Goal: Task Accomplishment & Management: Complete application form

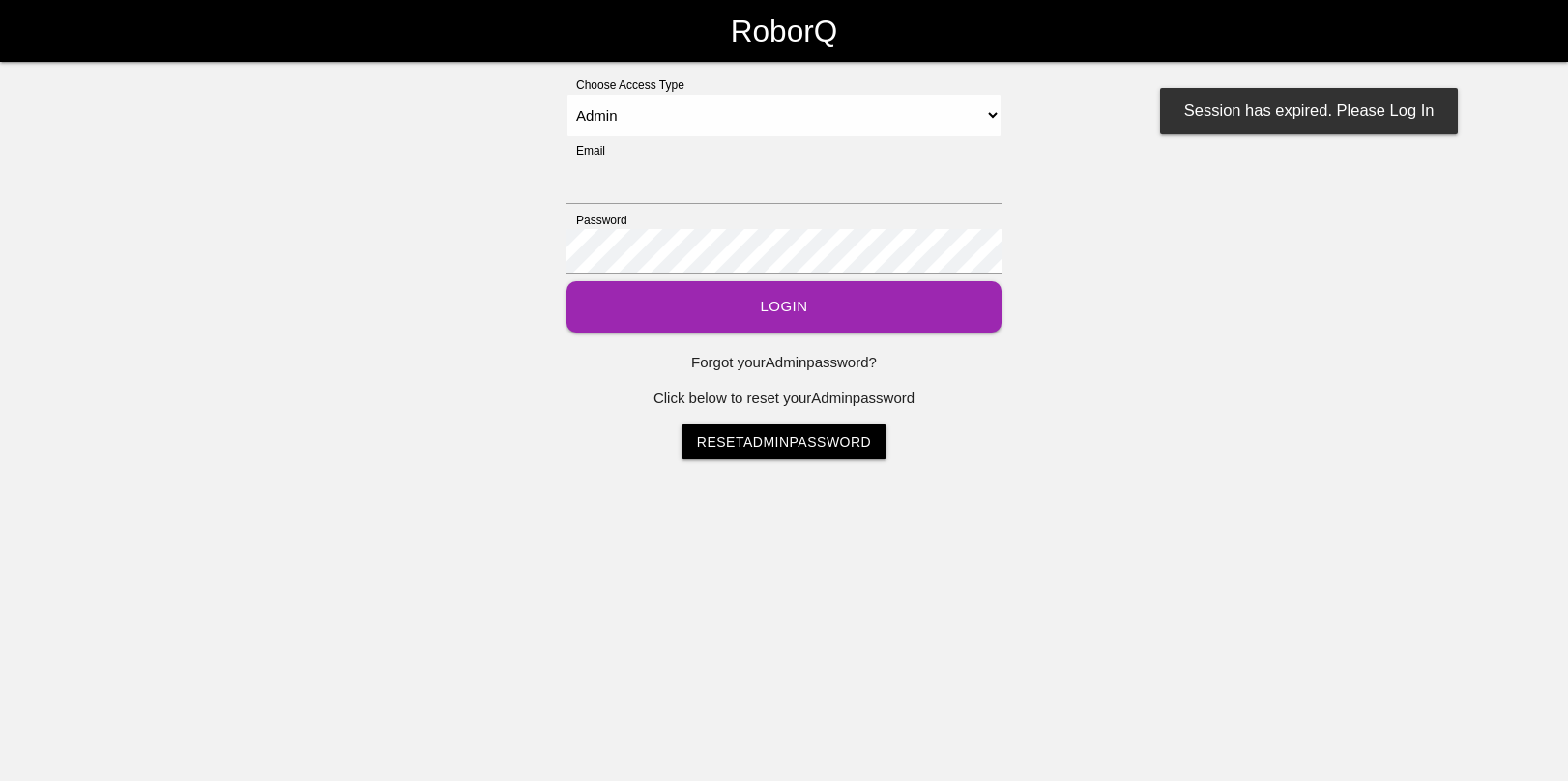
select select "Admin"
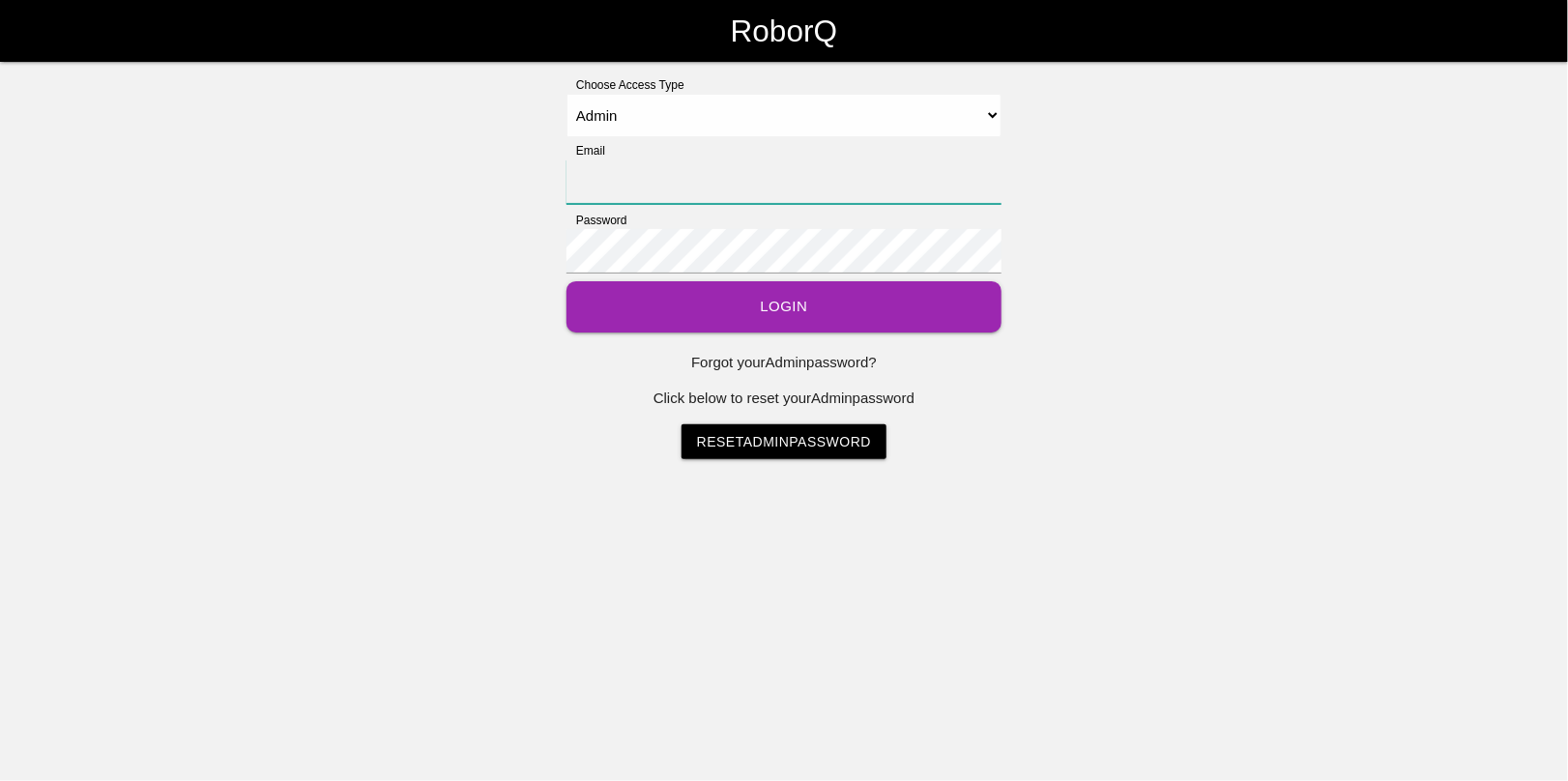
type input "[EMAIL_ADDRESS][DOMAIN_NAME]"
click at [795, 298] on button "Login" at bounding box center [784, 307] width 435 height 51
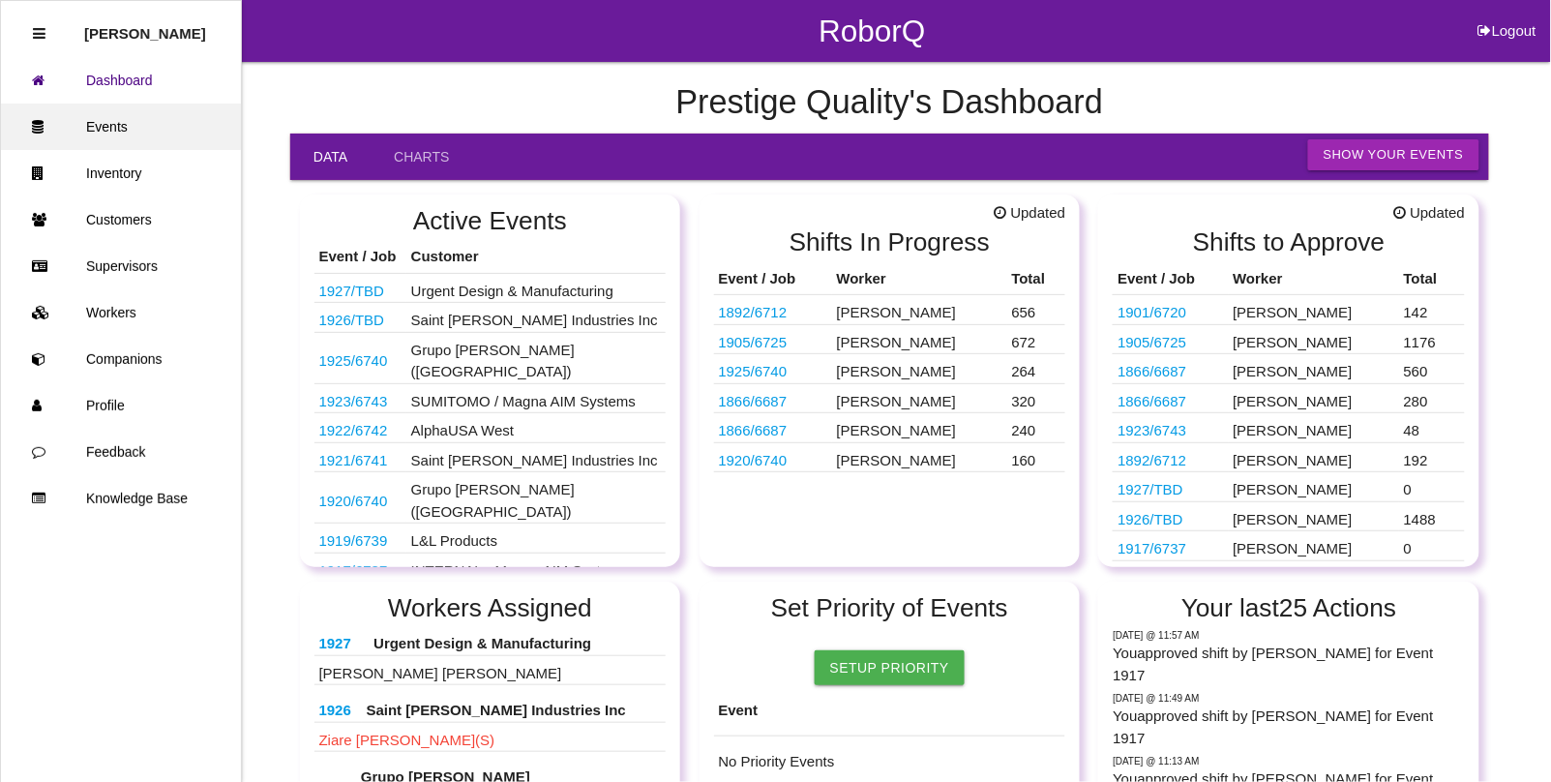
click at [105, 105] on link "Events" at bounding box center [121, 127] width 240 height 46
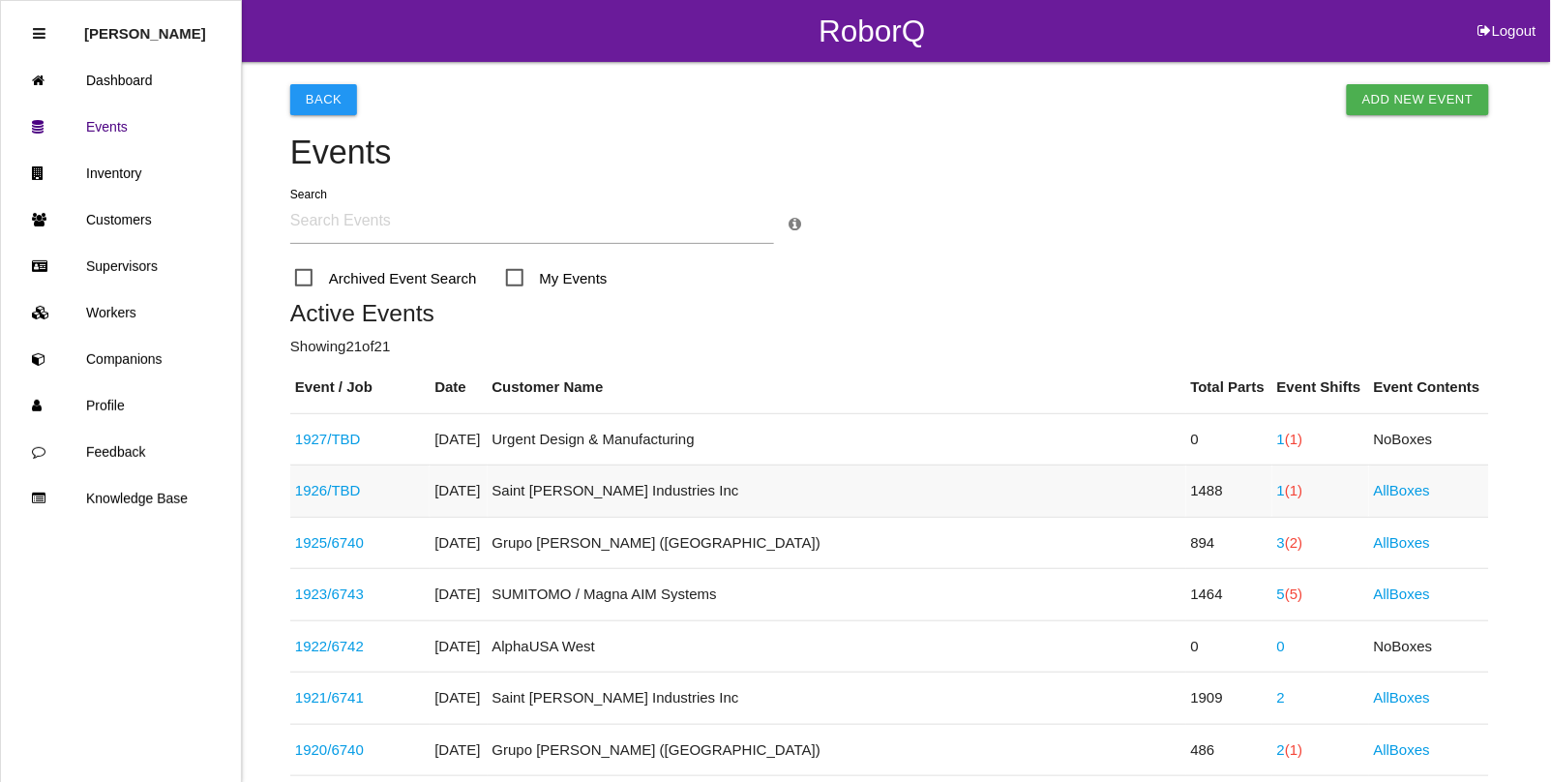
scroll to position [121, 0]
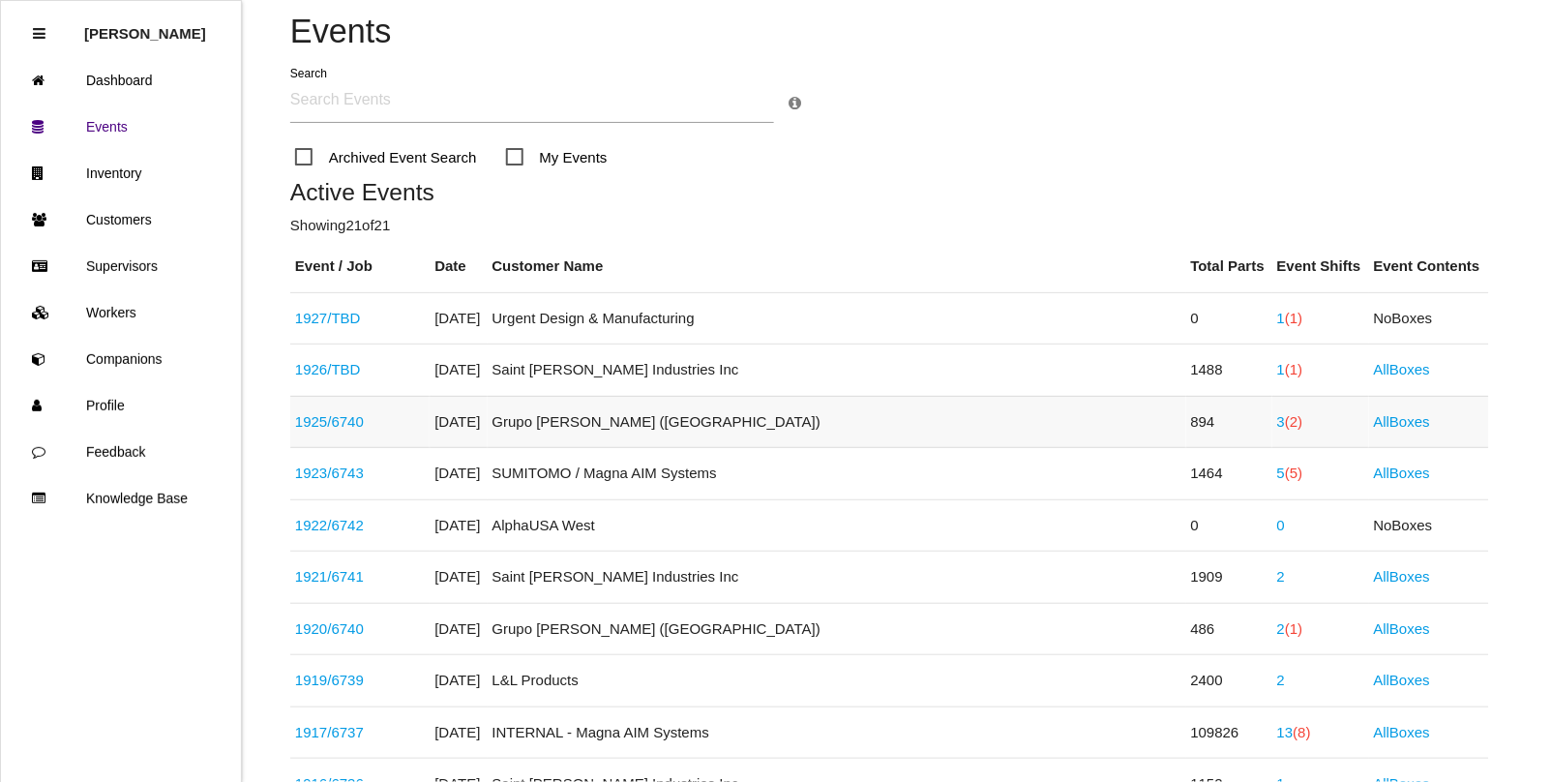
click at [312, 426] on link "1925 / 6740" at bounding box center [329, 421] width 69 height 16
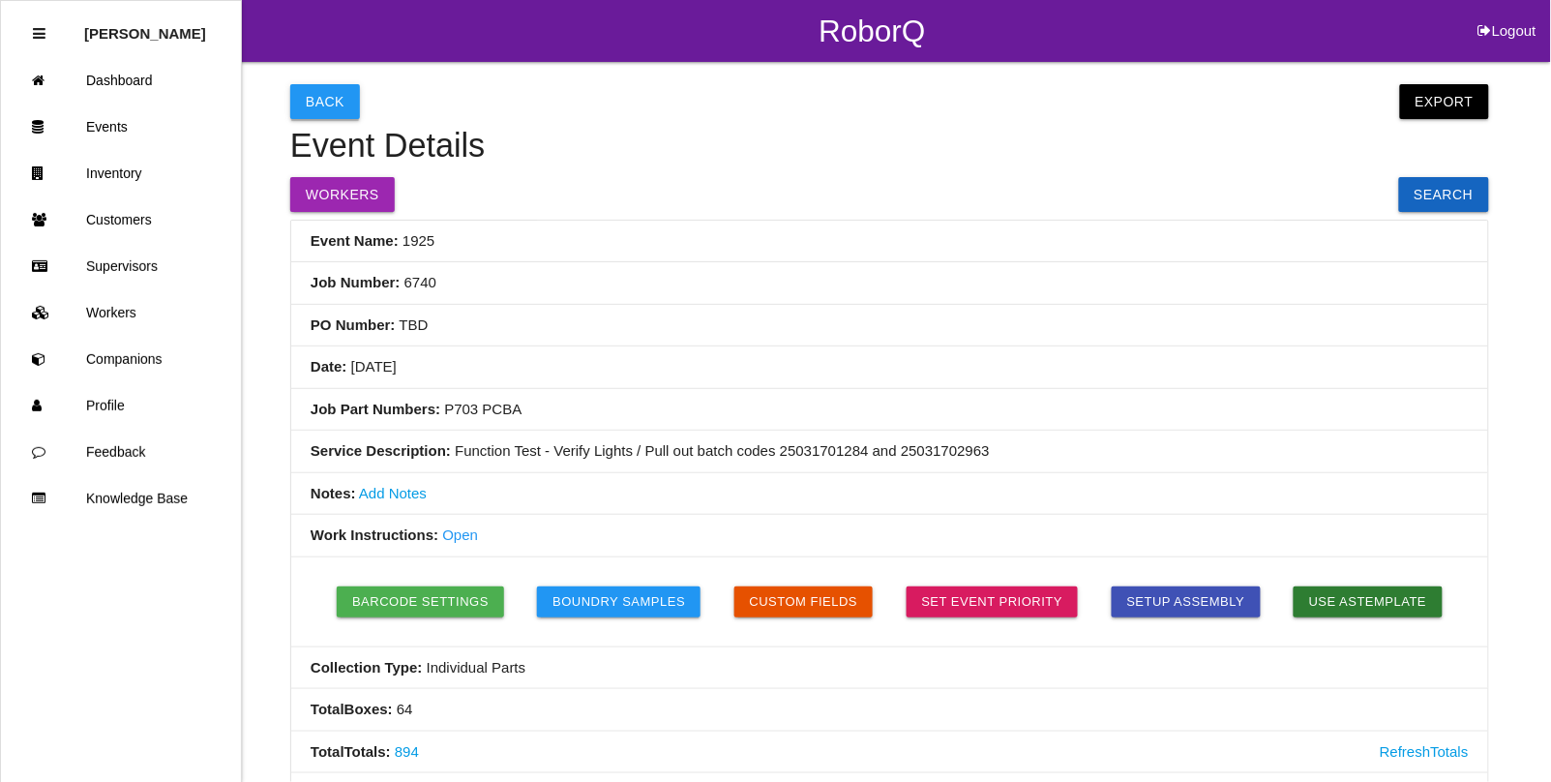
click at [325, 103] on button "Back" at bounding box center [325, 101] width 70 height 35
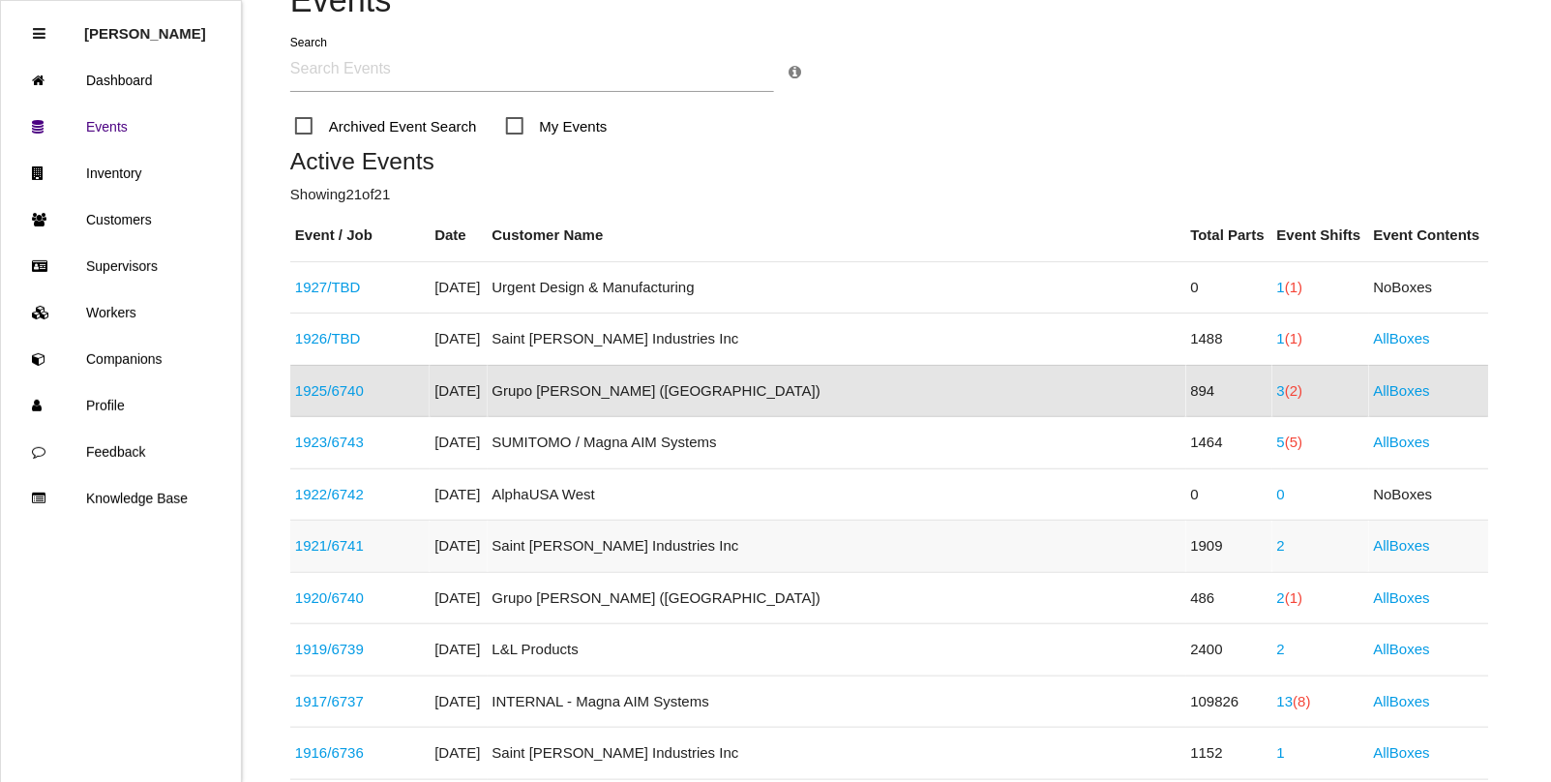
scroll to position [273, 0]
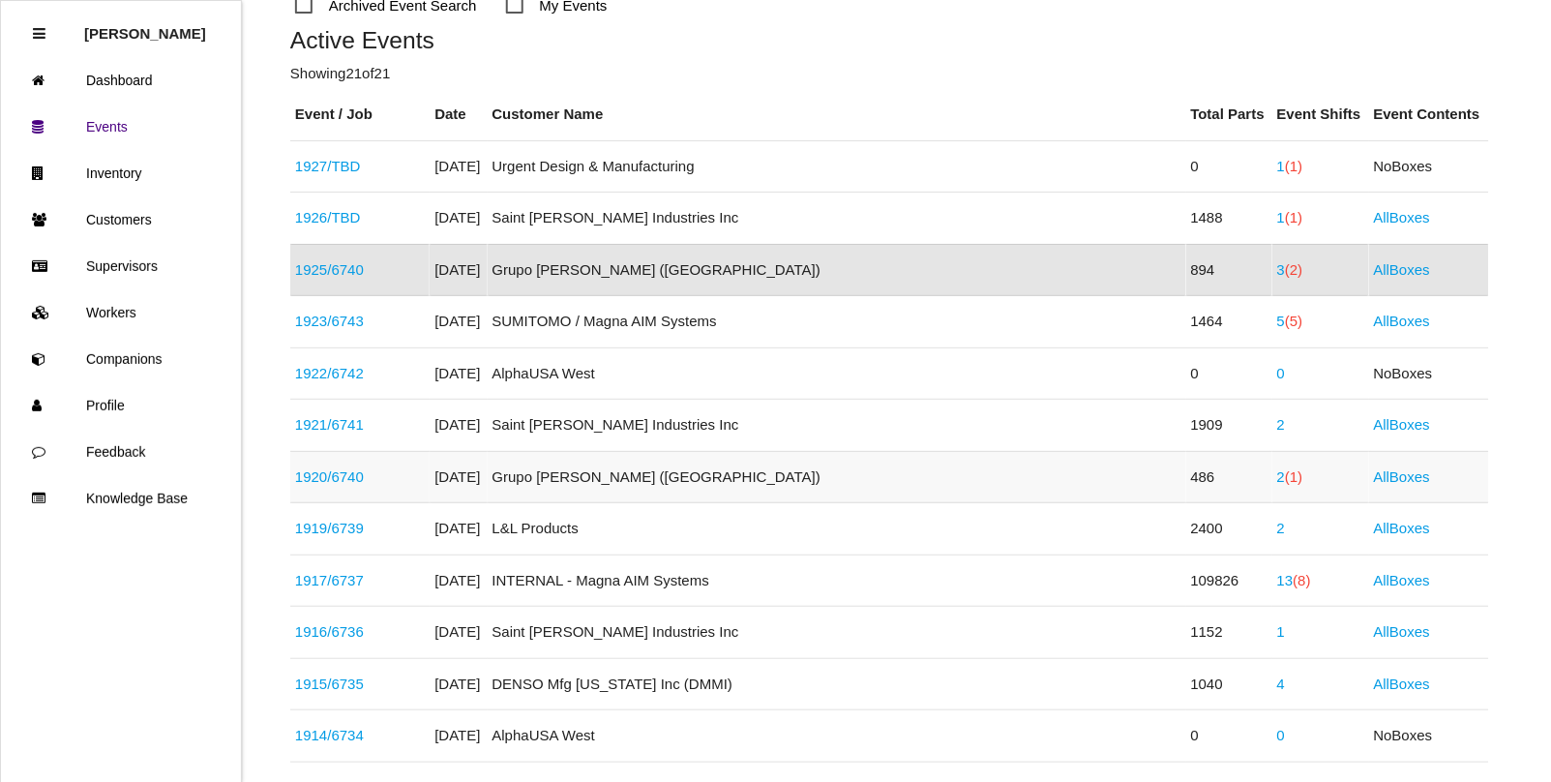
click at [324, 477] on link "1920 / 6740" at bounding box center [329, 476] width 69 height 16
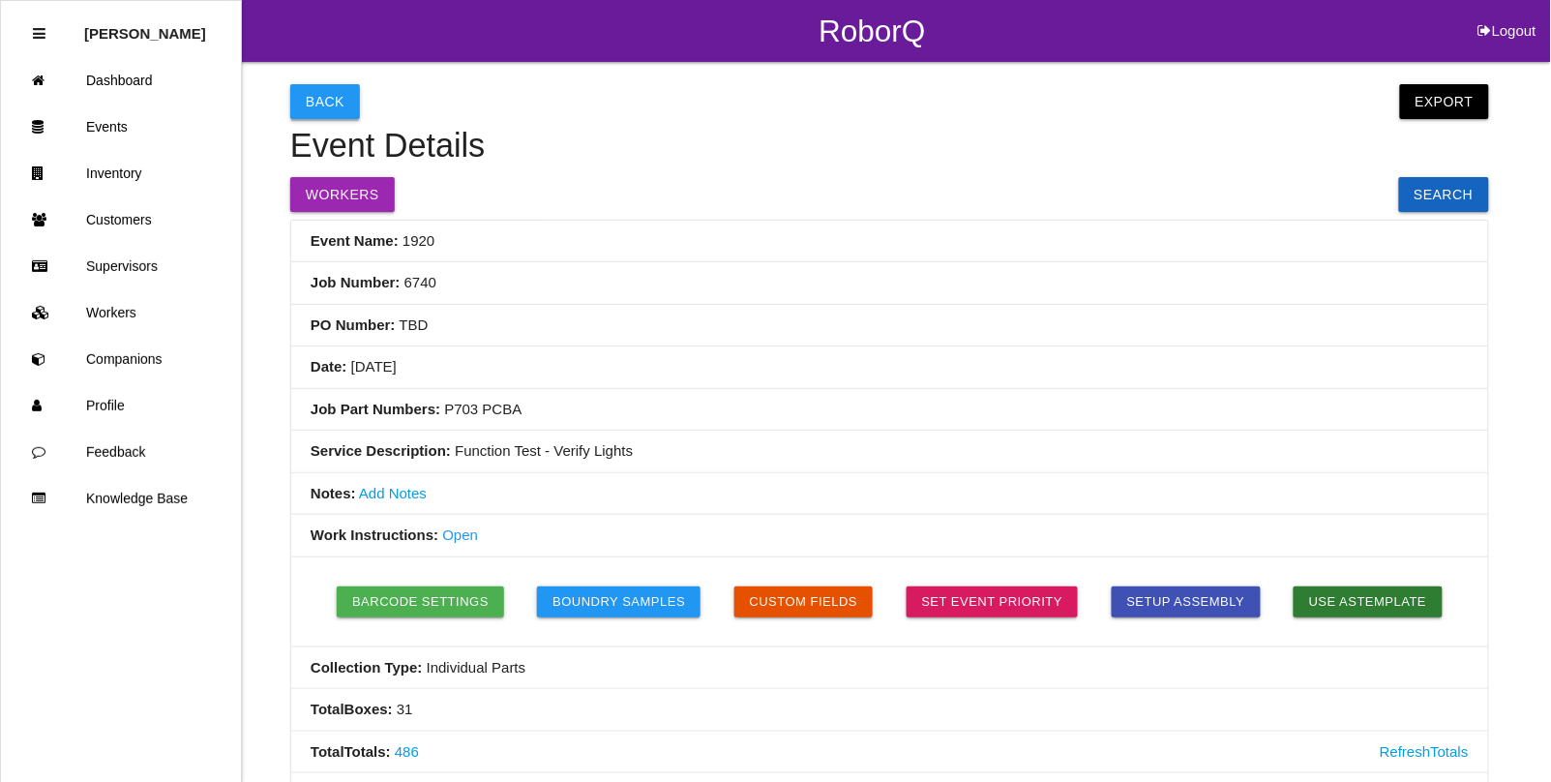
click at [310, 84] on button "Back" at bounding box center [325, 101] width 70 height 35
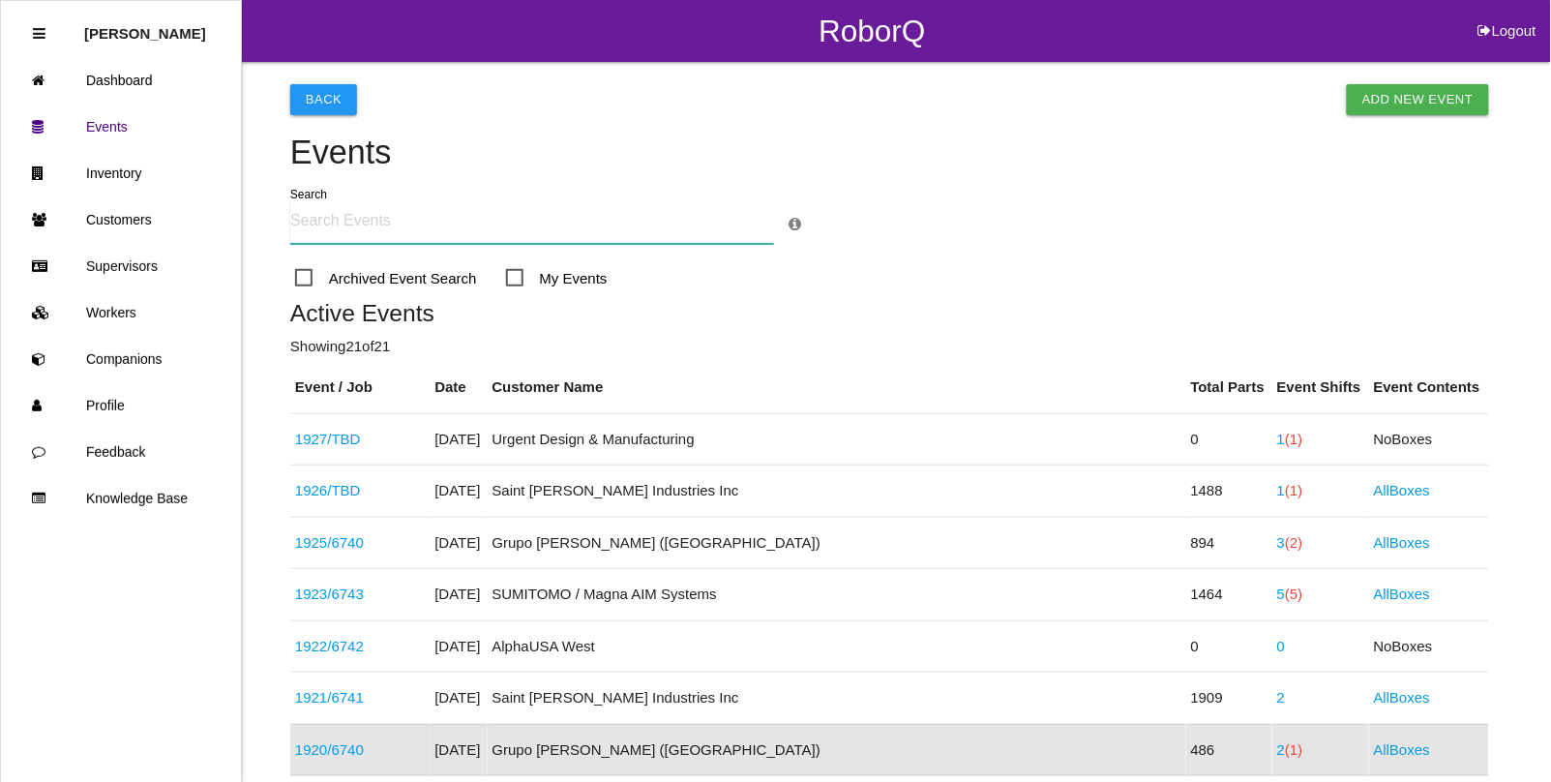
click at [319, 225] on input "text" at bounding box center [532, 221] width 484 height 45
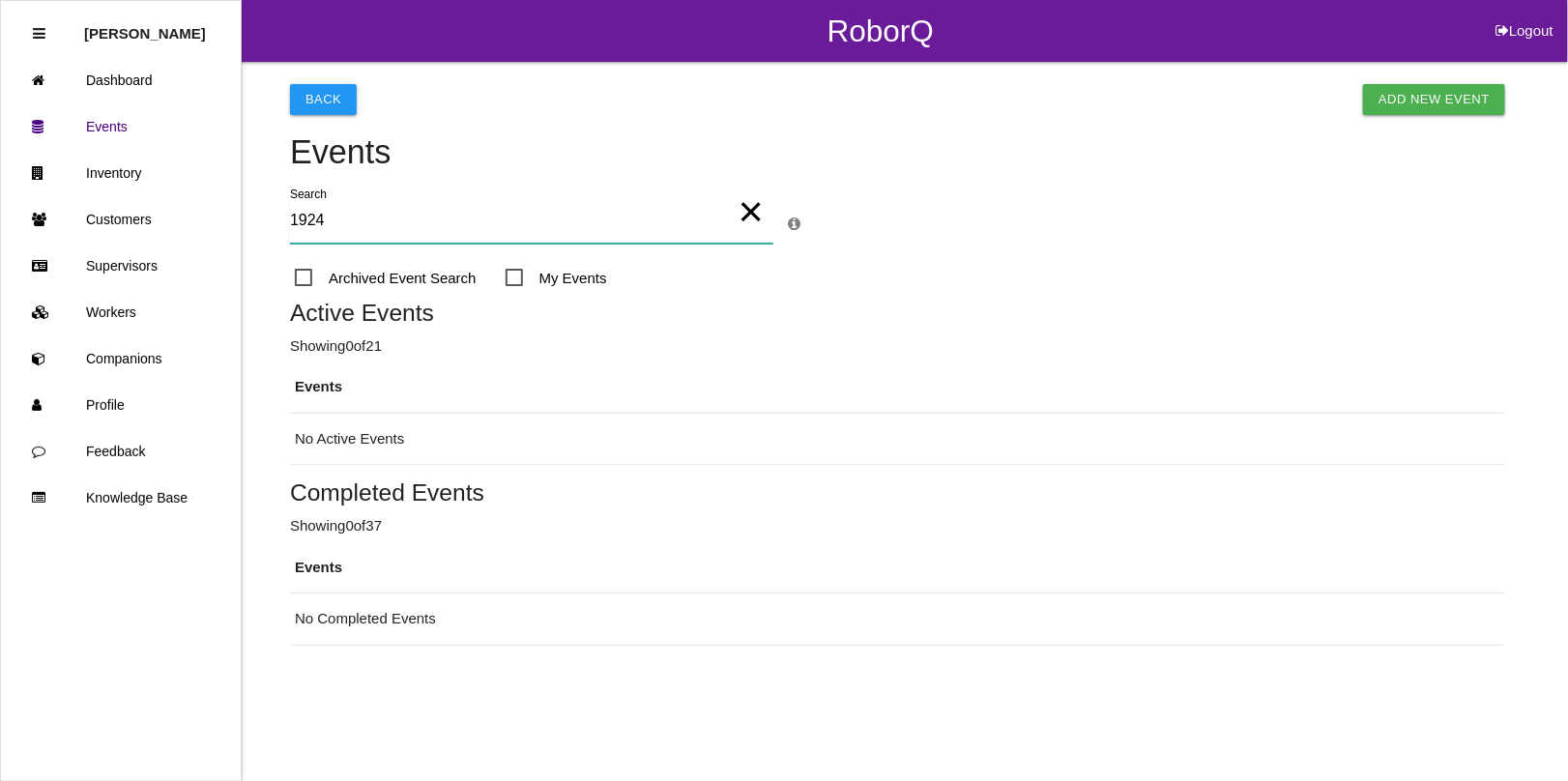
type input "1924"
click at [293, 277] on div "Archived Event Search" at bounding box center [386, 278] width 192 height 53
click at [306, 279] on span "Archived Event Search" at bounding box center [386, 278] width 182 height 24
click at [306, 279] on input "Archived Event Search" at bounding box center [301, 272] width 13 height 13
checkbox input "true"
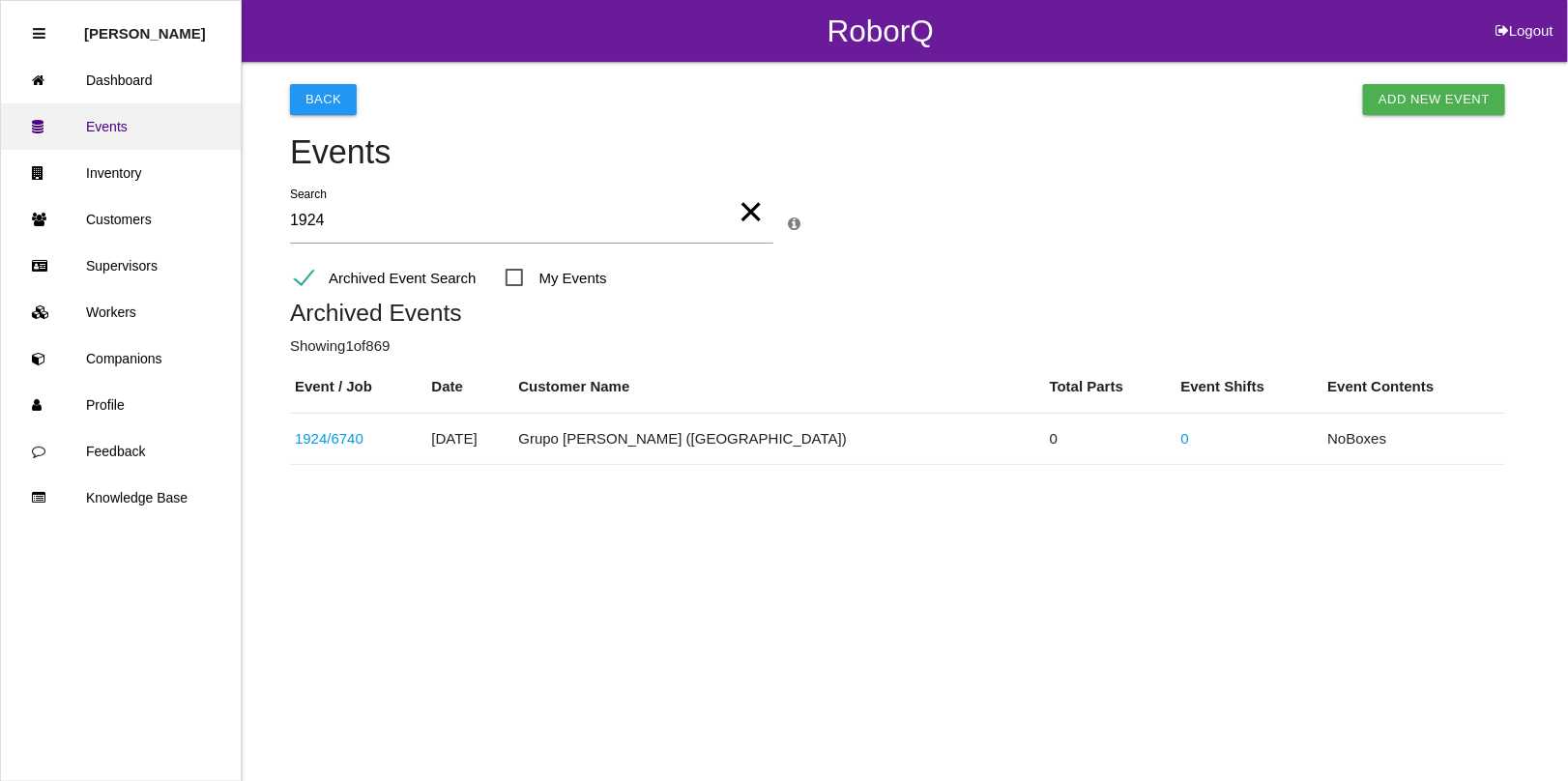
click at [108, 126] on link "Events" at bounding box center [121, 127] width 240 height 46
click at [108, 117] on link "Events" at bounding box center [121, 127] width 240 height 46
click at [127, 113] on link "Events" at bounding box center [121, 127] width 240 height 46
click at [116, 177] on link "Inventory" at bounding box center [121, 173] width 240 height 46
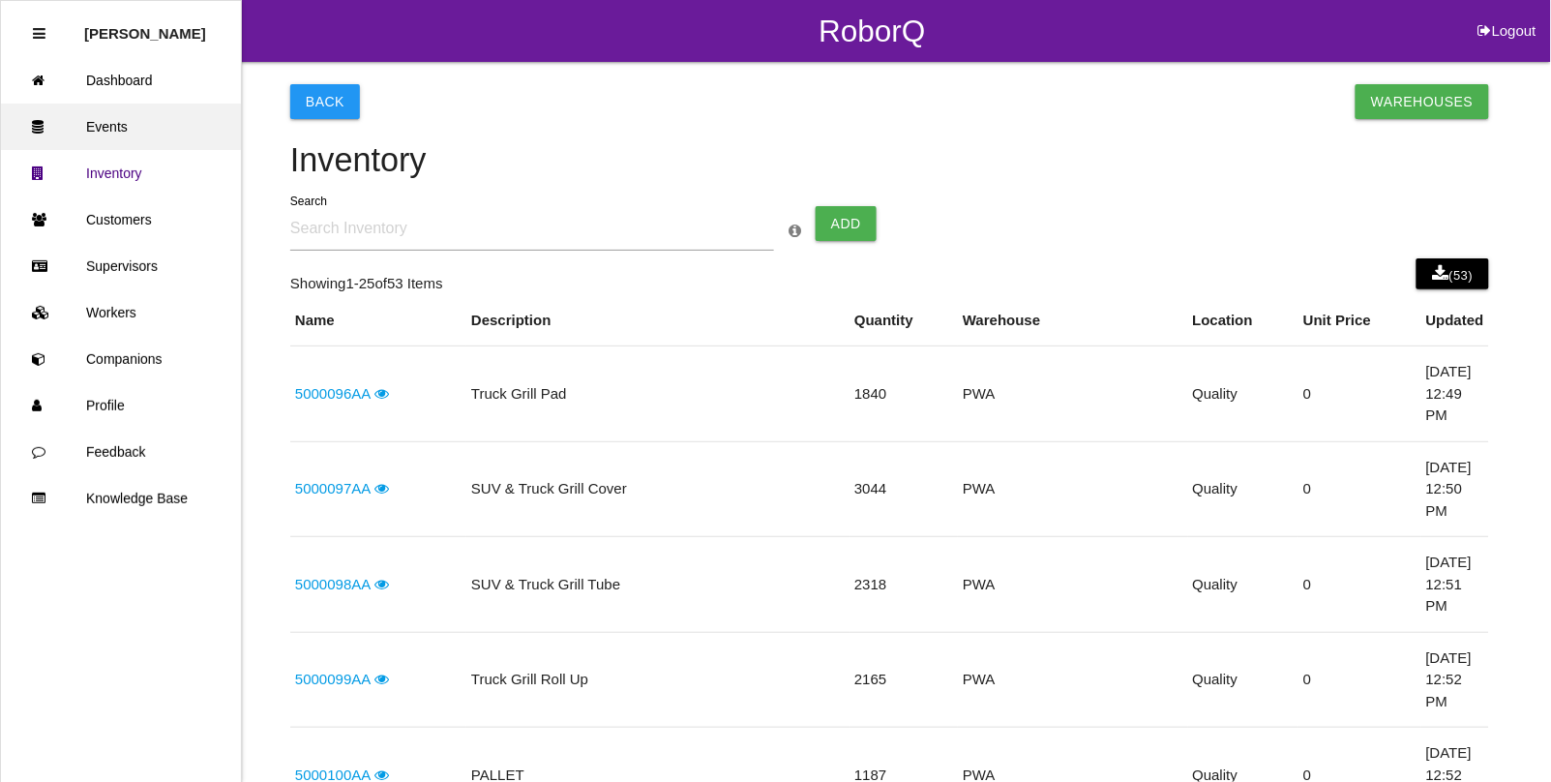
click at [108, 129] on link "Events" at bounding box center [121, 127] width 240 height 46
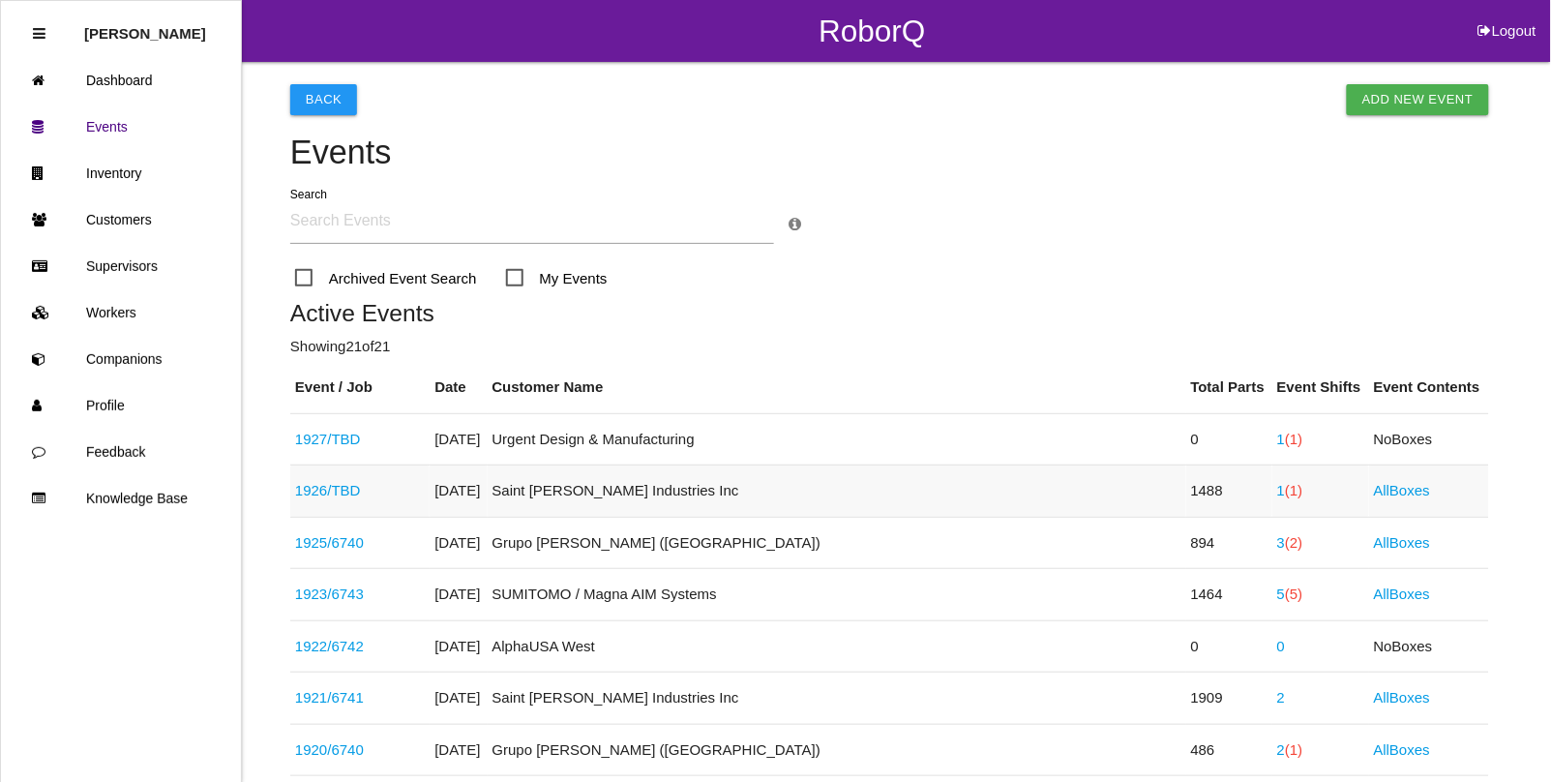
click at [316, 489] on link "1926 / TBD" at bounding box center [328, 490] width 66 height 16
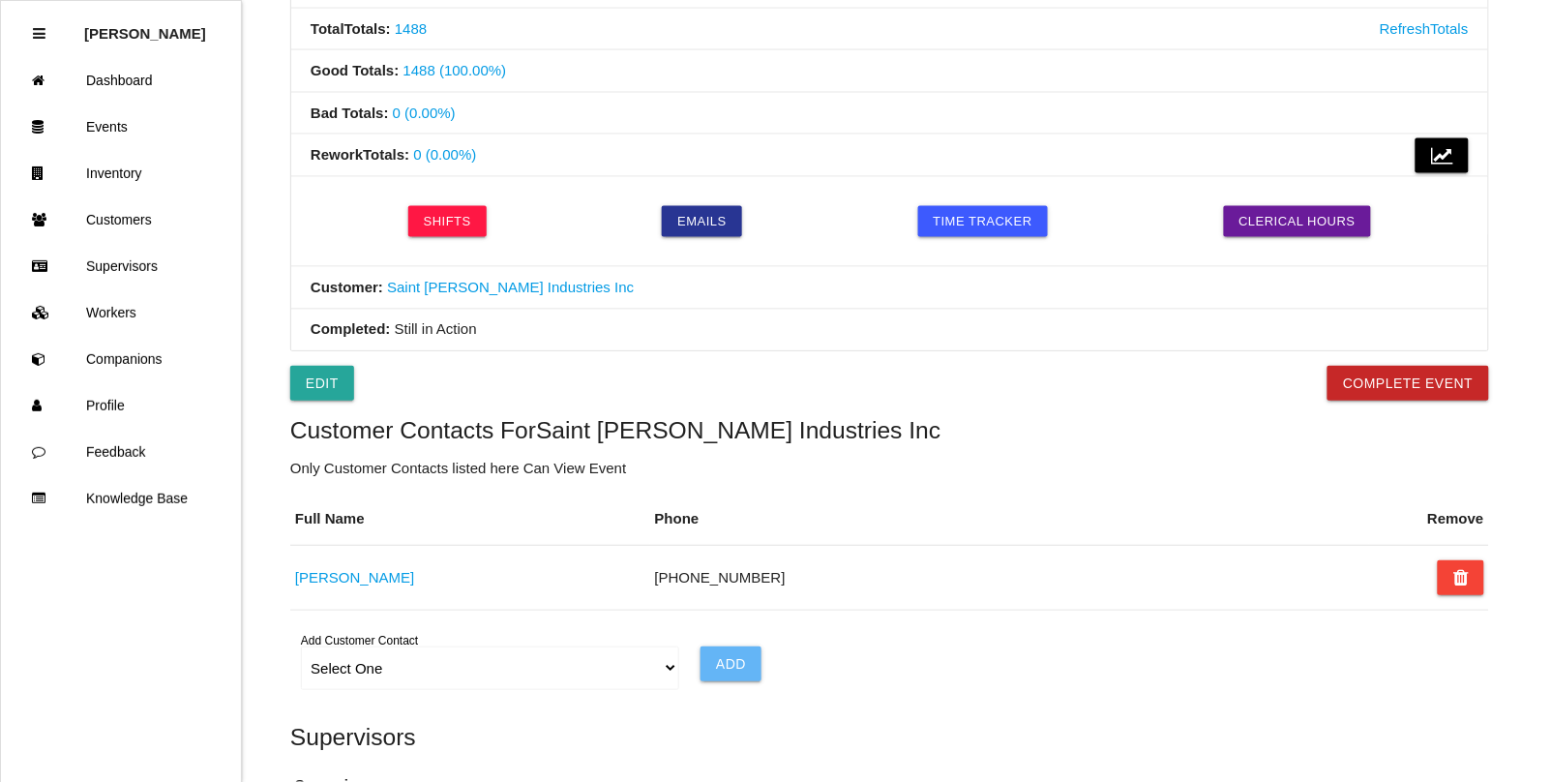
scroll to position [726, 0]
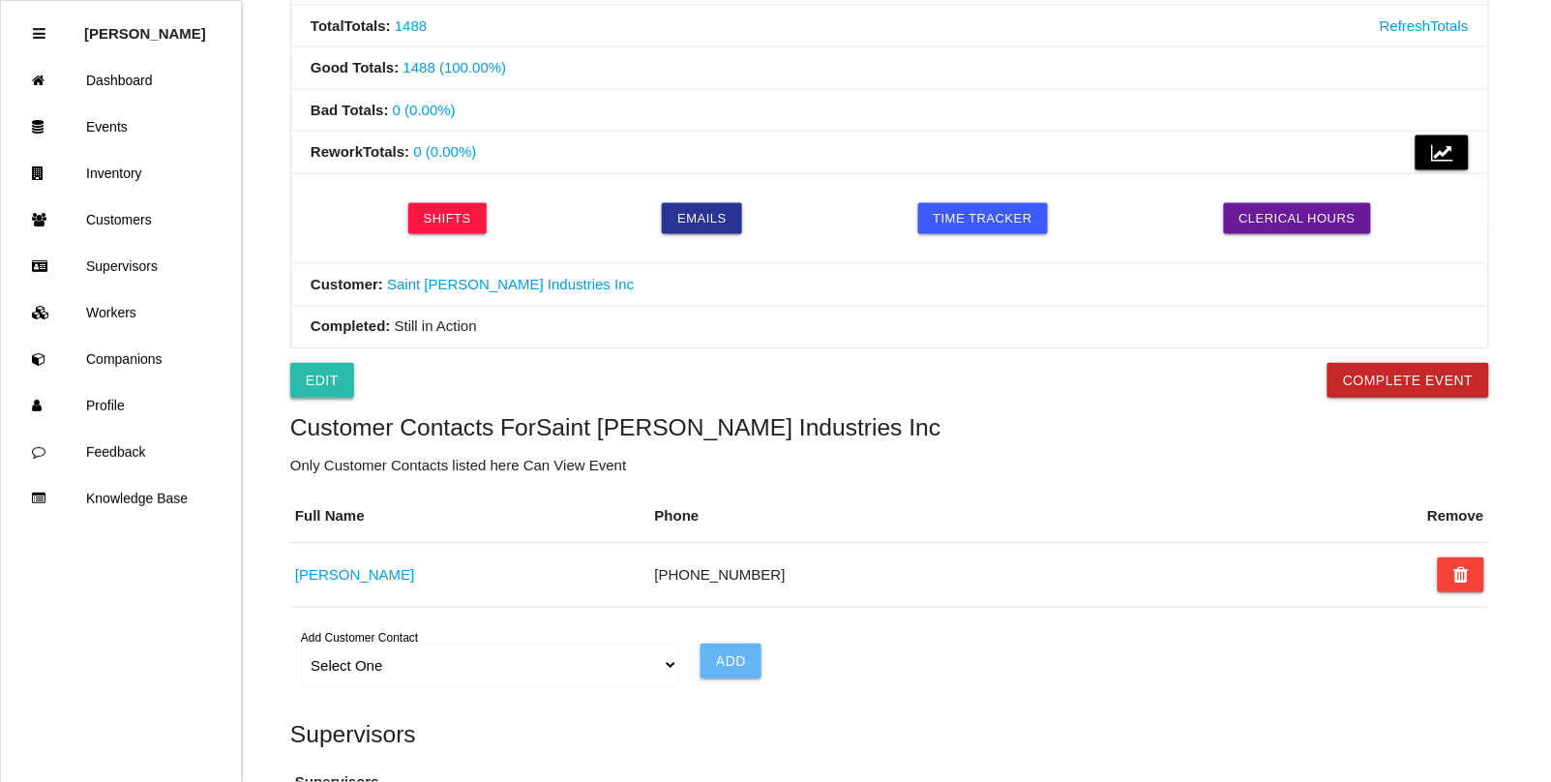
click at [307, 384] on link "Edit" at bounding box center [322, 380] width 64 height 35
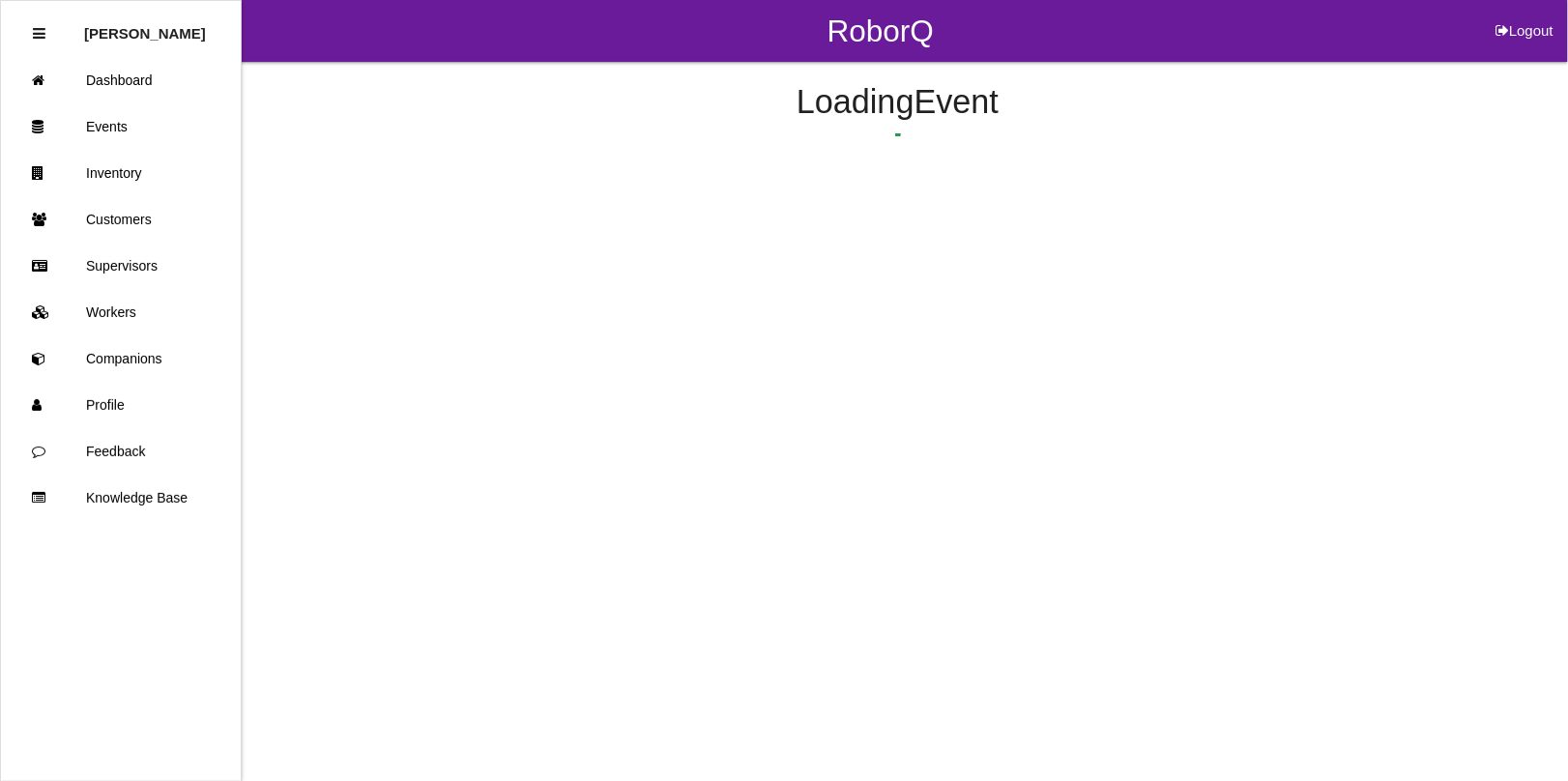
select select "notRequired"
select select "false"
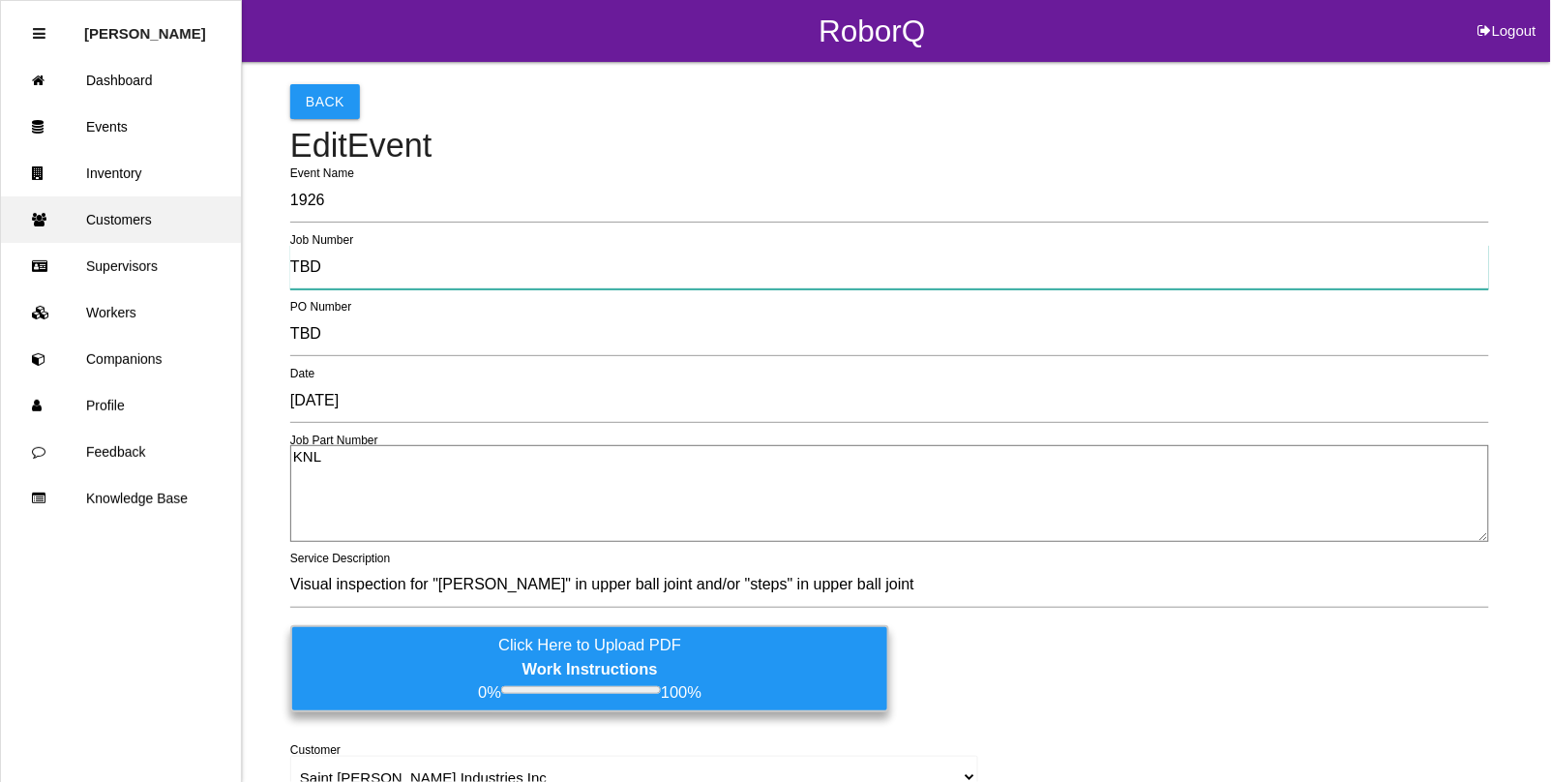
drag, startPoint x: 351, startPoint y: 274, endPoint x: 172, endPoint y: 234, distance: 183.4
type input "6744"
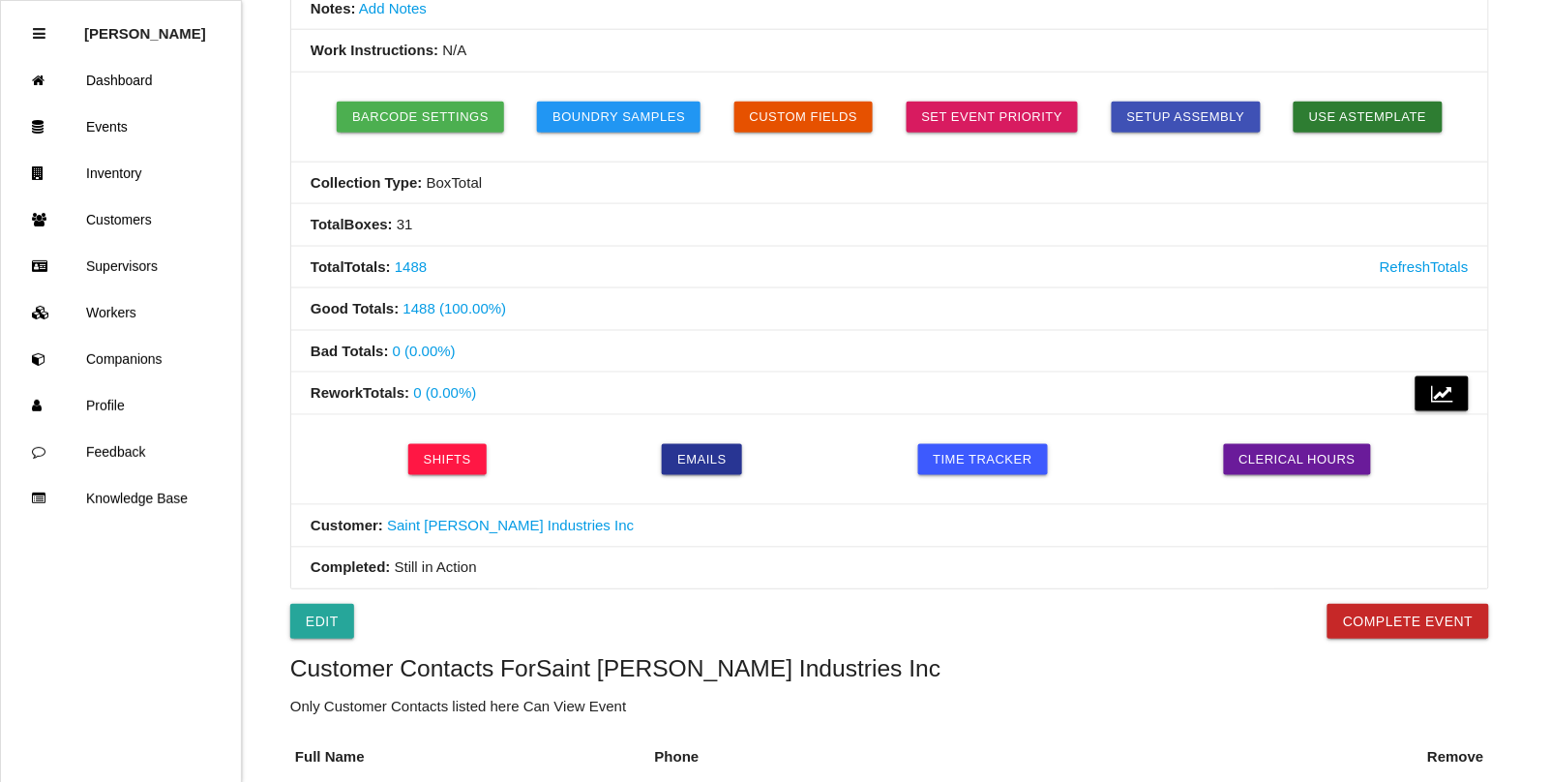
scroll to position [605, 0]
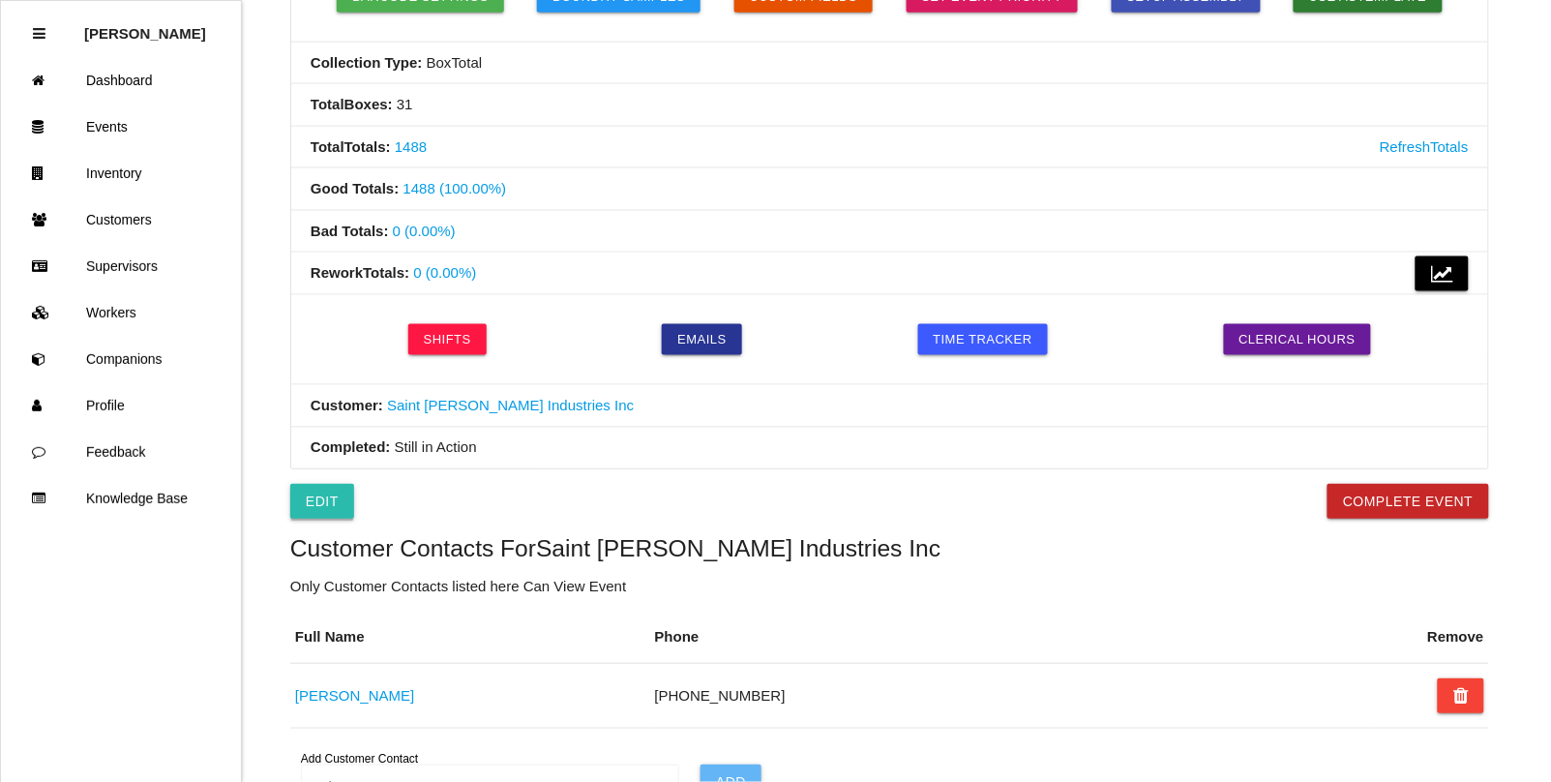
click at [321, 506] on link "Edit" at bounding box center [322, 501] width 64 height 35
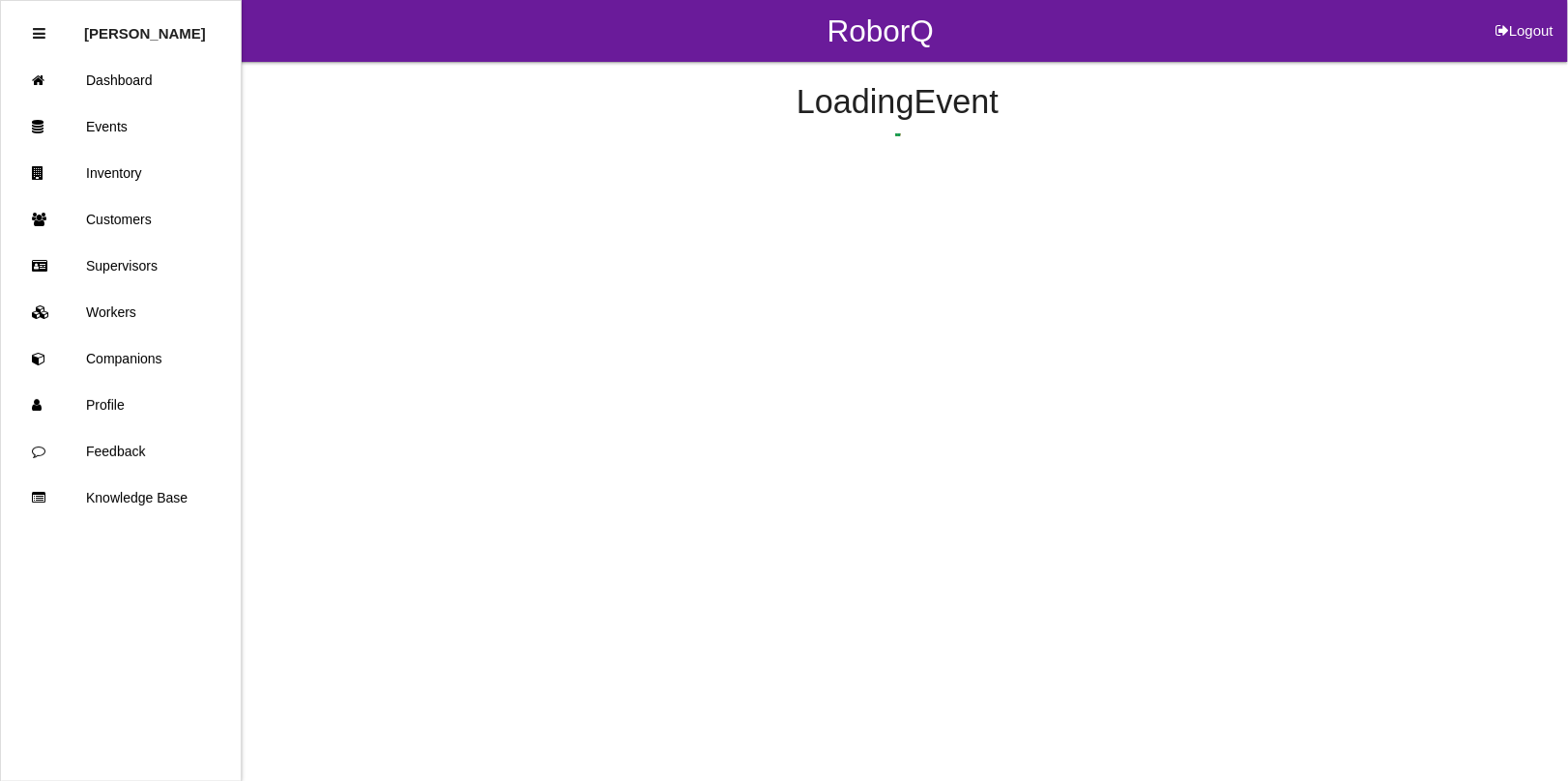
select select "notRequired"
select select "false"
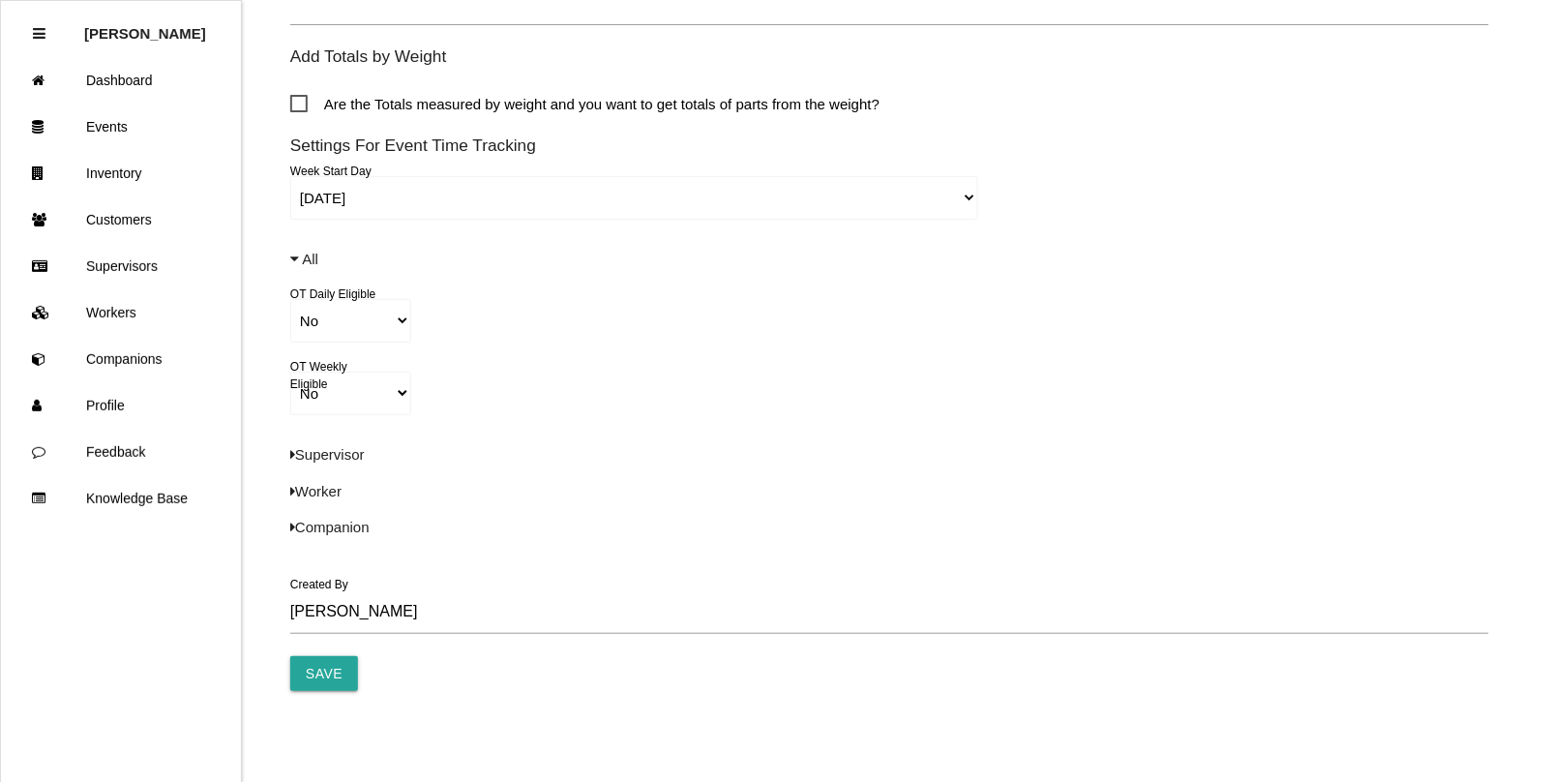
scroll to position [1404, 0]
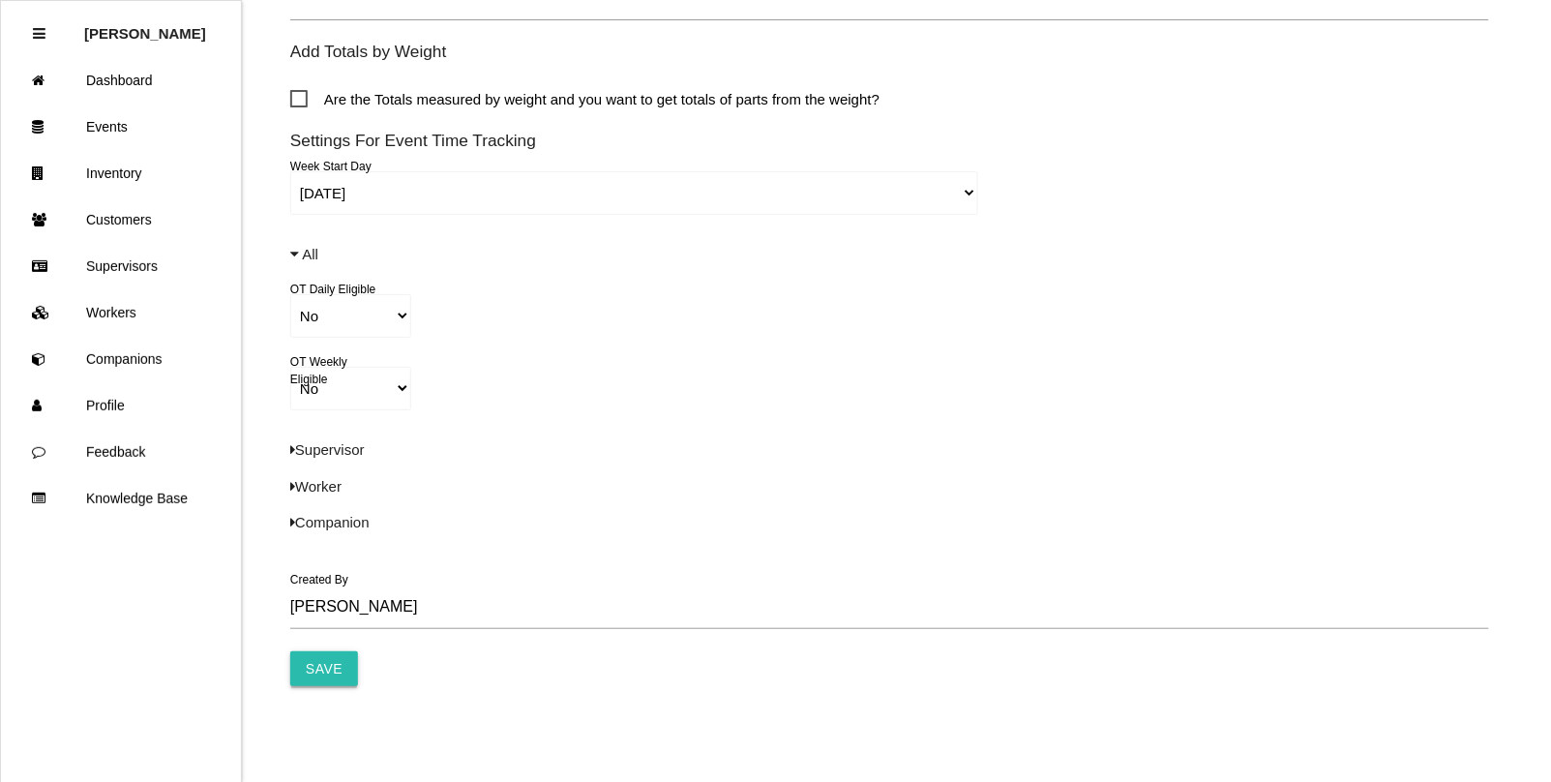
click at [315, 676] on input "Save" at bounding box center [324, 668] width 68 height 35
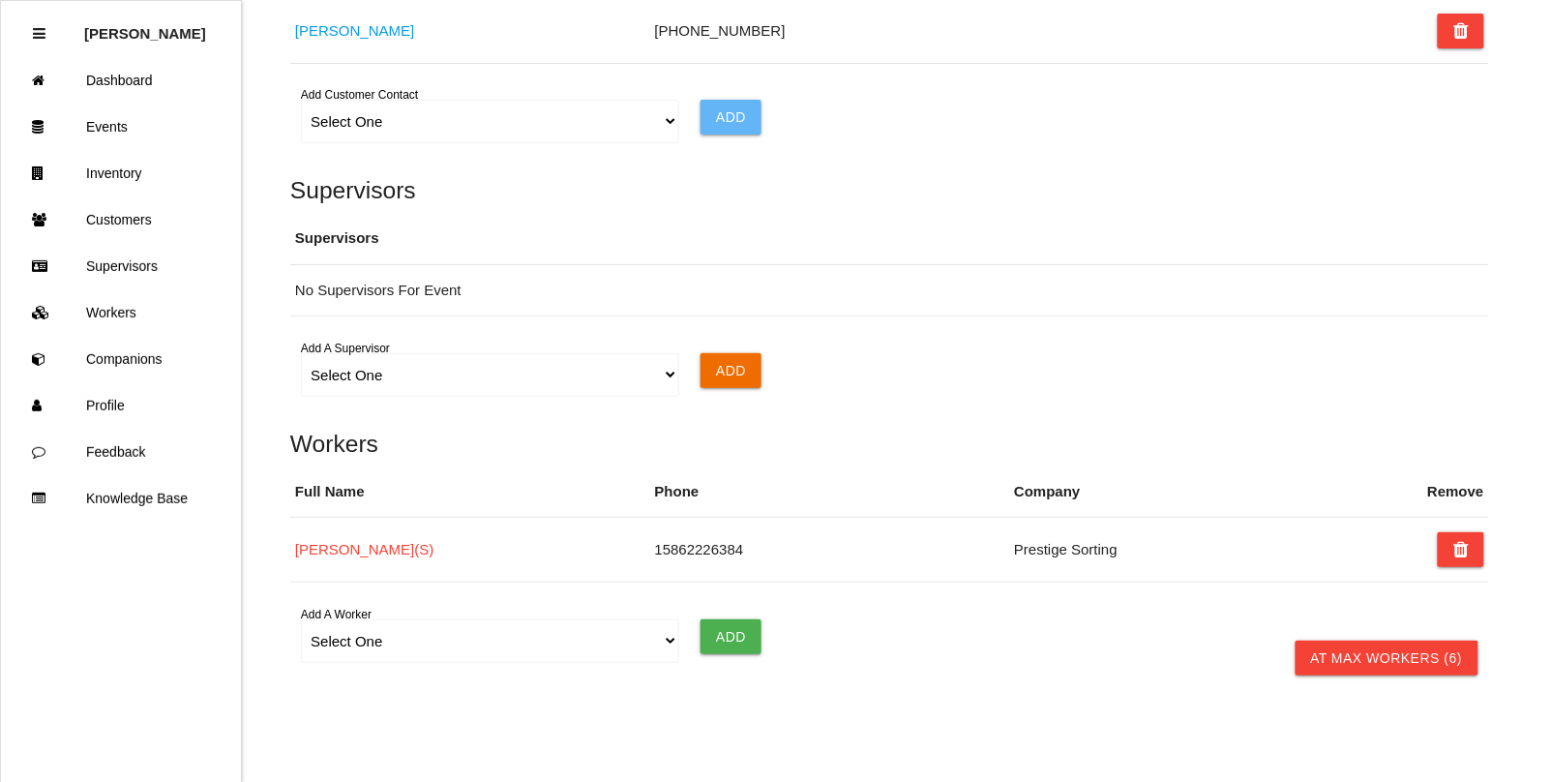
scroll to position [1329, 0]
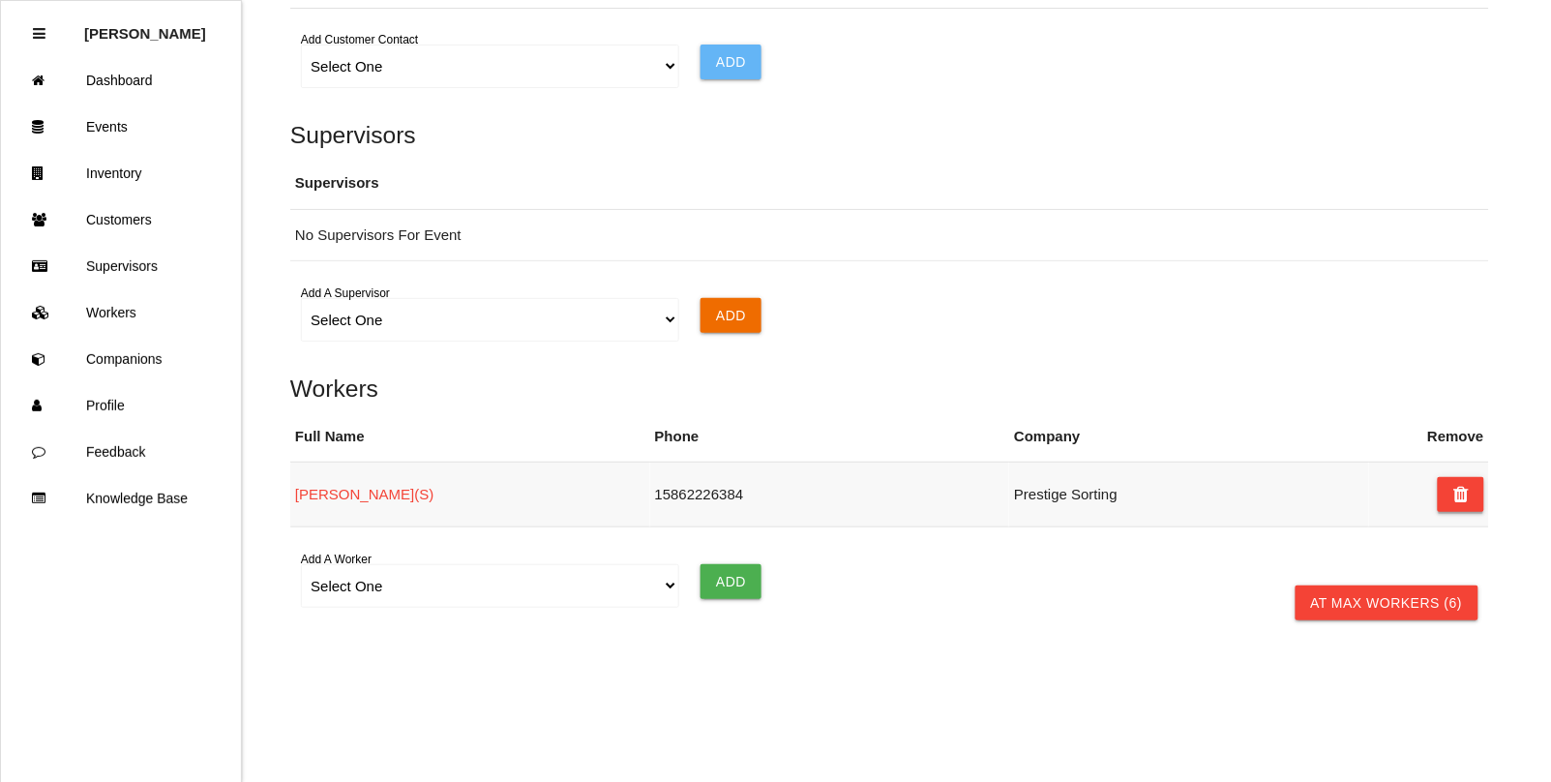
click at [1469, 496] on button at bounding box center [1461, 494] width 46 height 35
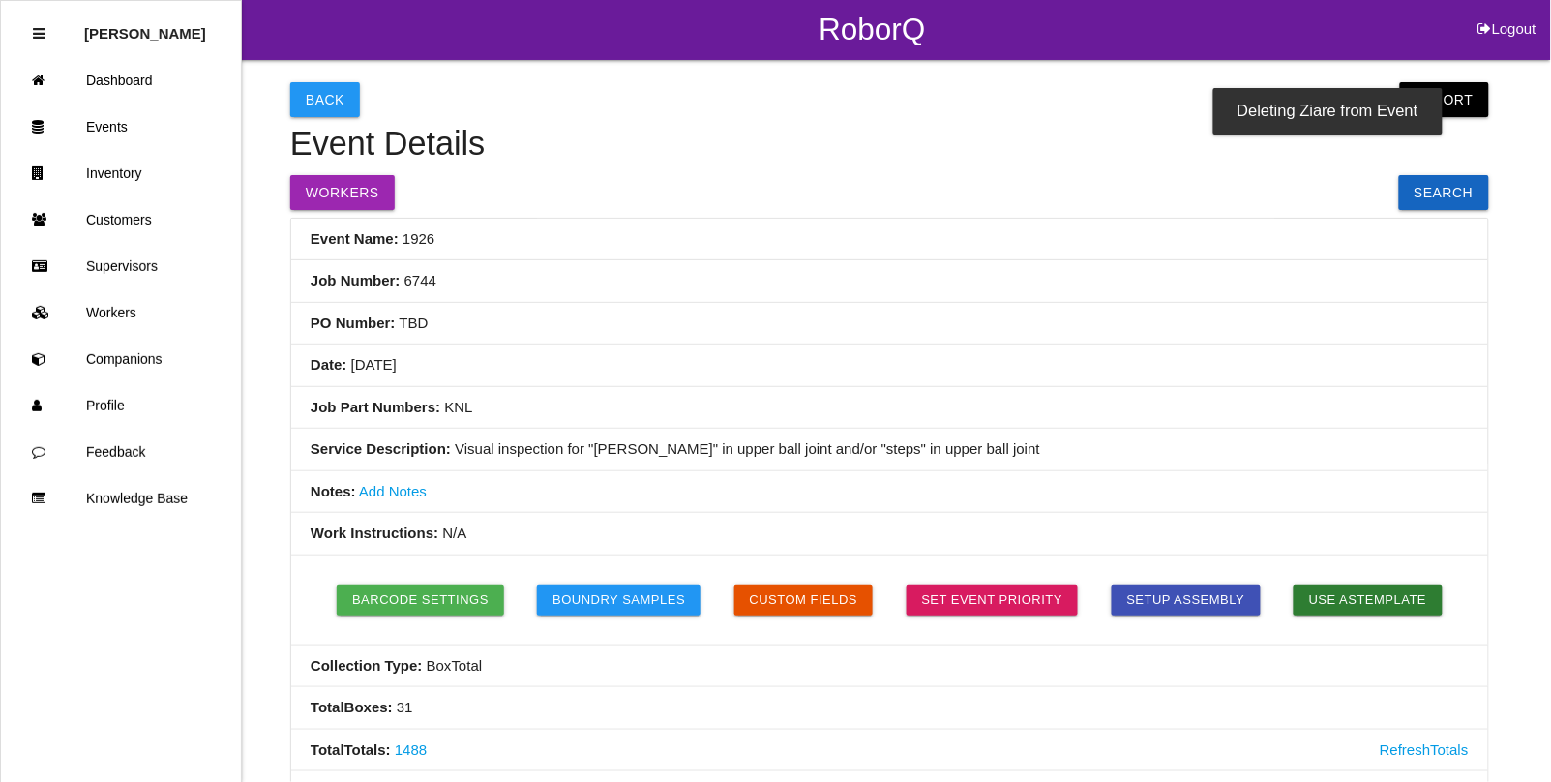
scroll to position [0, 0]
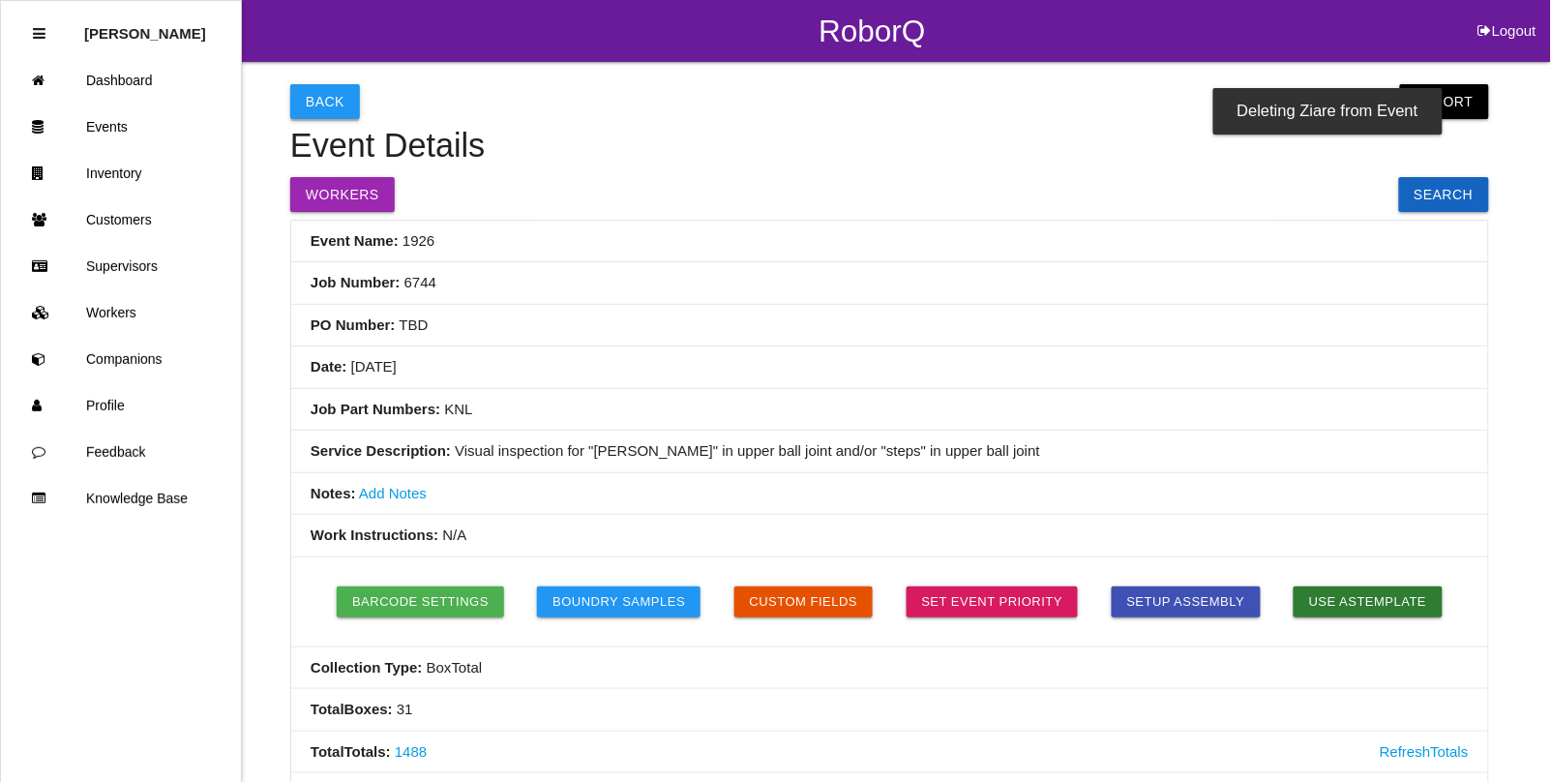
click at [330, 102] on button "Back" at bounding box center [325, 101] width 70 height 35
click at [346, 111] on button "Back" at bounding box center [325, 101] width 70 height 35
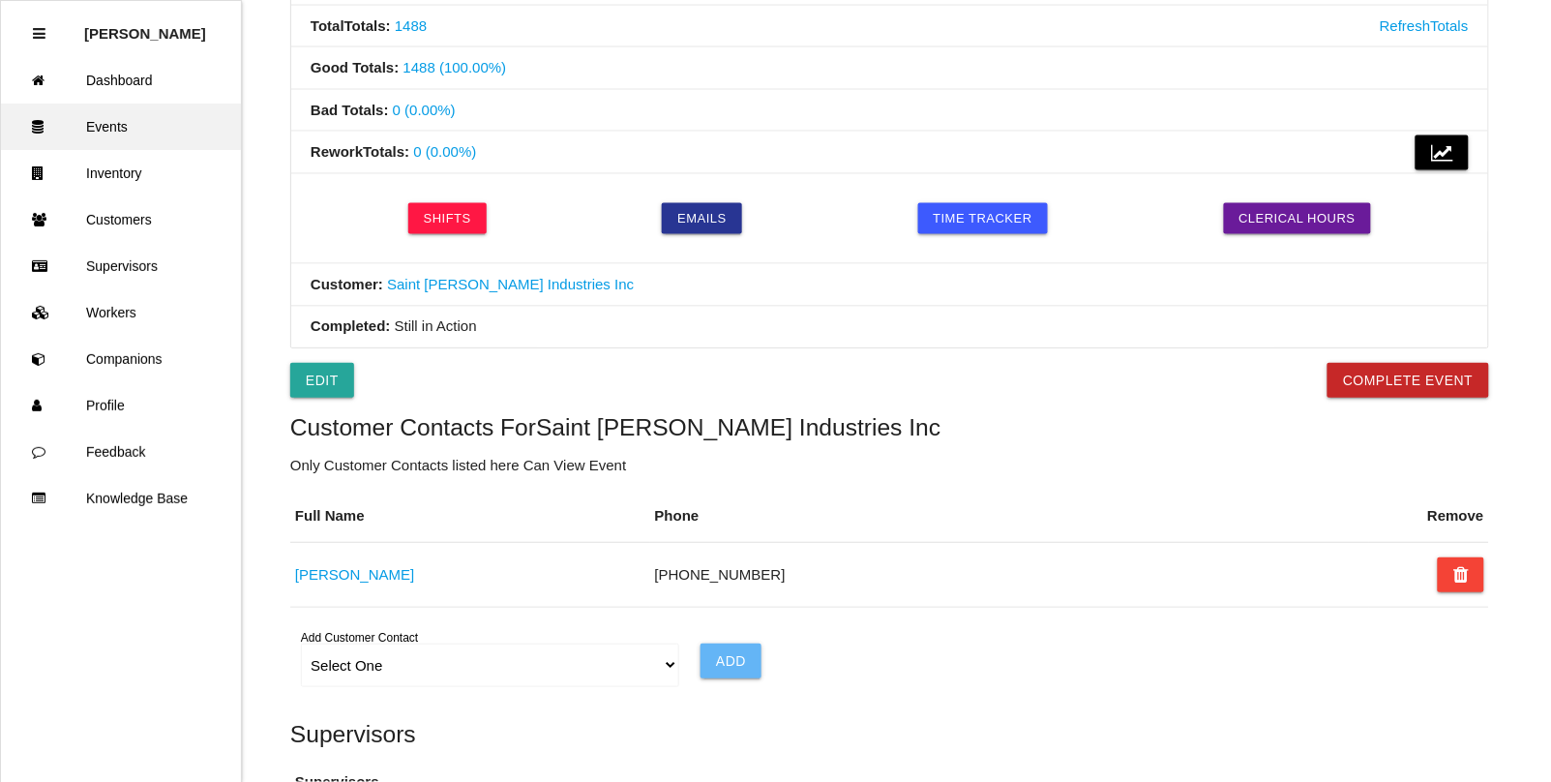
click at [131, 131] on link "Events" at bounding box center [121, 127] width 240 height 46
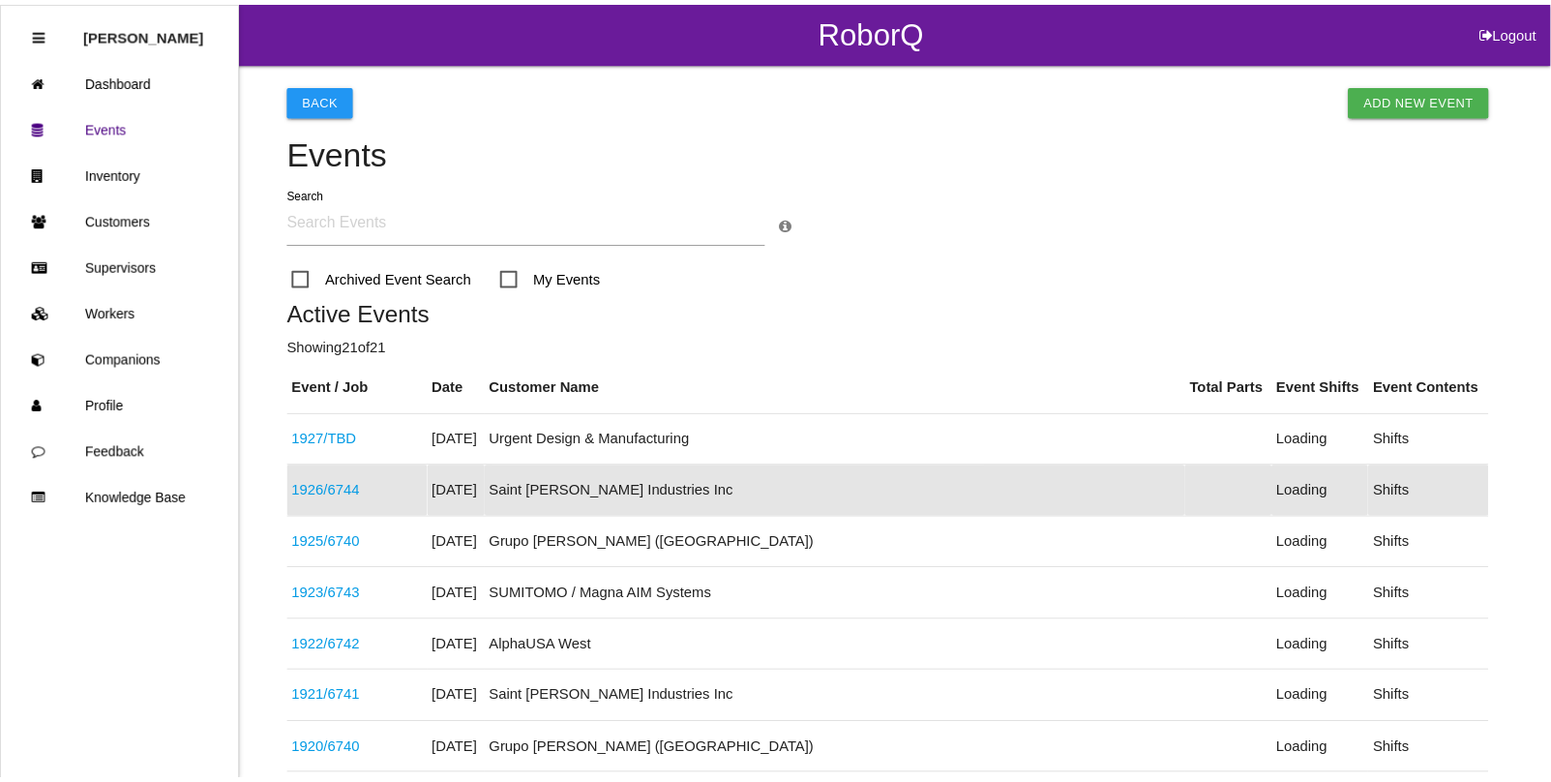
scroll to position [100, 0]
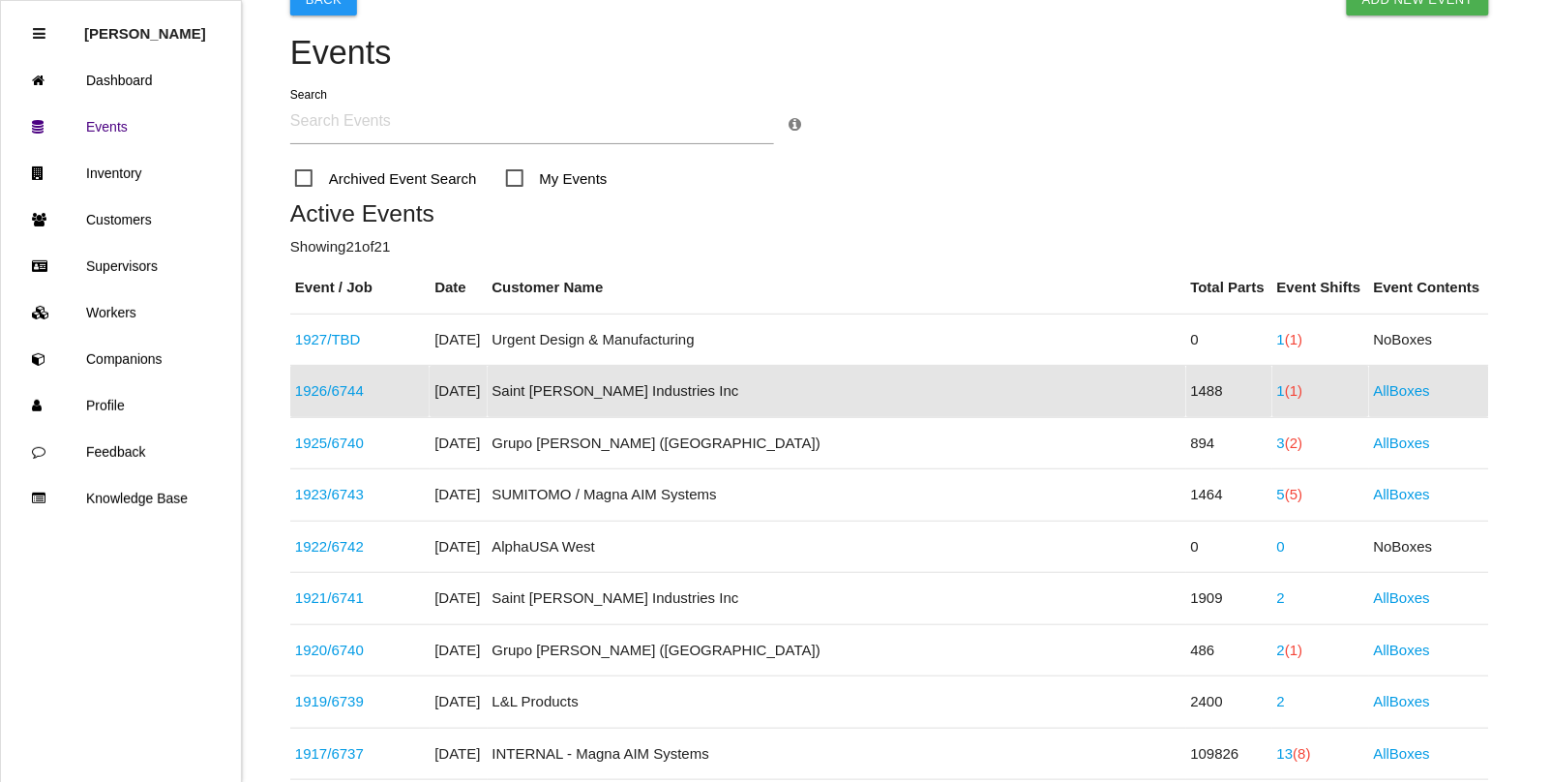
click at [345, 388] on link "1926 / 6744" at bounding box center [329, 390] width 69 height 16
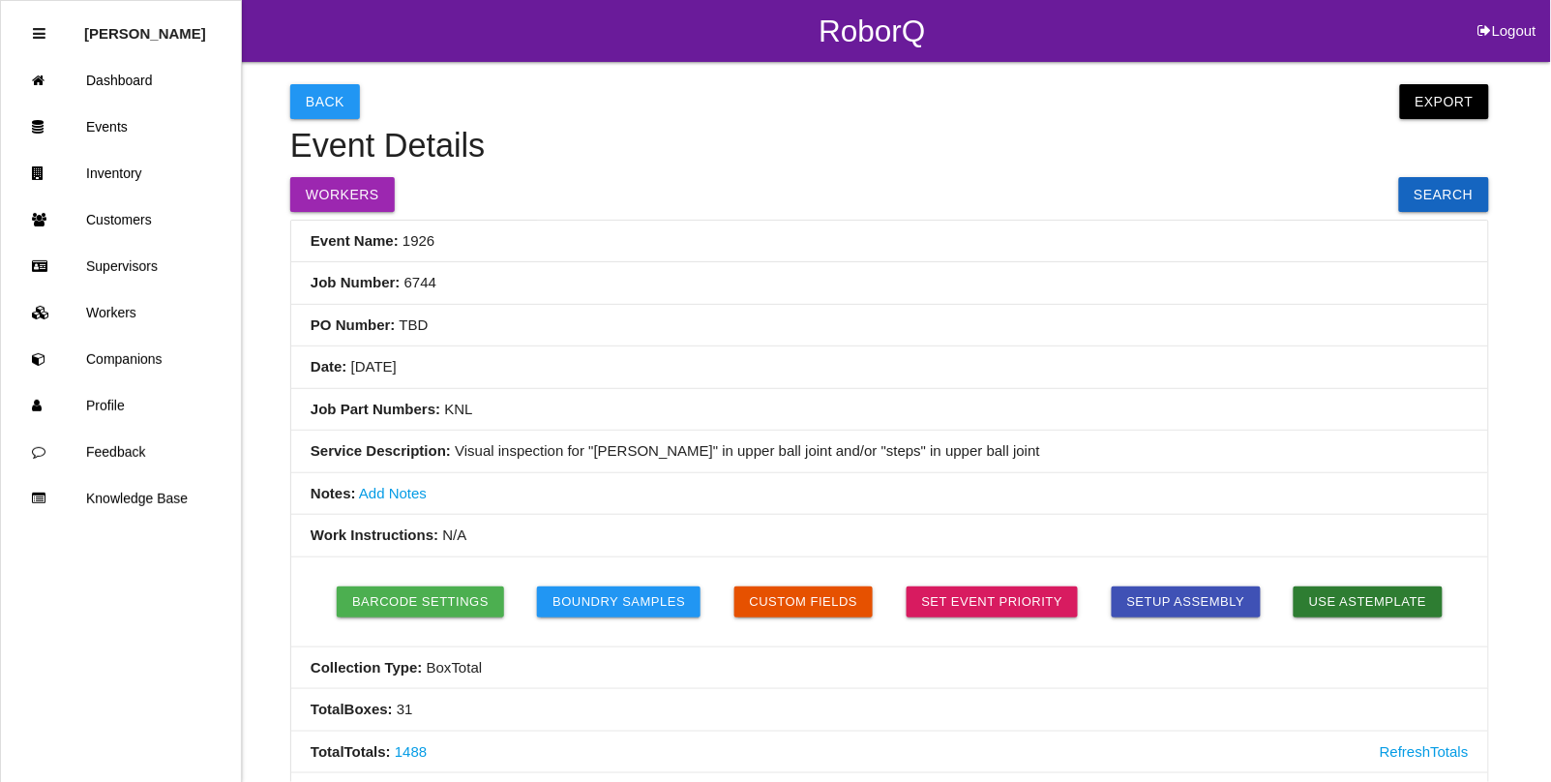
click at [472, 411] on li "Job Part Numbers: KNL" at bounding box center [889, 410] width 1197 height 43
click at [312, 100] on button "Back" at bounding box center [325, 101] width 70 height 35
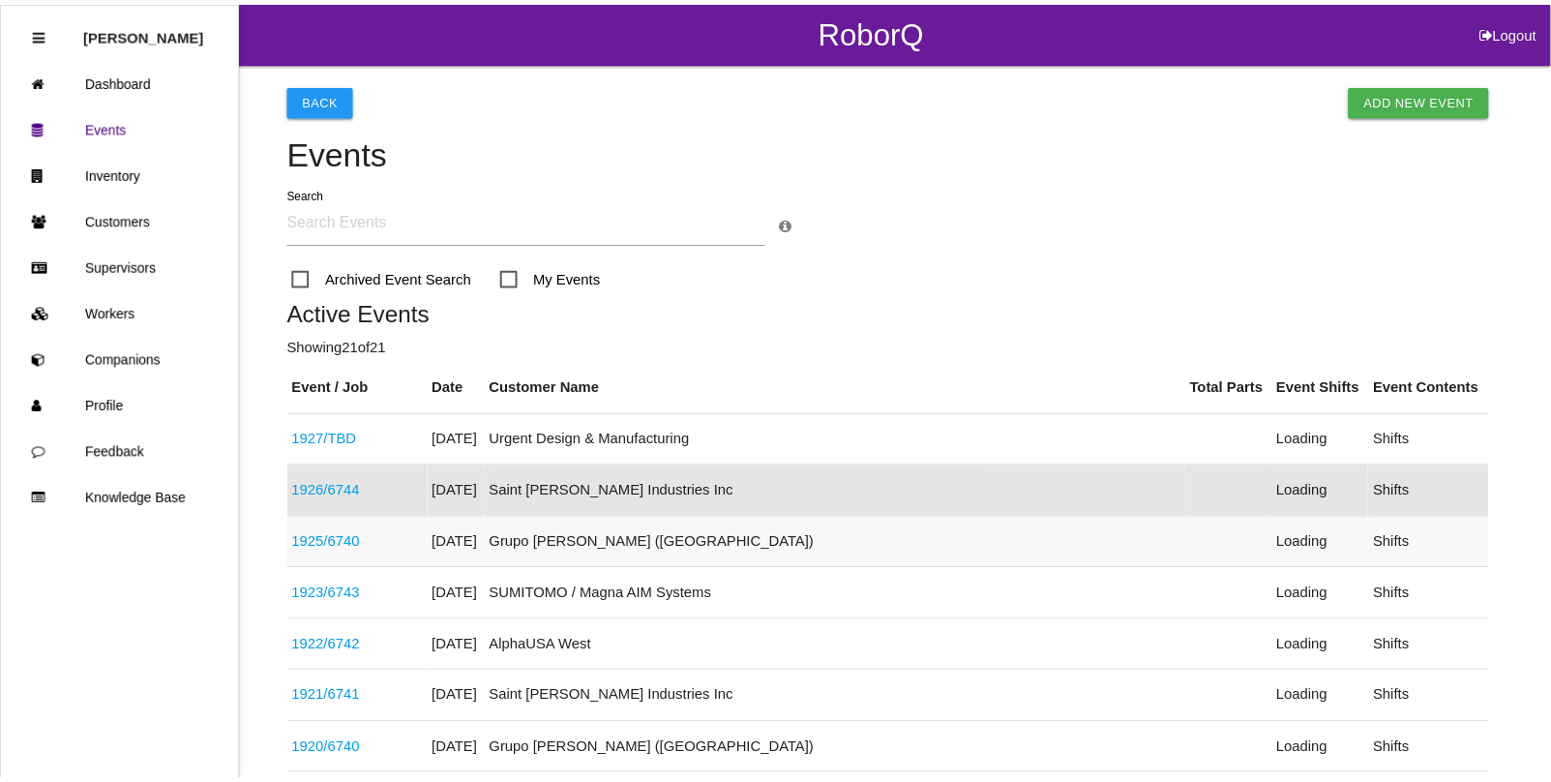
scroll to position [100, 0]
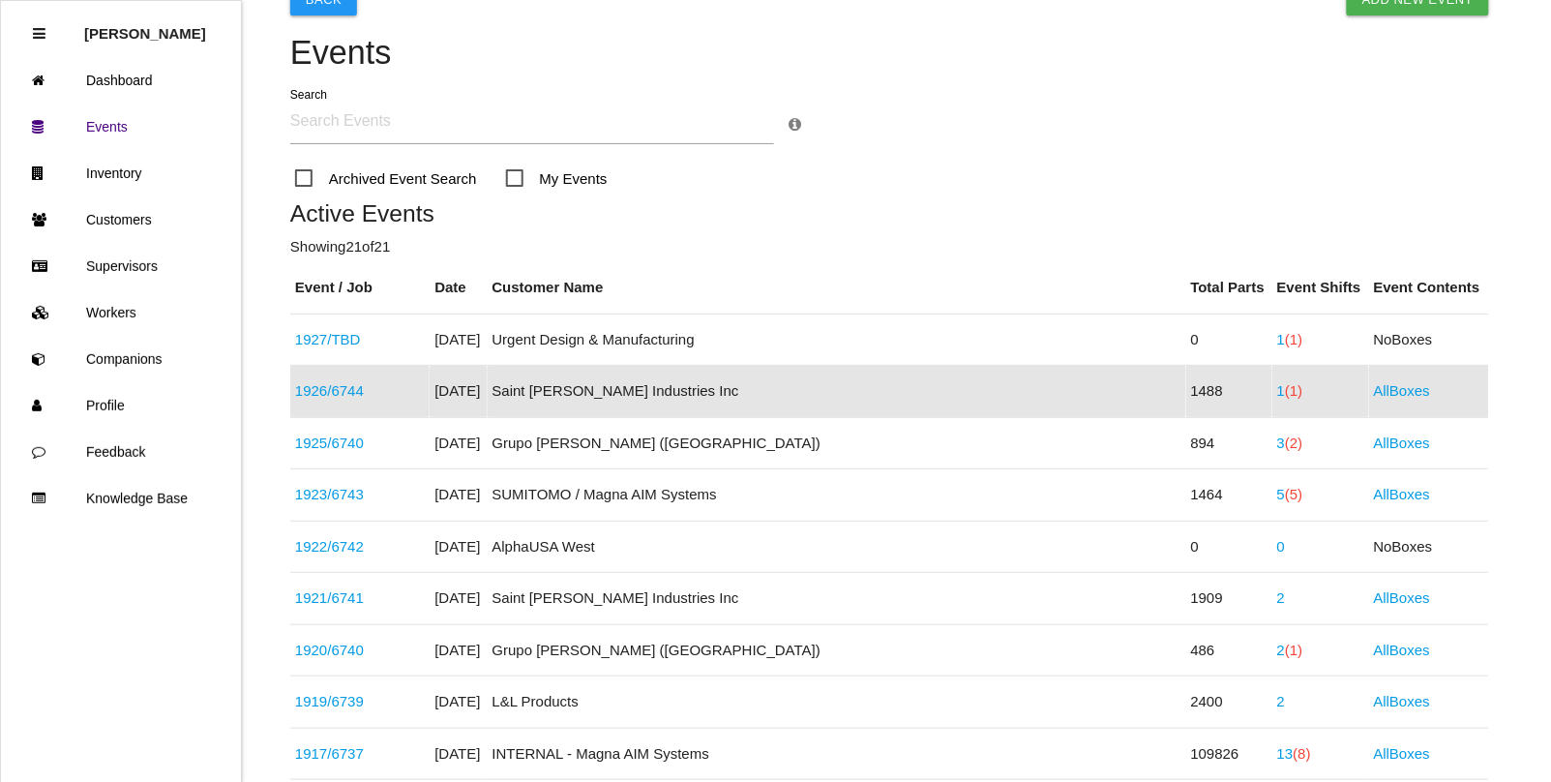
click at [1285, 394] on span "(1)" at bounding box center [1293, 390] width 17 height 16
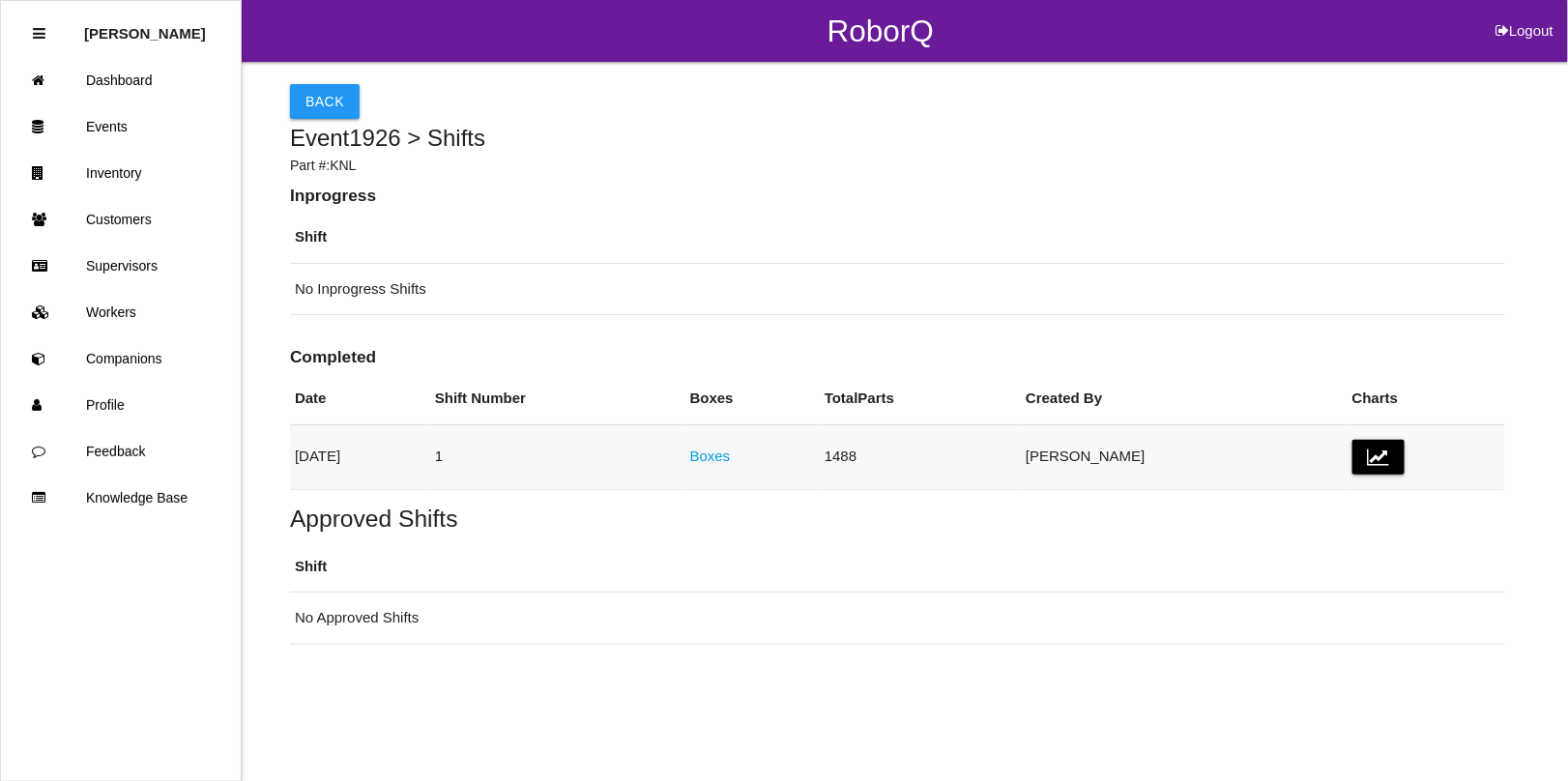
click at [731, 456] on link "Boxes" at bounding box center [710, 455] width 41 height 16
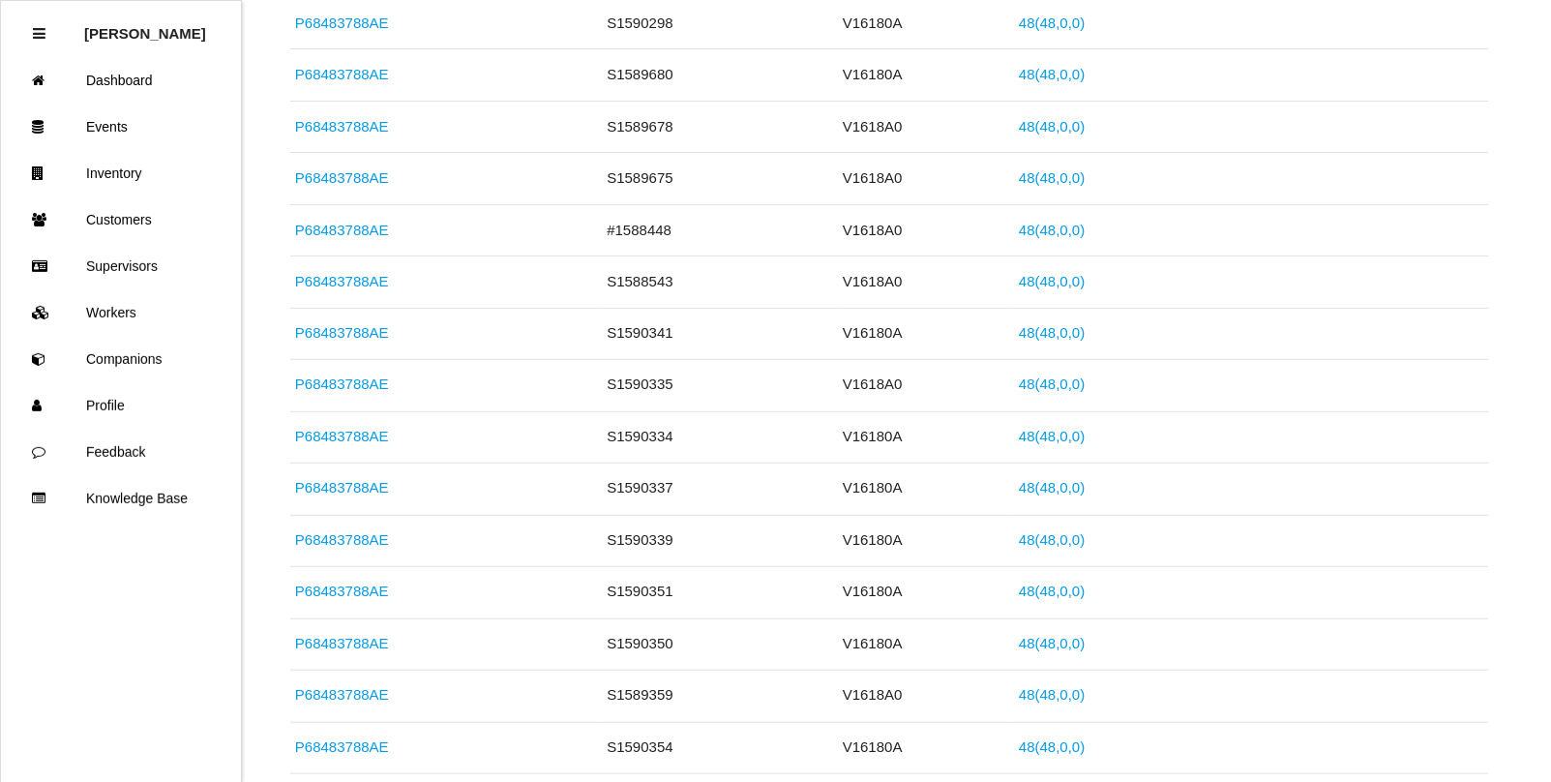
scroll to position [605, 0]
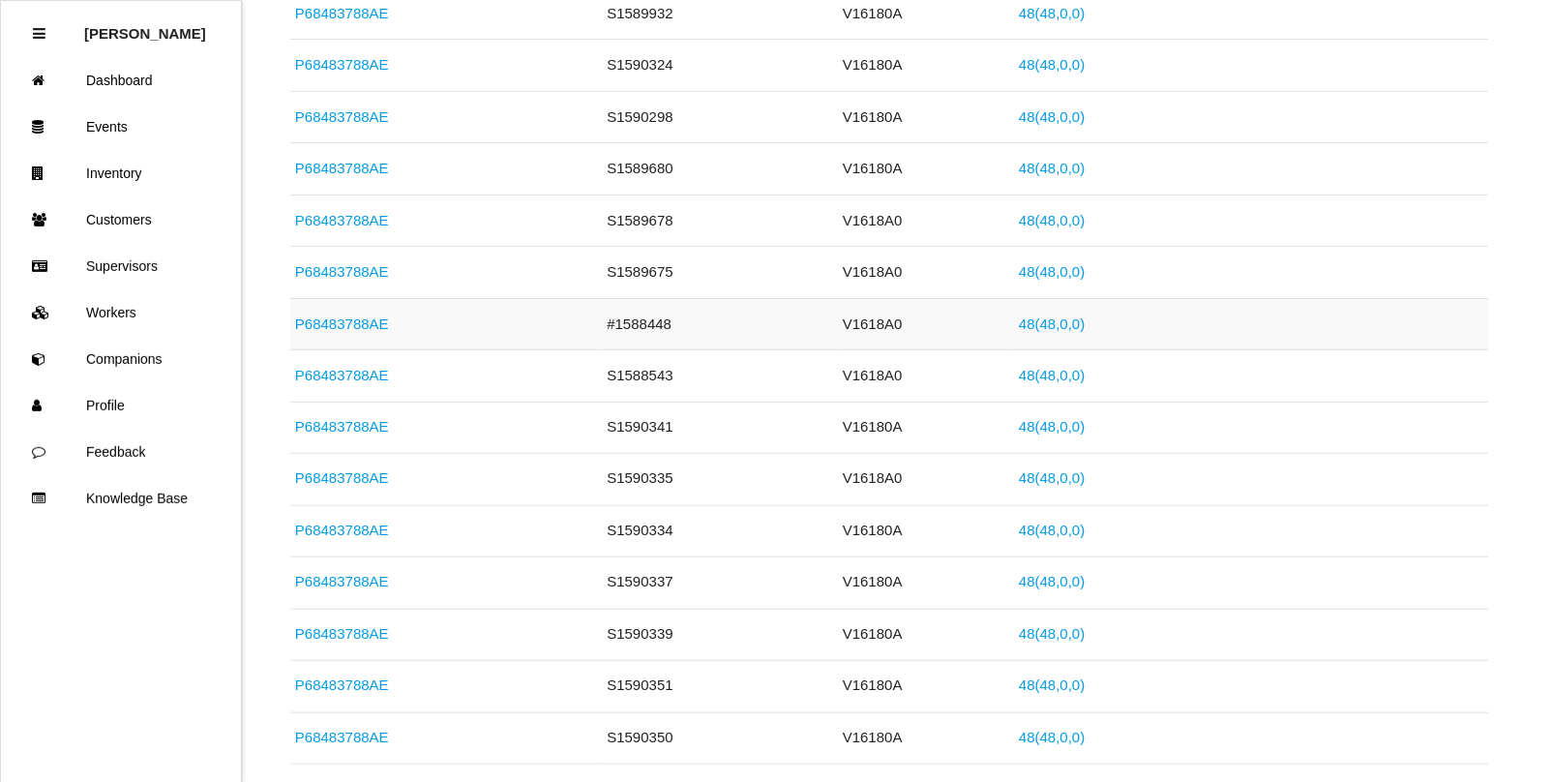
click at [344, 321] on link "P68483788AE" at bounding box center [342, 323] width 94 height 16
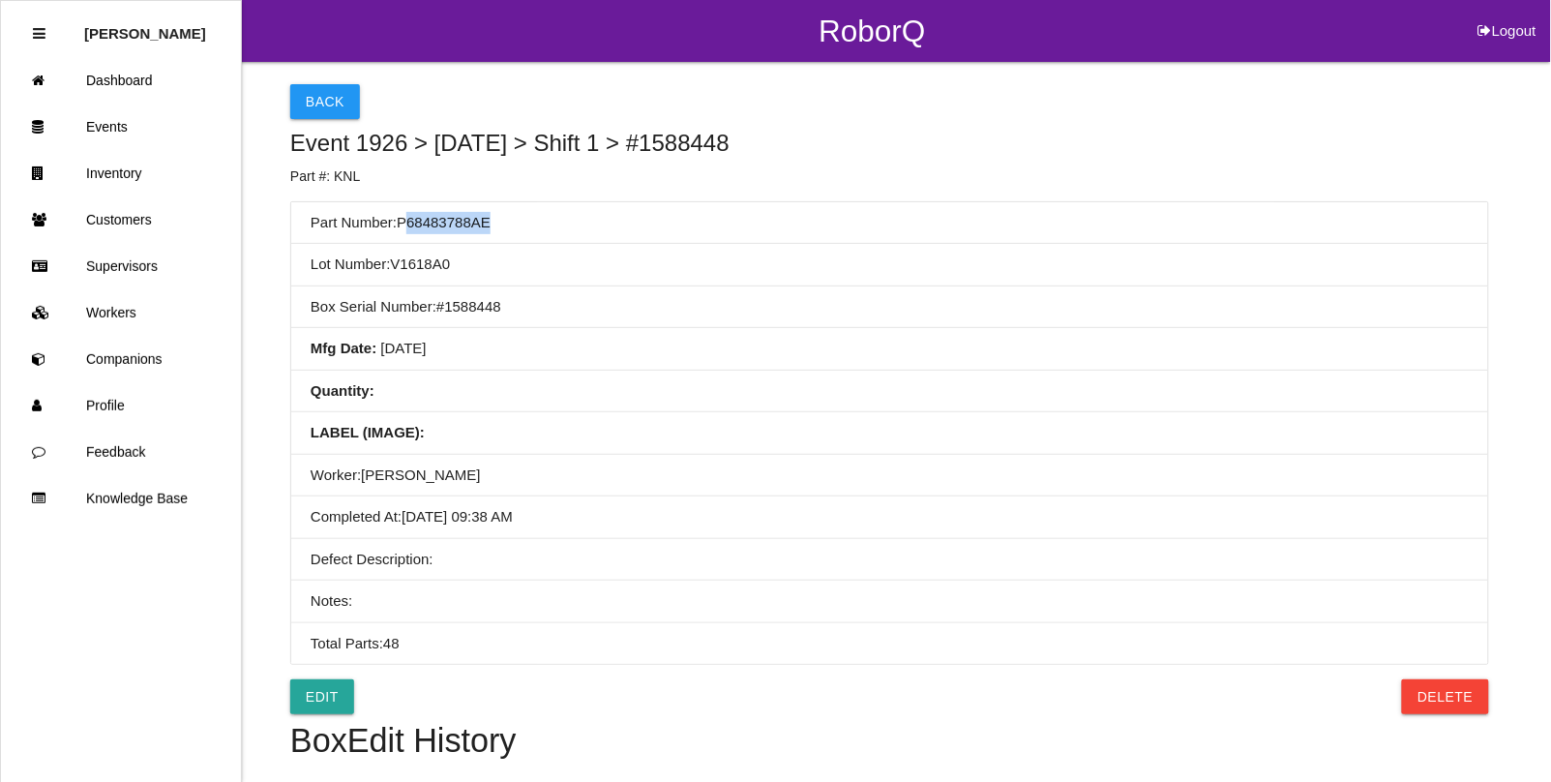
drag, startPoint x: 496, startPoint y: 221, endPoint x: 411, endPoint y: 223, distance: 85.2
click at [411, 223] on li "Part Number: P68483788AE" at bounding box center [889, 223] width 1197 height 43
copy li "68483788AE"
click at [302, 107] on button "Back" at bounding box center [325, 101] width 70 height 35
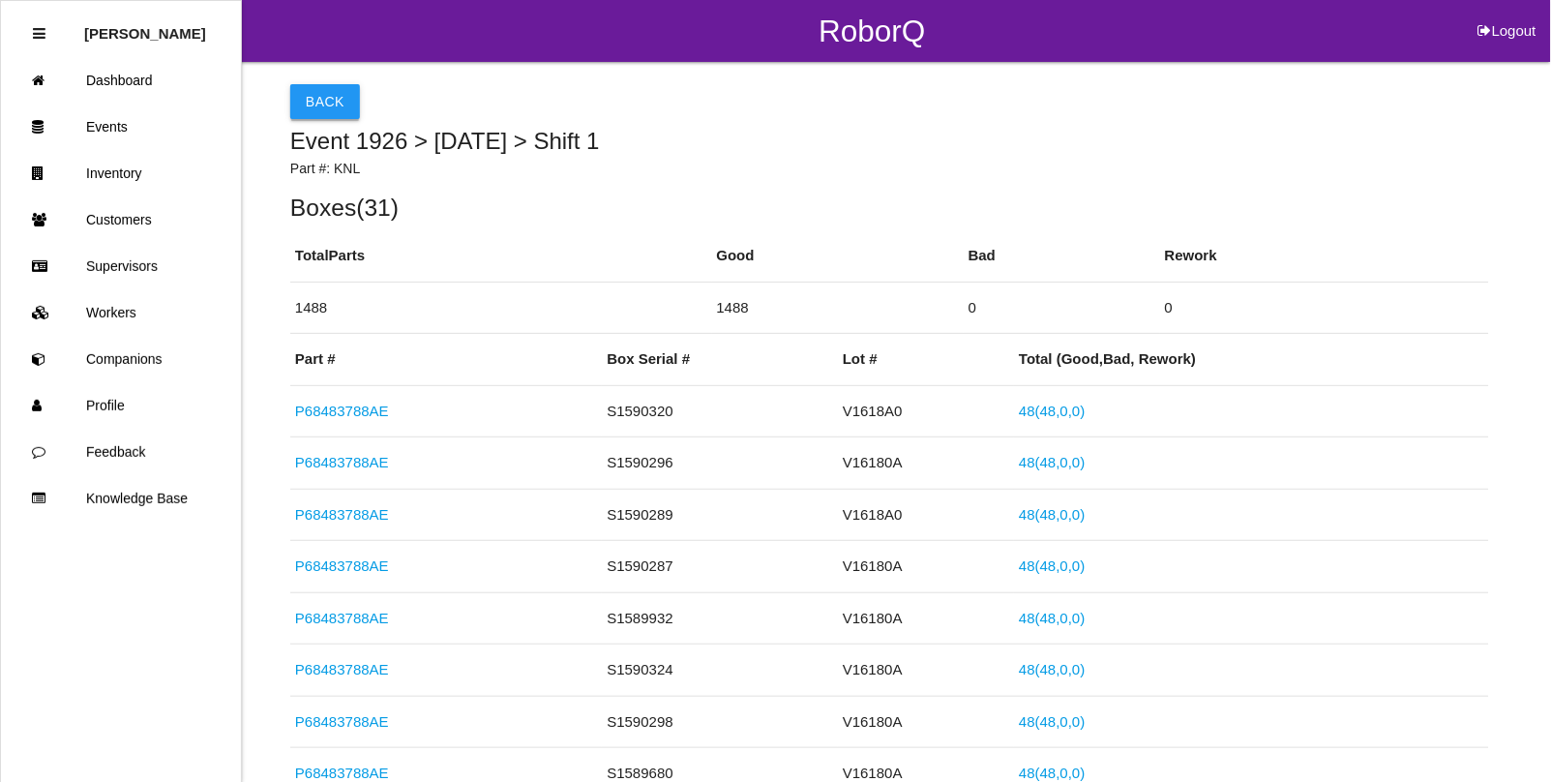
click at [332, 103] on button "Back" at bounding box center [325, 101] width 70 height 35
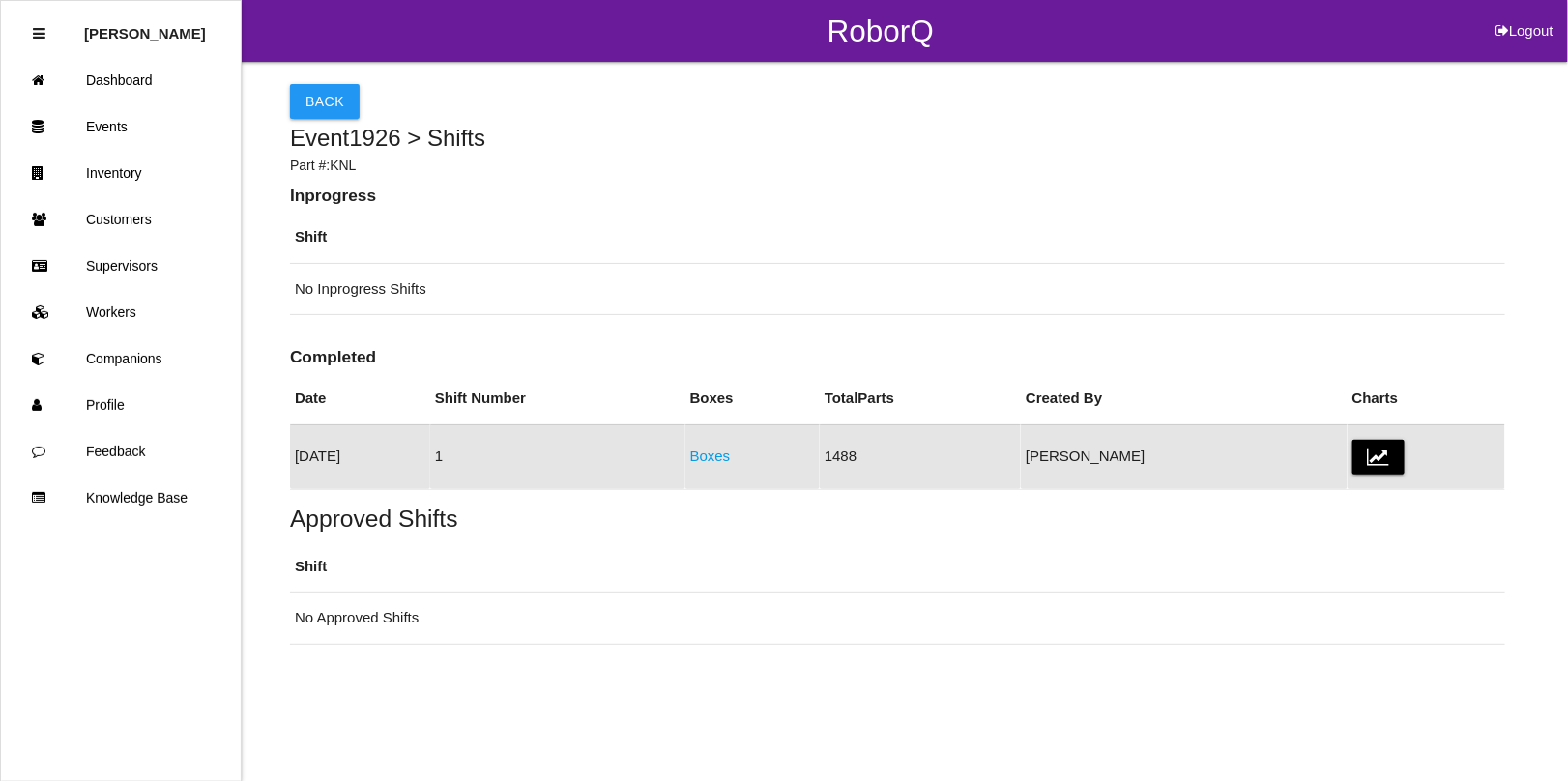
click at [332, 103] on button "Back" at bounding box center [325, 101] width 70 height 35
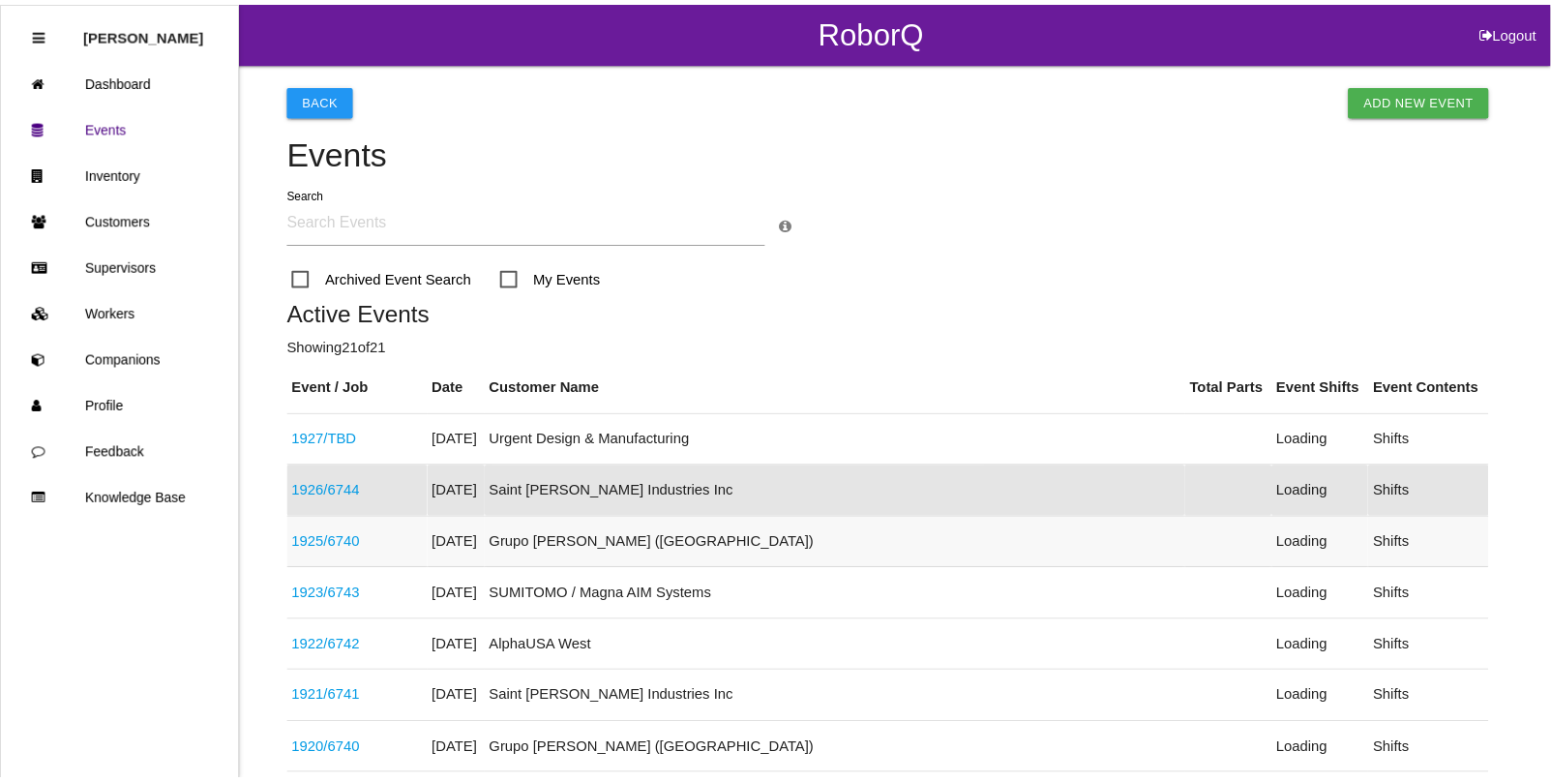
scroll to position [100, 0]
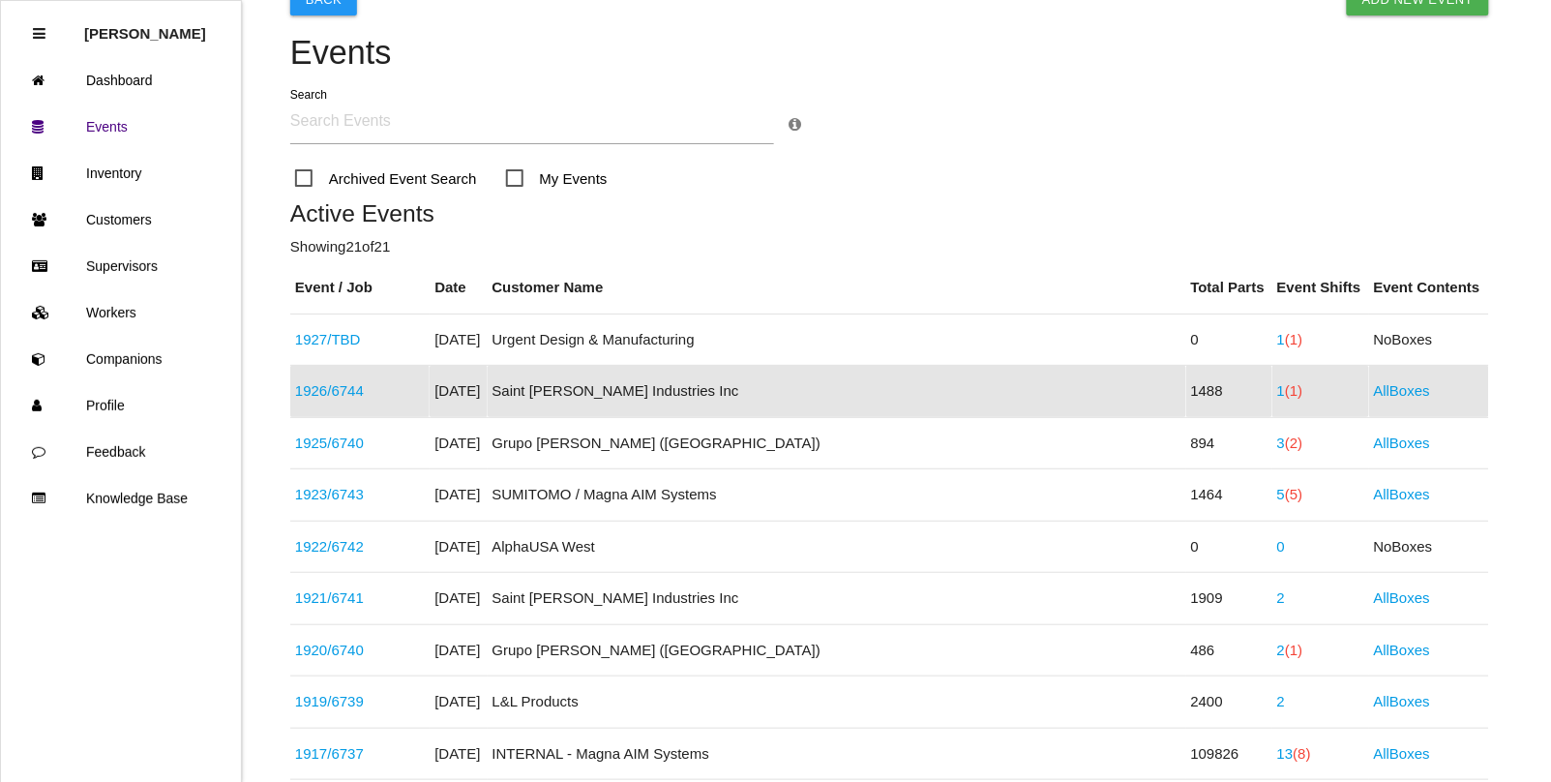
click at [350, 390] on link "1926 / 6744" at bounding box center [329, 390] width 69 height 16
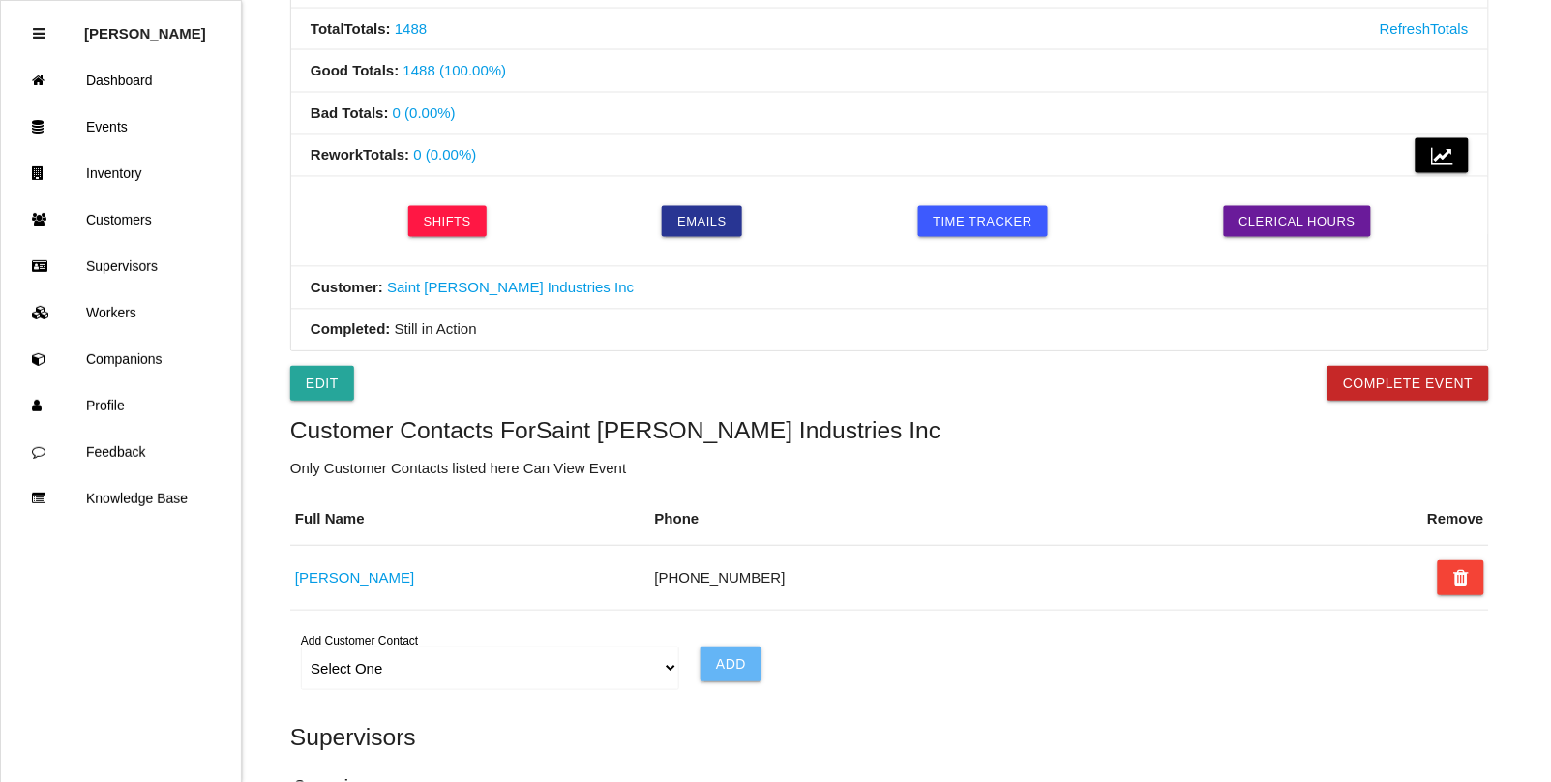
scroll to position [726, 0]
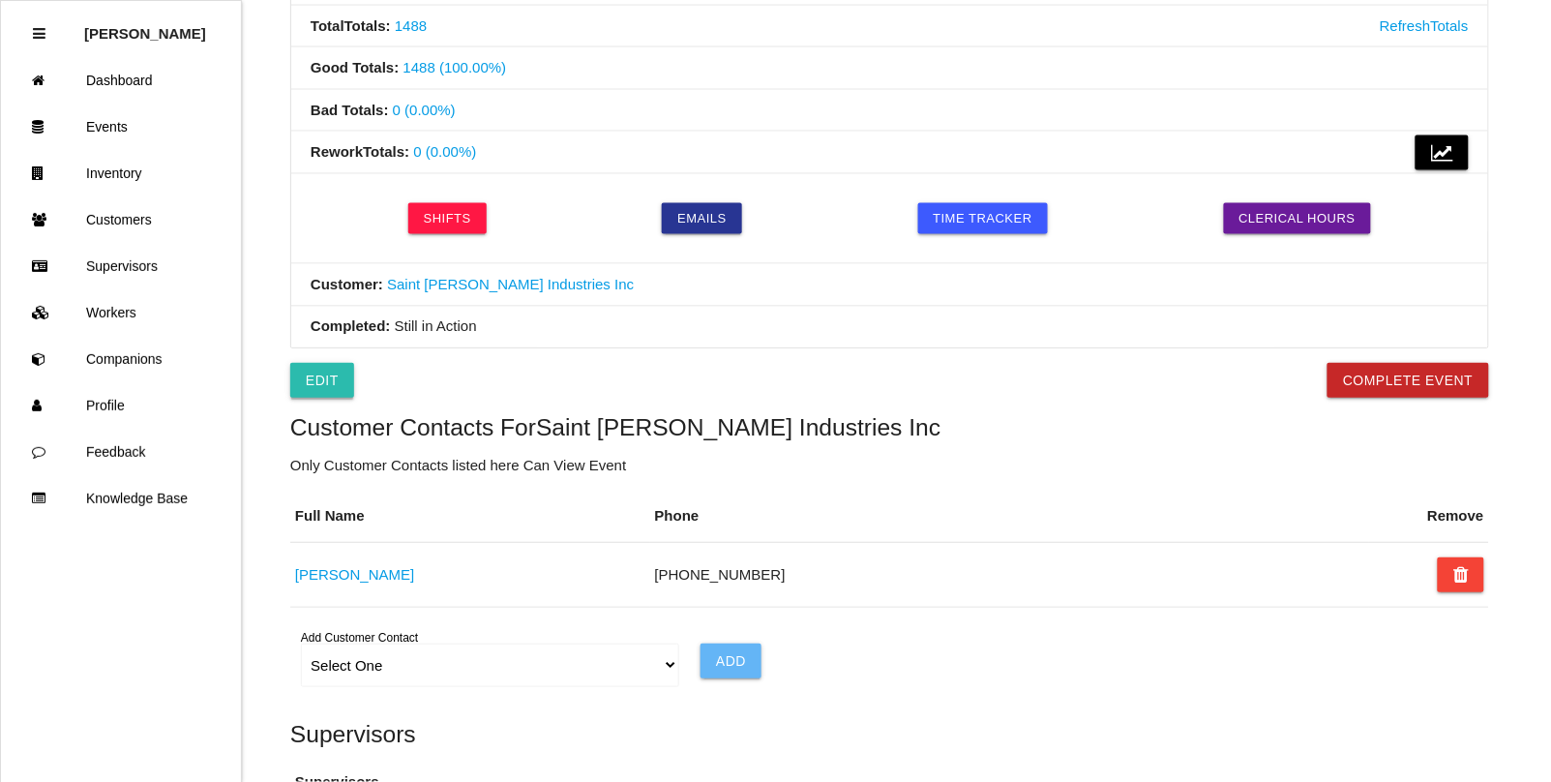
click at [319, 392] on link "Edit" at bounding box center [322, 380] width 64 height 35
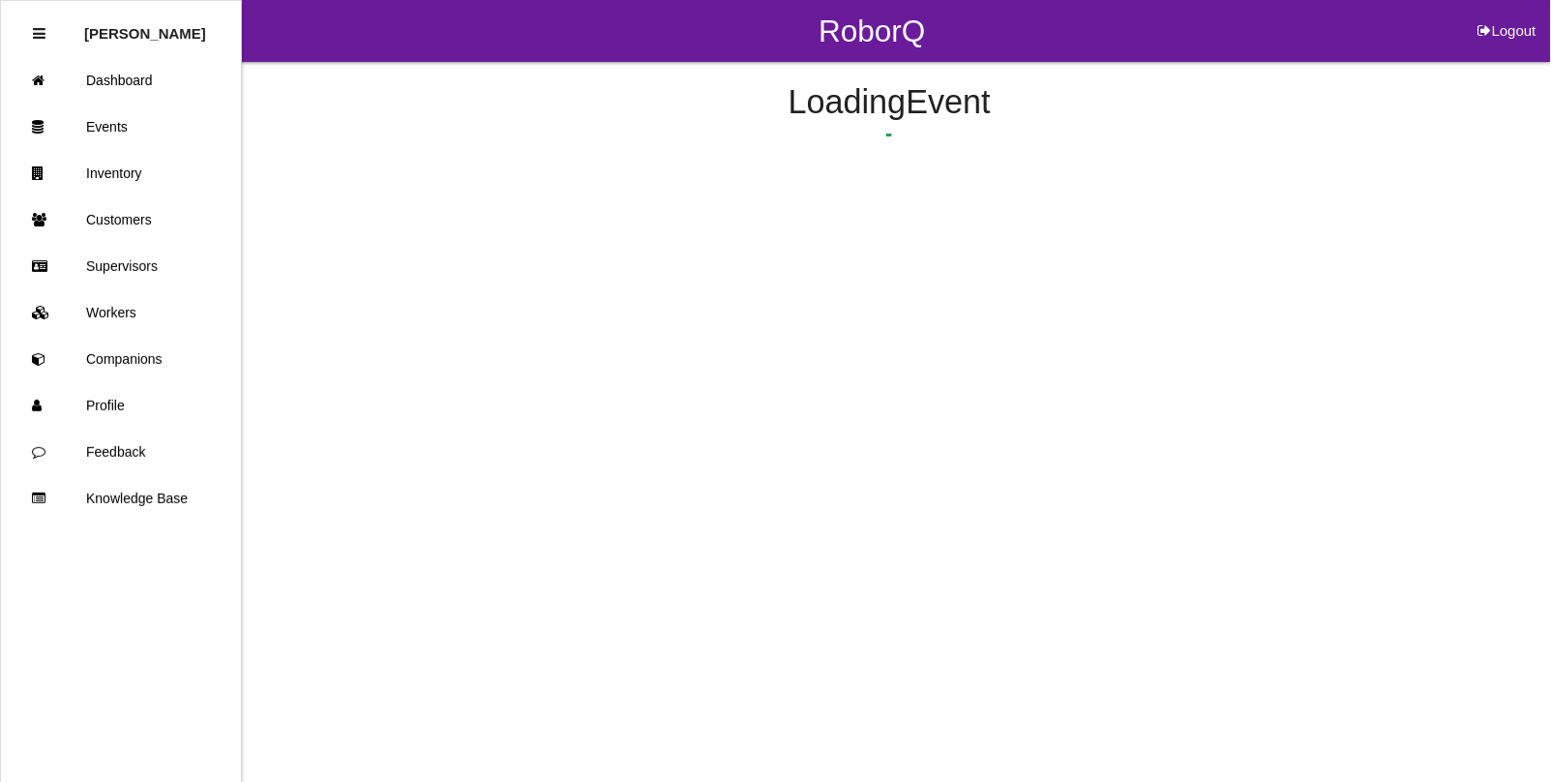
select select "notRequired"
select select "false"
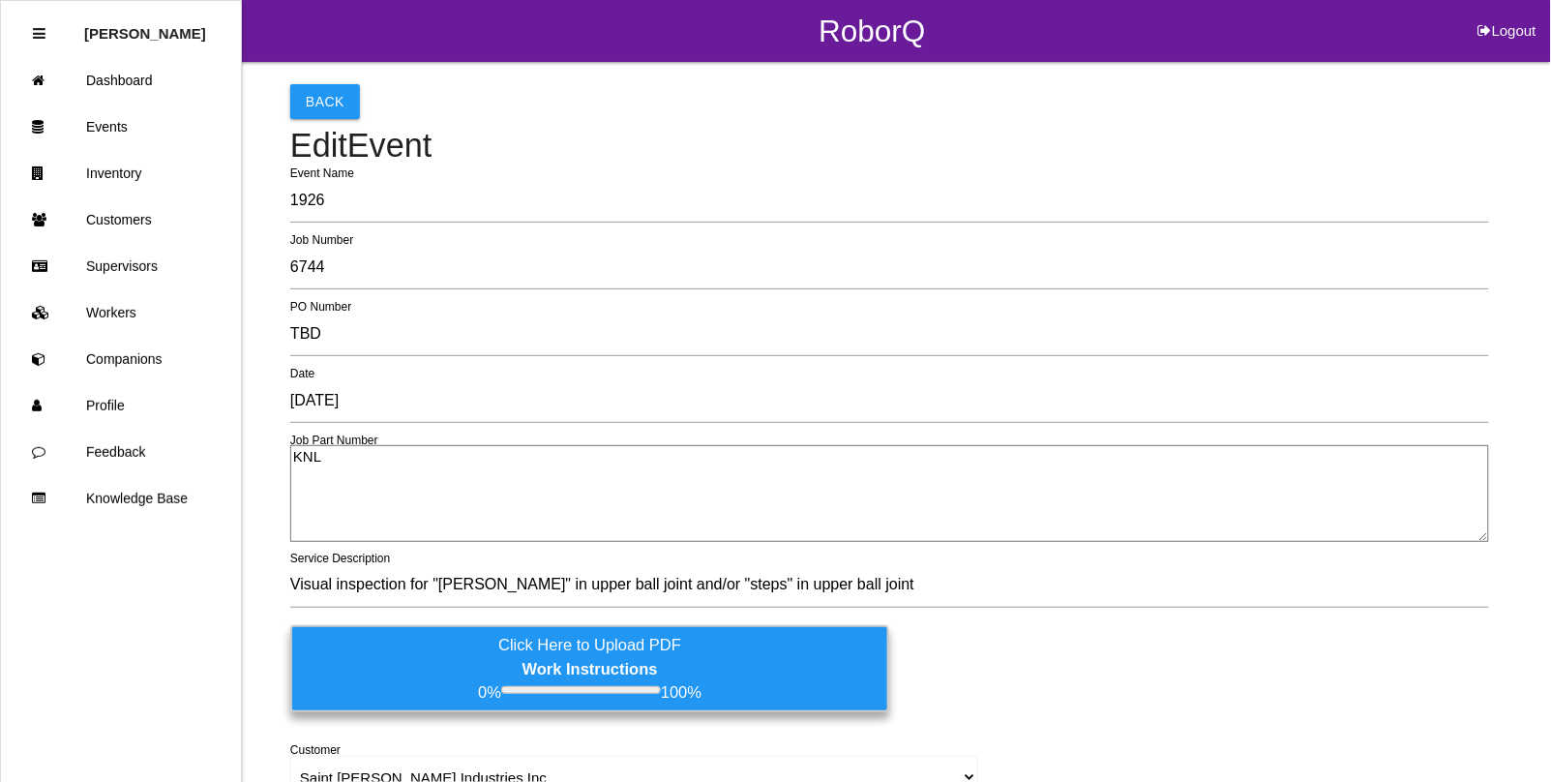
click at [295, 455] on textarea "KNL" at bounding box center [889, 493] width 1199 height 97
paste textarea "68483788AE"
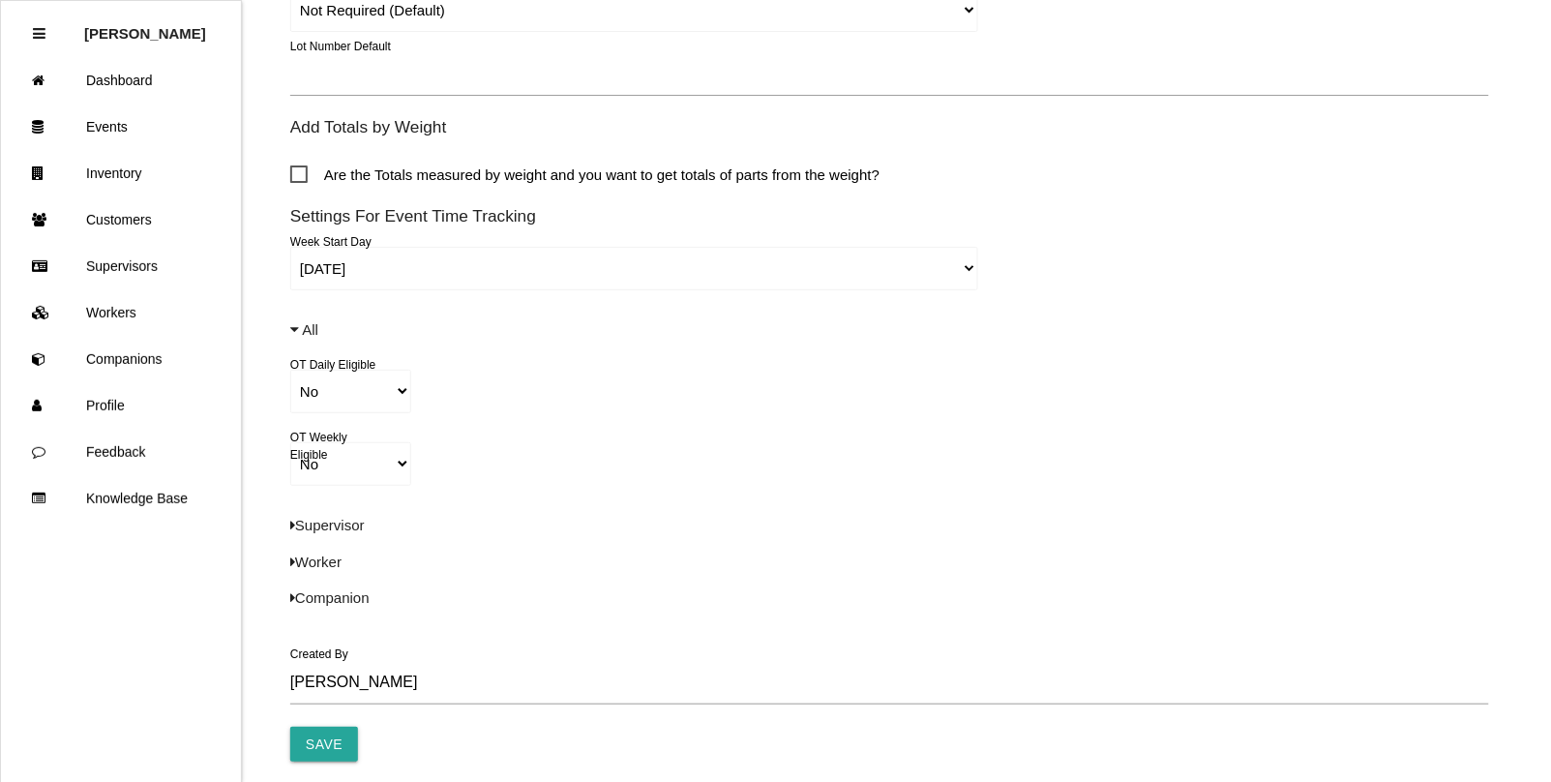
scroll to position [1404, 0]
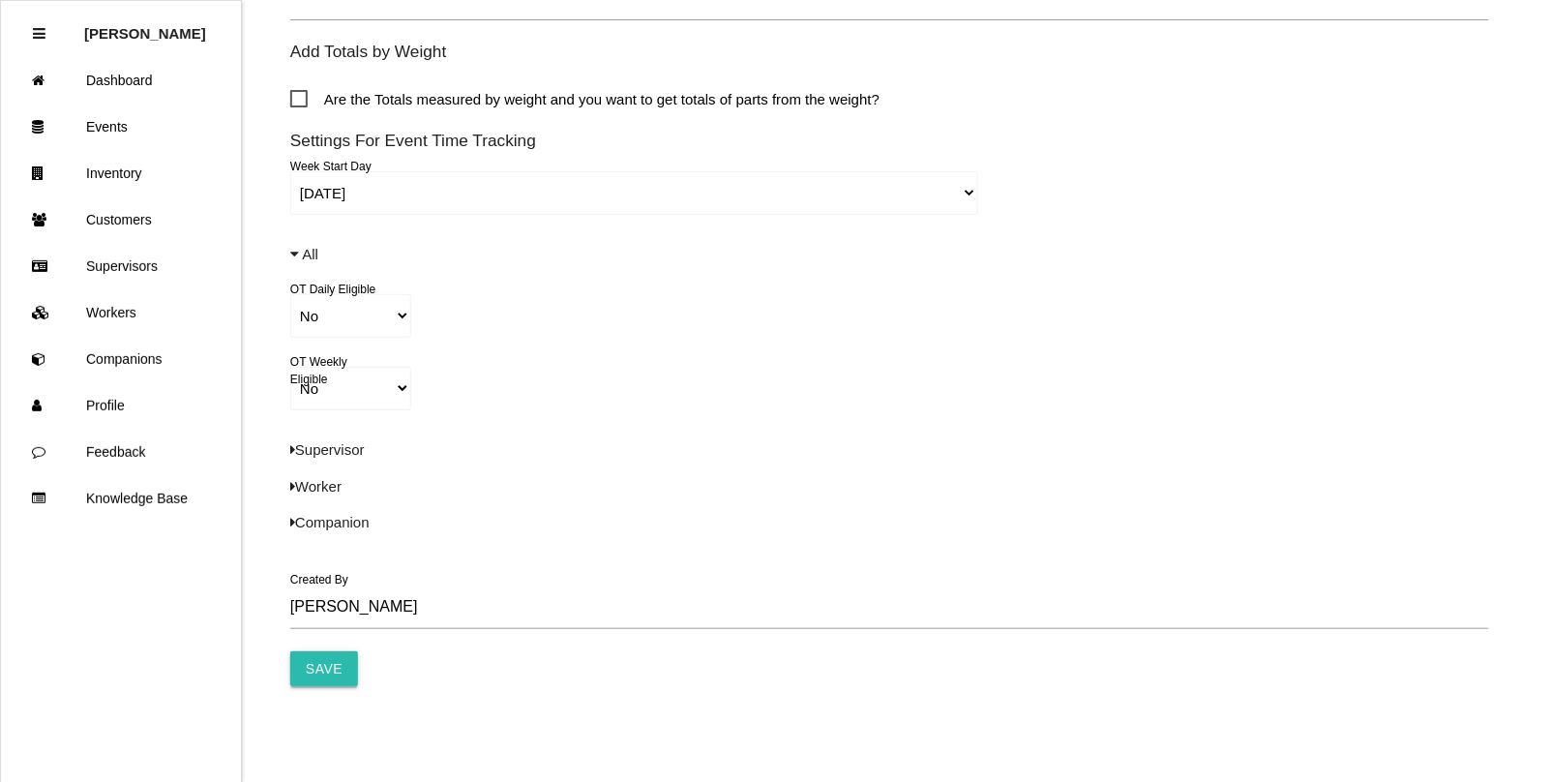
type textarea "68483788AE KNL"
click at [325, 659] on input "Save" at bounding box center [324, 668] width 68 height 35
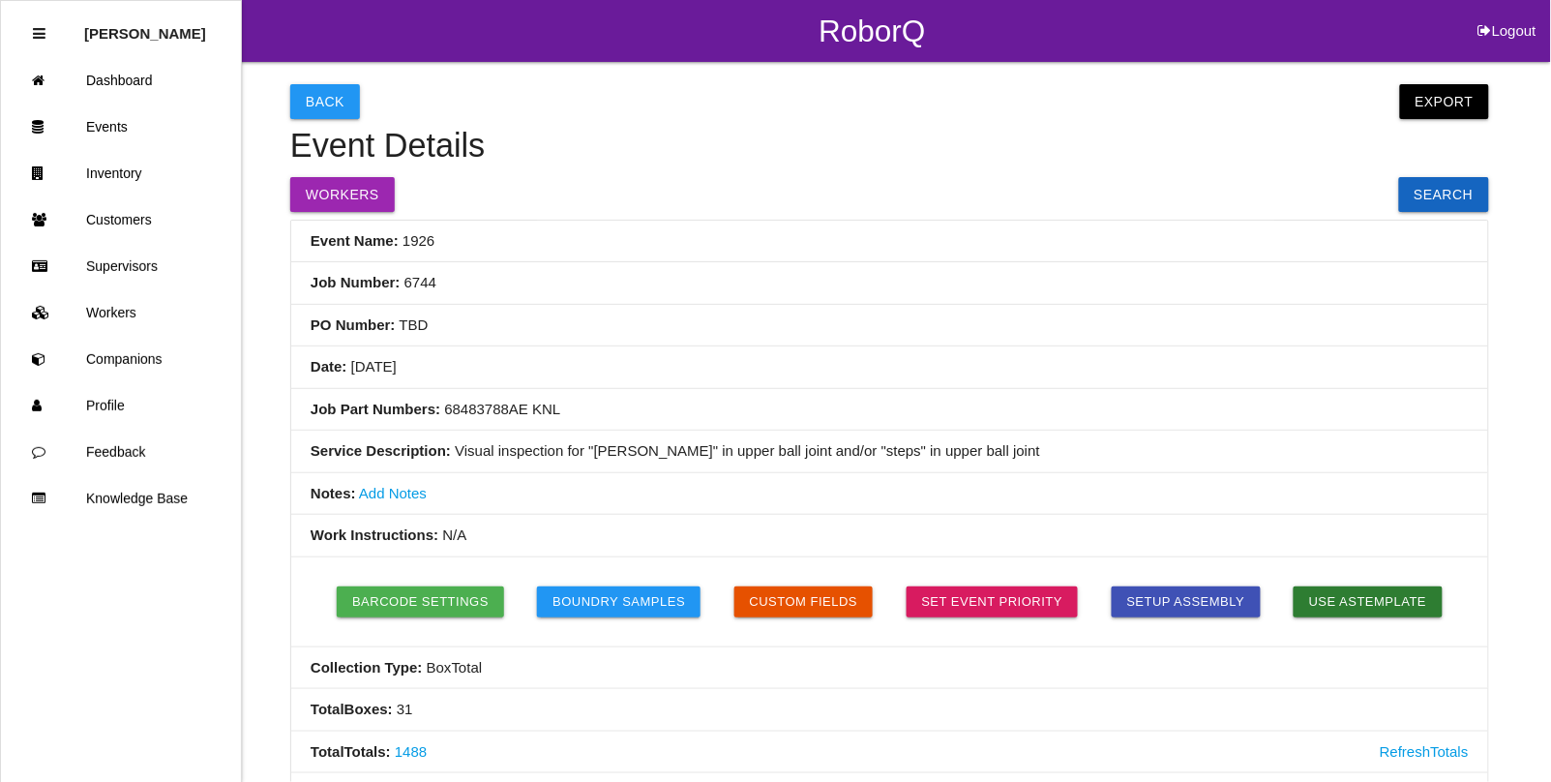
click at [969, 456] on li "Service Description: Visual inspection for "[PERSON_NAME]" in upper ball joint …" at bounding box center [889, 452] width 1197 height 43
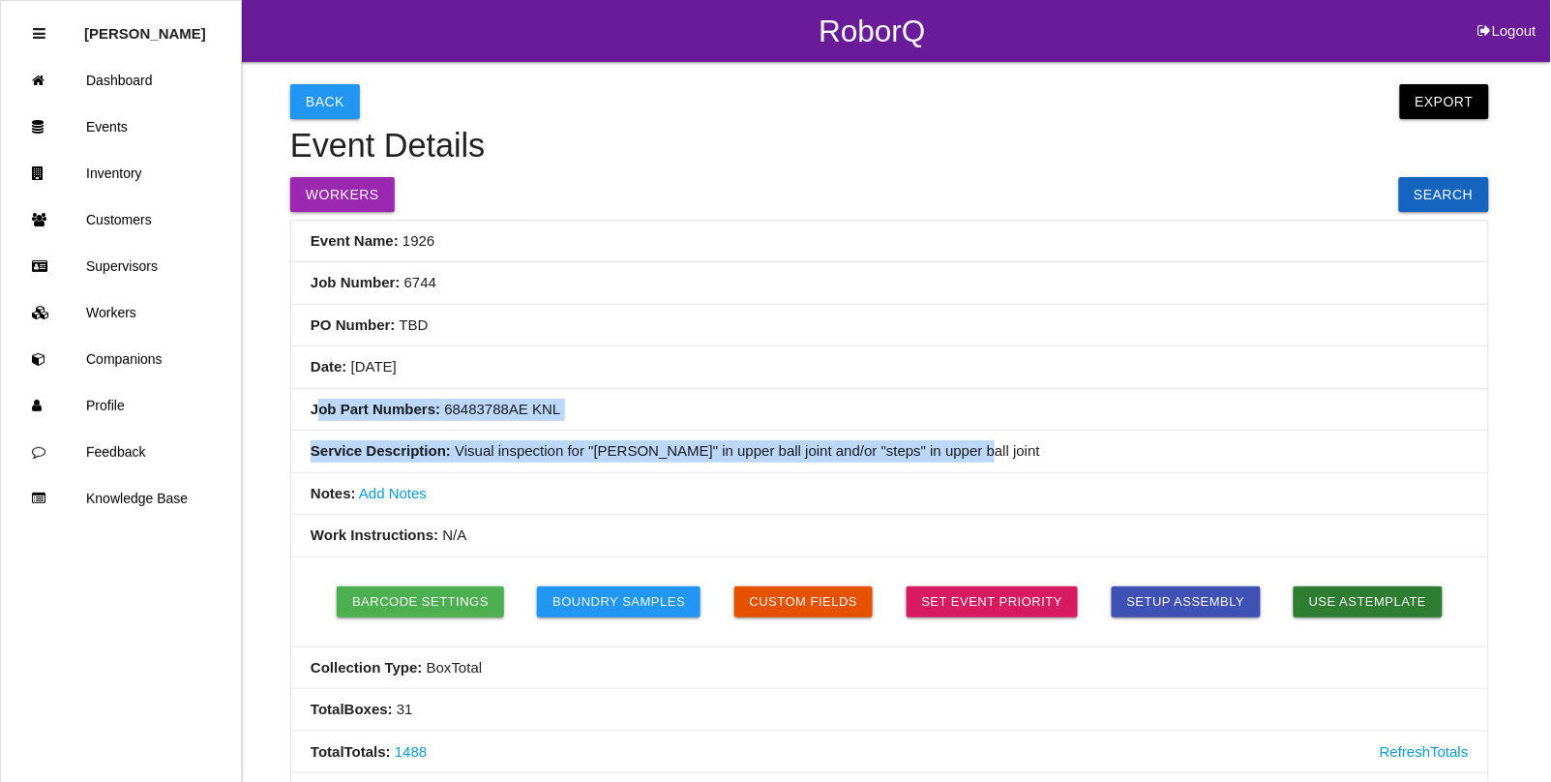
drag, startPoint x: 951, startPoint y: 456, endPoint x: 321, endPoint y: 411, distance: 631.6
click at [321, 411] on ul "Event Name: 1926 Job Number: 6744 PO Number: TBD Date: [DATE] Job Part Numbers:…" at bounding box center [889, 648] width 1199 height 856
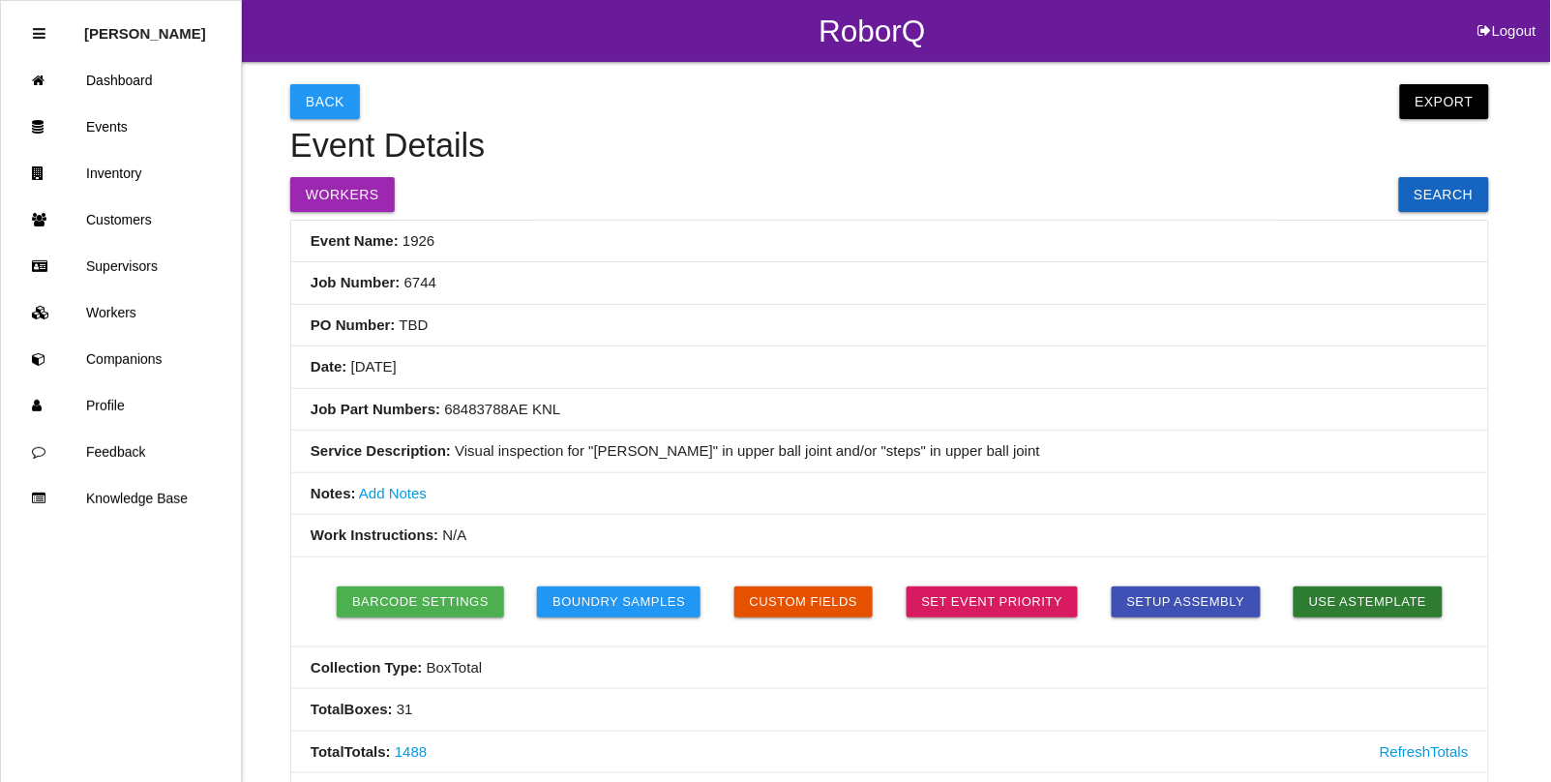
click at [568, 475] on li "Notes: Add Notes" at bounding box center [889, 494] width 1197 height 43
click at [335, 111] on button "Back" at bounding box center [325, 101] width 70 height 35
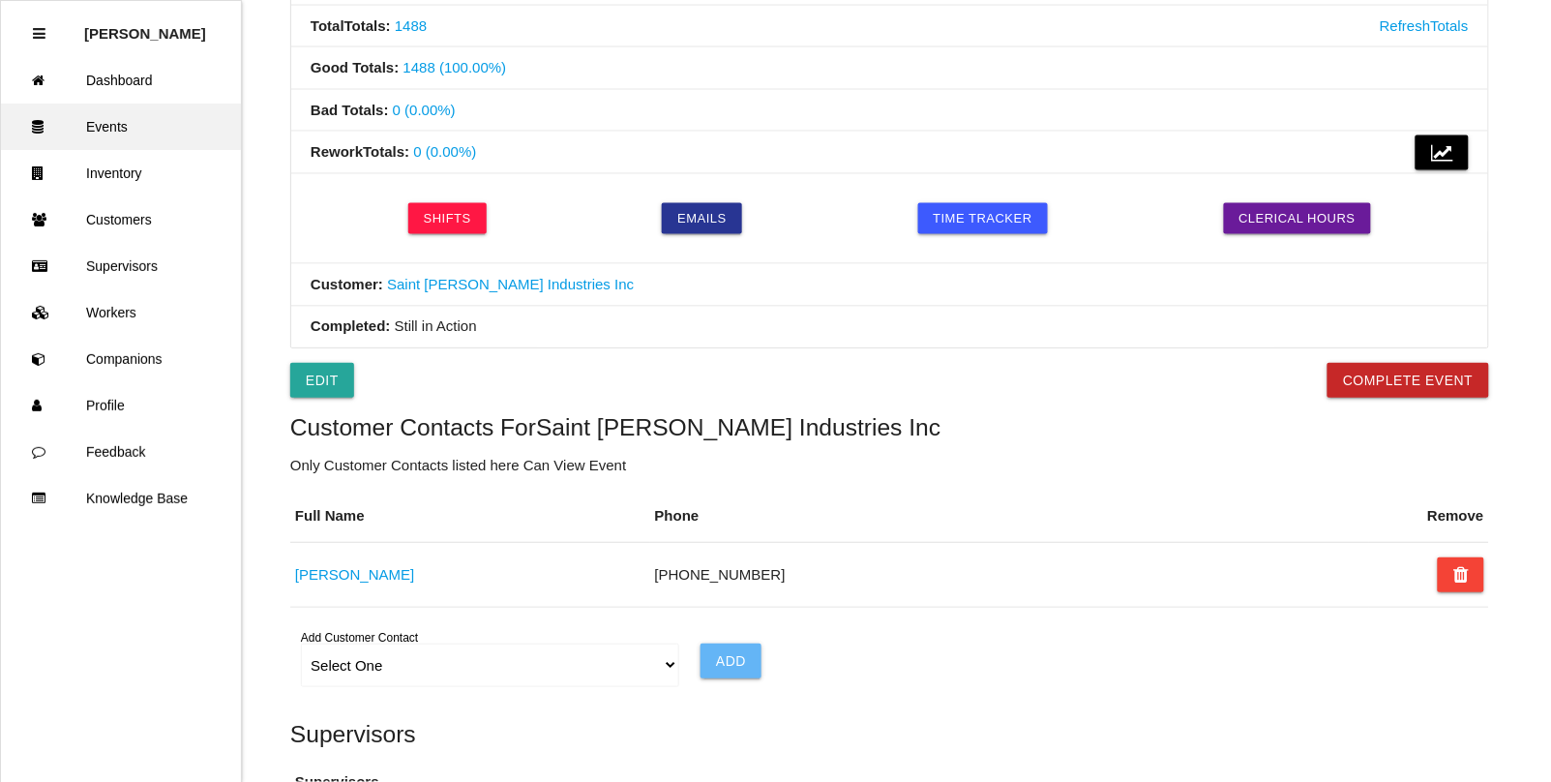
click at [94, 111] on link "Events" at bounding box center [121, 127] width 240 height 46
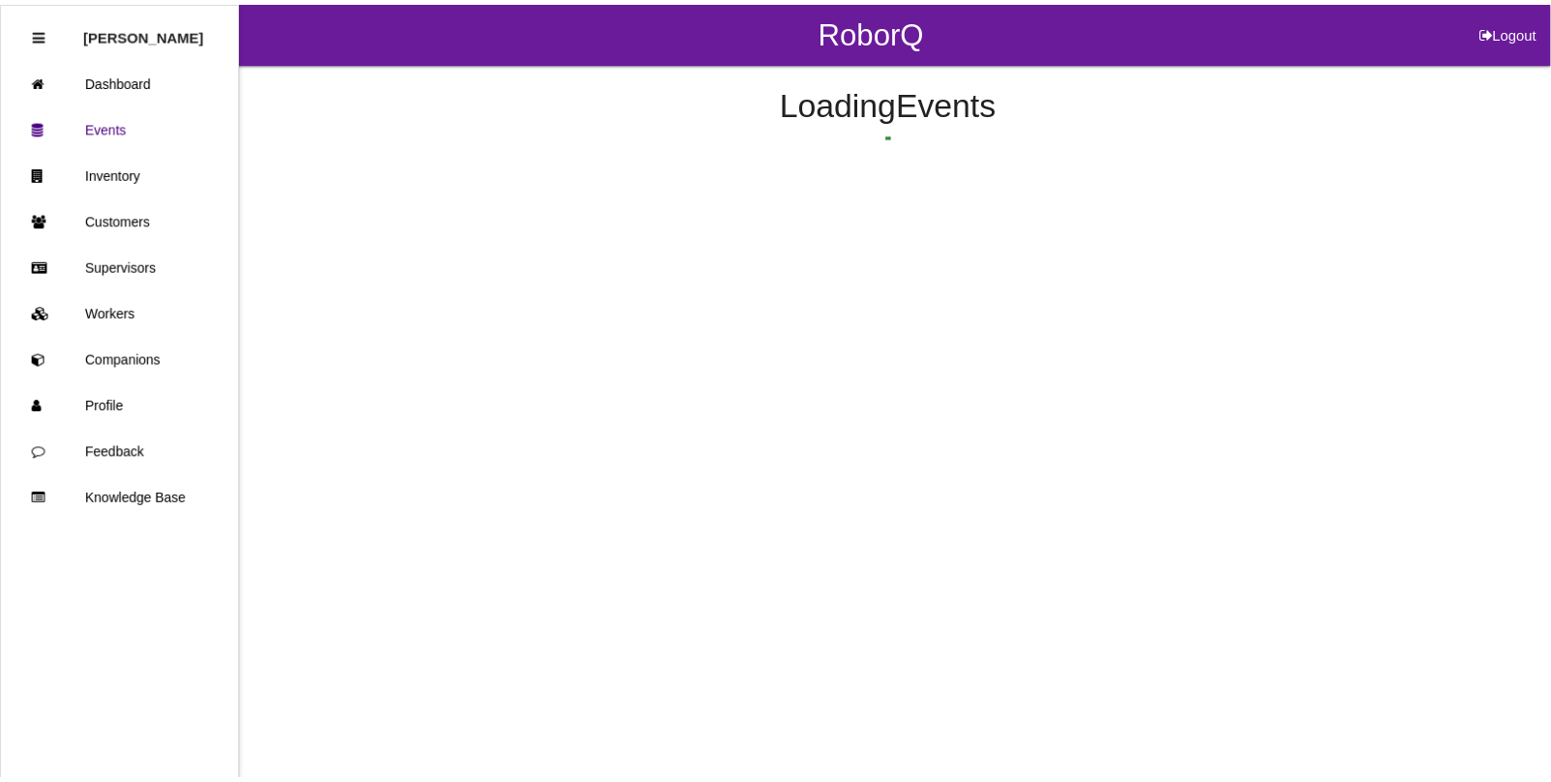
scroll to position [100, 0]
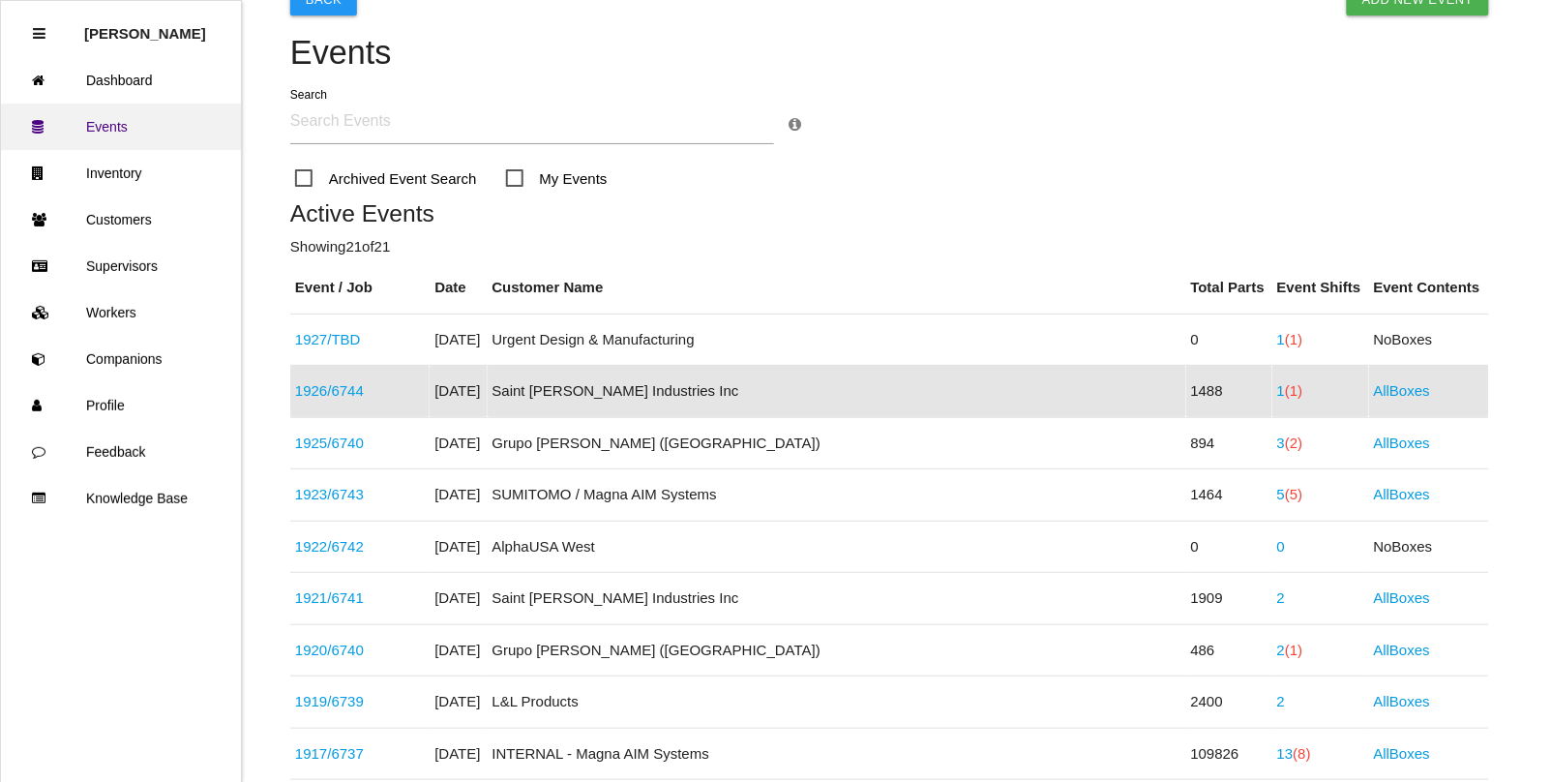
click at [103, 123] on link "Events" at bounding box center [121, 127] width 240 height 46
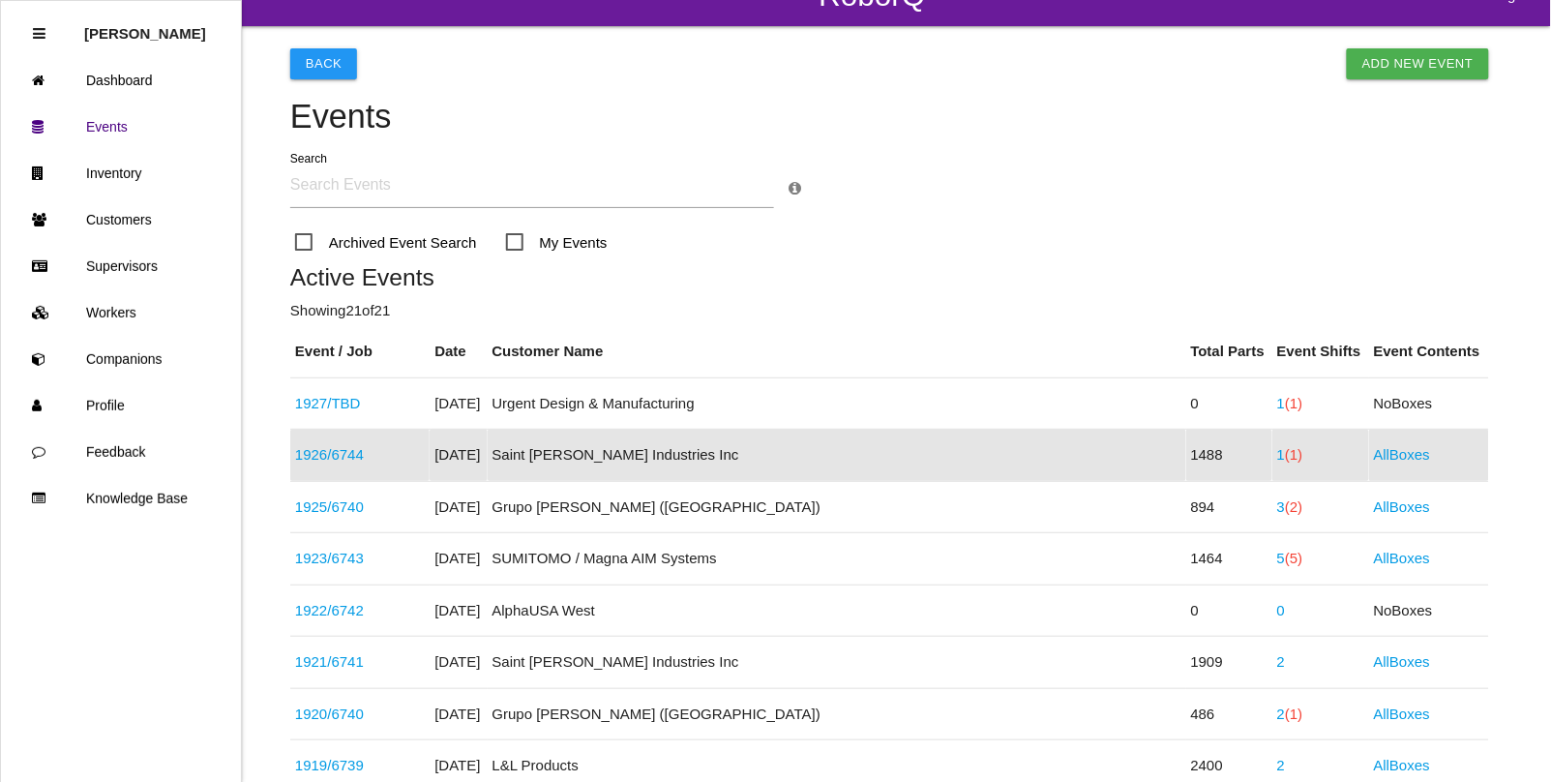
scroll to position [0, 0]
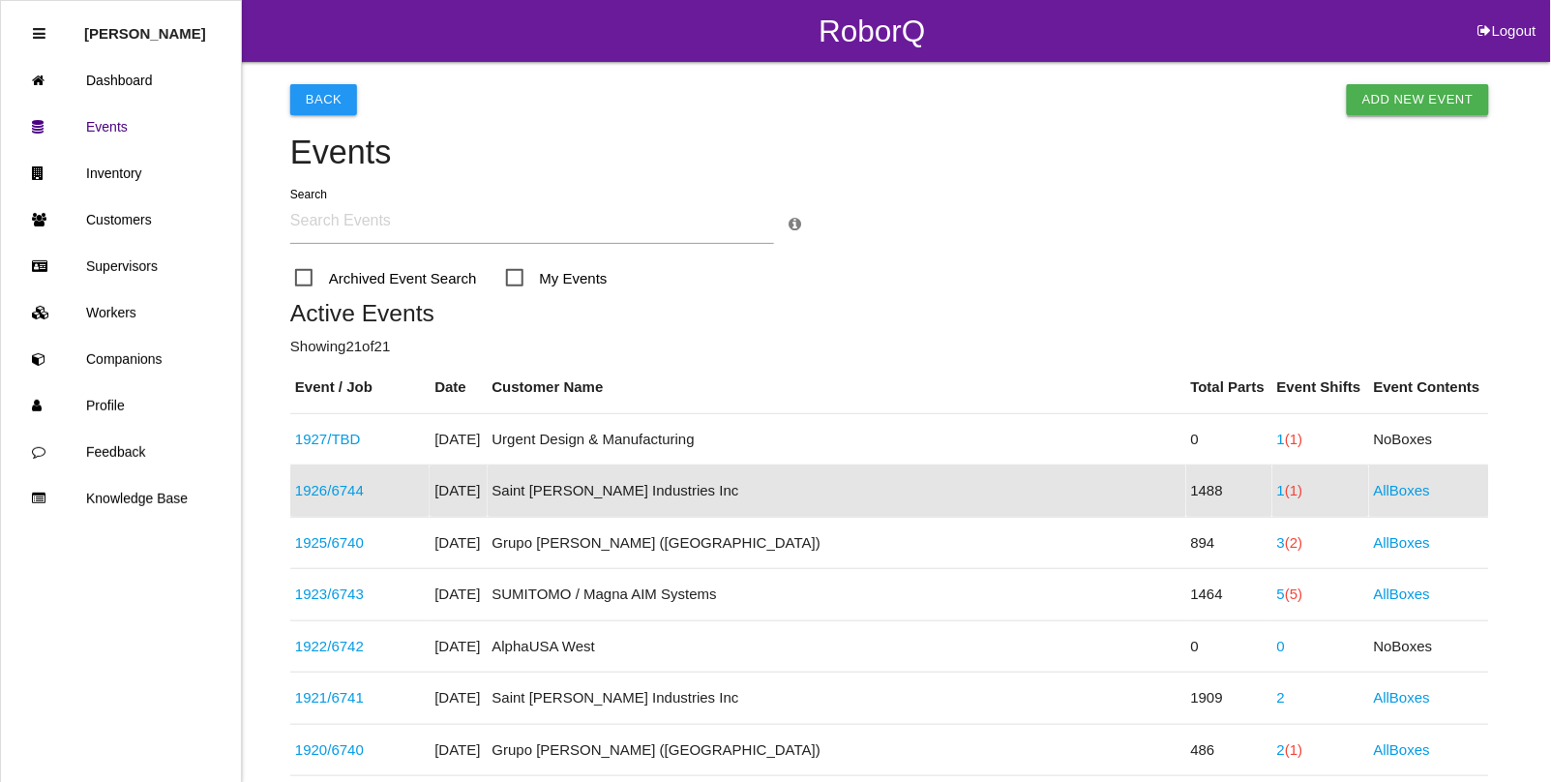
click at [1457, 109] on link "Add New Event" at bounding box center [1418, 99] width 142 height 31
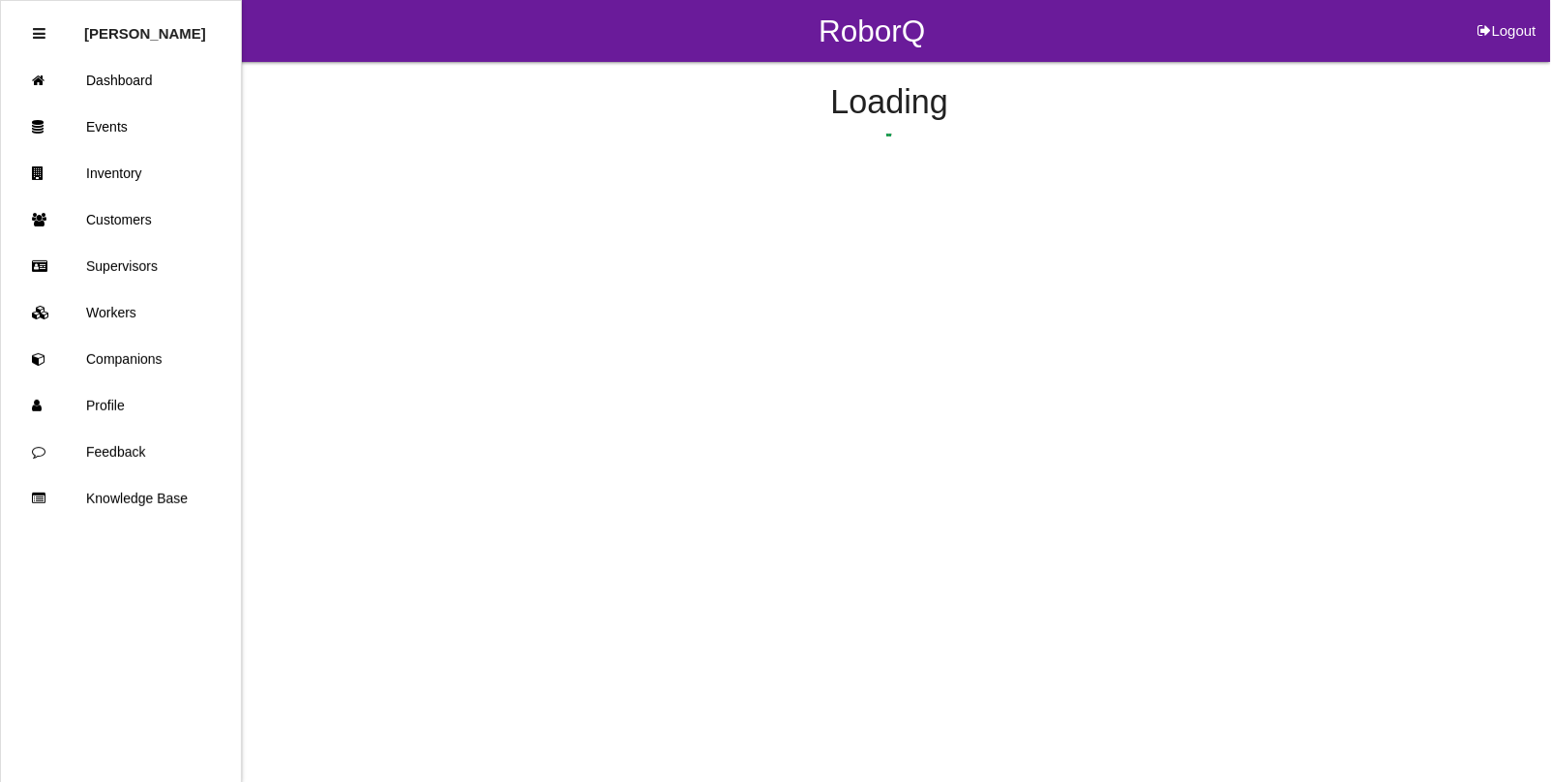
select select "notRequired"
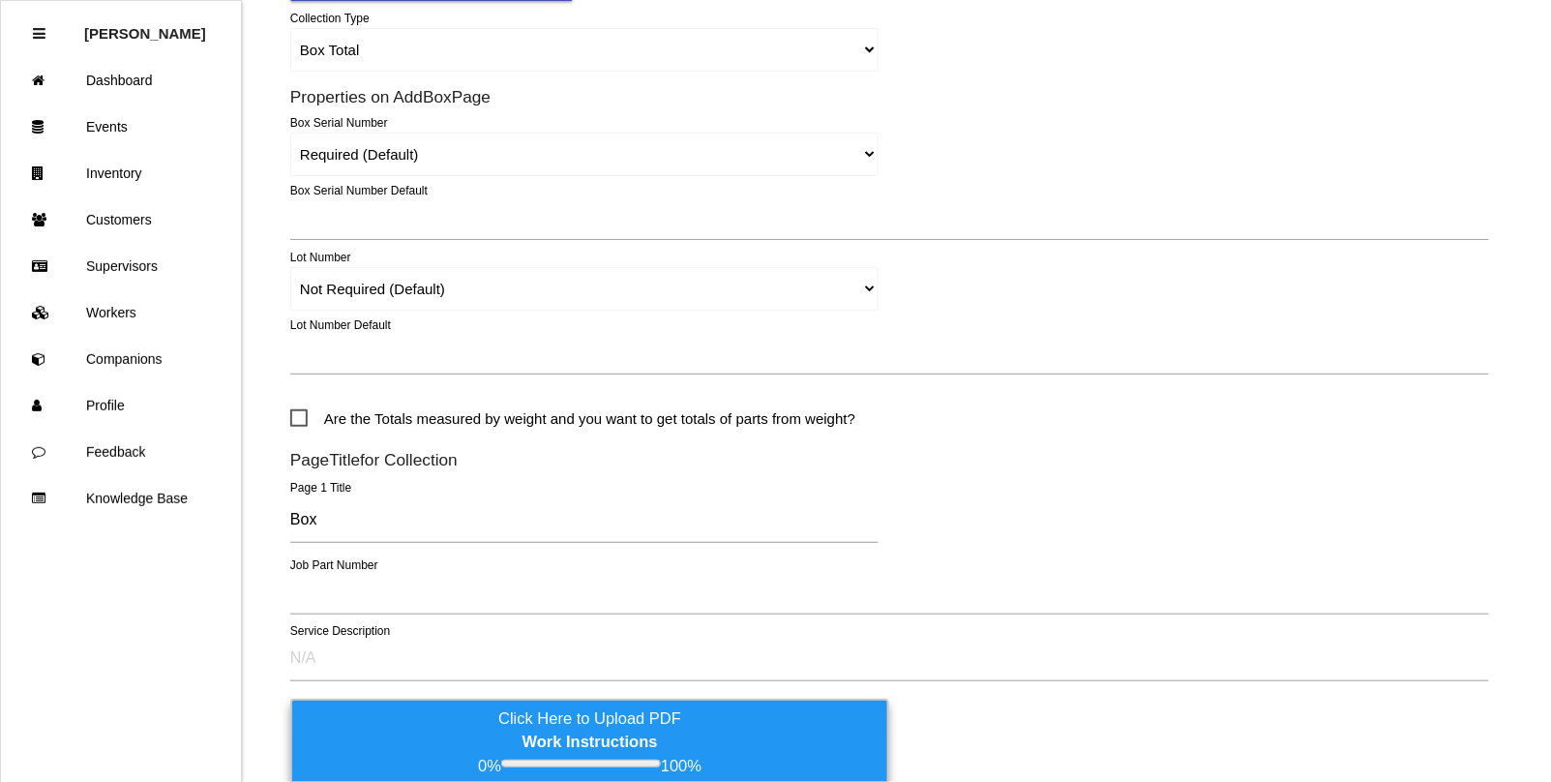
scroll to position [605, 0]
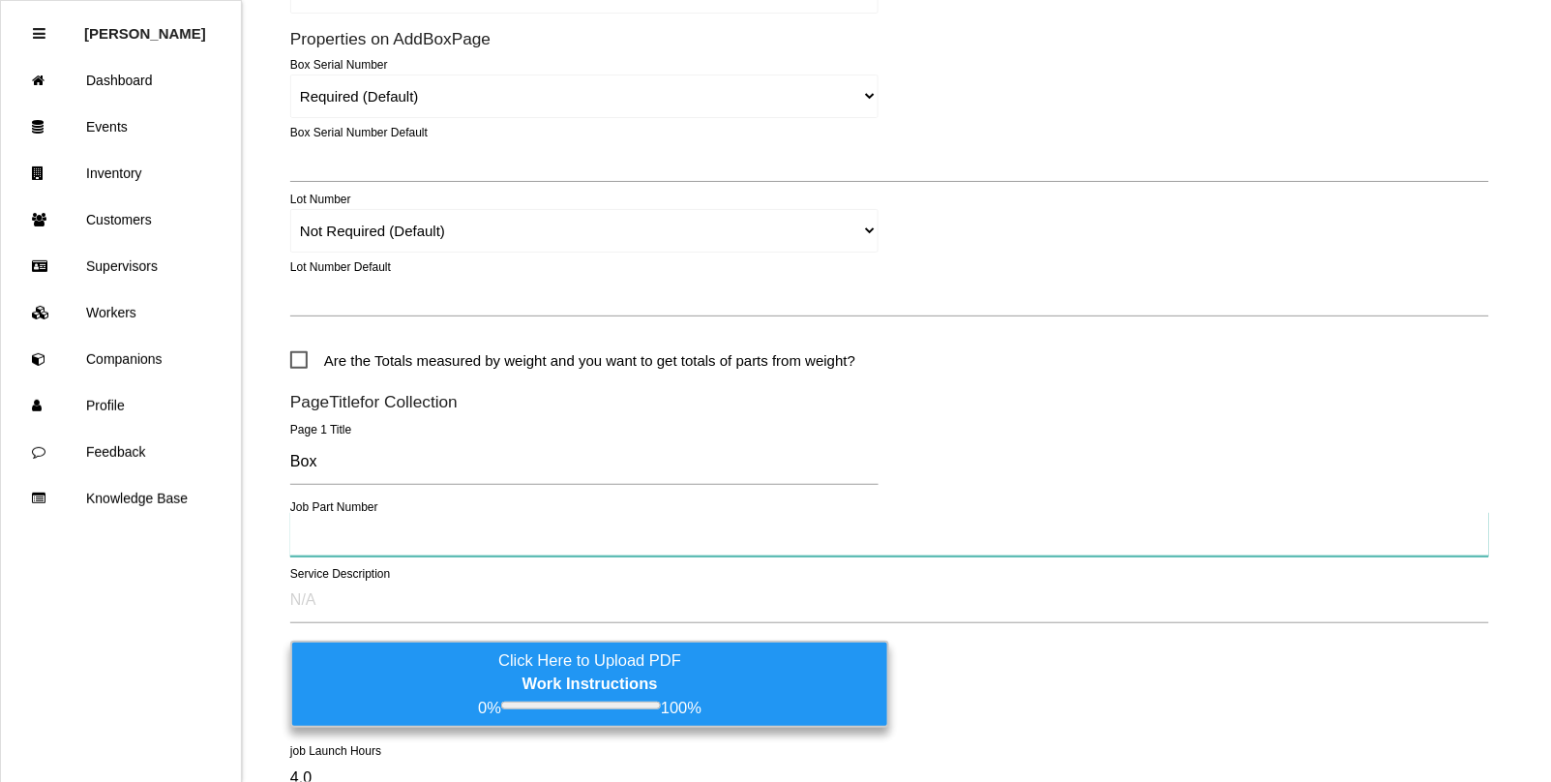
click at [325, 537] on input "text" at bounding box center [889, 534] width 1199 height 45
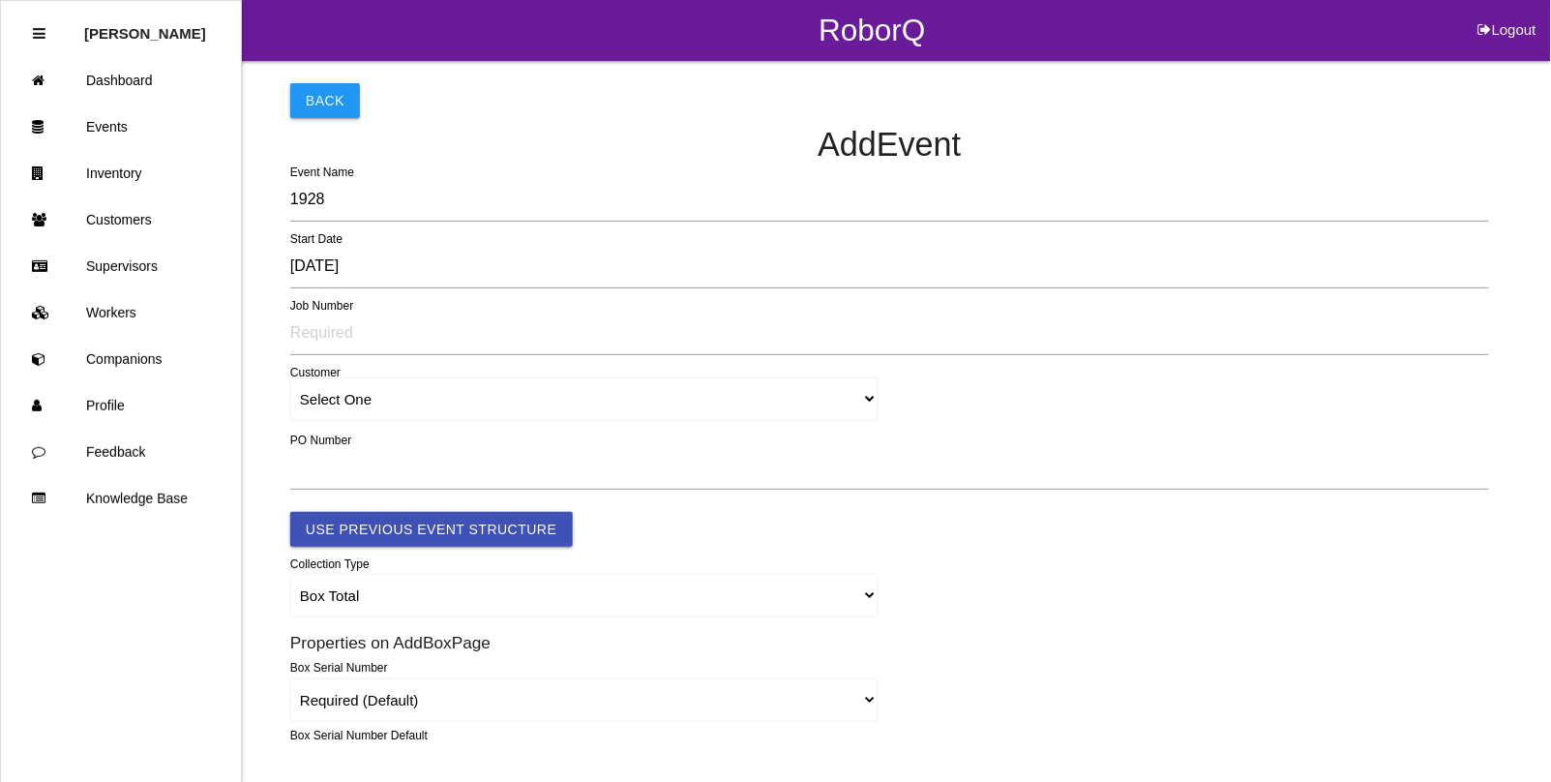
scroll to position [0, 0]
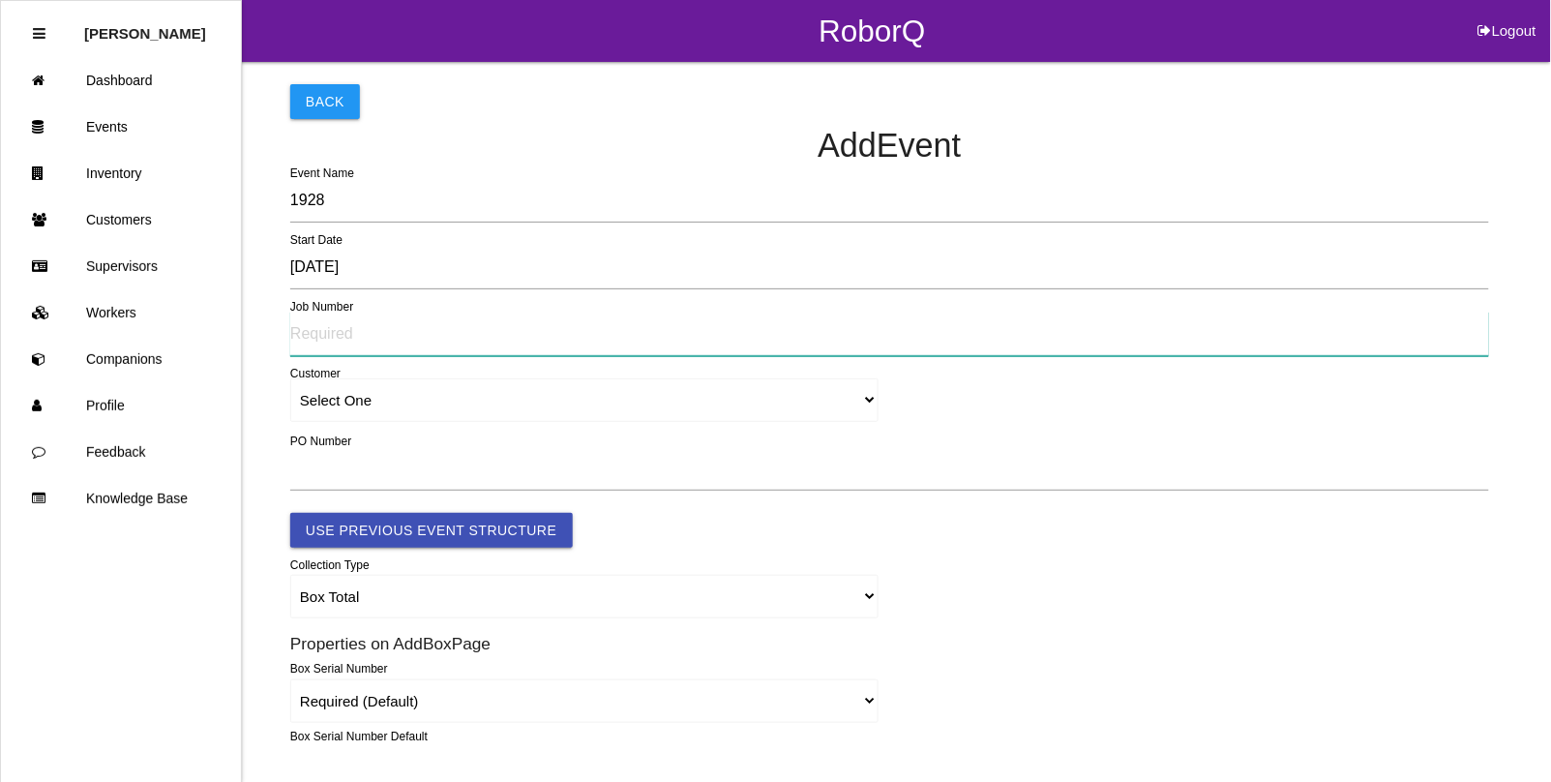
click at [345, 326] on input "text" at bounding box center [889, 334] width 1199 height 45
type input "TBD"
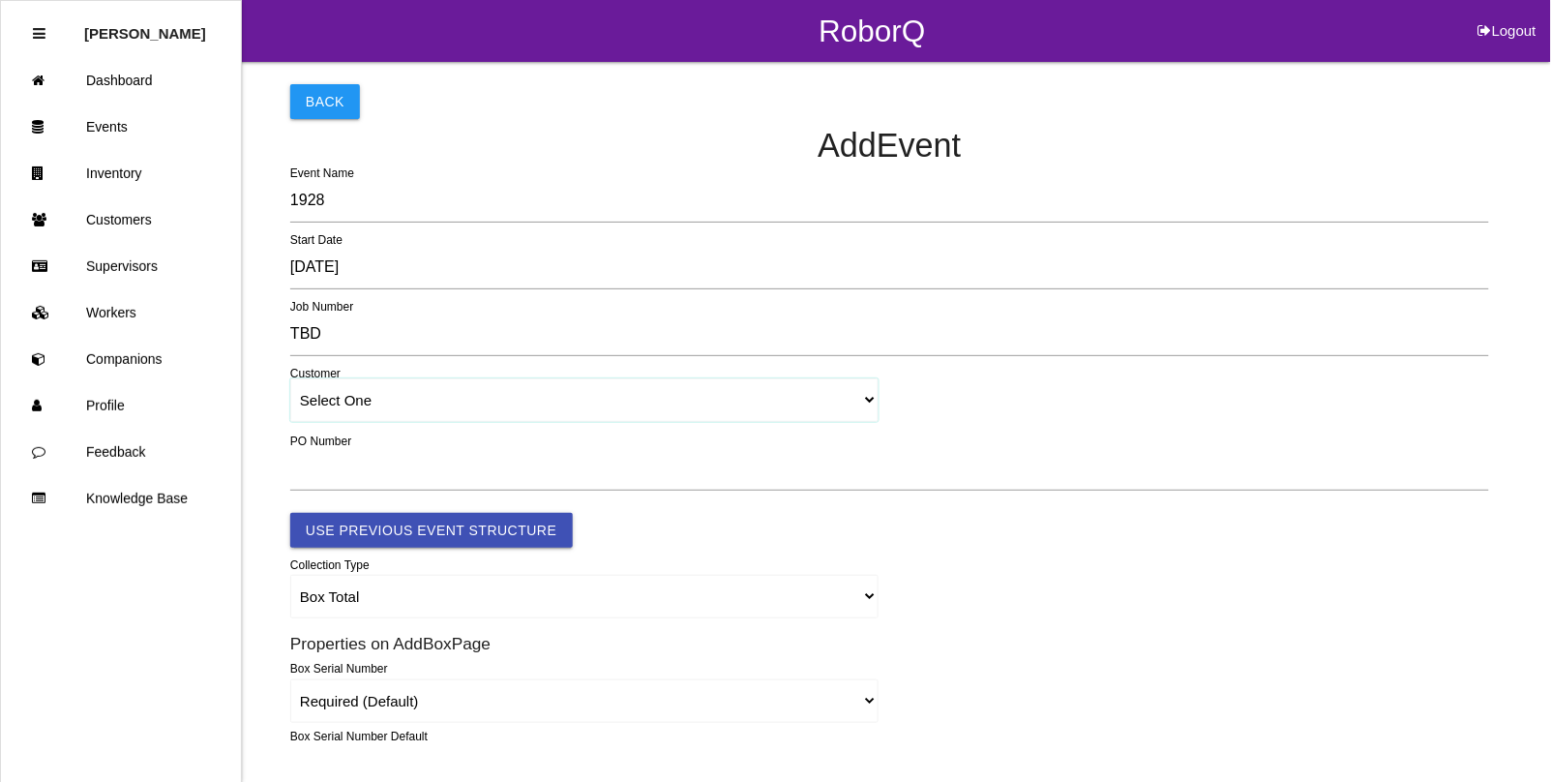
click at [378, 400] on select "Select One [PERSON_NAME] & Co., Inc. [PERSON_NAME] Canada (ARaymond Manufacturi…" at bounding box center [584, 400] width 588 height 44
select select "5f48f57dfa01ad0012e19dd6"
click at [290, 379] on select "Select One [PERSON_NAME] & Co., Inc. [PERSON_NAME] Canada (ARaymond Manufacturi…" at bounding box center [584, 400] width 588 height 44
select select "5f48f57dfa01ad0012e19dd6"
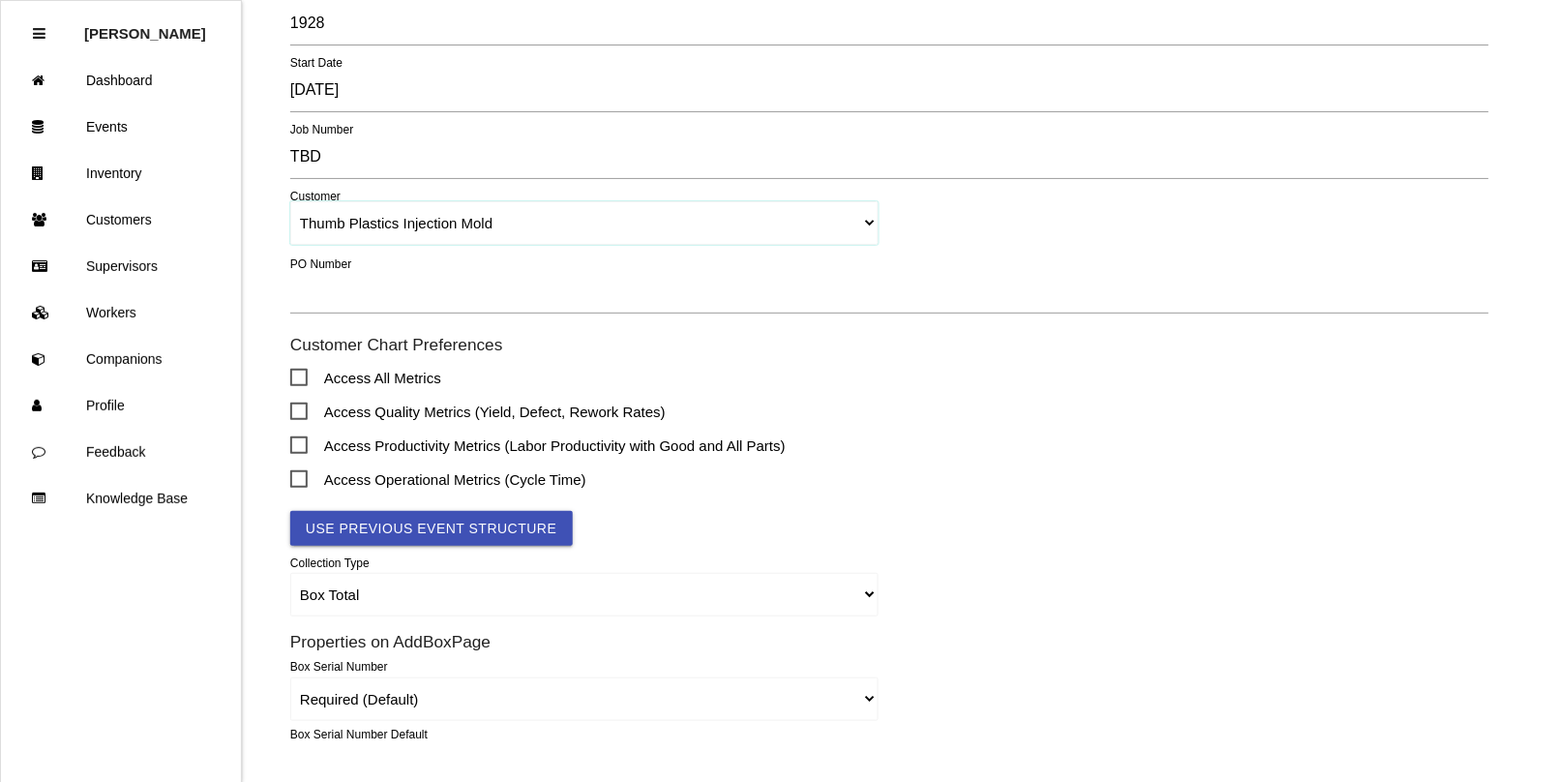
scroll to position [242, 0]
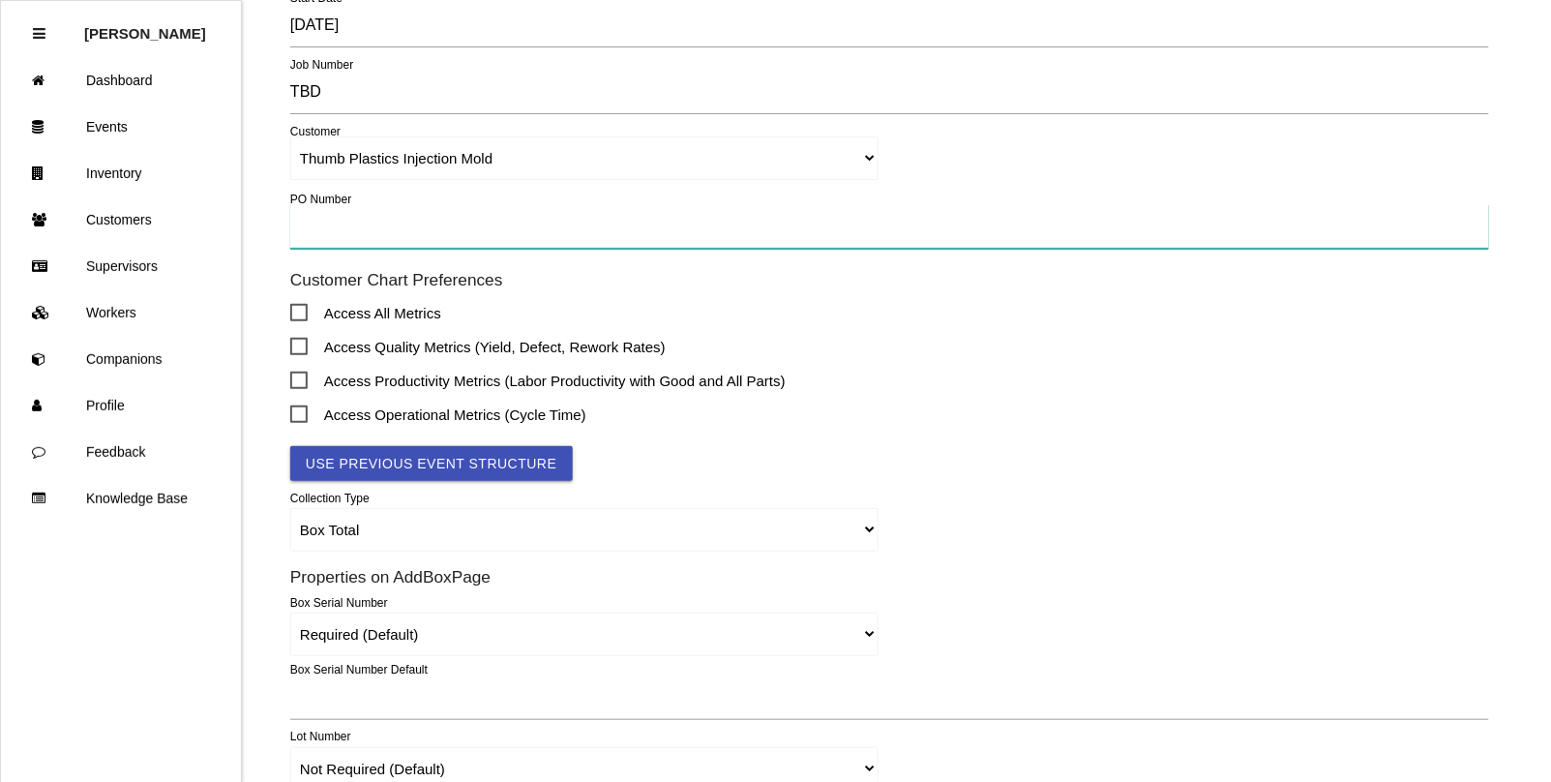
click at [315, 228] on input "text" at bounding box center [889, 226] width 1199 height 45
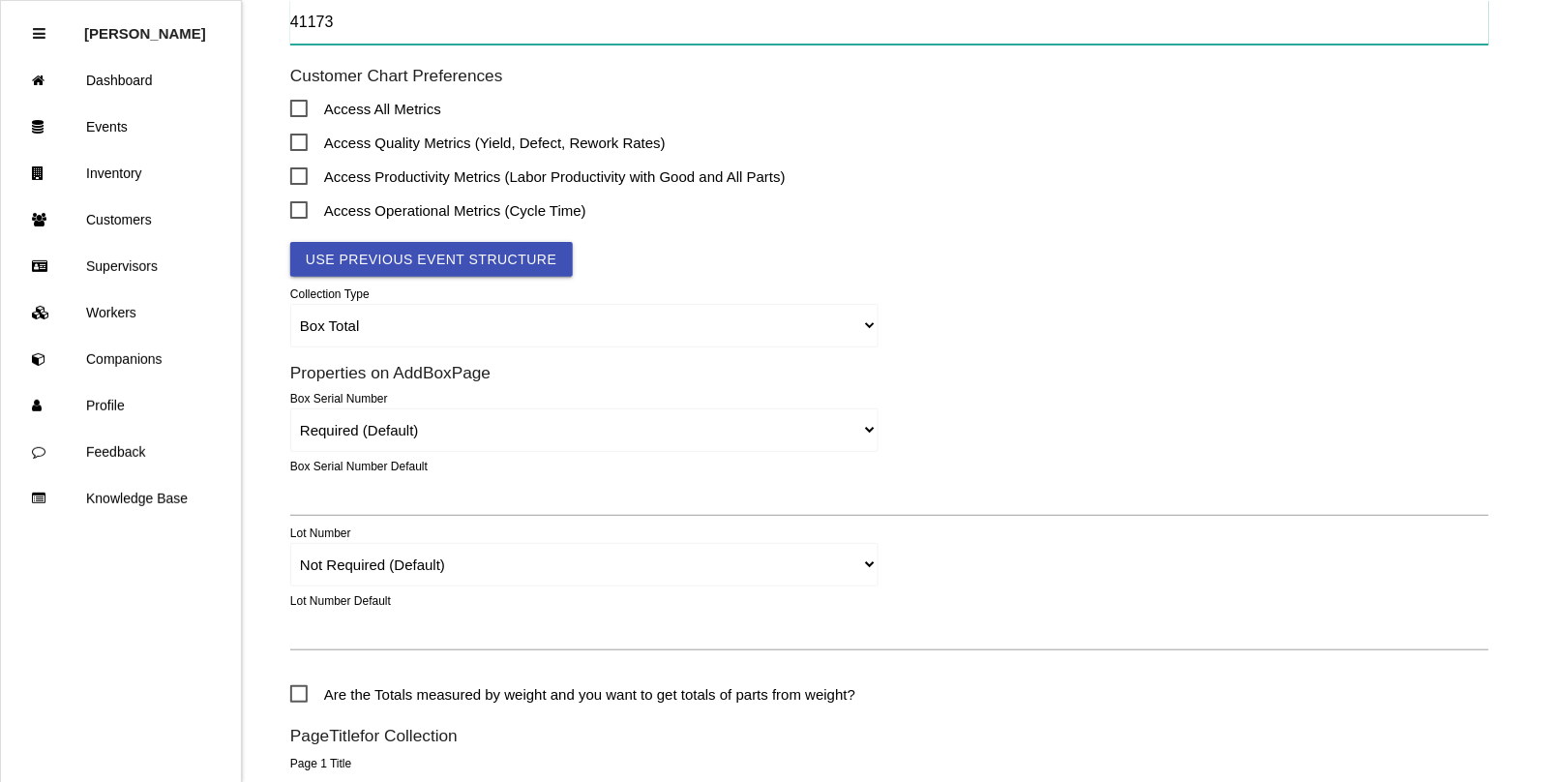
scroll to position [484, 0]
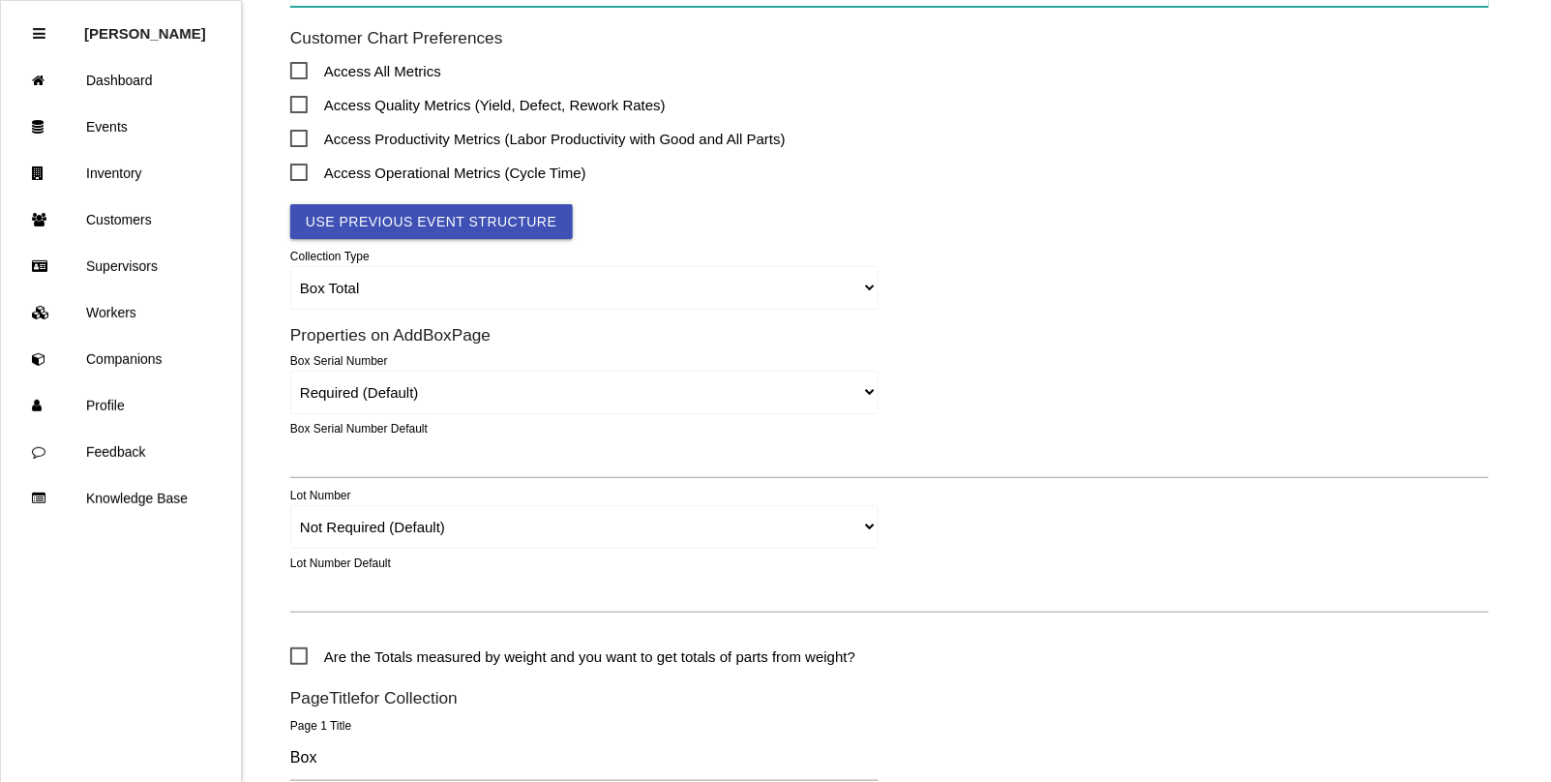
type input "41173"
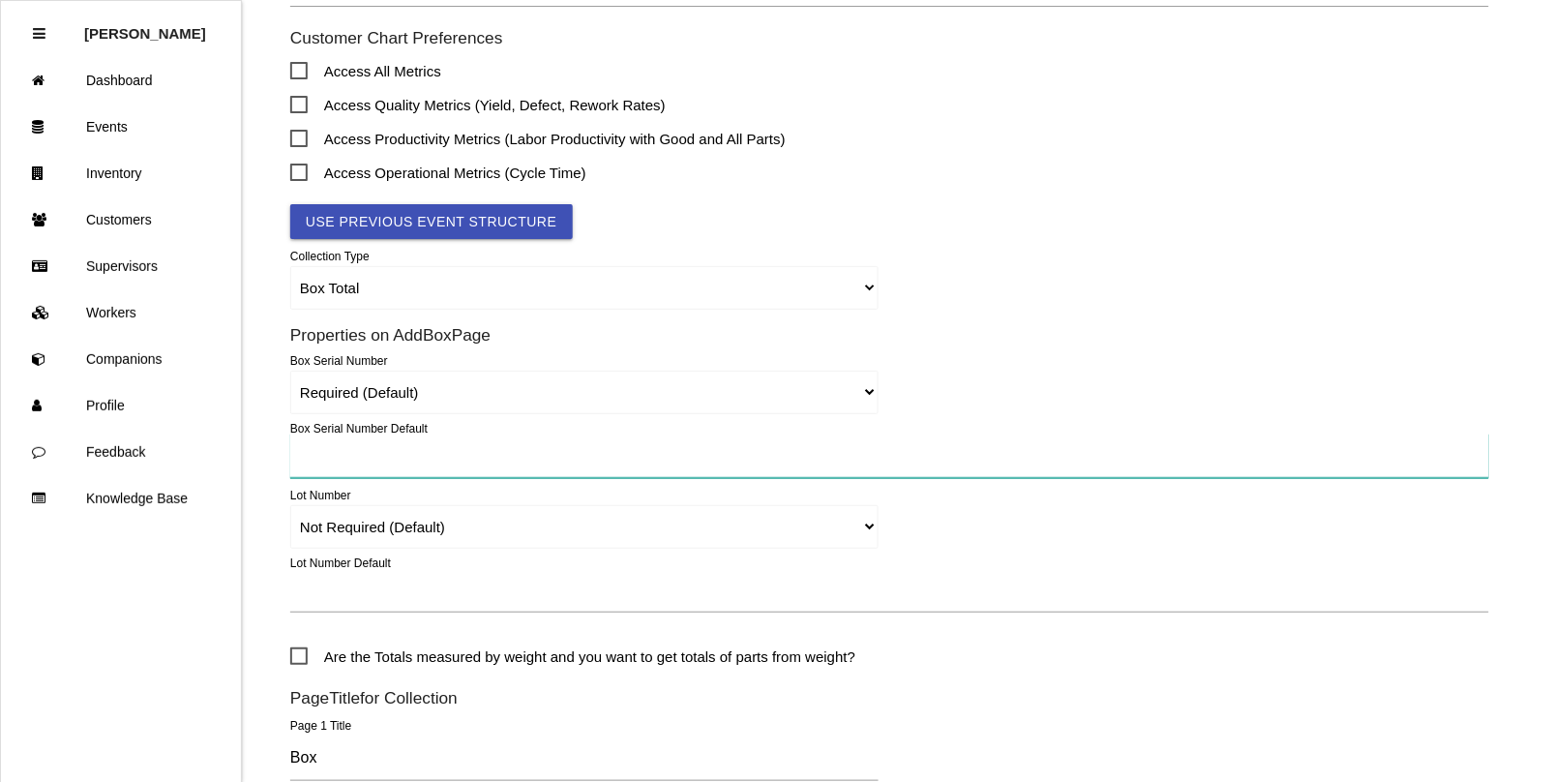
click at [337, 458] on input "text" at bounding box center [889, 456] width 1199 height 45
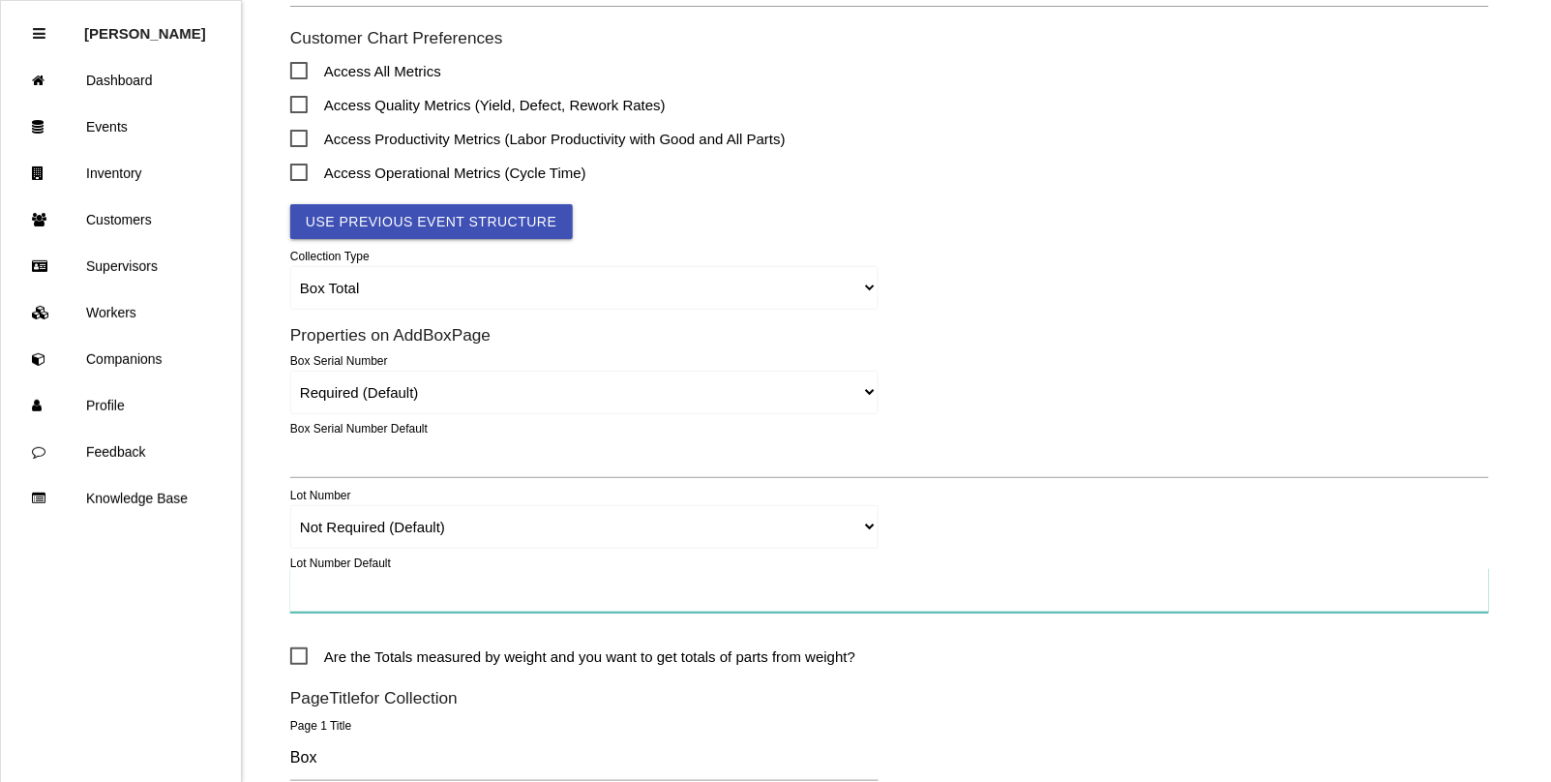
click at [351, 608] on input "text" at bounding box center [889, 590] width 1199 height 45
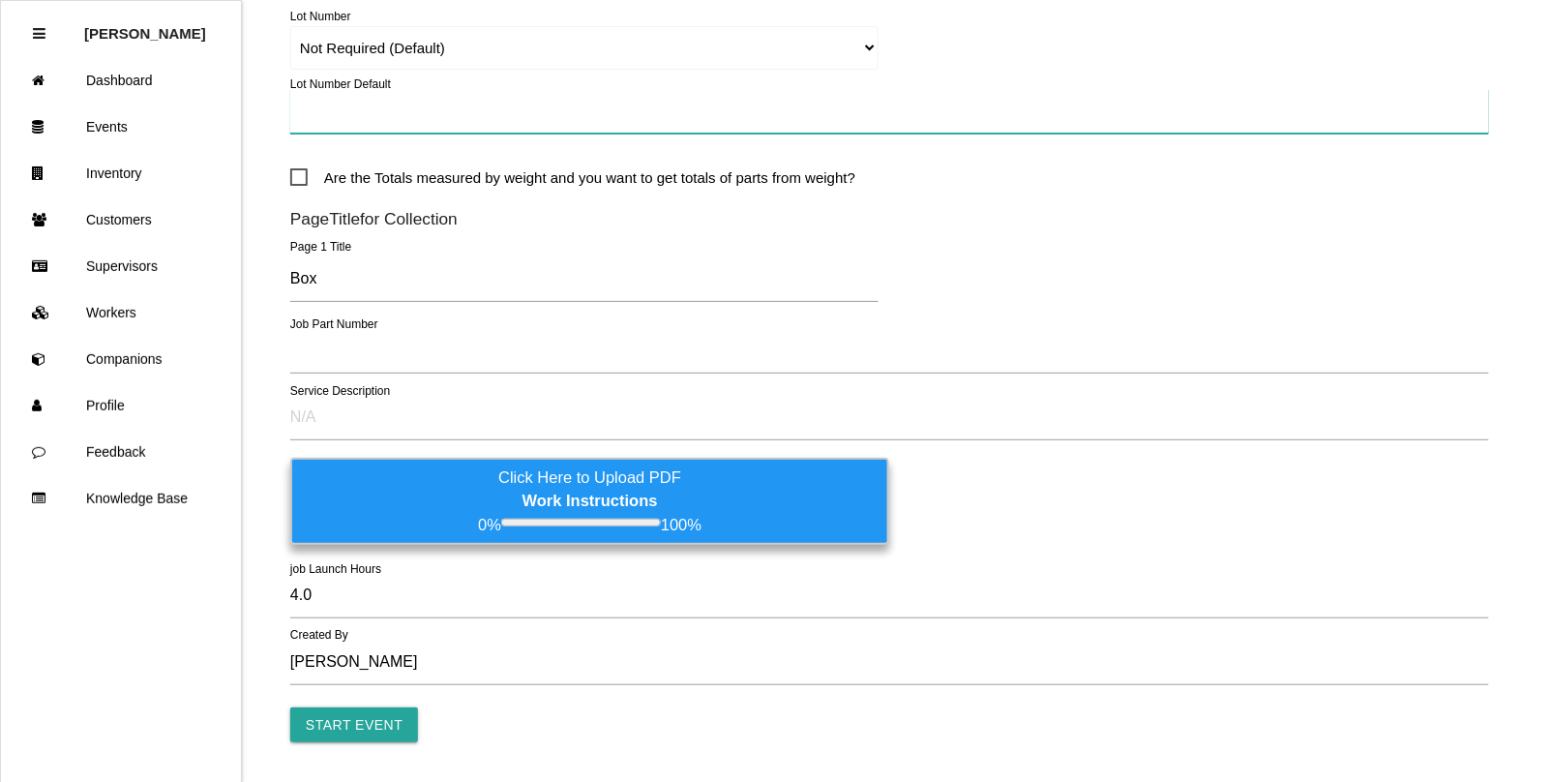
scroll to position [968, 0]
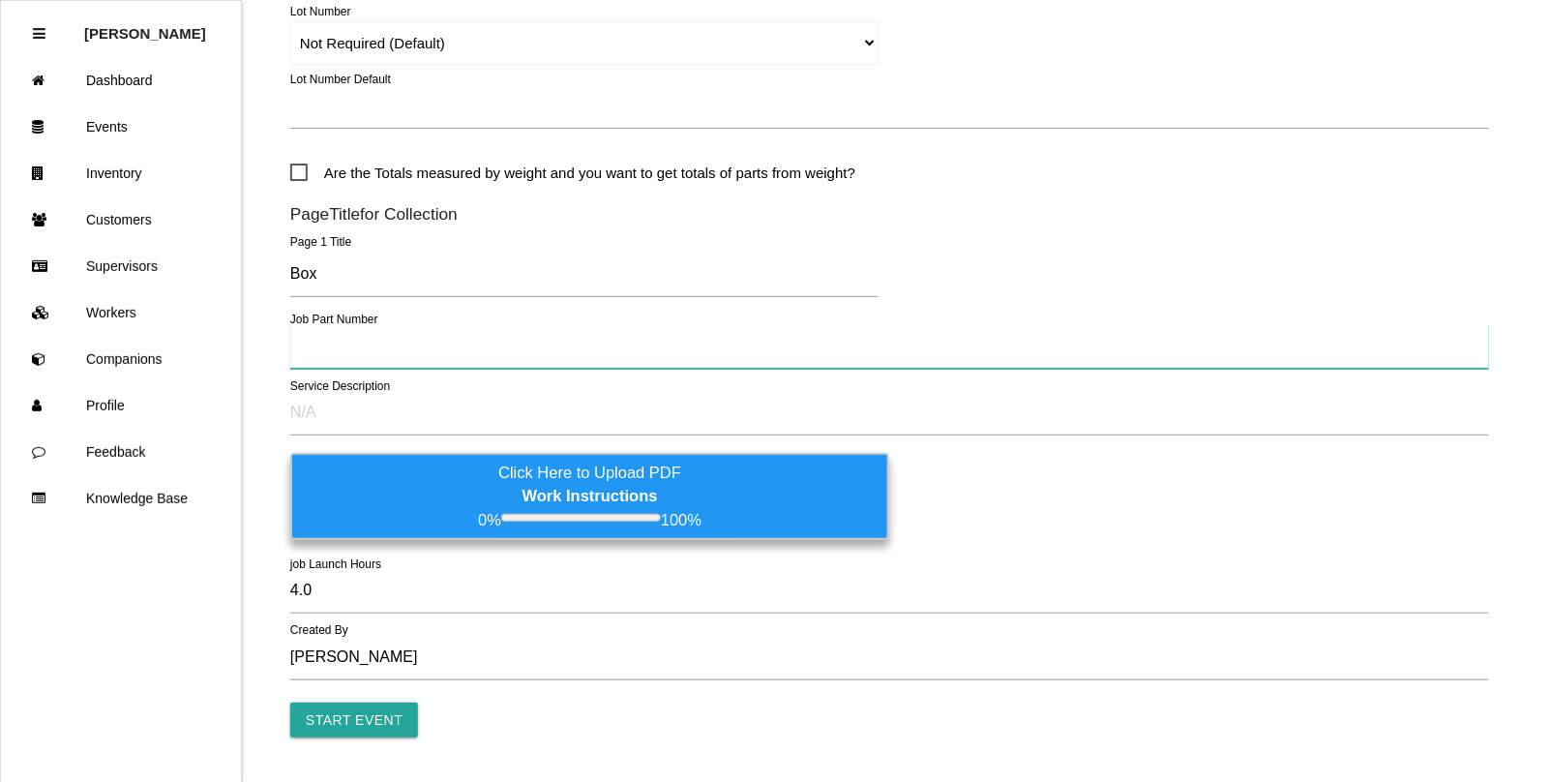
click at [330, 355] on input "text" at bounding box center [889, 346] width 1199 height 45
type input "2011010AB / 2008002AB"
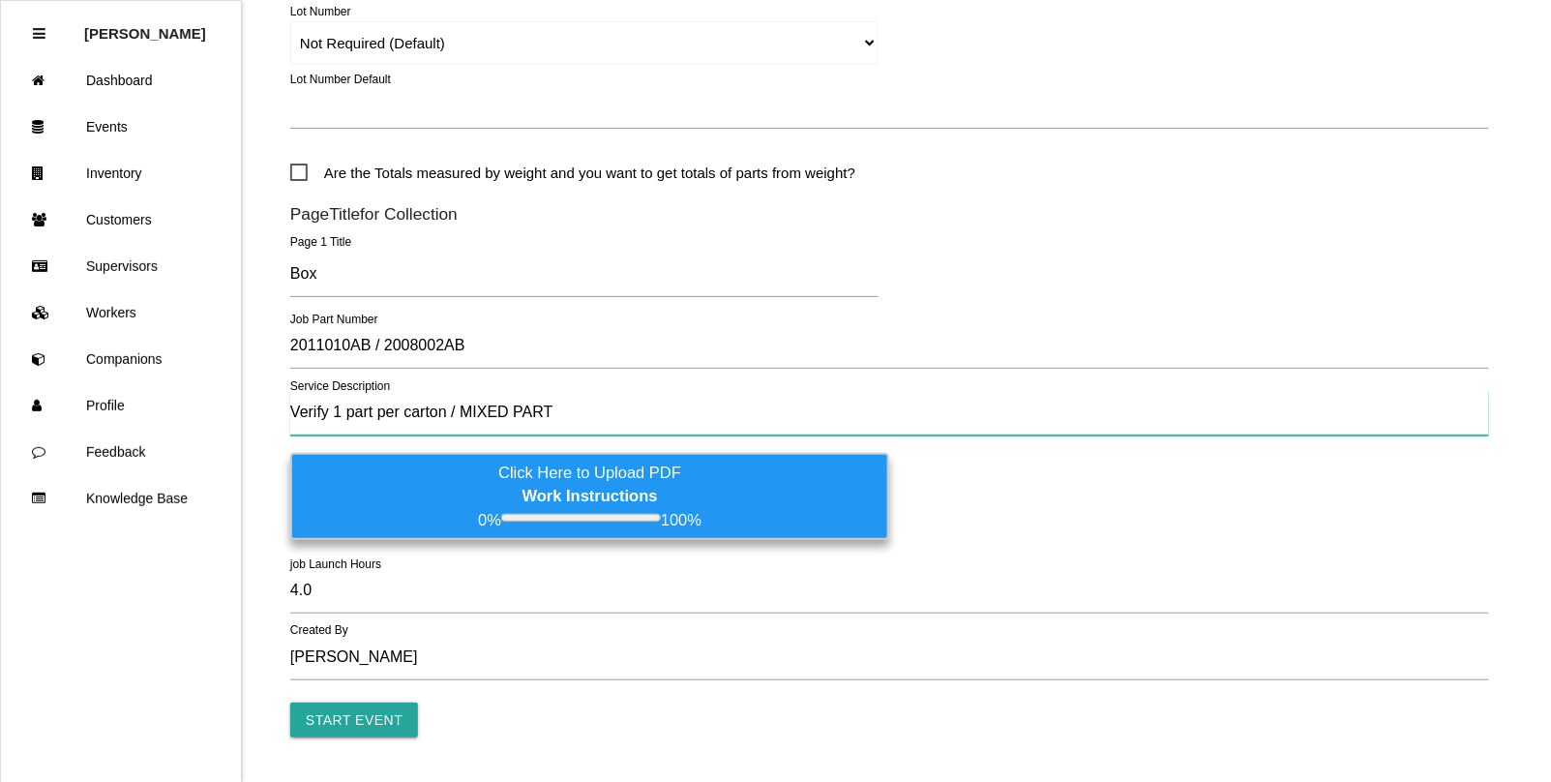
type input "Verify 1 part per carton / MIXED PART"
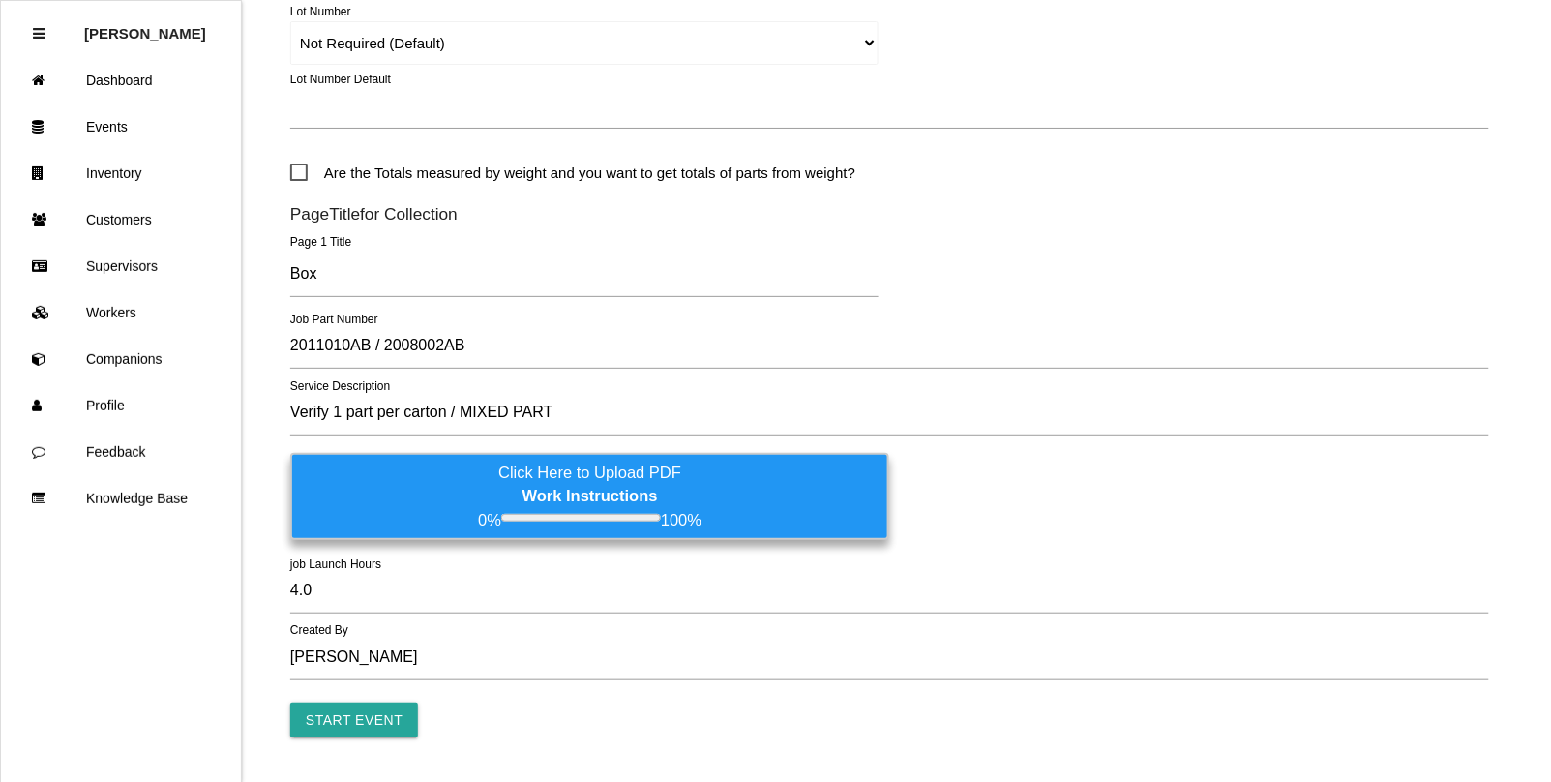
click at [486, 504] on label "Click Here to Upload PDF Work Instructions 0% 100%" at bounding box center [589, 496] width 599 height 87
click at [0, 0] on input "Click Here to Upload PDF Work Instructions 0% 100%" at bounding box center [0, 0] width 0 height 0
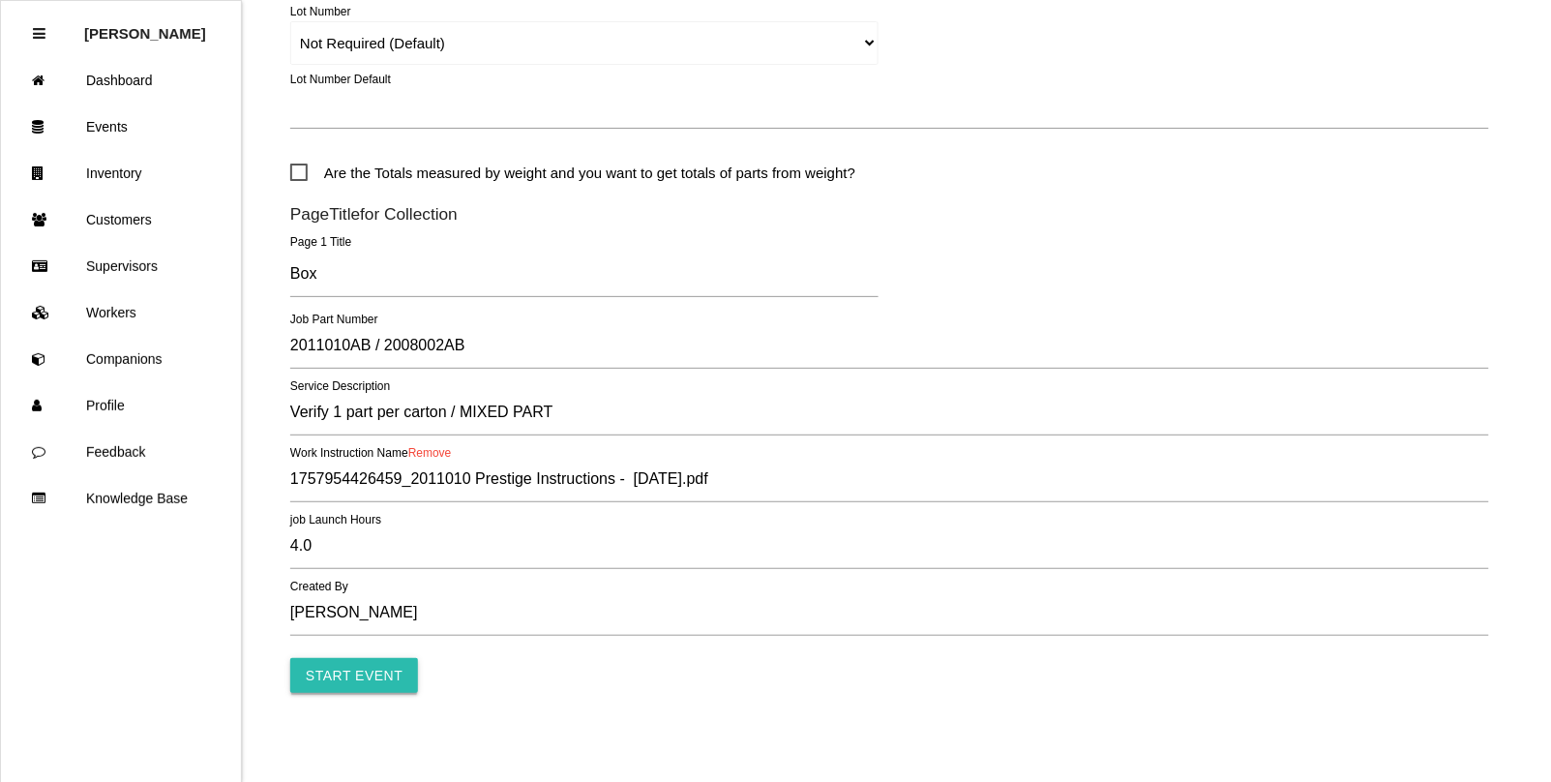
click at [364, 678] on input "Start Event" at bounding box center [354, 675] width 128 height 35
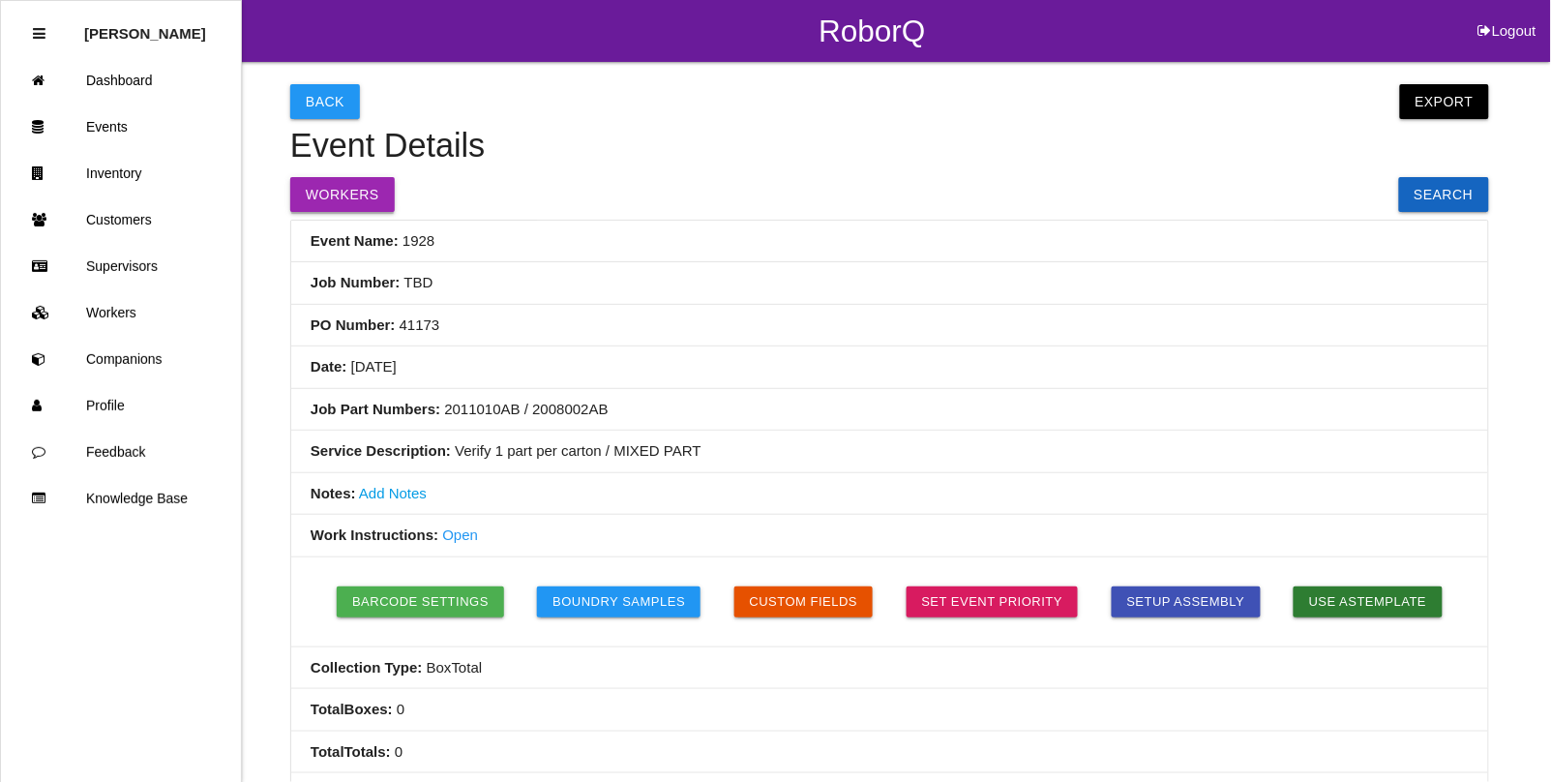
click at [326, 190] on button "Workers" at bounding box center [342, 194] width 105 height 35
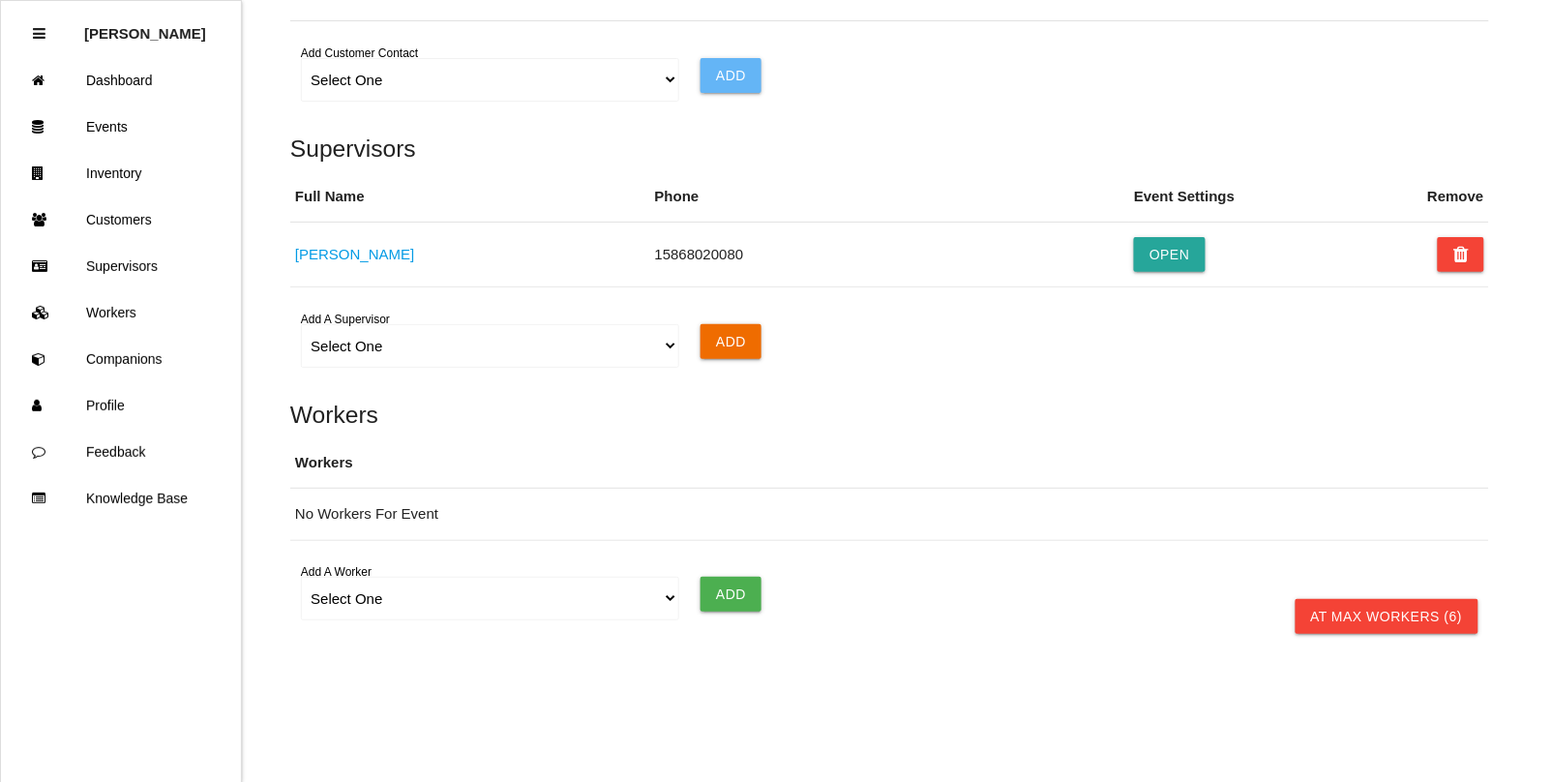
scroll to position [1316, 0]
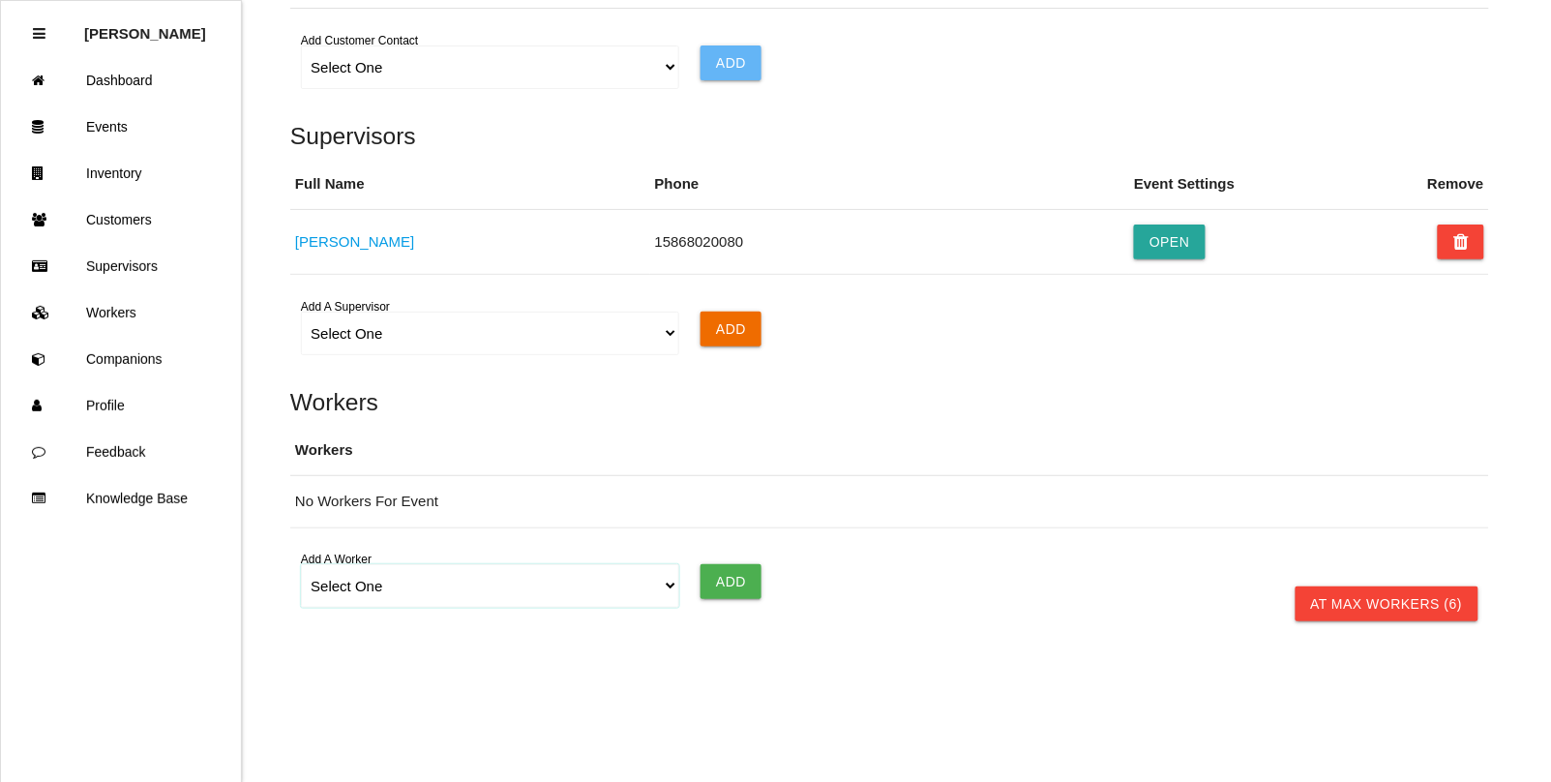
click at [345, 581] on select "Select One [PERSON_NAME] [PERSON_NAME] [PERSON_NAME] [PERSON_NAME] [PERSON_NAME…" at bounding box center [489, 586] width 377 height 44
select select "5fb8fcb2f2a26700121c4497"
click at [301, 565] on select "Select One [PERSON_NAME] [PERSON_NAME] [PERSON_NAME] [PERSON_NAME] [PERSON_NAME…" at bounding box center [489, 586] width 377 height 44
click at [728, 579] on input "Add" at bounding box center [731, 581] width 61 height 35
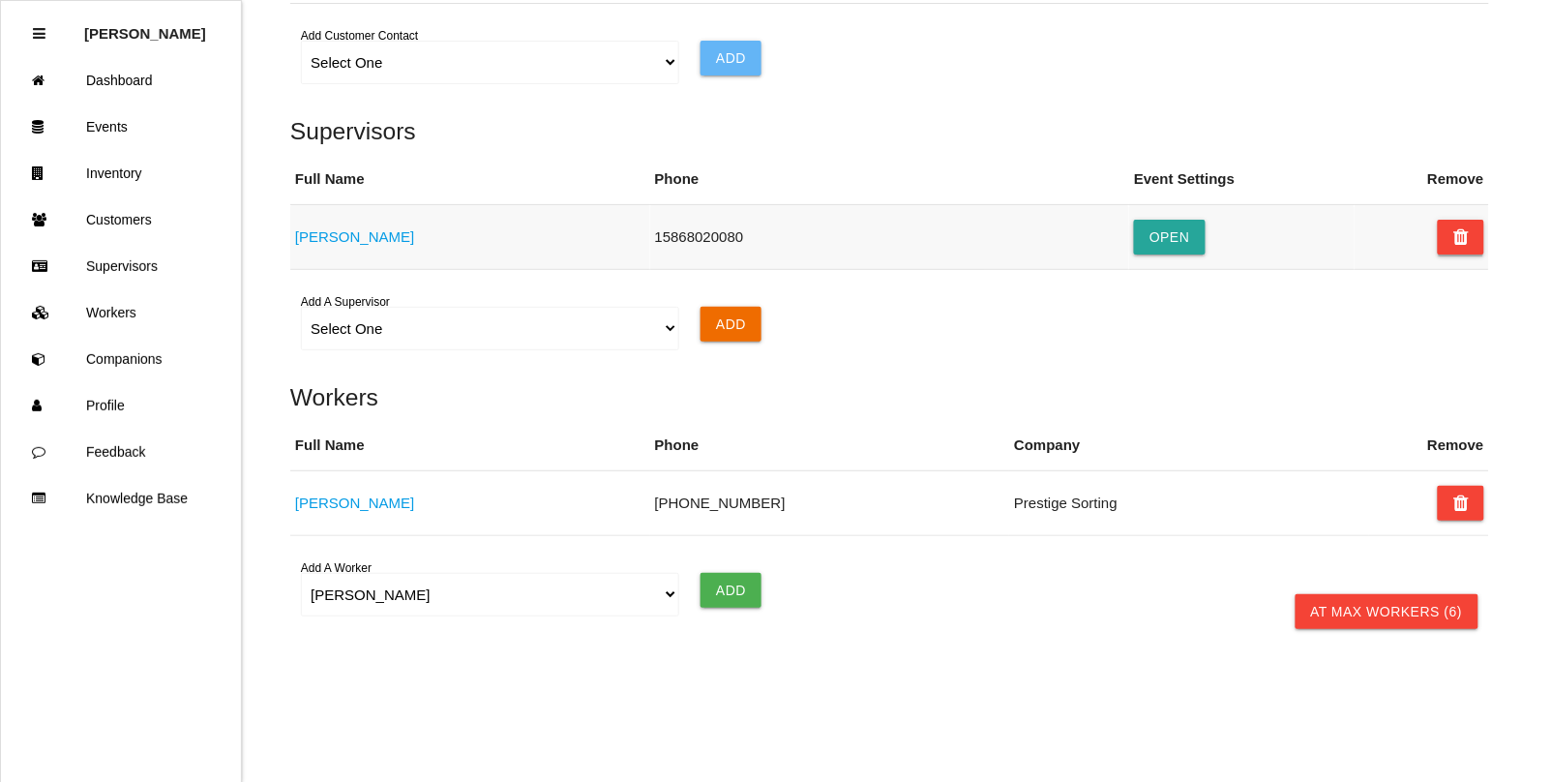
click at [1453, 240] on button at bounding box center [1461, 237] width 46 height 35
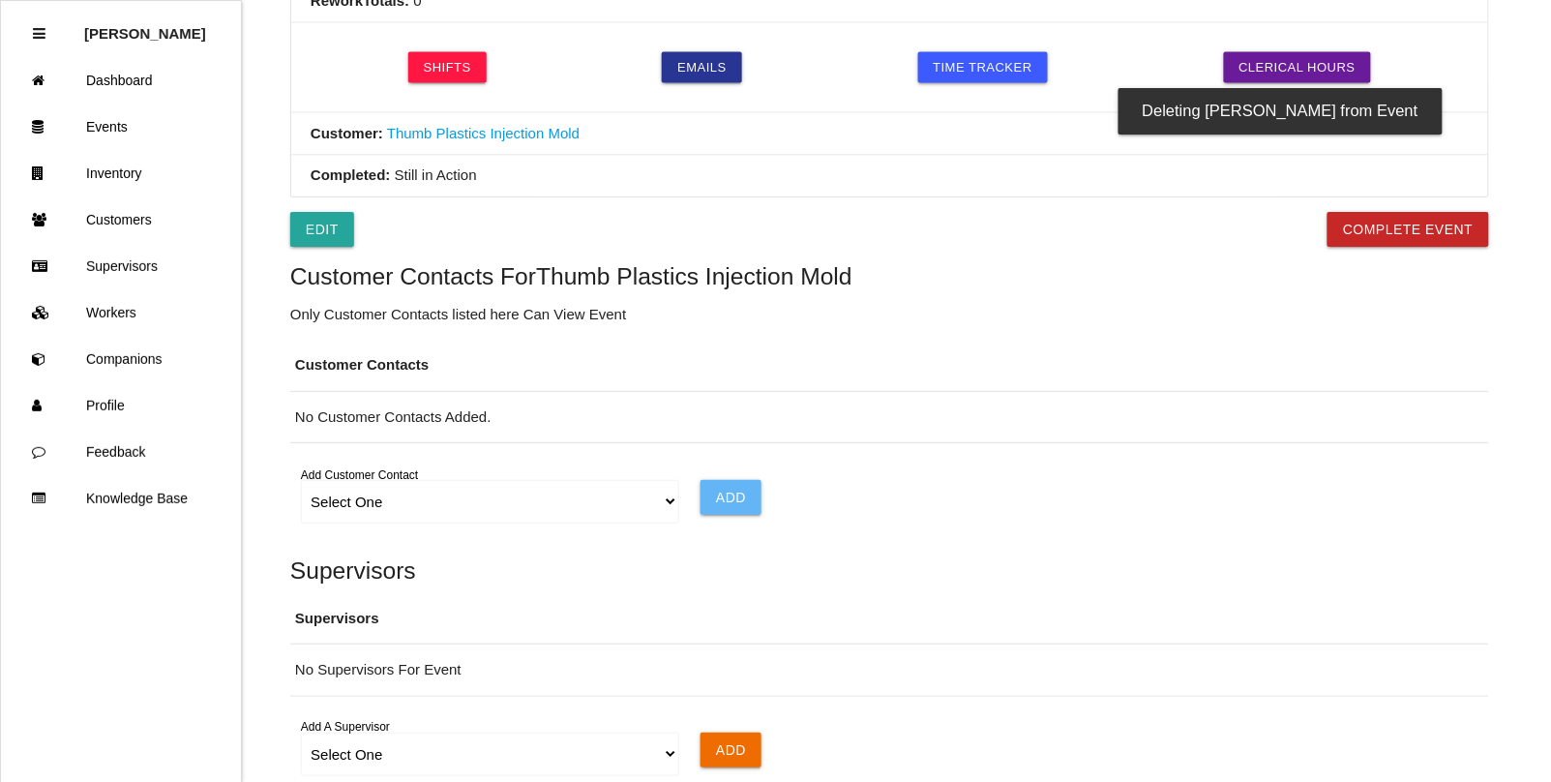
scroll to position [711, 0]
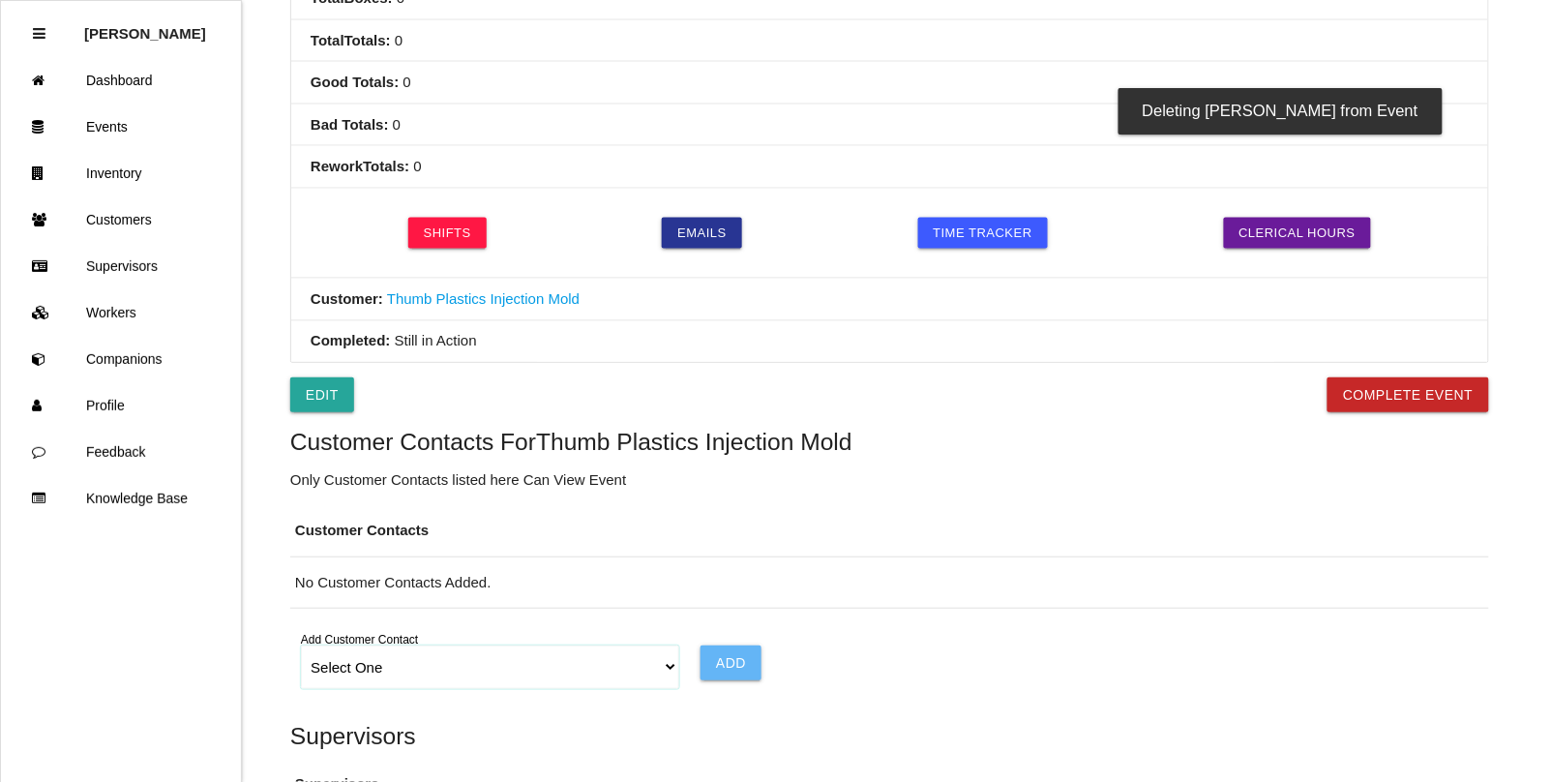
click at [665, 670] on select "Select One Choose All [PERSON_NAME] [PERSON_NAME] [PERSON_NAME] [PERSON_NAME] […" at bounding box center [489, 668] width 377 height 44
click at [1153, 443] on h5 "Customer Contacts For Thumb Plastics Injection Mold" at bounding box center [889, 442] width 1199 height 26
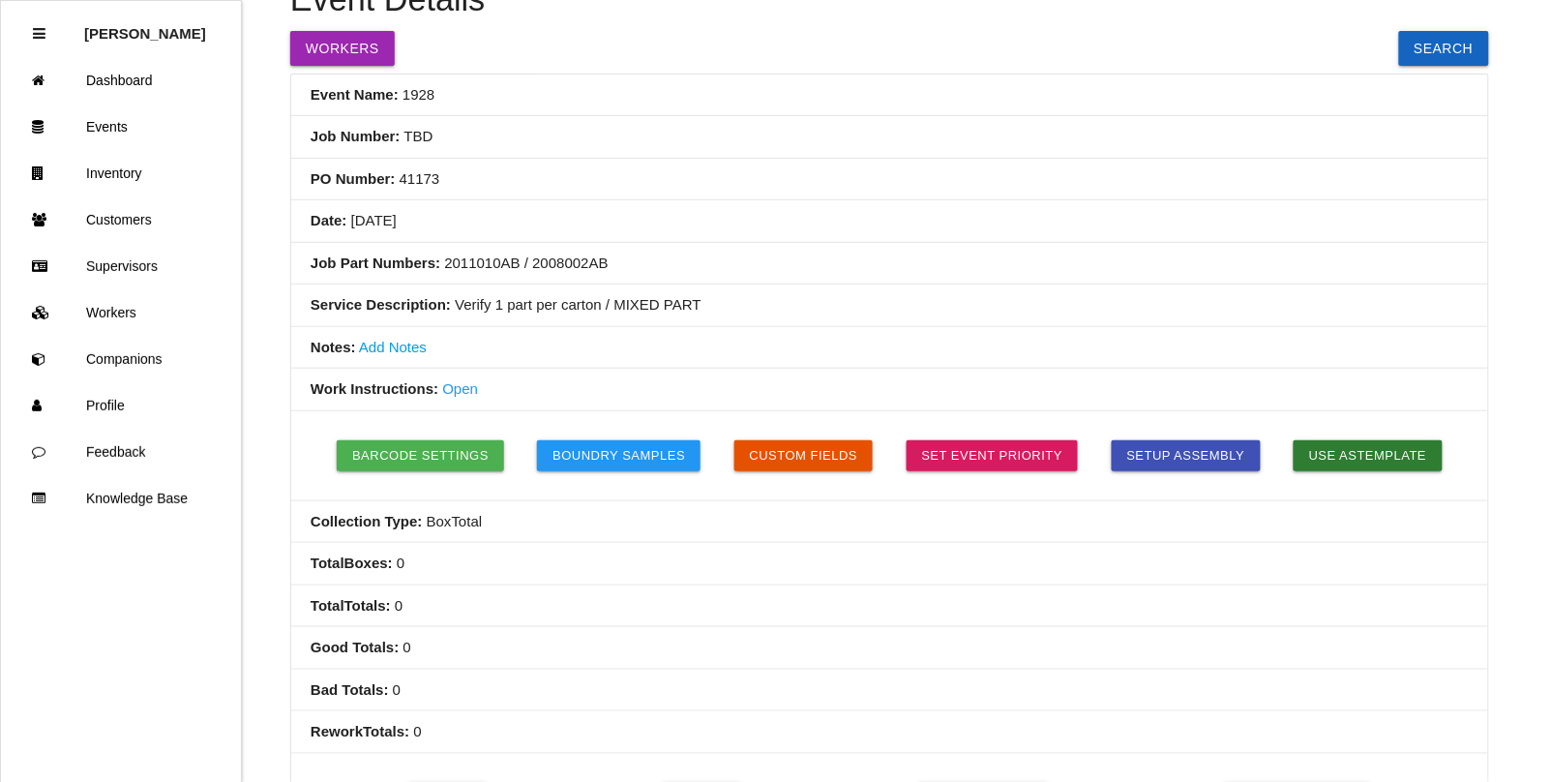
scroll to position [106, 0]
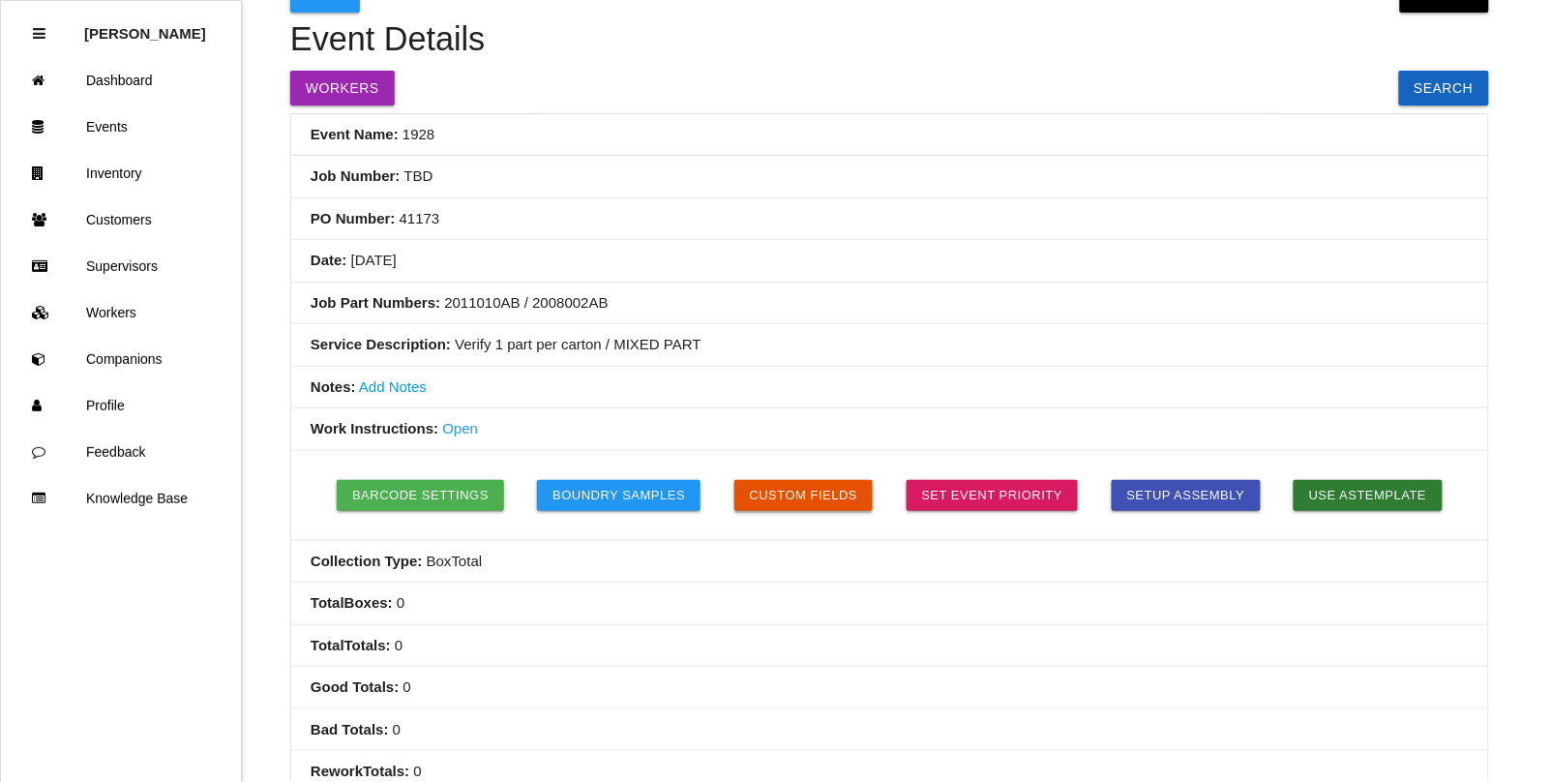
click at [800, 504] on button "Custom Fields" at bounding box center [804, 495] width 139 height 31
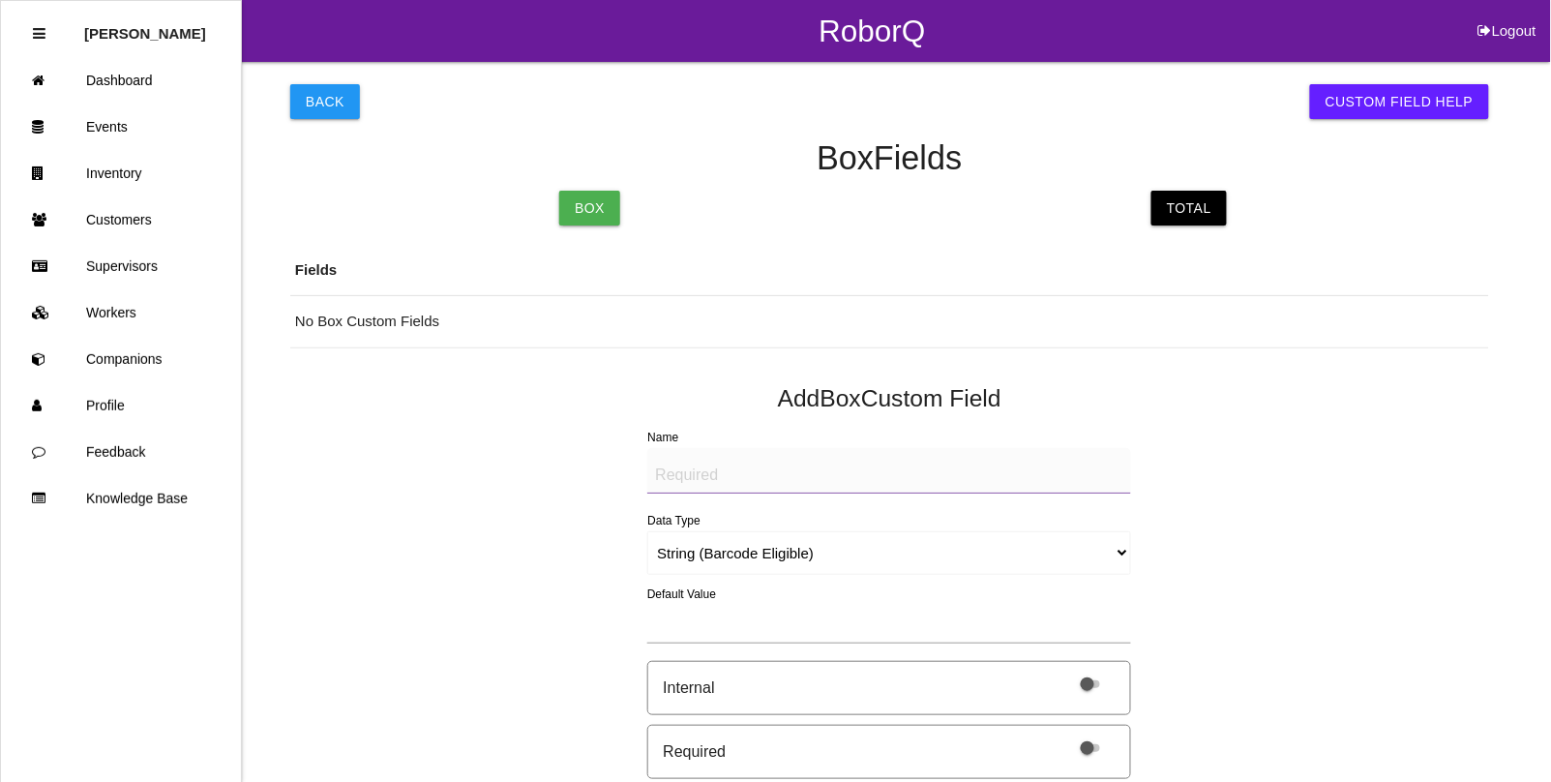
click at [723, 472] on textarea "Name" at bounding box center [889, 470] width 484 height 45
type textarea "Mfg Date"
click at [714, 557] on select "String (Barcode Eligible) Number Instructions True/False Select One of Many Sel…" at bounding box center [889, 553] width 484 height 44
select select "date"
click at [647, 531] on select "String (Barcode Eligible) Number Instructions True/False Select One of Many Sel…" at bounding box center [889, 553] width 484 height 44
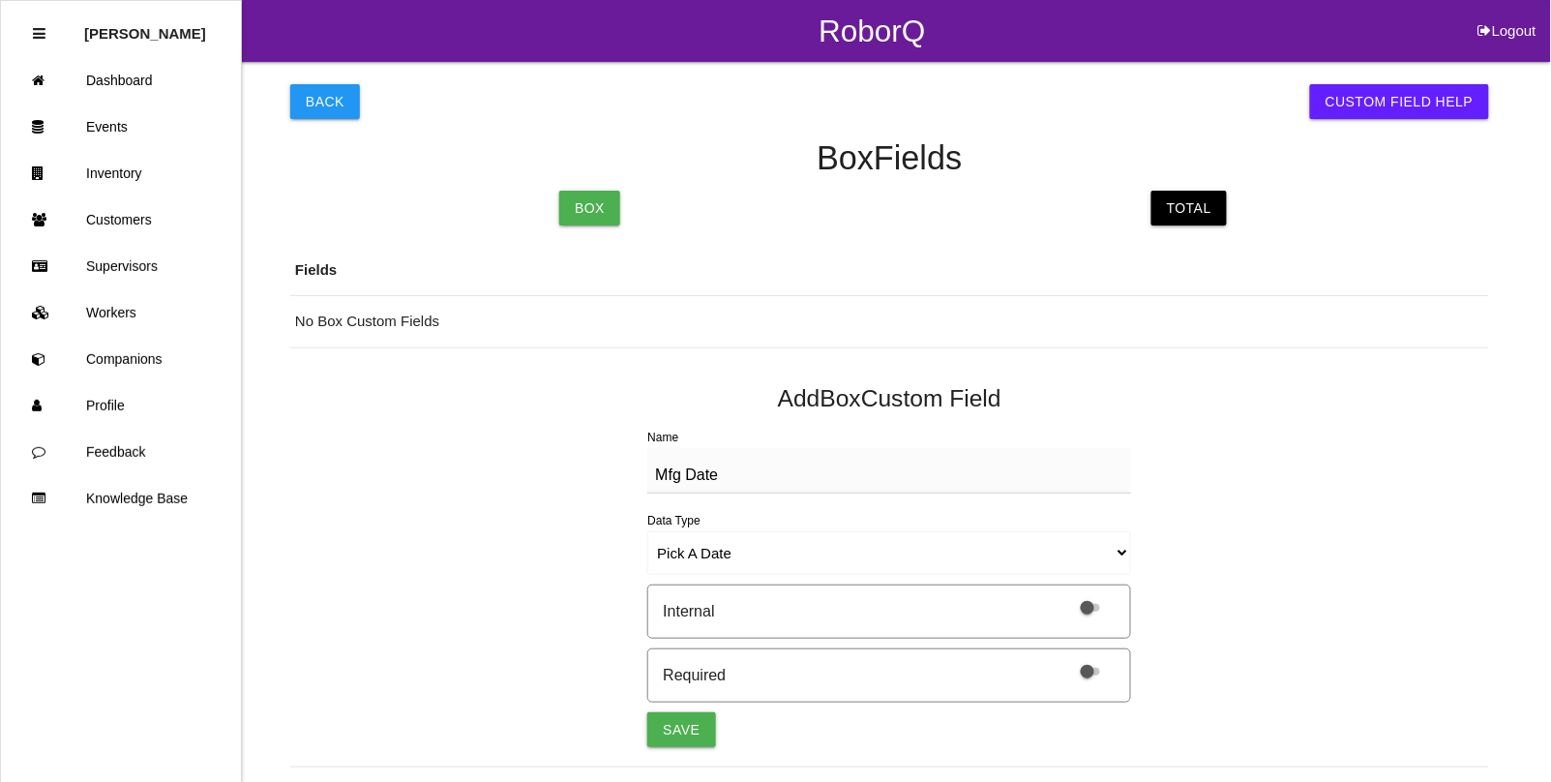
click at [1084, 671] on span at bounding box center [1090, 672] width 19 height 8
click at [1066, 659] on input "checkbox" at bounding box center [1066, 659] width 0 height 0
drag, startPoint x: 684, startPoint y: 722, endPoint x: 705, endPoint y: 679, distance: 47.2
click at [684, 721] on button "Save" at bounding box center [681, 729] width 68 height 35
select select "string"
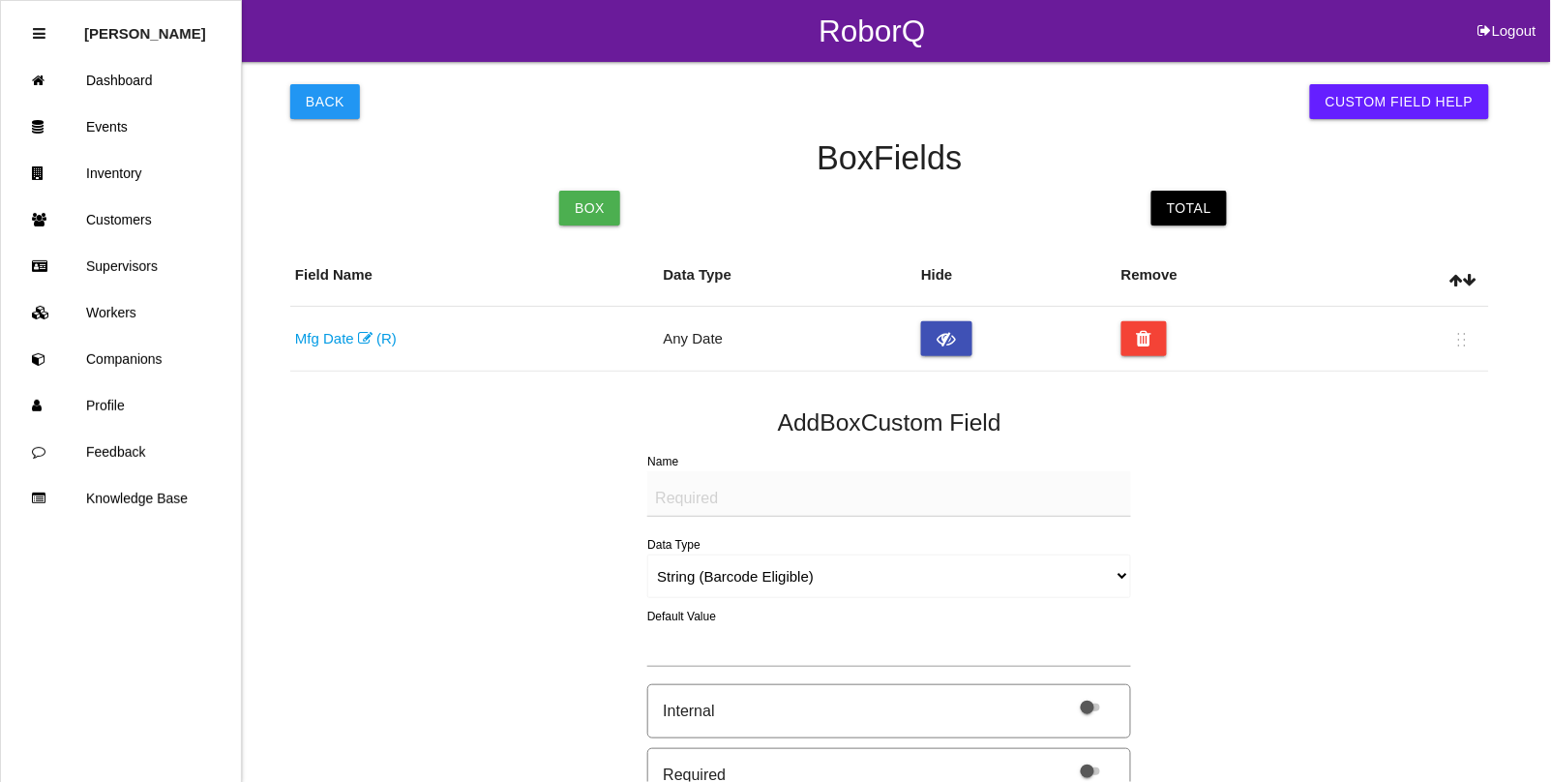
click at [684, 487] on textarea "Name" at bounding box center [889, 493] width 484 height 45
type textarea "Quantity"
click at [692, 558] on select "String (Barcode Eligible) Number Instructions True/False Select One of Many Sel…" at bounding box center [889, 577] width 484 height 44
select select "number"
click at [647, 555] on select "String (Barcode Eligible) Number Instructions True/False Select One of Many Sel…" at bounding box center [889, 577] width 484 height 44
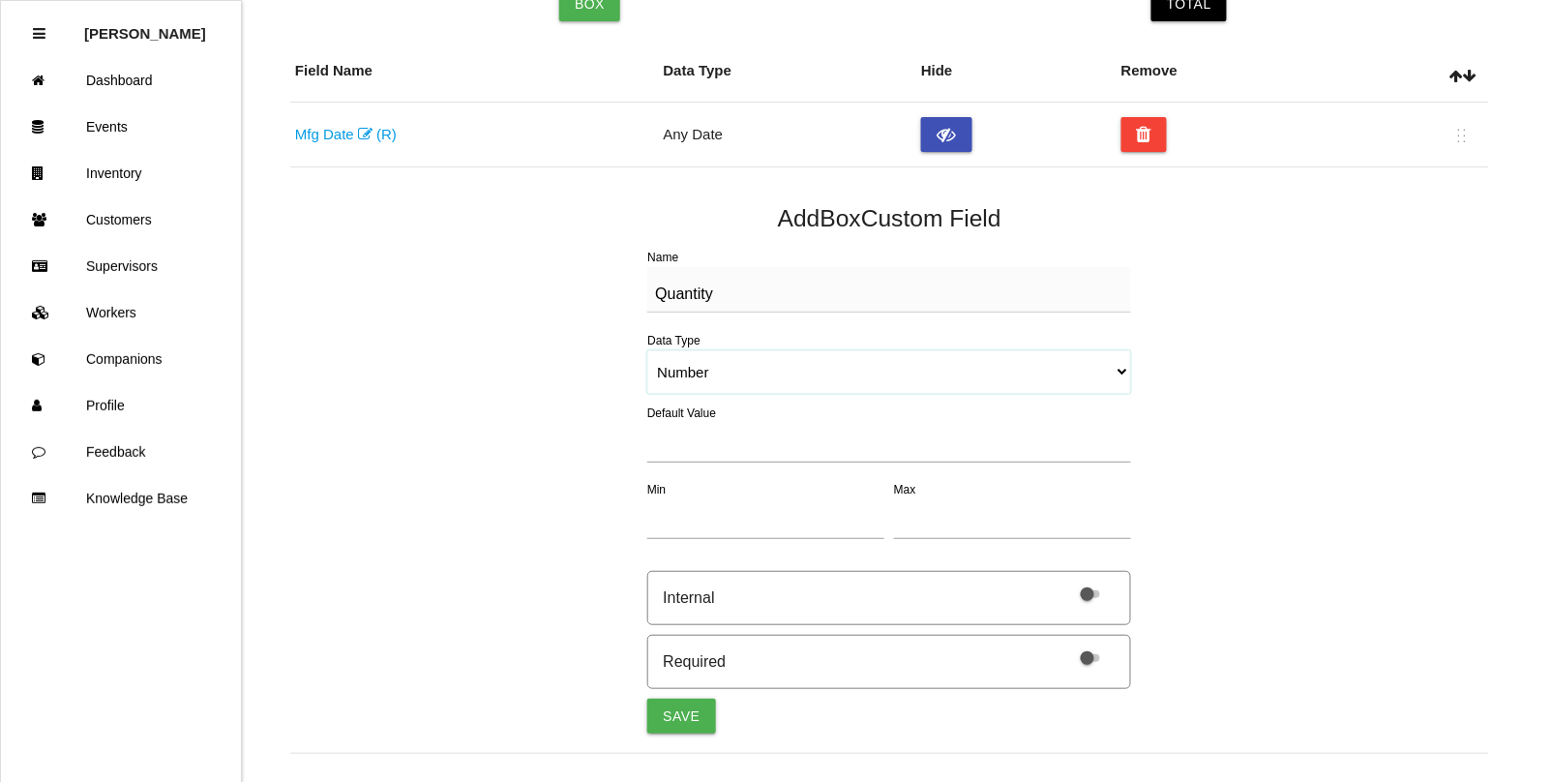
scroll to position [242, 0]
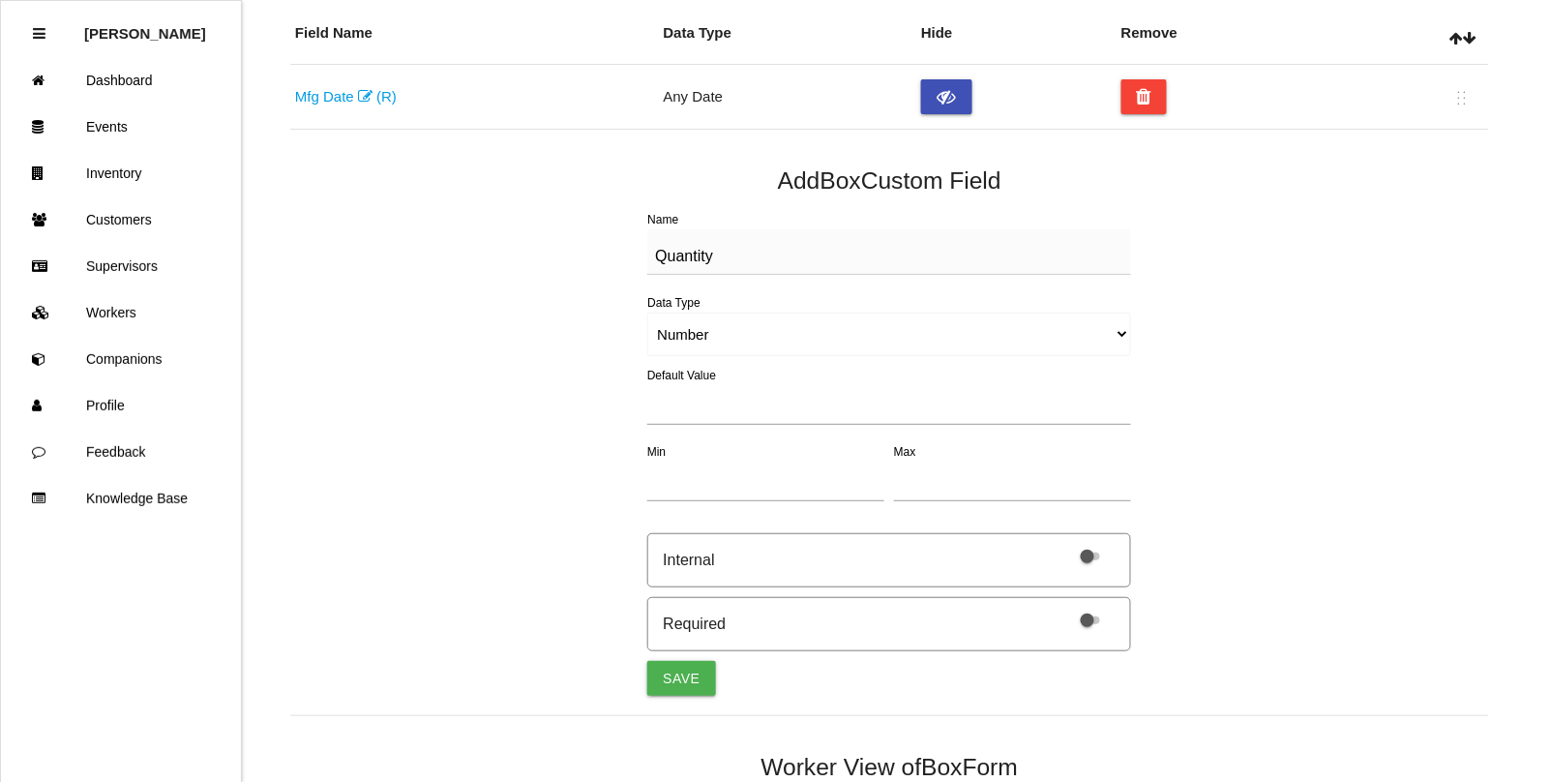
click at [1098, 630] on div at bounding box center [1086, 624] width 41 height 33
click at [1087, 619] on span at bounding box center [1090, 620] width 19 height 8
click at [1066, 608] on input "checkbox" at bounding box center [1066, 608] width 0 height 0
click at [678, 675] on button "Save" at bounding box center [681, 678] width 68 height 35
select select "string"
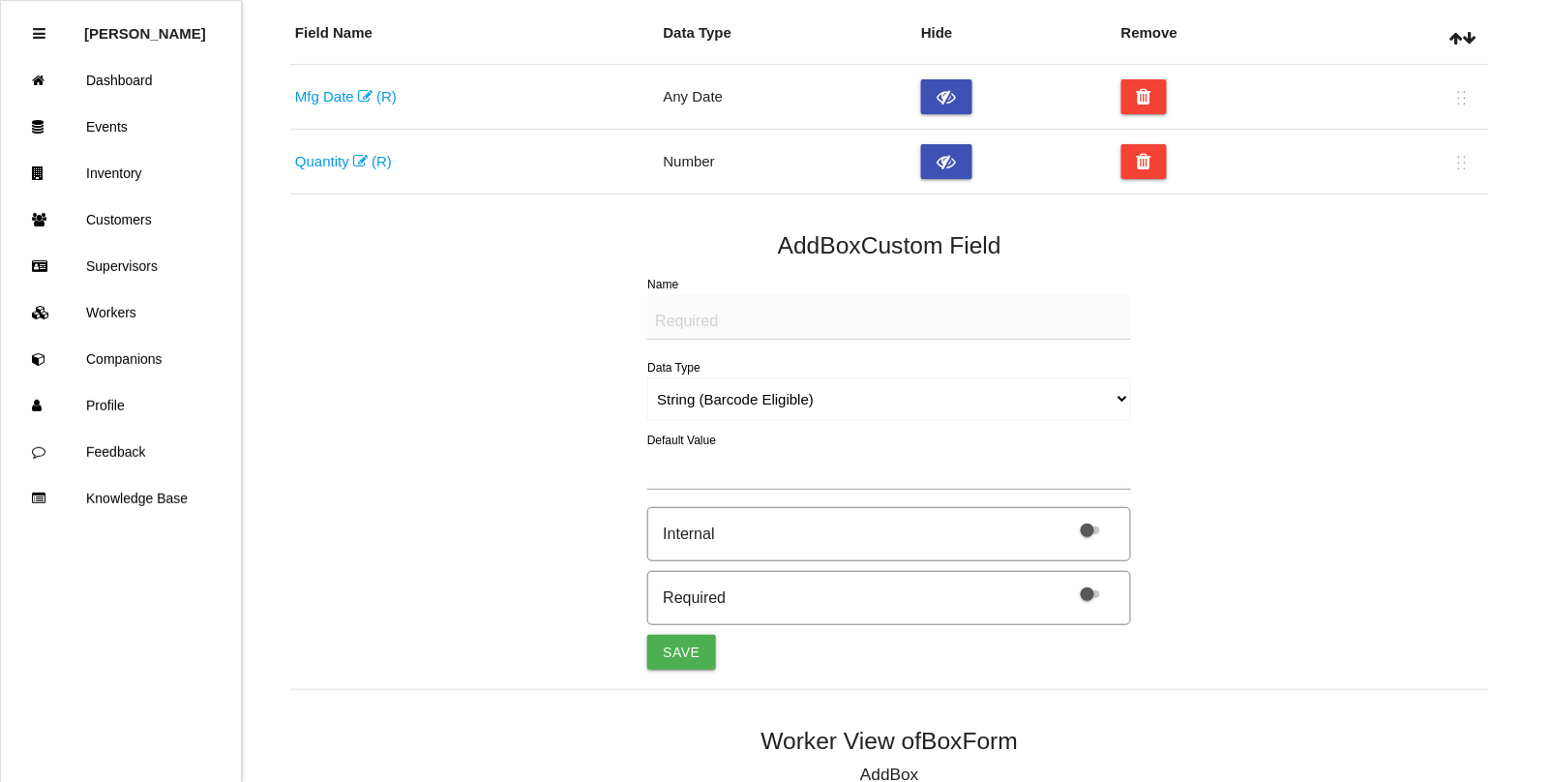
click at [684, 322] on textarea "Name" at bounding box center [889, 316] width 484 height 45
type textarea "LABEL (IMAGE)"
click at [757, 398] on select "String (Barcode Eligible) Number Instructions True/False Select One of Many Sel…" at bounding box center [889, 399] width 484 height 44
select select "imageCF"
click at [647, 377] on select "String (Barcode Eligible) Number Instructions True/False Select One of Many Sel…" at bounding box center [889, 399] width 484 height 44
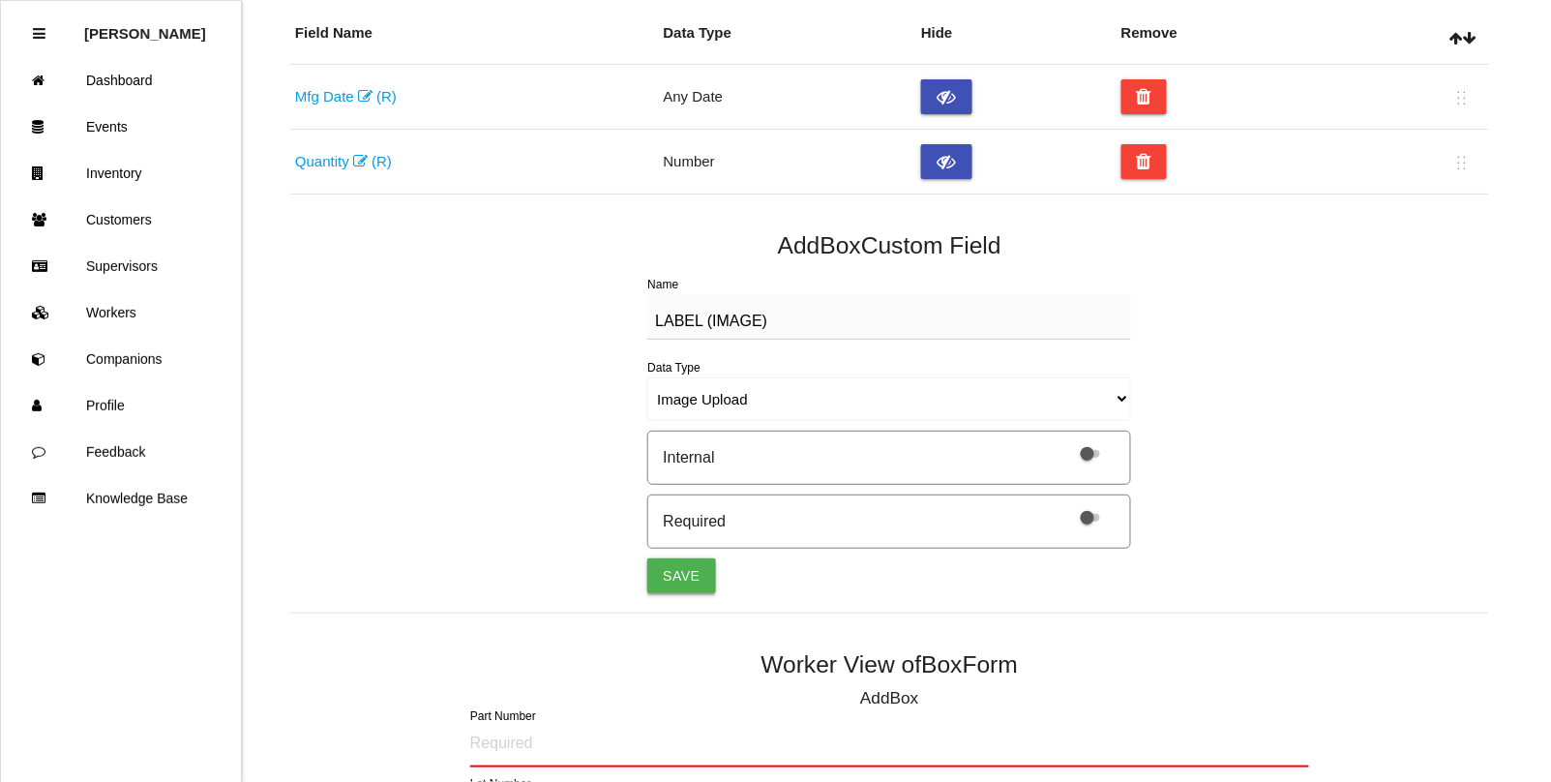
click at [679, 568] on button "Save" at bounding box center [681, 575] width 68 height 35
select select "string"
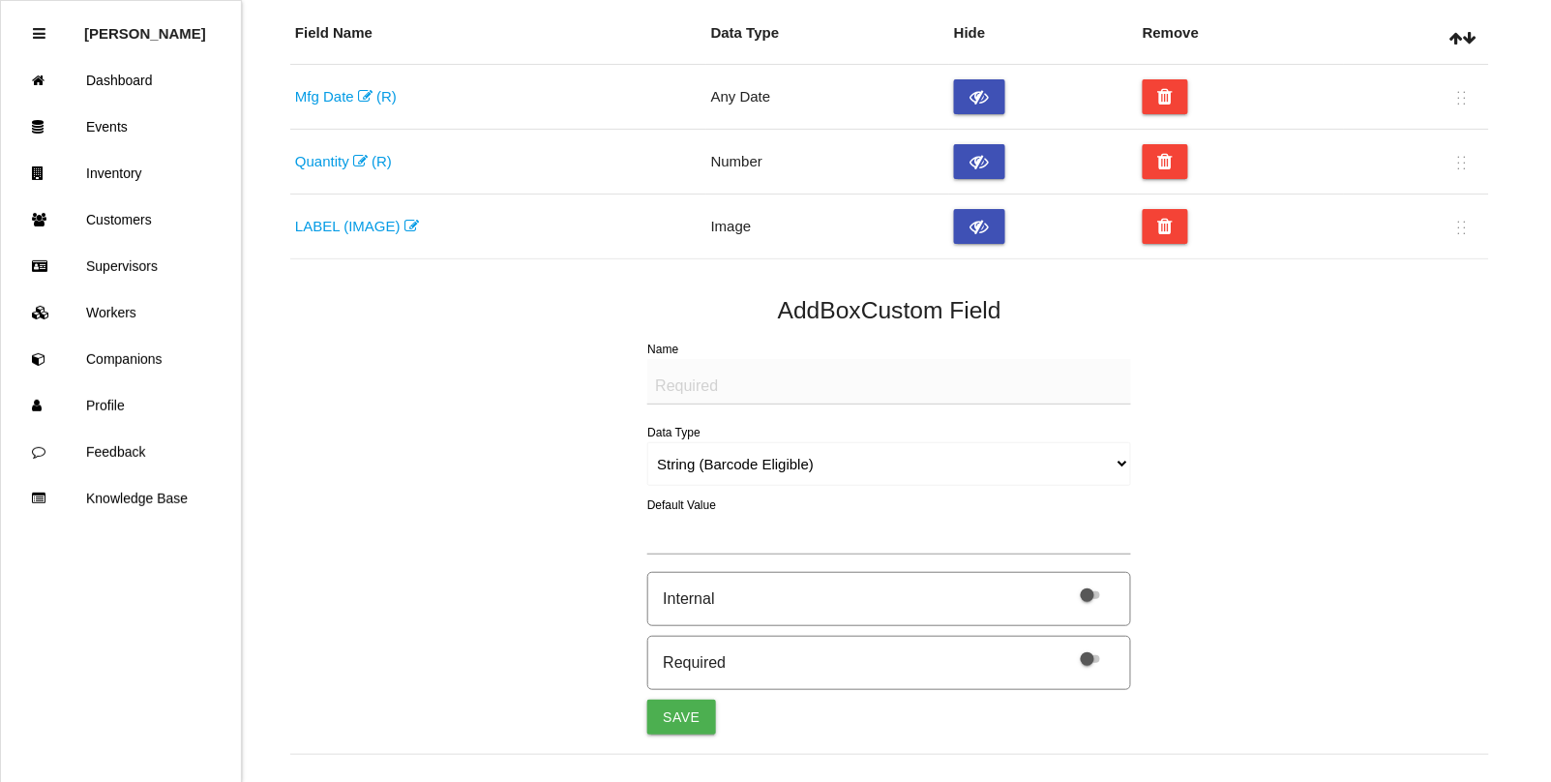
scroll to position [0, 0]
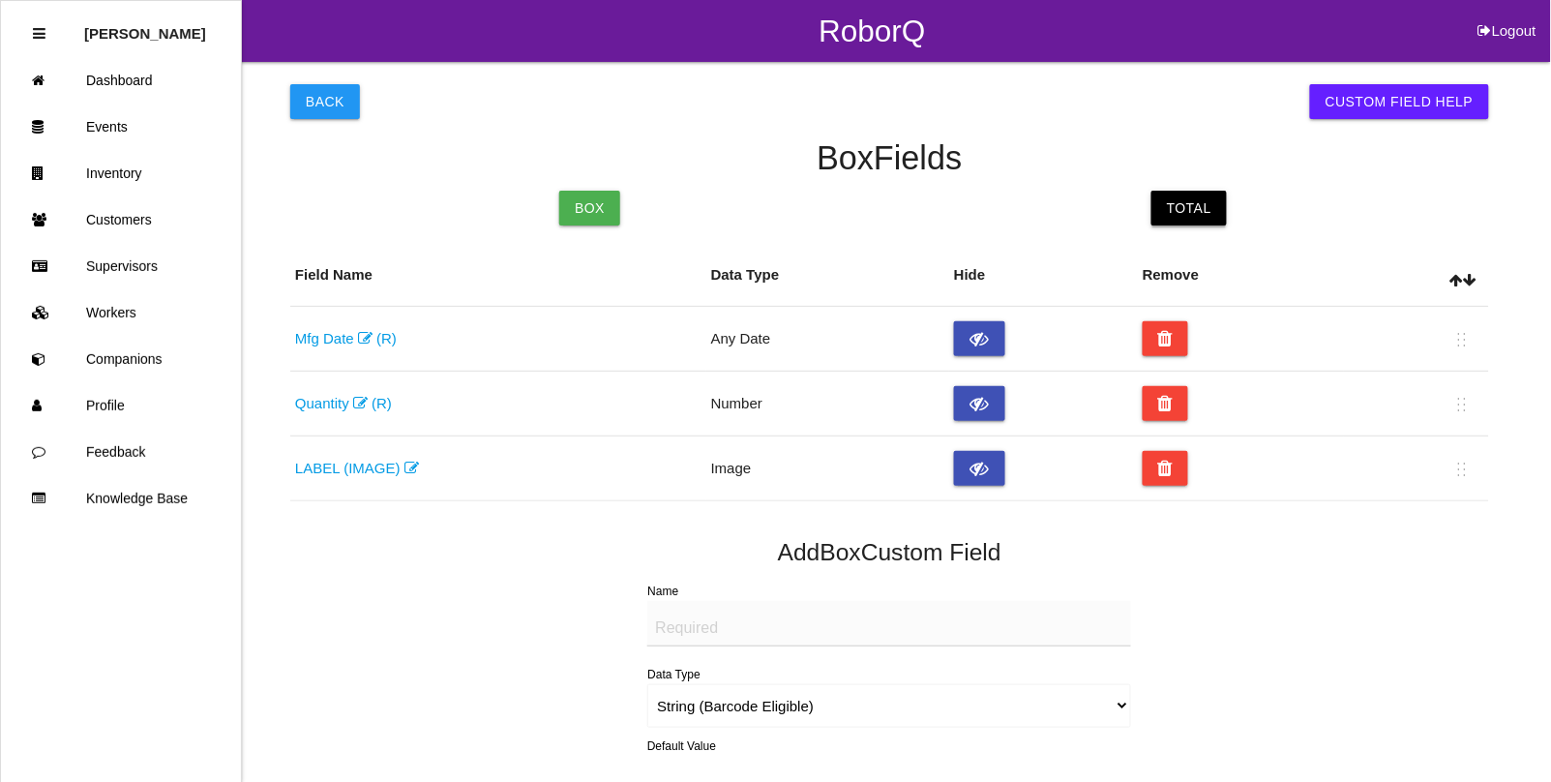
click at [1200, 205] on link "Total" at bounding box center [1189, 208] width 75 height 35
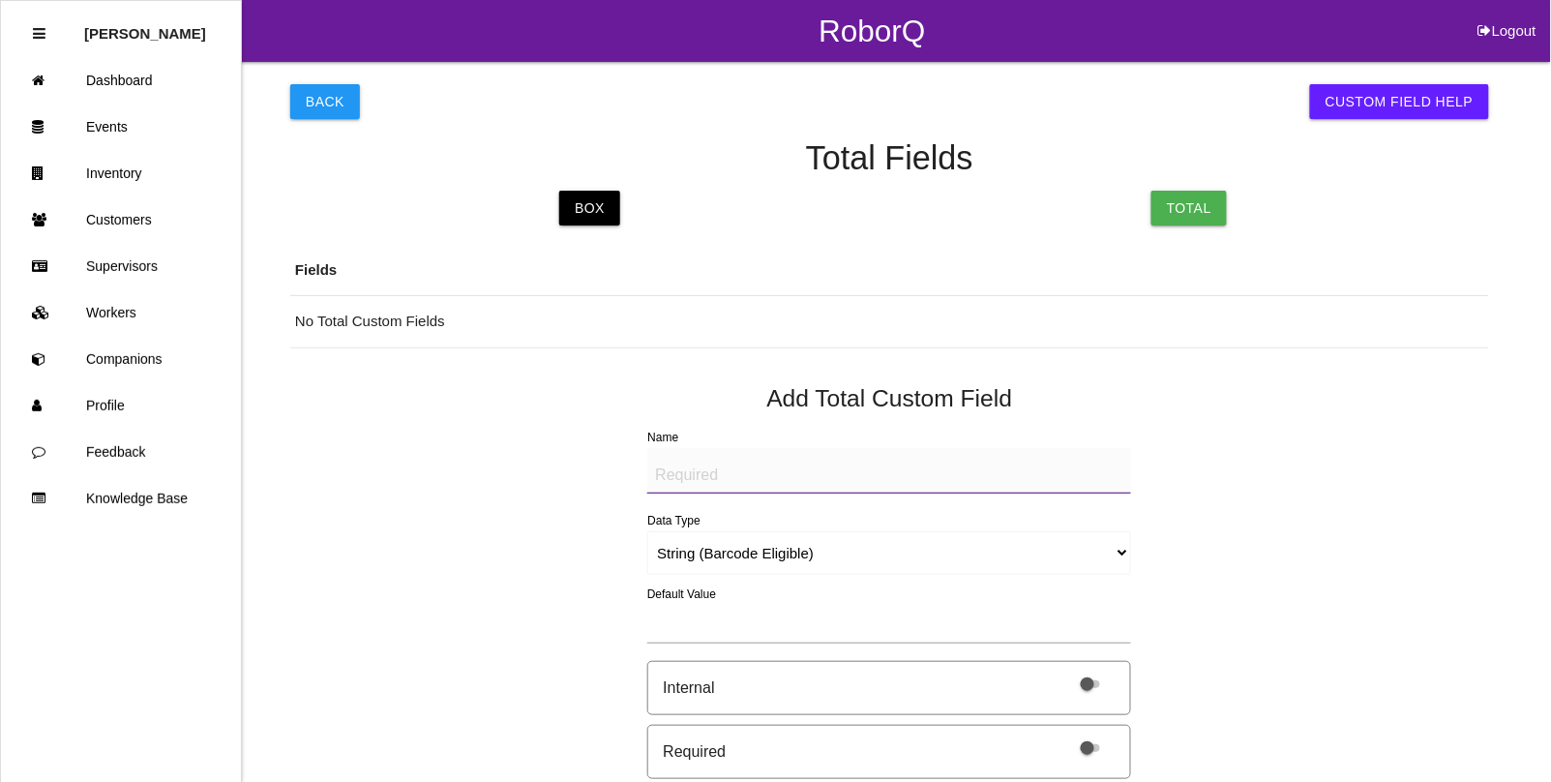
click at [795, 484] on textarea "Name" at bounding box center [889, 470] width 484 height 45
drag, startPoint x: 818, startPoint y: 474, endPoint x: 379, endPoint y: 443, distance: 439.5
click at [379, 443] on div "Back Custom Field Help Total Fields Box Total Fields No Total Custom Fields Add…" at bounding box center [889, 753] width 1199 height 1383
type textarea "BAD PART (IMAGE)"
click at [693, 550] on select "String (Barcode Eligible) Number Instructions True/False Select One of Many Sel…" at bounding box center [889, 553] width 484 height 44
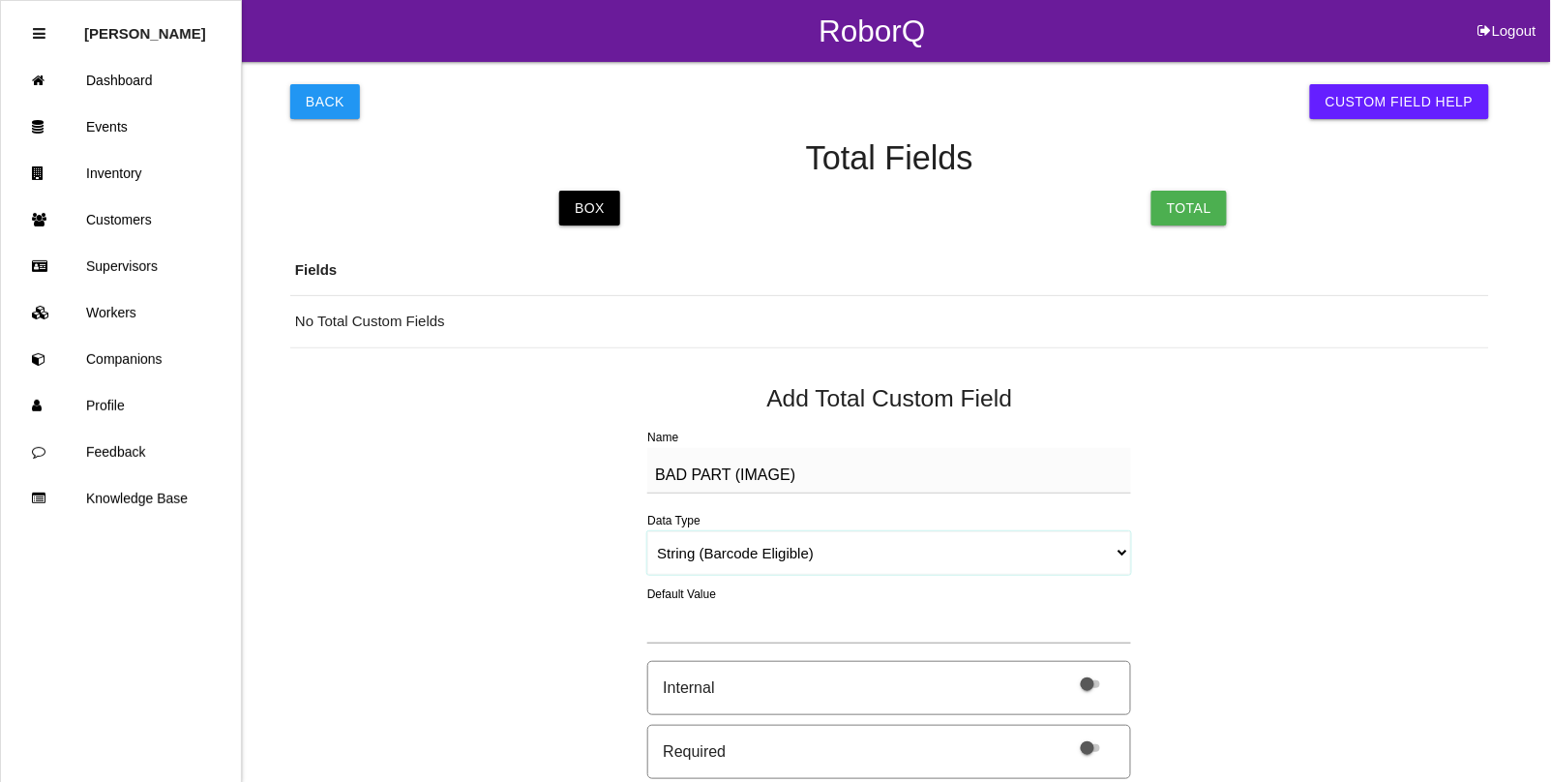
select select "imageCF"
click at [647, 531] on select "String (Barcode Eligible) Number Instructions True/False Select One of Many Sel…" at bounding box center [889, 553] width 484 height 44
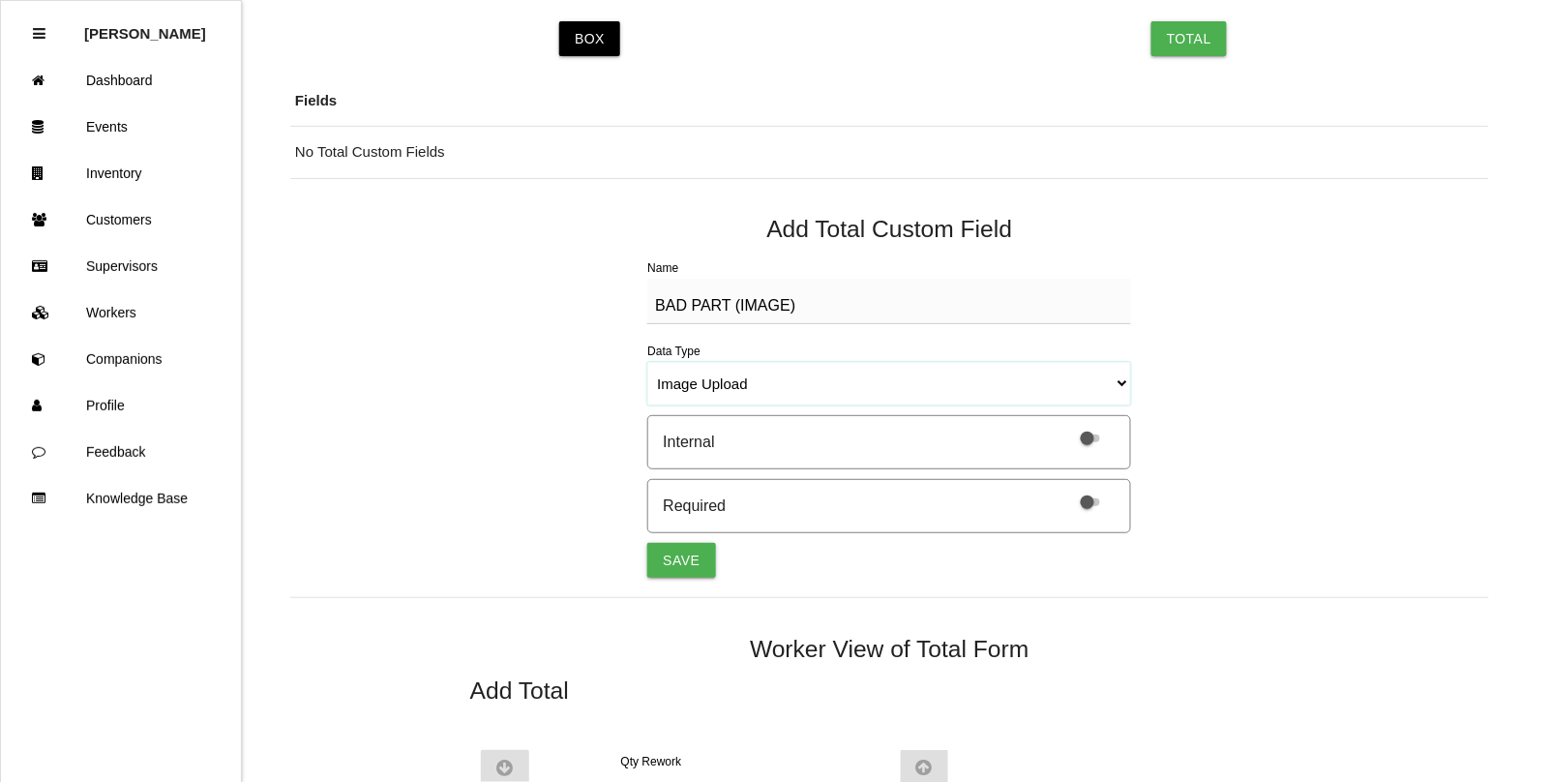
scroll to position [242, 0]
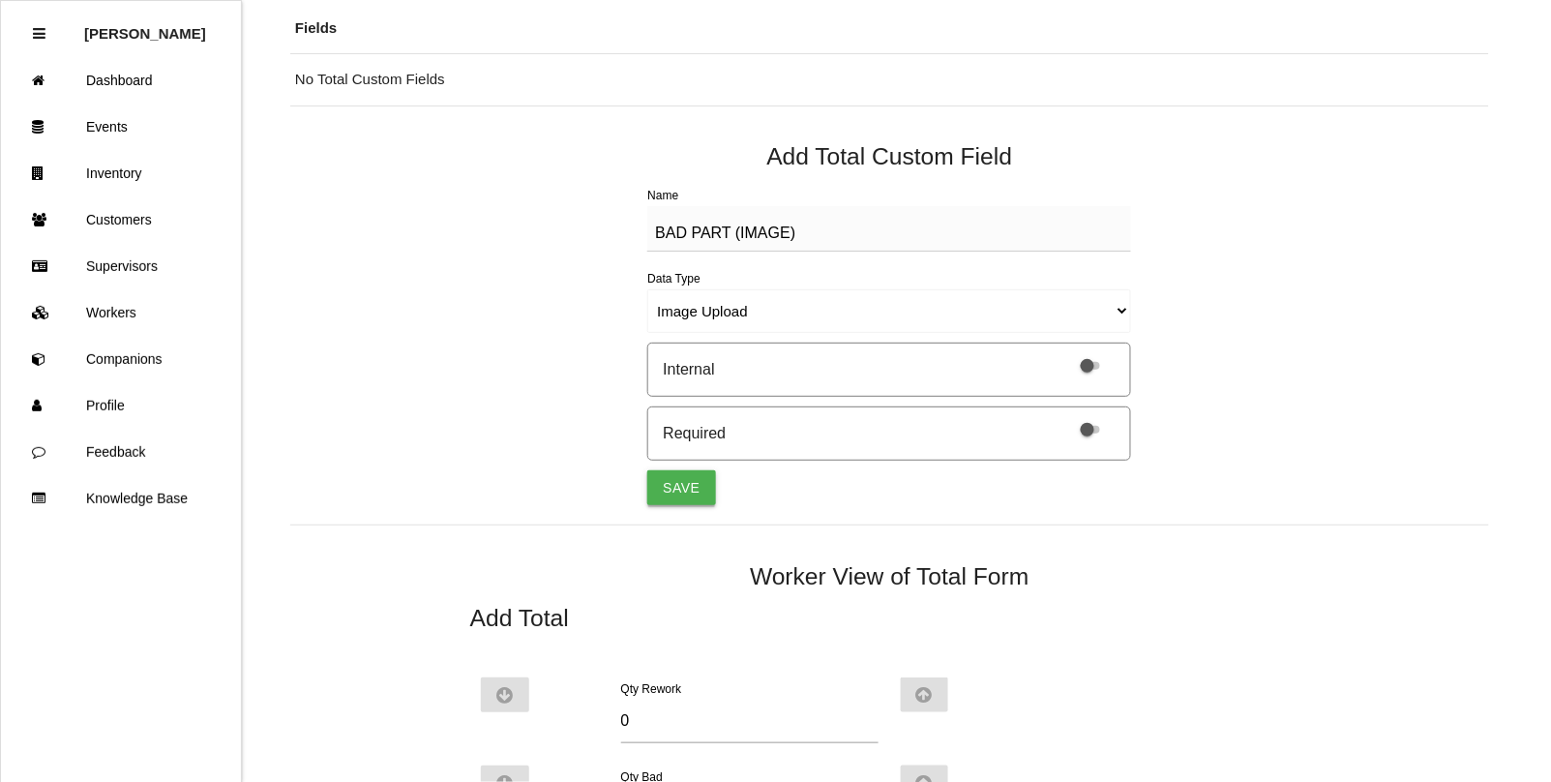
click at [671, 470] on button "Save" at bounding box center [681, 487] width 68 height 35
select select "string"
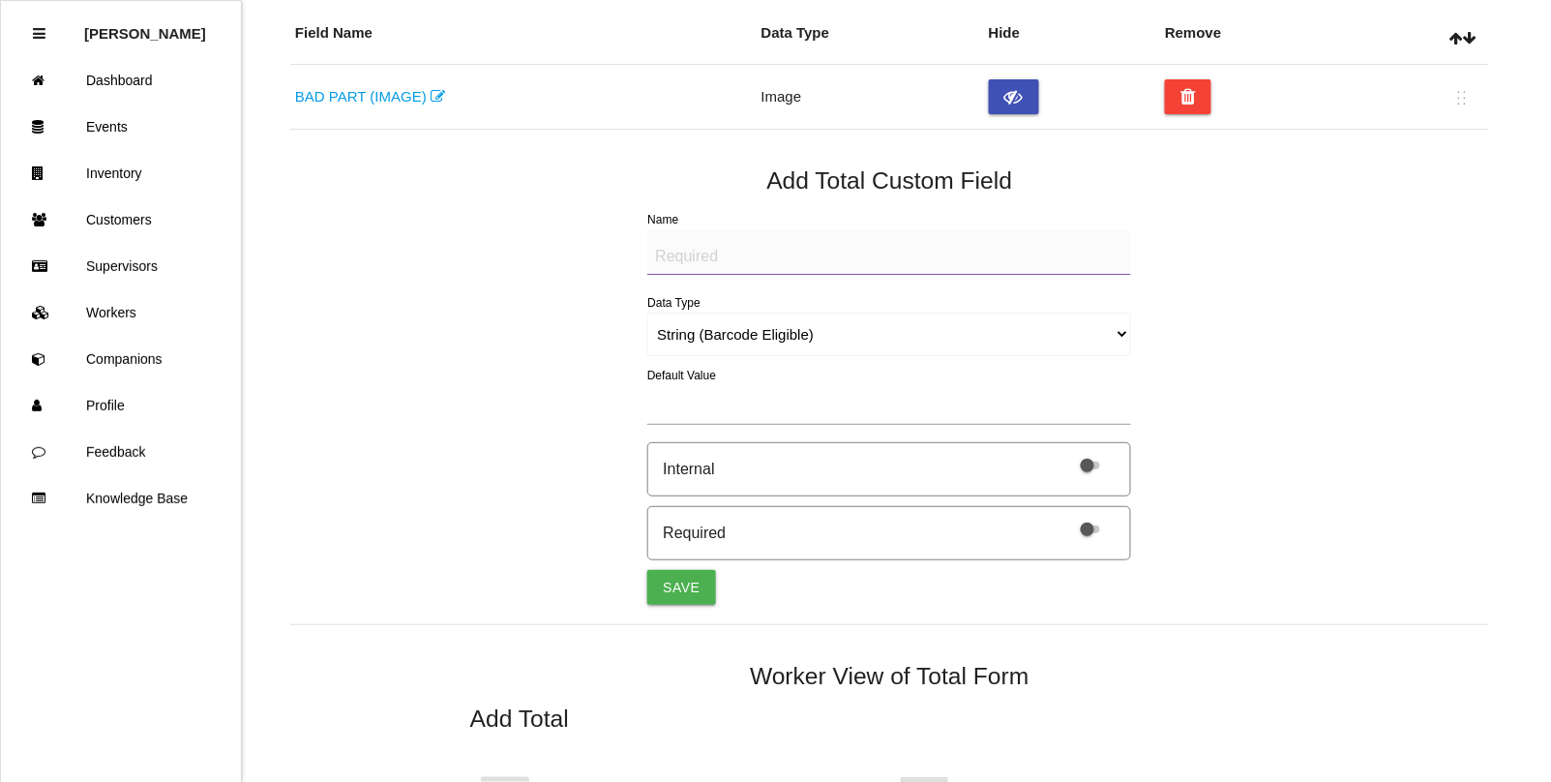
click at [684, 266] on textarea "Name" at bounding box center [889, 251] width 484 height 45
paste textarea "BAD PART (IMAGE)"
type textarea "BAD PART (IMAGE)"
click at [697, 331] on select "String (Barcode Eligible) Number Instructions True/False Select One of Many Sel…" at bounding box center [889, 335] width 484 height 44
select select "imageCF"
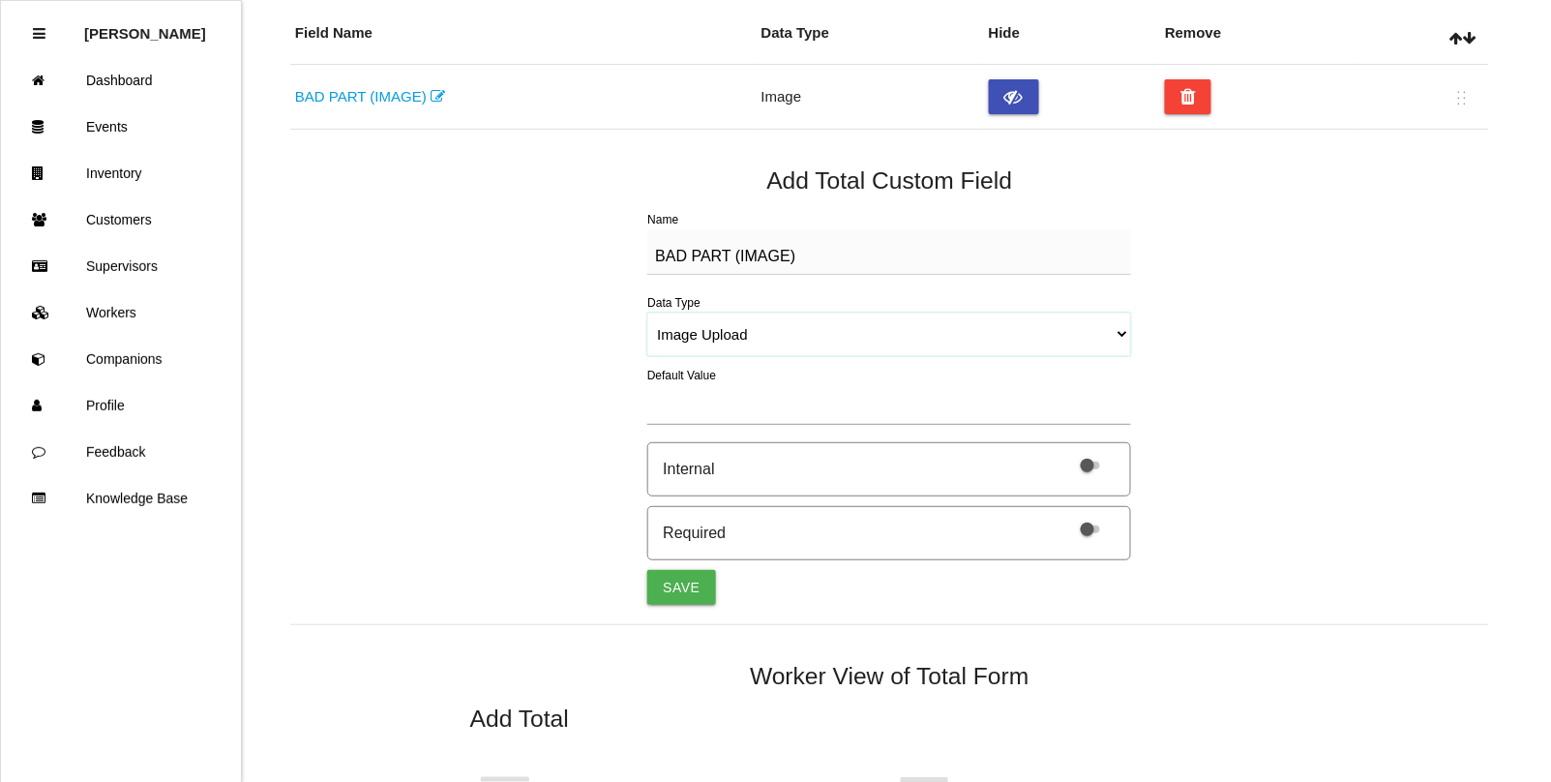
click at [647, 313] on select "String (Barcode Eligible) Number Instructions True/False Select One of Many Sel…" at bounding box center [889, 335] width 484 height 44
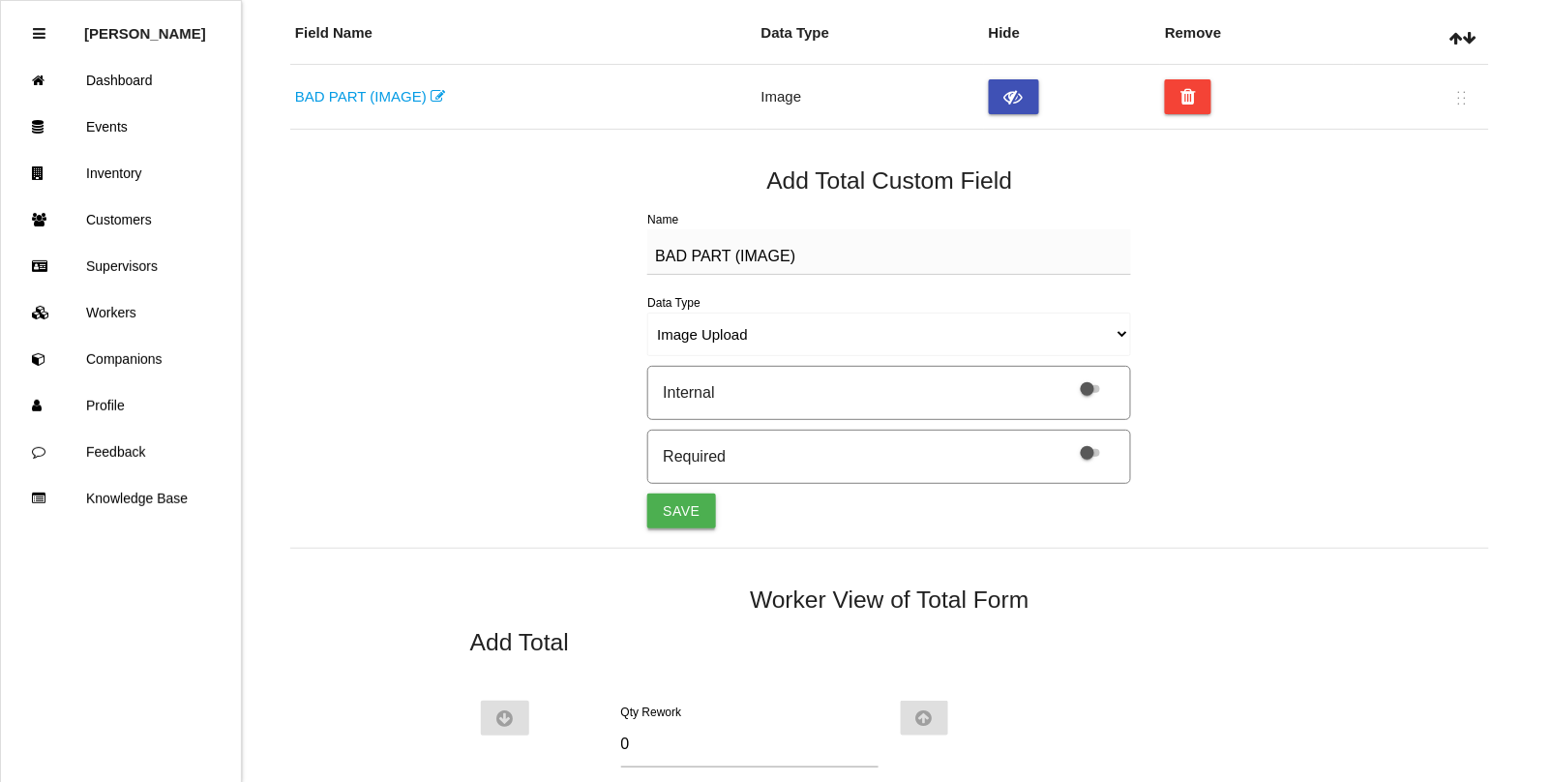
click at [676, 506] on button "Save" at bounding box center [681, 511] width 68 height 35
select select "string"
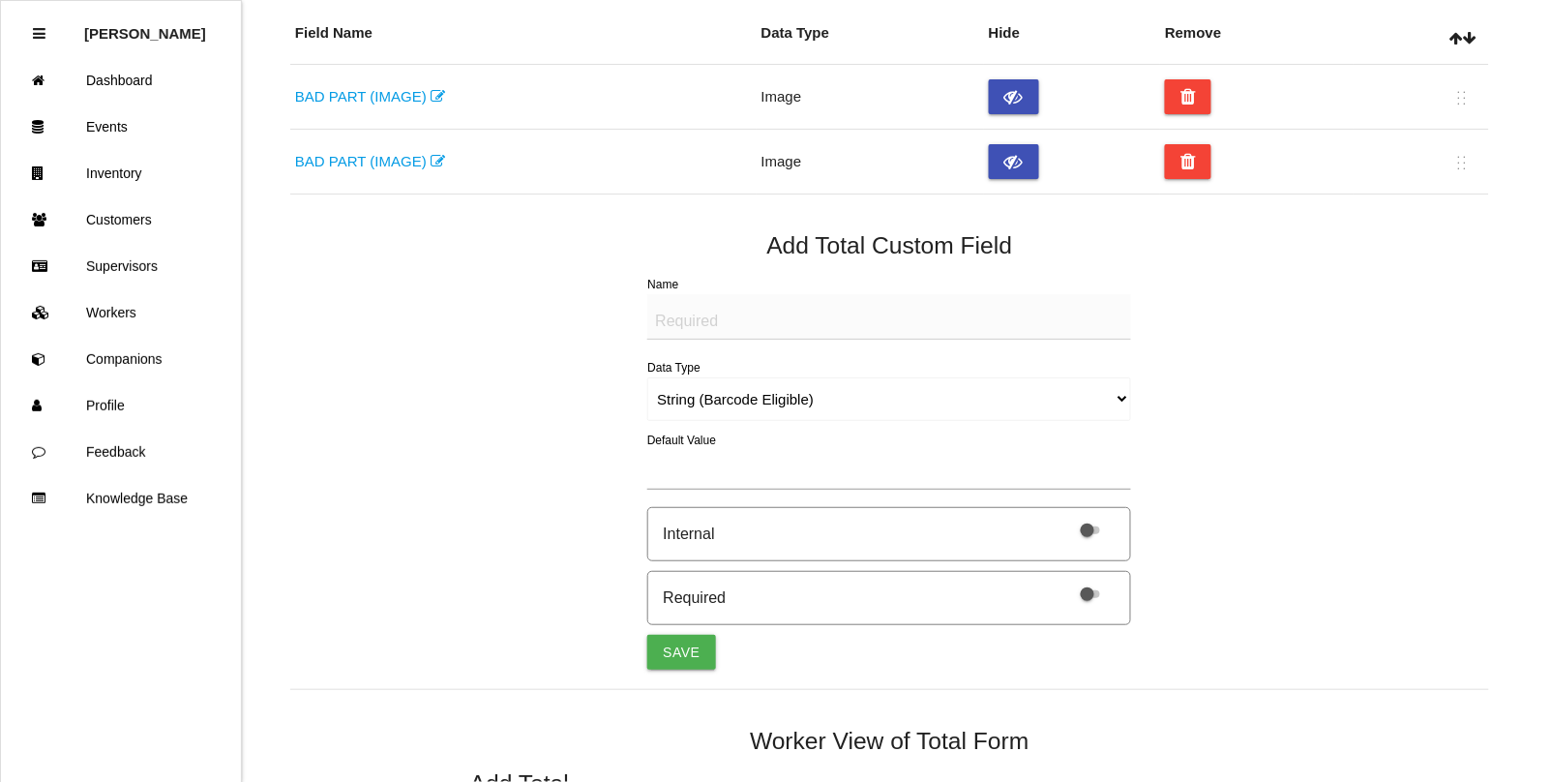
click at [713, 325] on textarea "Name" at bounding box center [889, 316] width 484 height 45
paste textarea "BAD PART (IMAGE)"
type textarea "BAD PART (IMAGE)"
click at [695, 408] on select "String (Barcode Eligible) Number Instructions True/False Select One of Many Sel…" at bounding box center [889, 399] width 484 height 44
select select "imageCF"
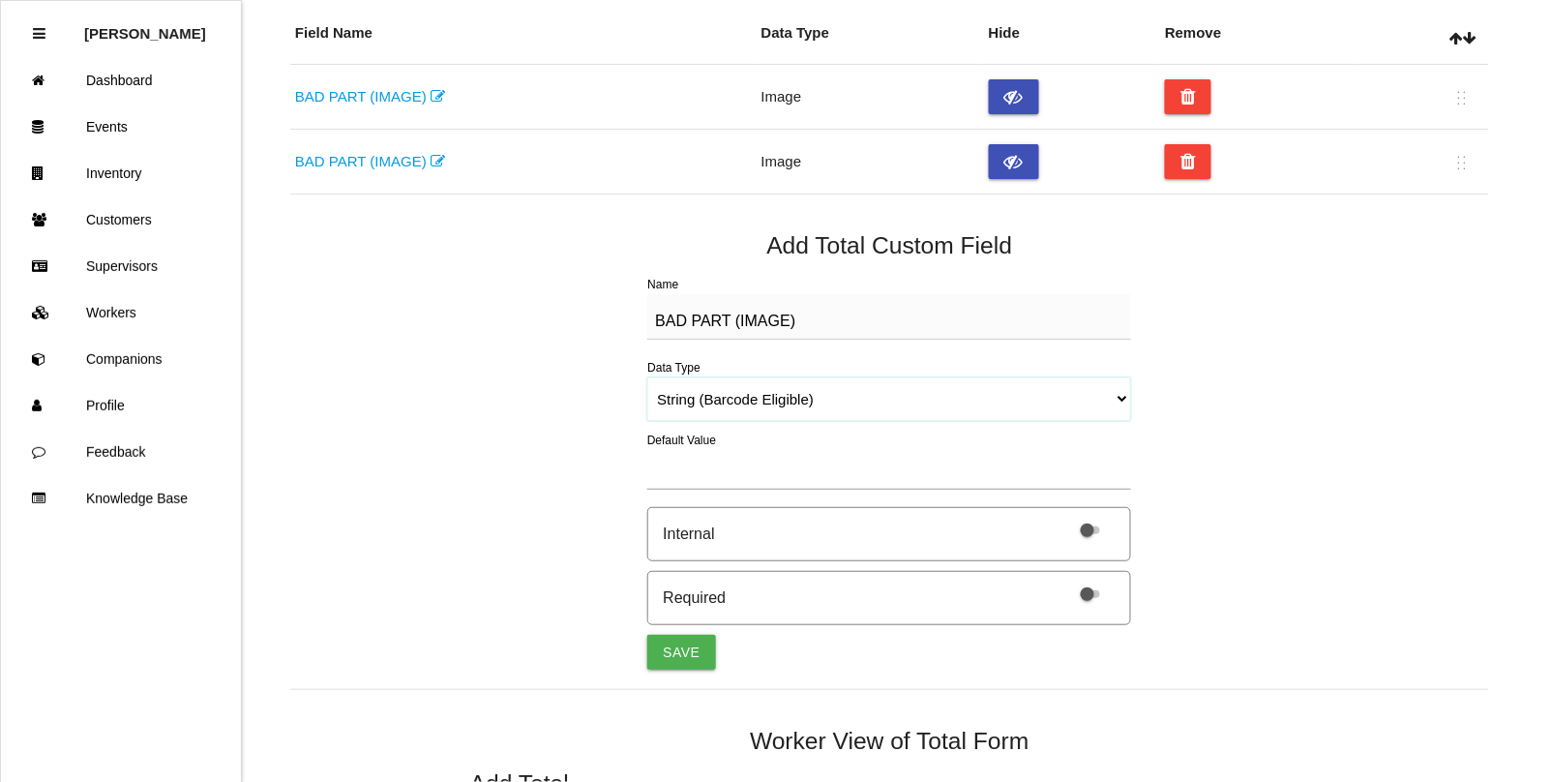
click at [647, 377] on select "String (Barcode Eligible) Number Instructions True/False Select One of Many Sel…" at bounding box center [889, 399] width 484 height 44
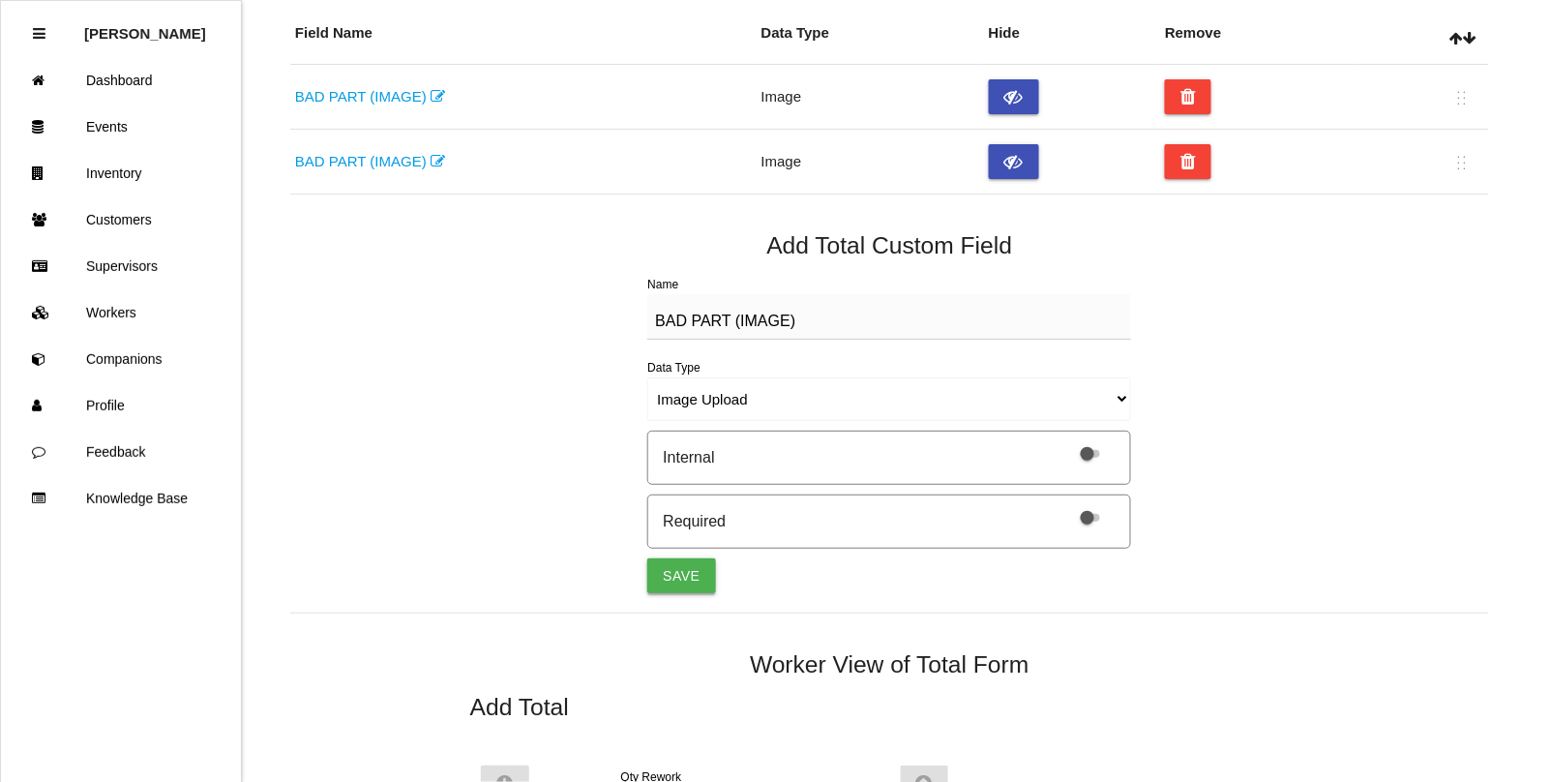
click at [693, 576] on button "Save" at bounding box center [681, 575] width 68 height 35
select select "string"
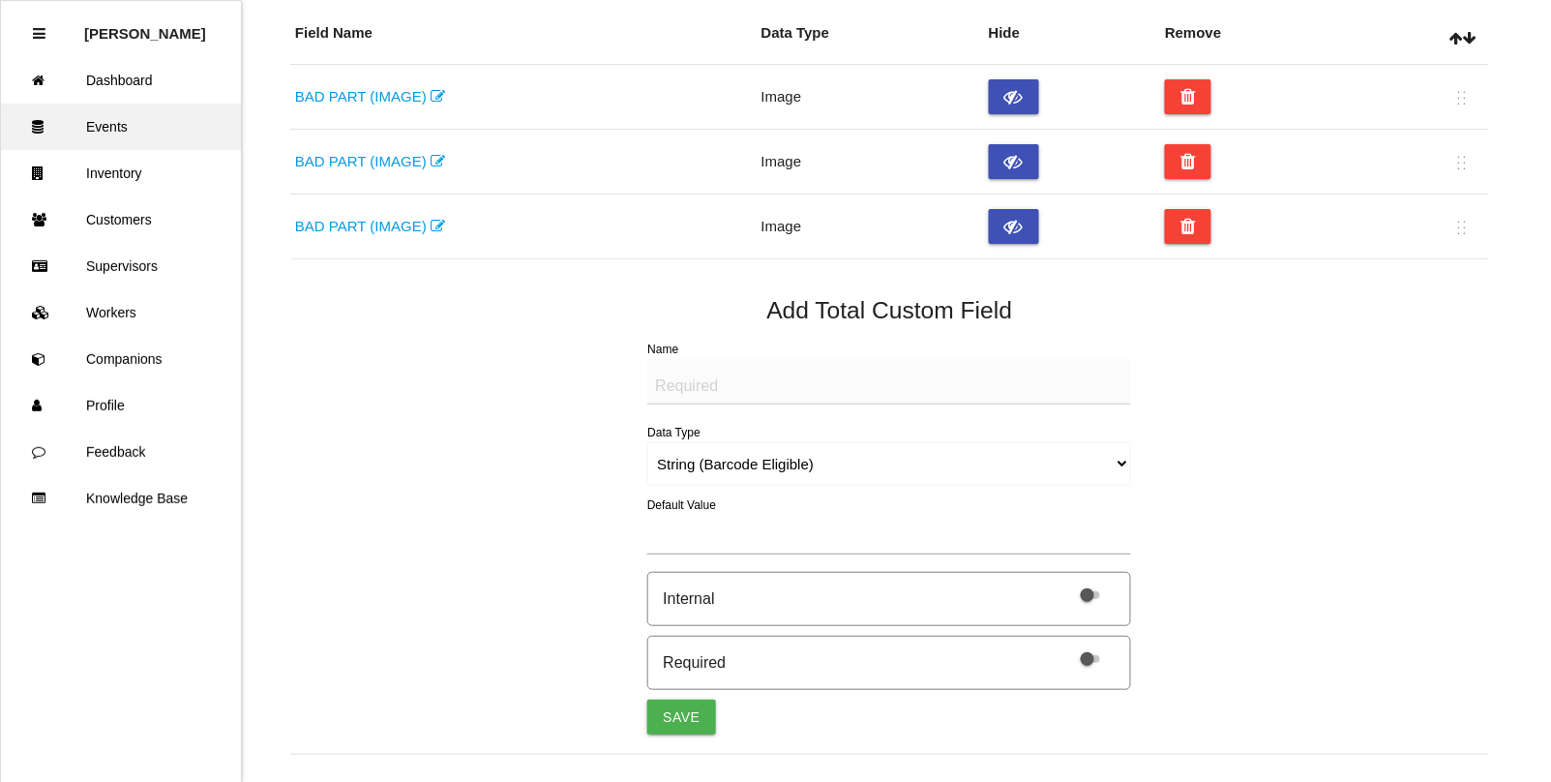
click at [113, 135] on link "Events" at bounding box center [121, 127] width 240 height 46
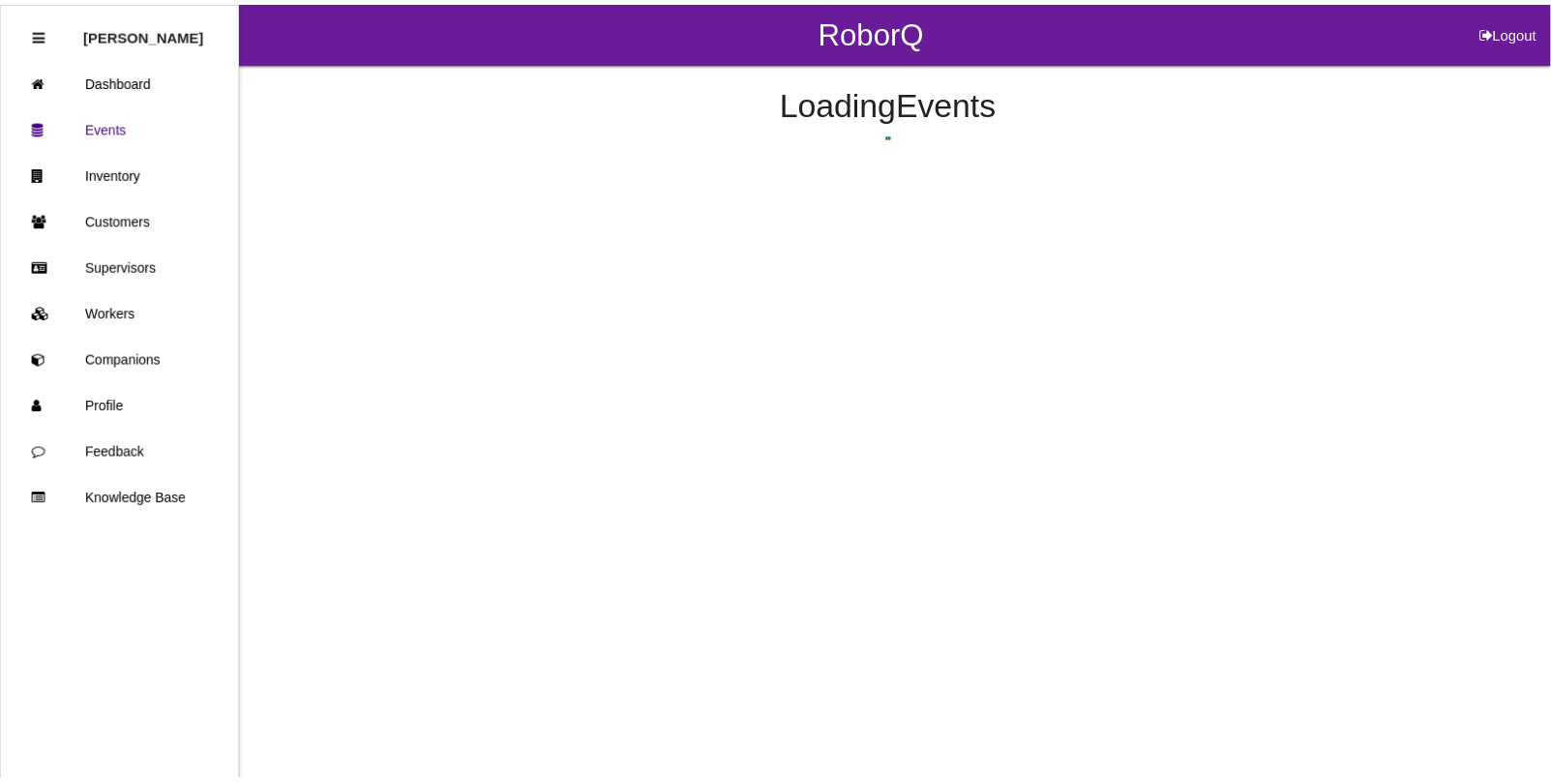
scroll to position [48, 0]
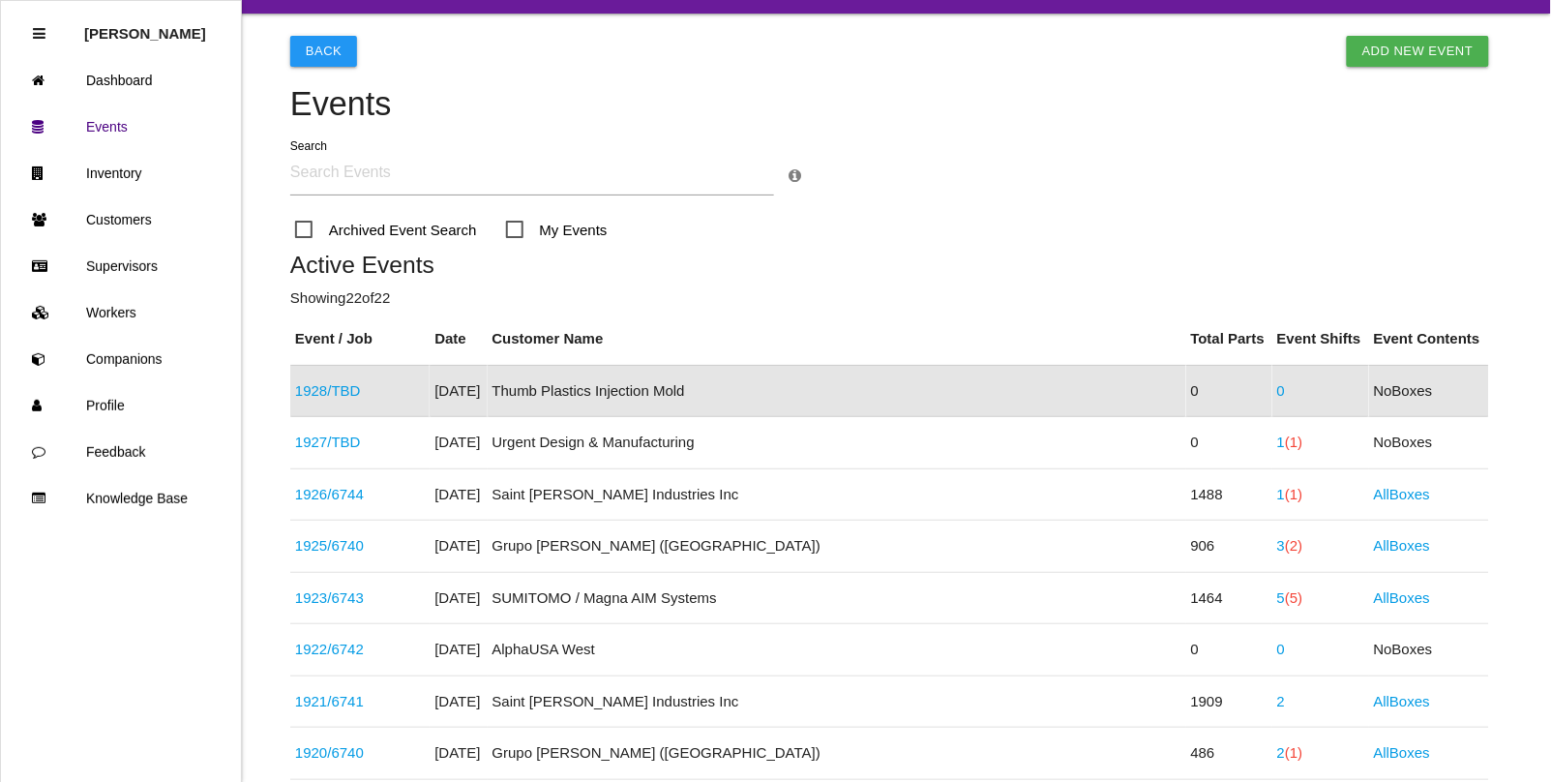
click at [353, 388] on link "1928 / TBD" at bounding box center [328, 390] width 66 height 16
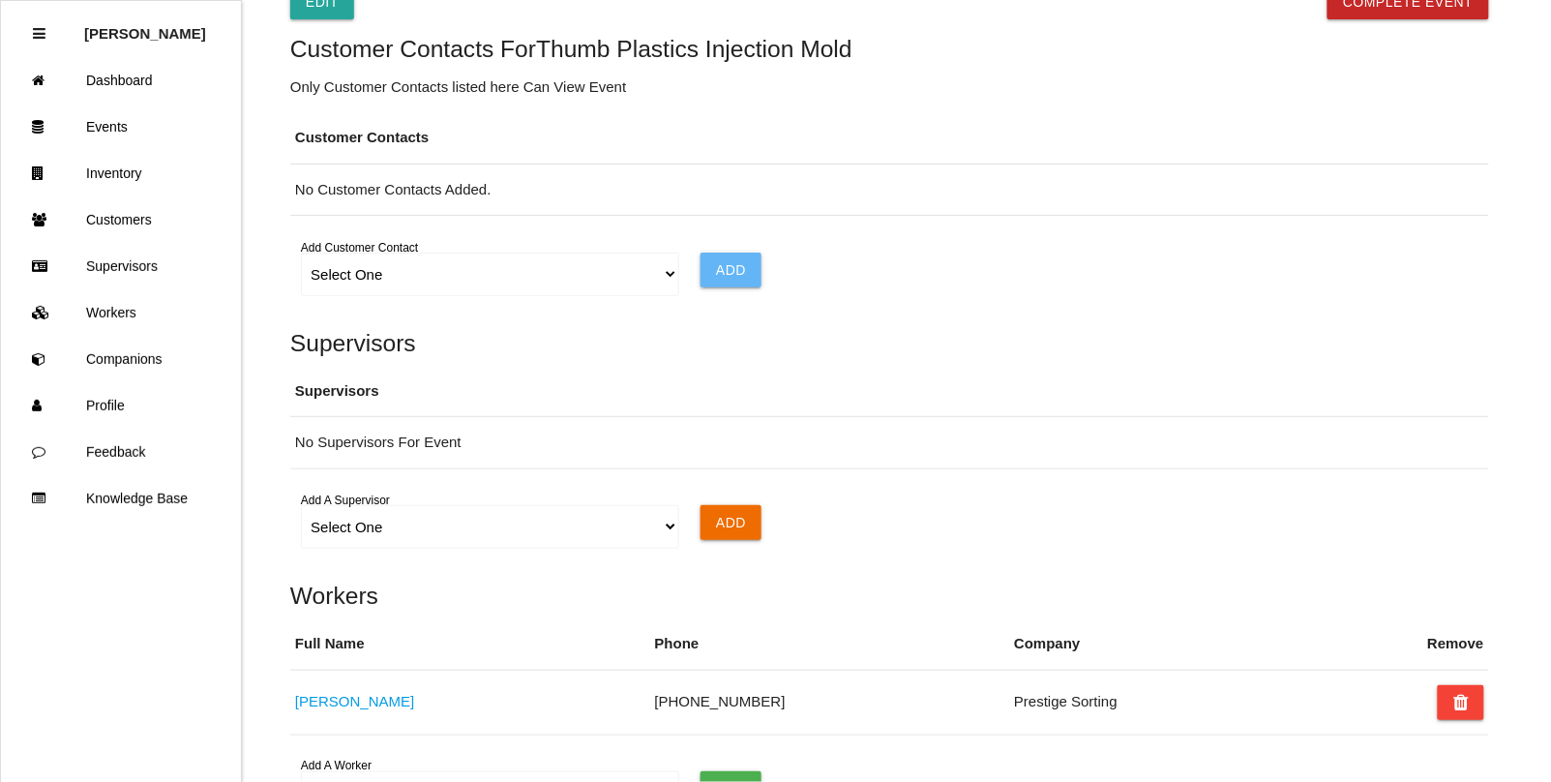
scroll to position [1210, 0]
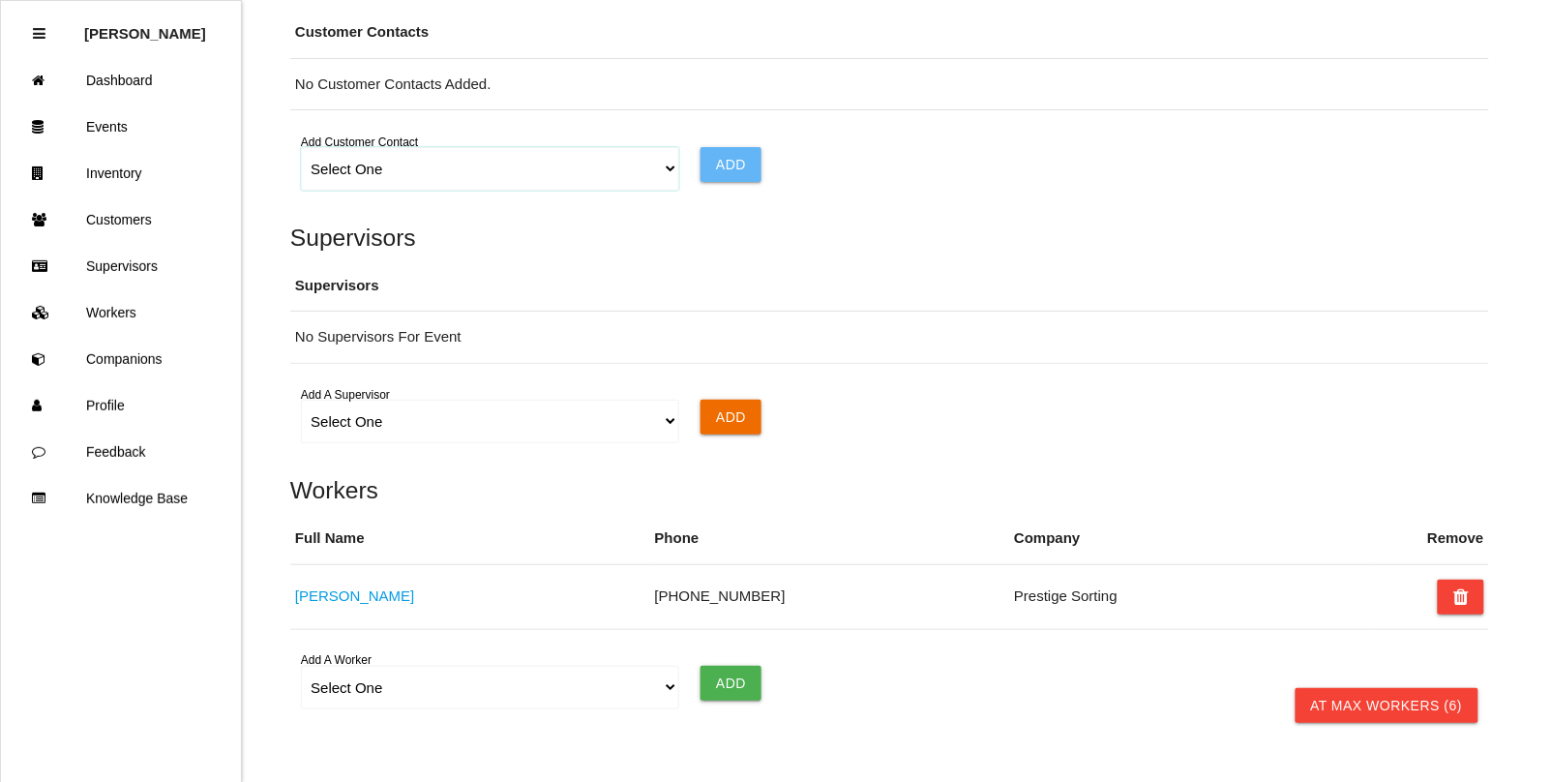
click at [663, 187] on select "Select One Choose All [PERSON_NAME] [PERSON_NAME] [PERSON_NAME] [PERSON_NAME] […" at bounding box center [489, 169] width 377 height 44
click at [301, 152] on select "Select One Choose All [PERSON_NAME] [PERSON_NAME] [PERSON_NAME] [PERSON_NAME] […" at bounding box center [489, 169] width 377 height 44
click at [733, 179] on input "Add" at bounding box center [731, 164] width 61 height 35
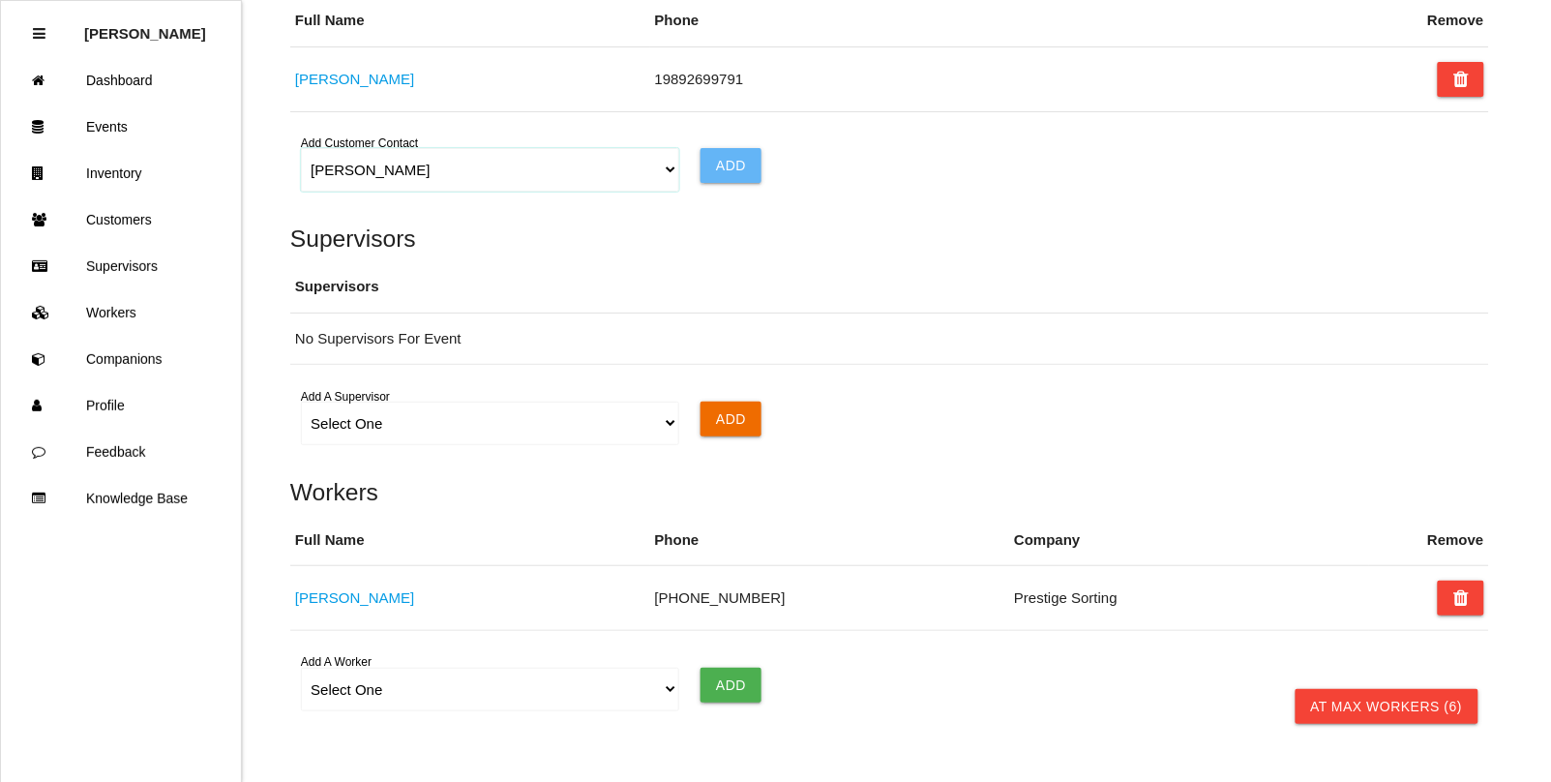
click at [658, 192] on select "Select One Choose All [PERSON_NAME] [PERSON_NAME] [PERSON_NAME] [PERSON_NAME] […" at bounding box center [489, 170] width 377 height 44
select select "630634c474206600139c041a"
click at [301, 153] on select "Select One Choose All [PERSON_NAME] [PERSON_NAME] [PERSON_NAME] [PERSON_NAME] […" at bounding box center [489, 170] width 377 height 44
click at [722, 172] on input "Add" at bounding box center [731, 165] width 61 height 35
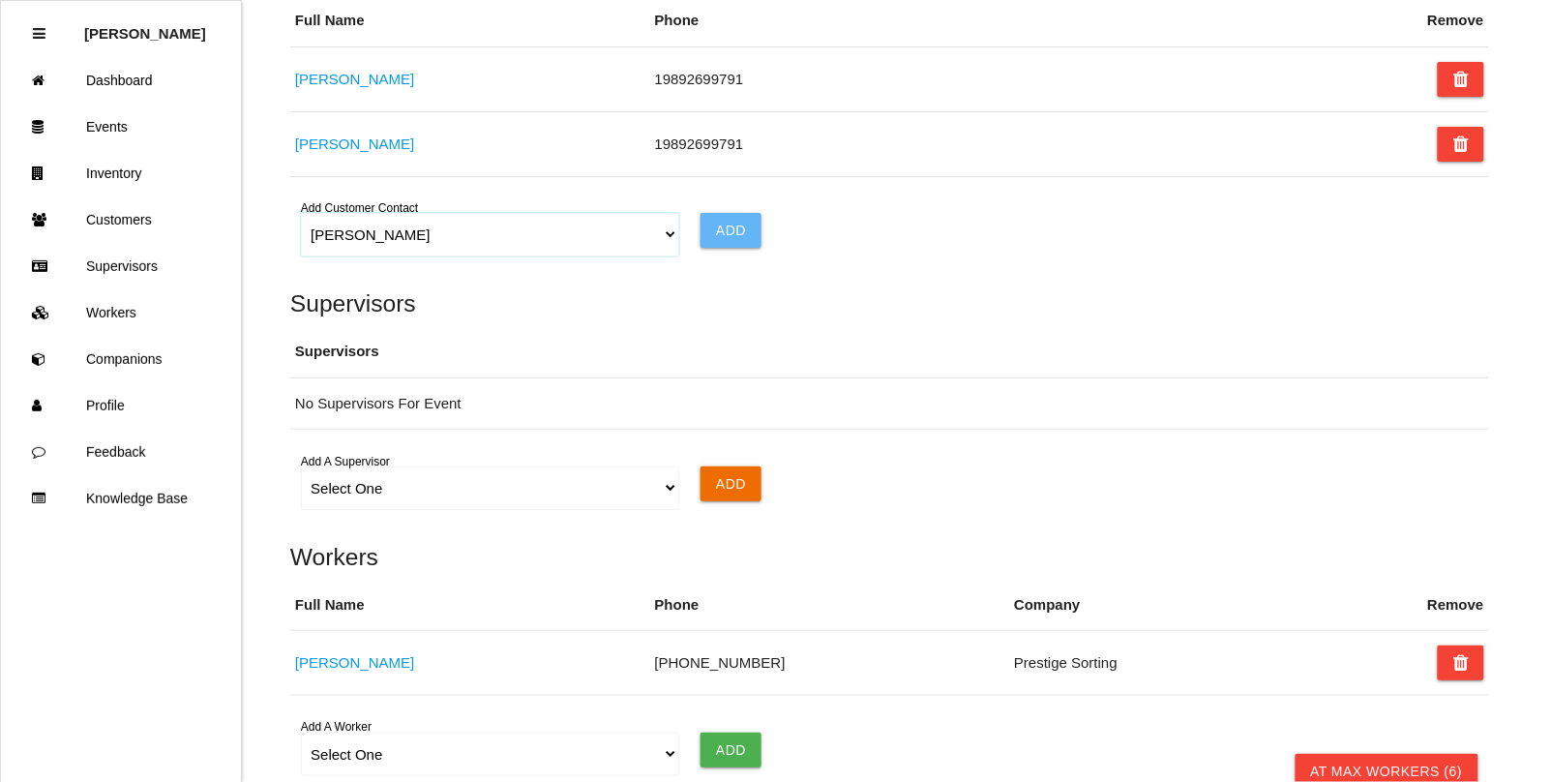
click at [666, 243] on select "Select One Choose All [PERSON_NAME] [PERSON_NAME] [PERSON_NAME] [PERSON_NAME] […" at bounding box center [489, 235] width 377 height 44
click at [862, 308] on h5 "Supervisors" at bounding box center [889, 303] width 1199 height 26
click at [136, 223] on link "Customers" at bounding box center [121, 219] width 240 height 46
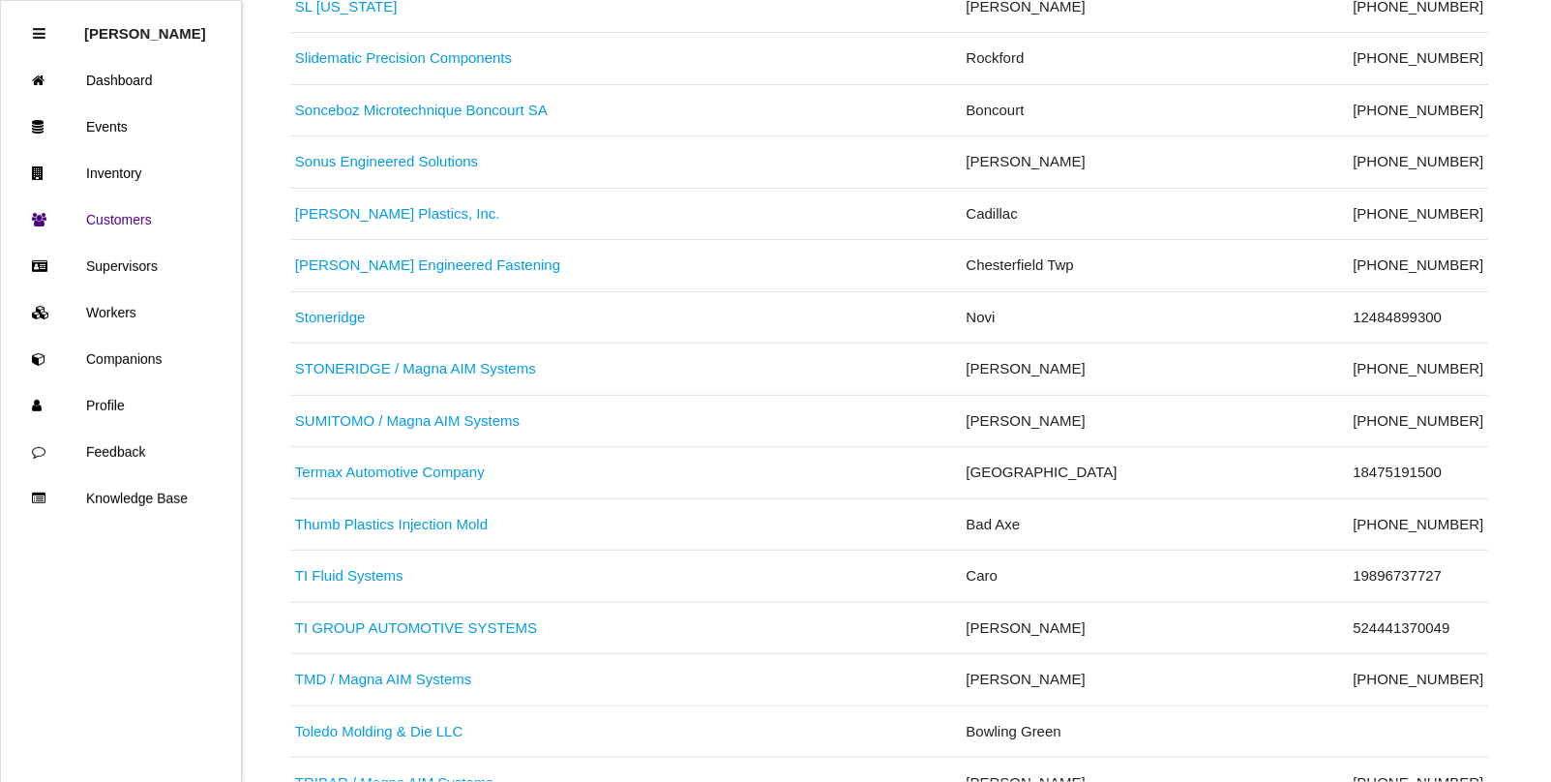
scroll to position [8589, 0]
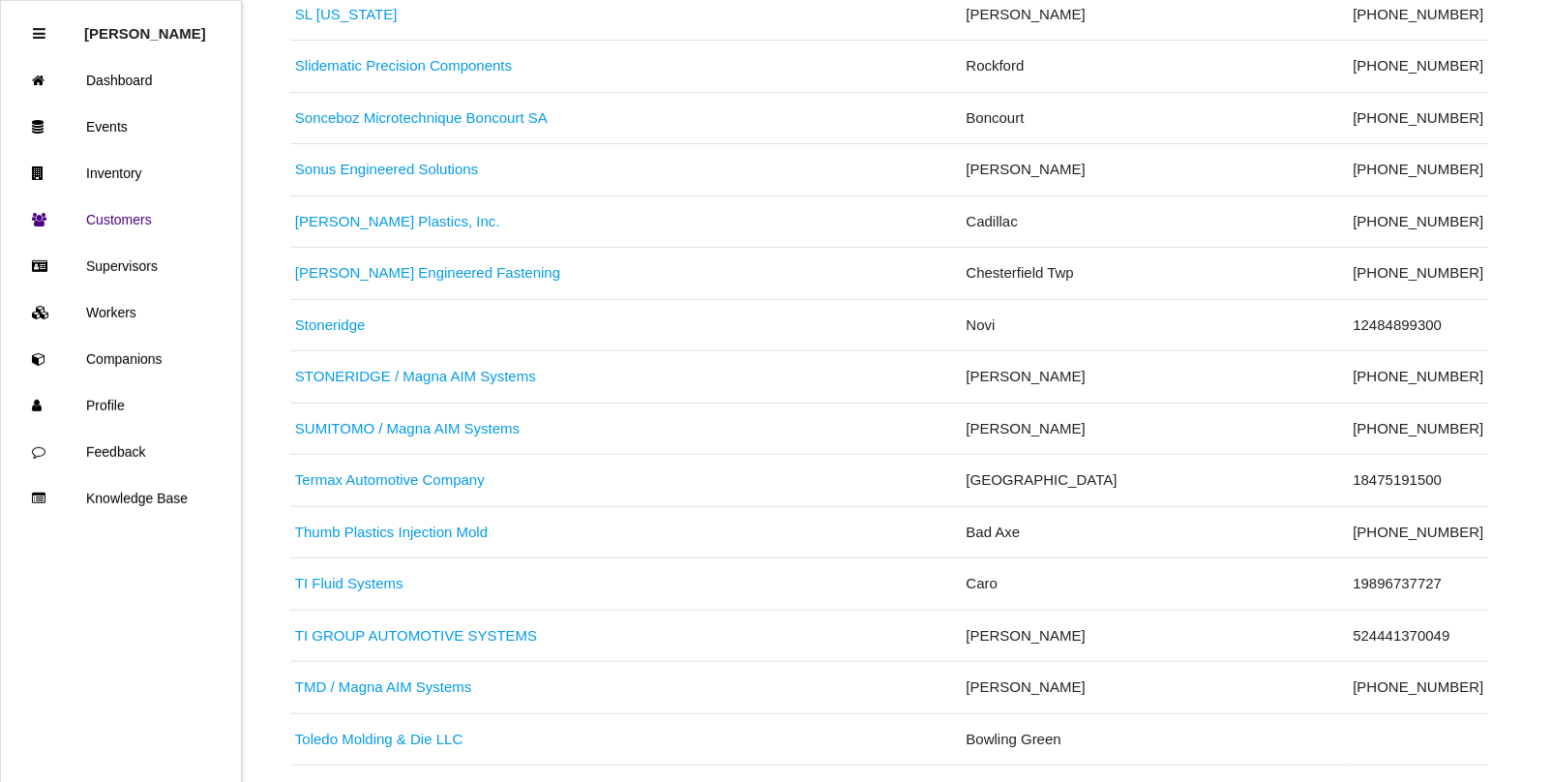
click at [466, 540] on link "Thumb Plastics Injection Mold" at bounding box center [391, 532] width 193 height 16
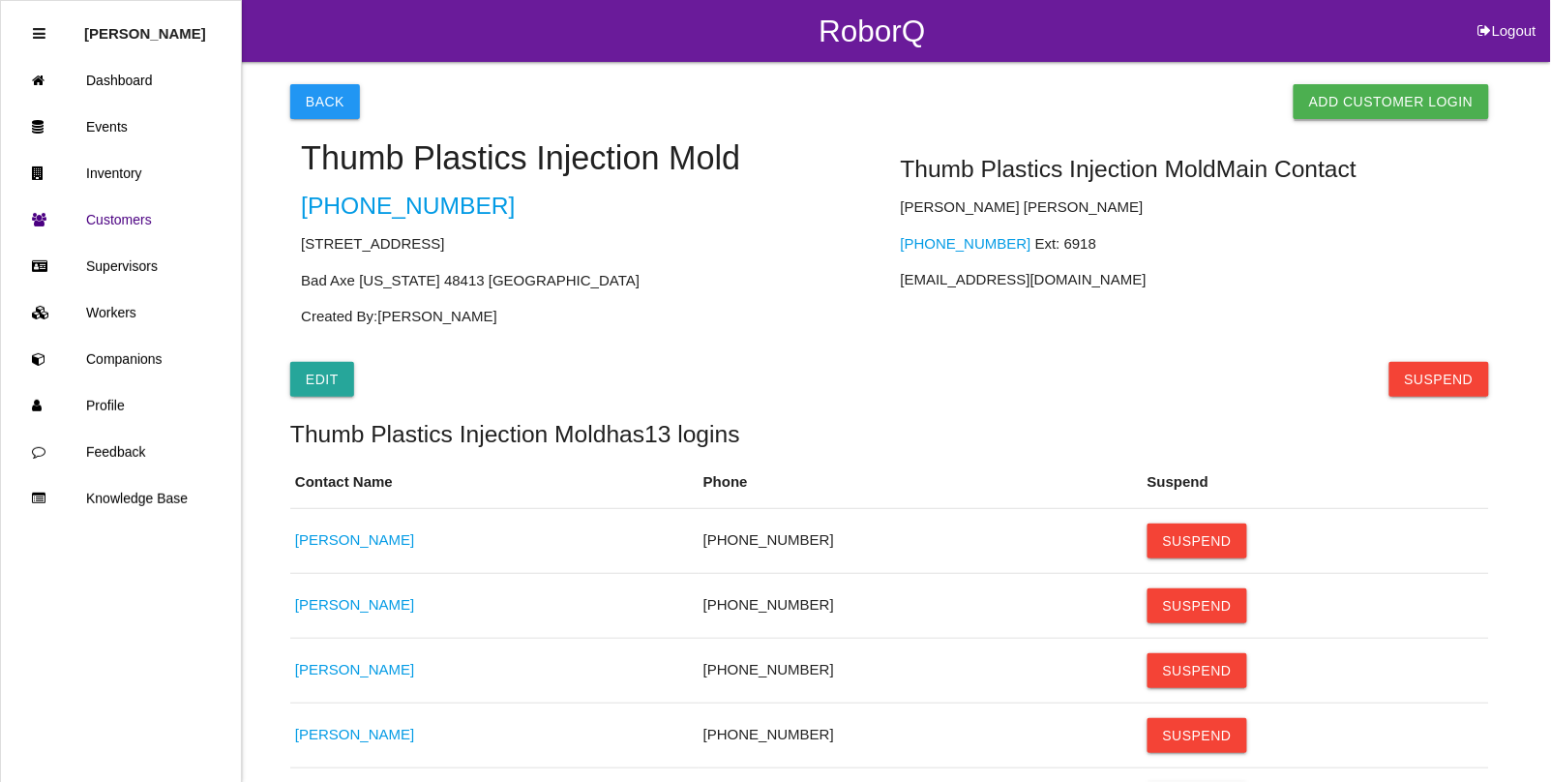
click at [1401, 88] on link "Add Customer Login" at bounding box center [1391, 101] width 195 height 35
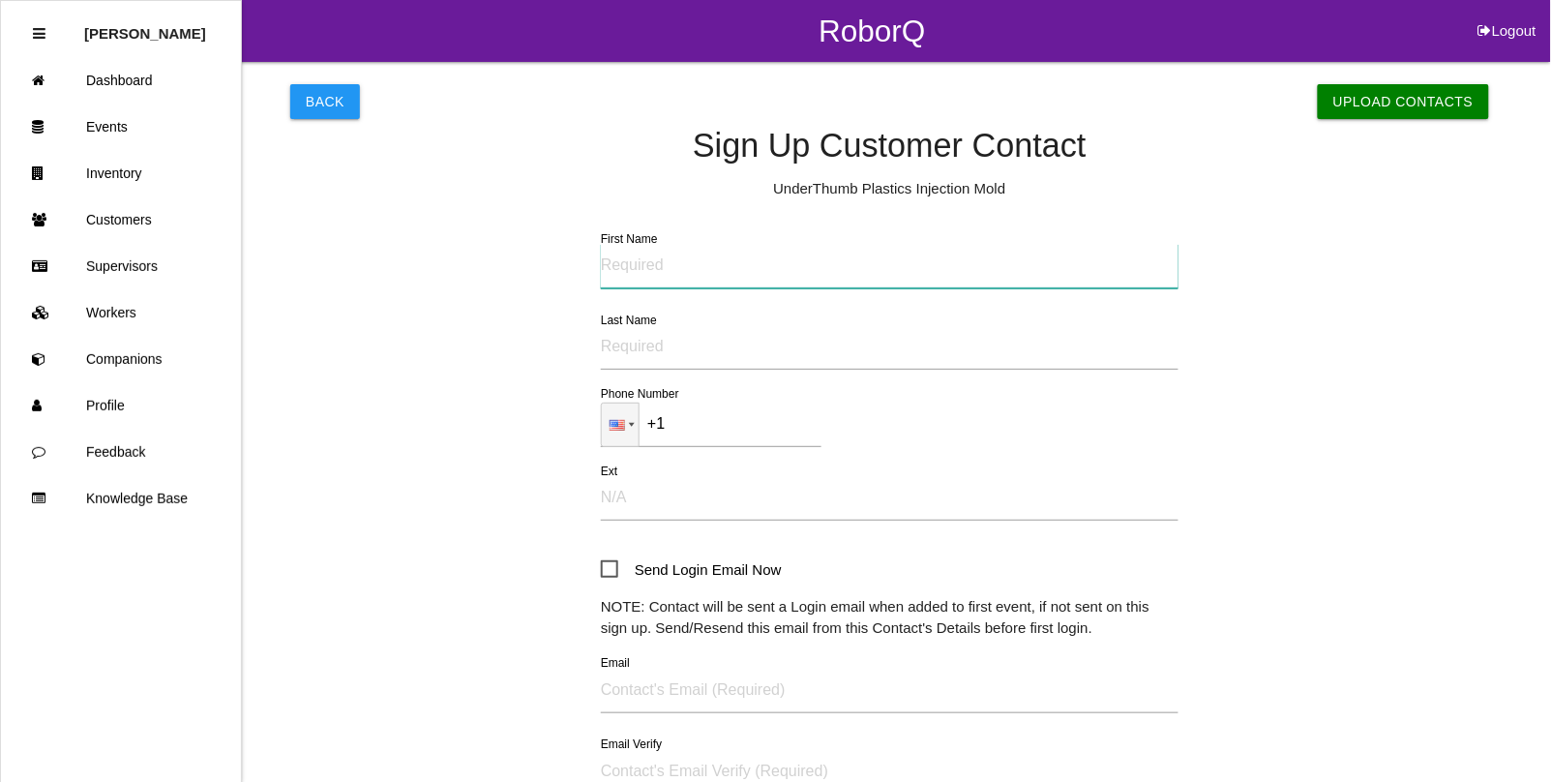
click at [661, 262] on input "First Name" at bounding box center [890, 266] width 578 height 45
type input "r"
type input "[PERSON_NAME]"
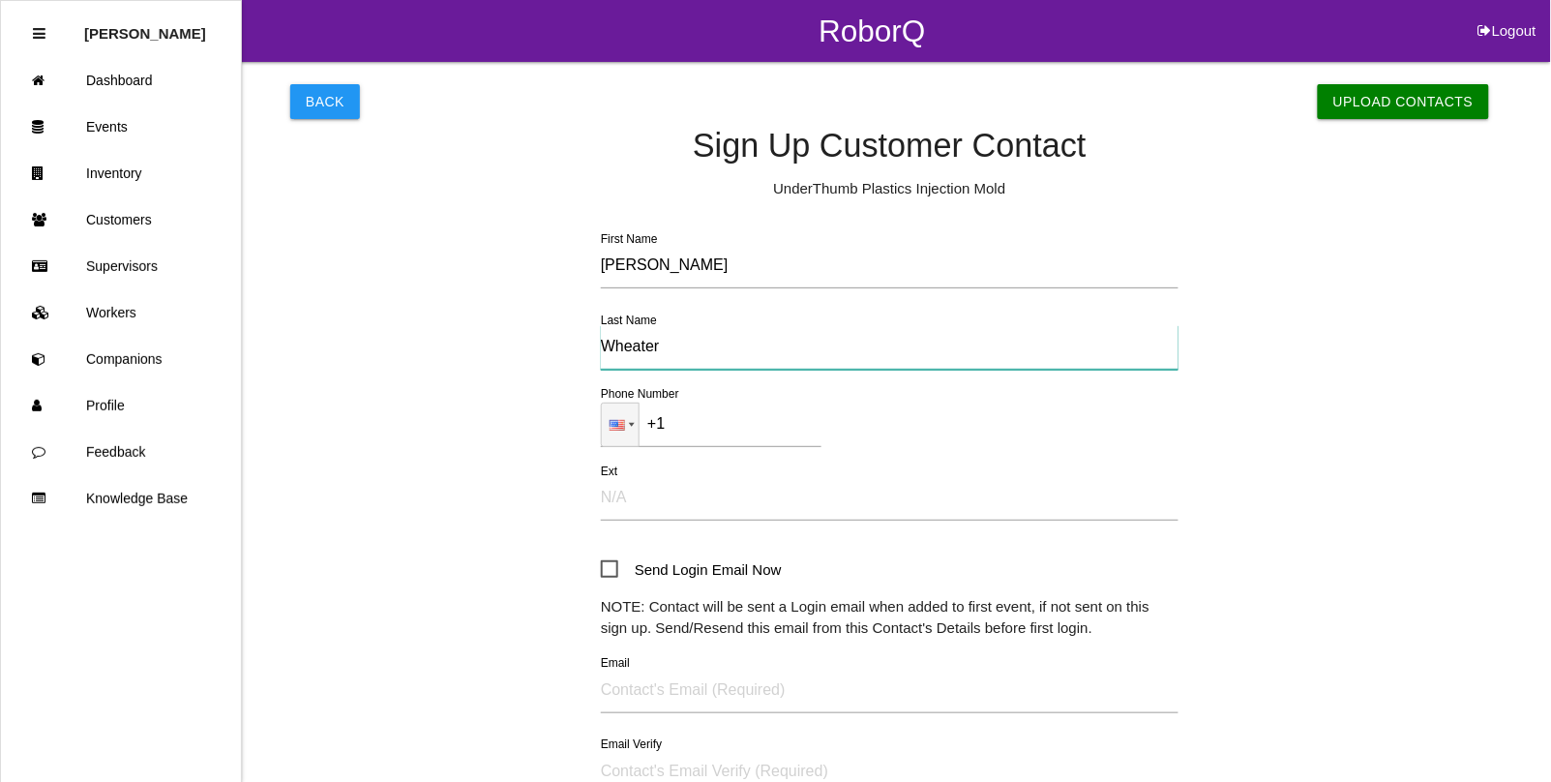
type input "Wheater"
click at [620, 665] on label "Email" at bounding box center [615, 663] width 29 height 17
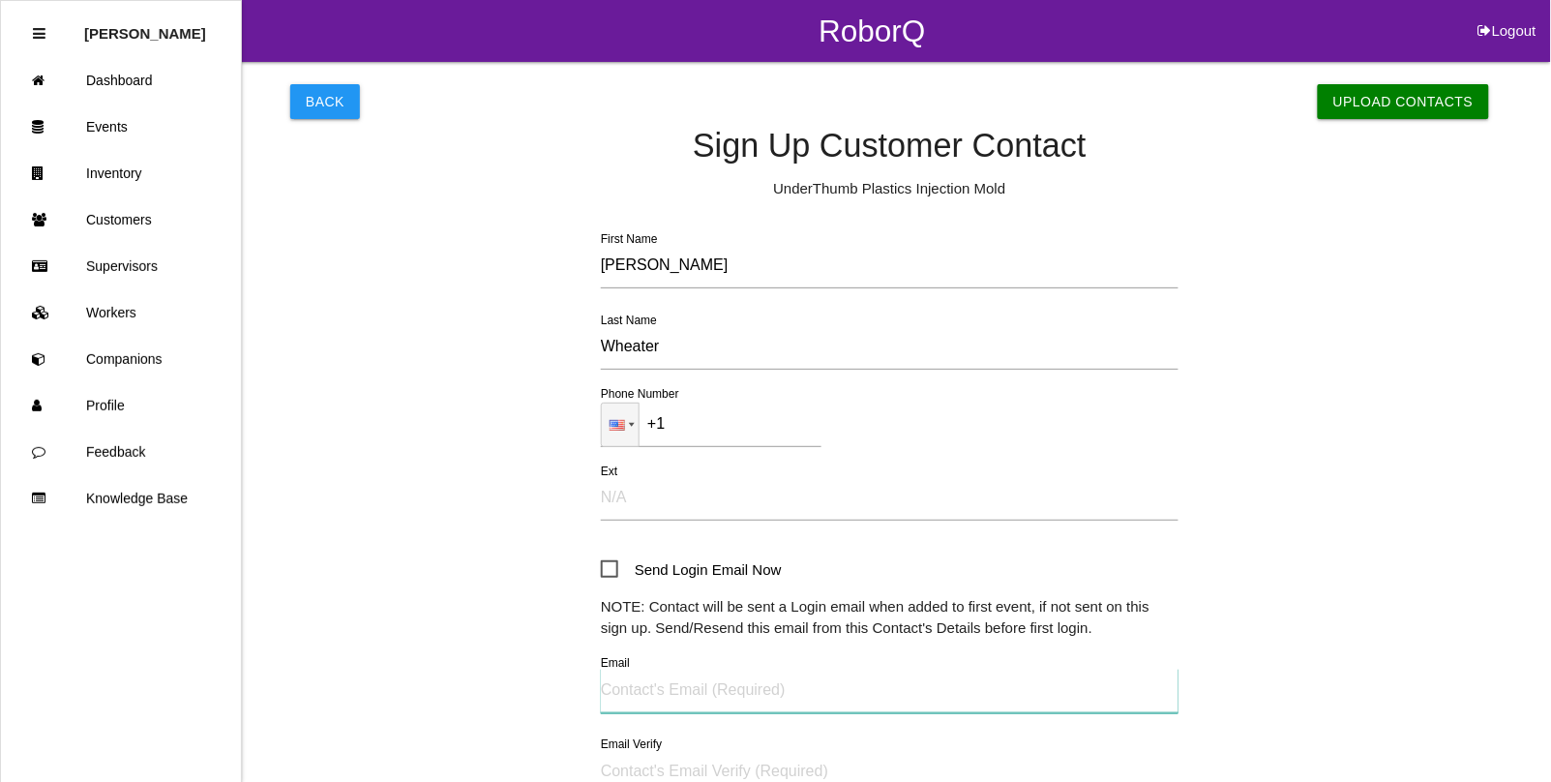
click at [620, 669] on input "Email" at bounding box center [890, 691] width 578 height 45
click at [637, 684] on input "Email" at bounding box center [890, 691] width 578 height 45
type input "[PERSON_NAME][EMAIL_ADDRESS][DOMAIN_NAME]"
click at [693, 771] on input "Email Verify" at bounding box center [890, 772] width 578 height 45
type input "[PERSON_NAME][EMAIL_ADDRESS][DOMAIN_NAME]"
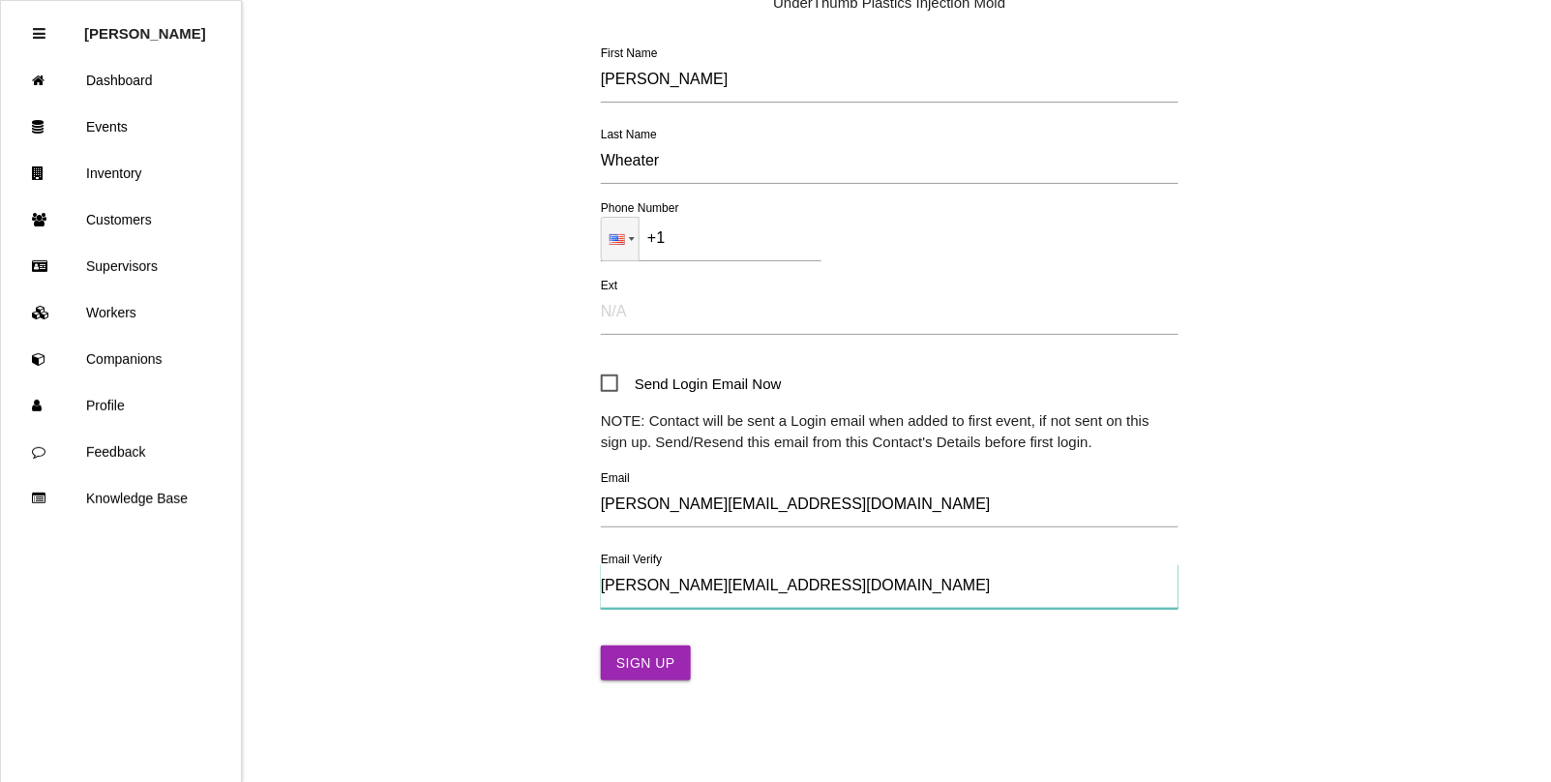
scroll to position [195, 0]
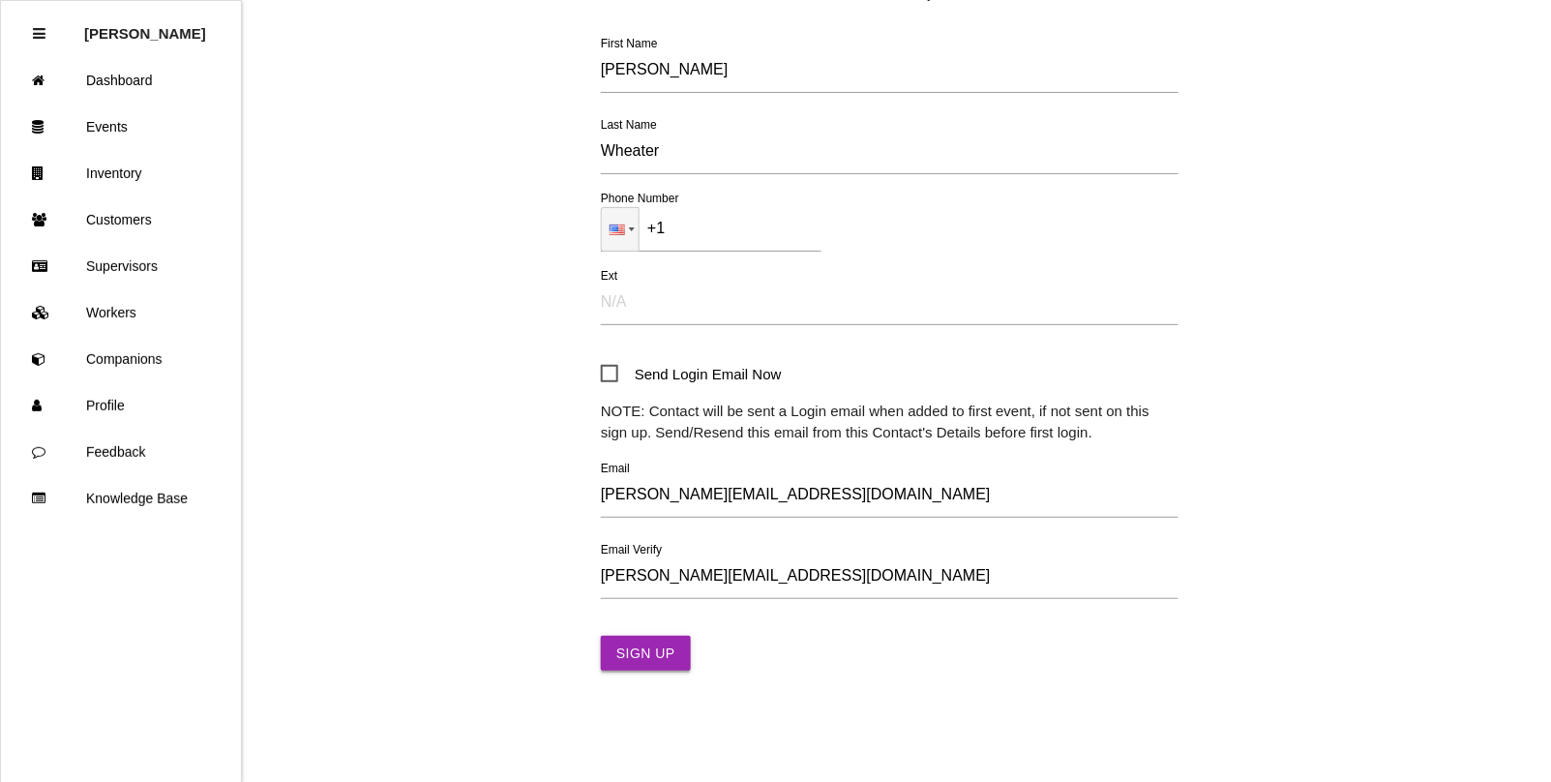
click at [653, 656] on button "Sign Up" at bounding box center [646, 653] width 90 height 35
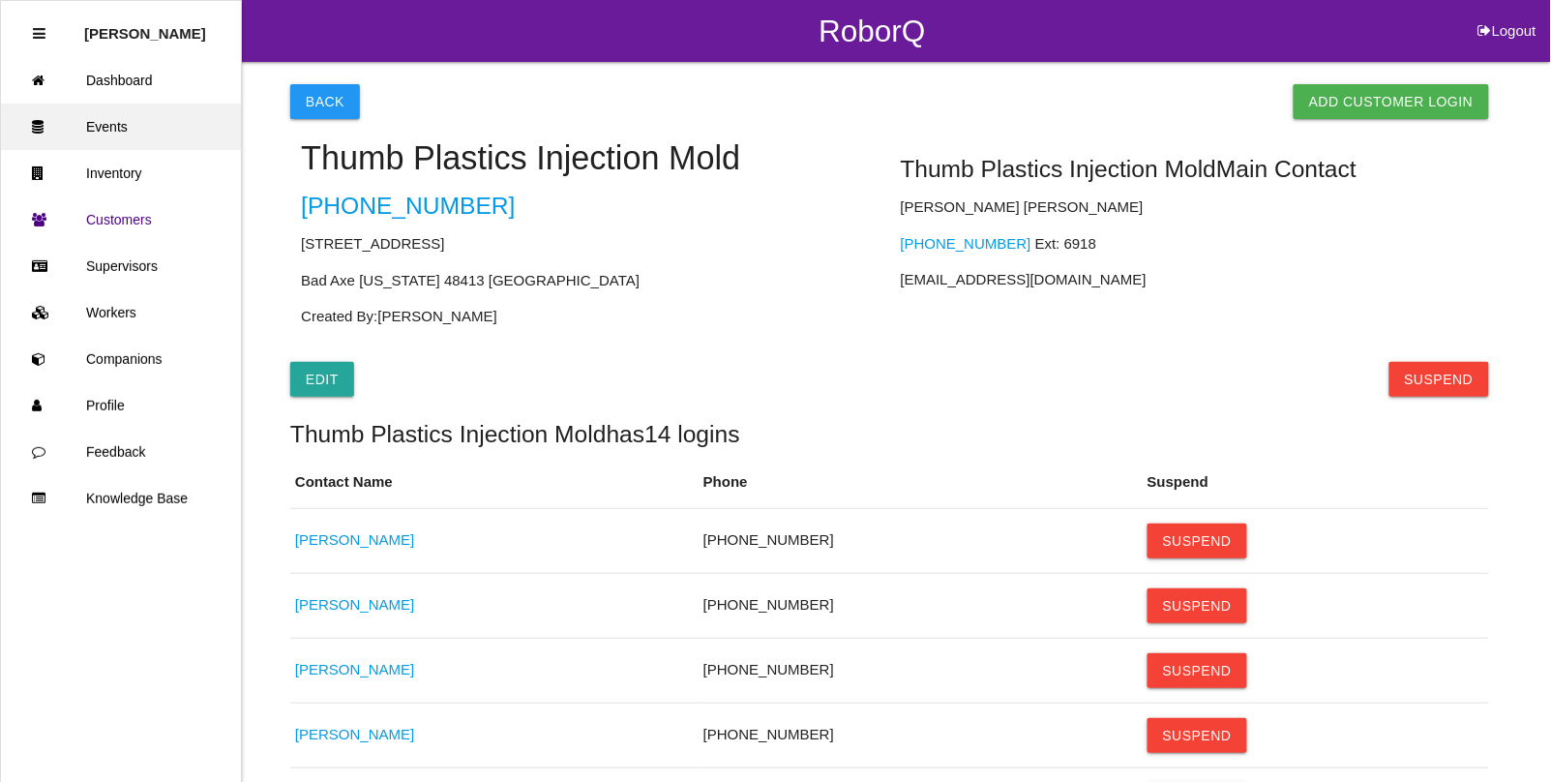
click at [132, 123] on link "Events" at bounding box center [121, 127] width 240 height 46
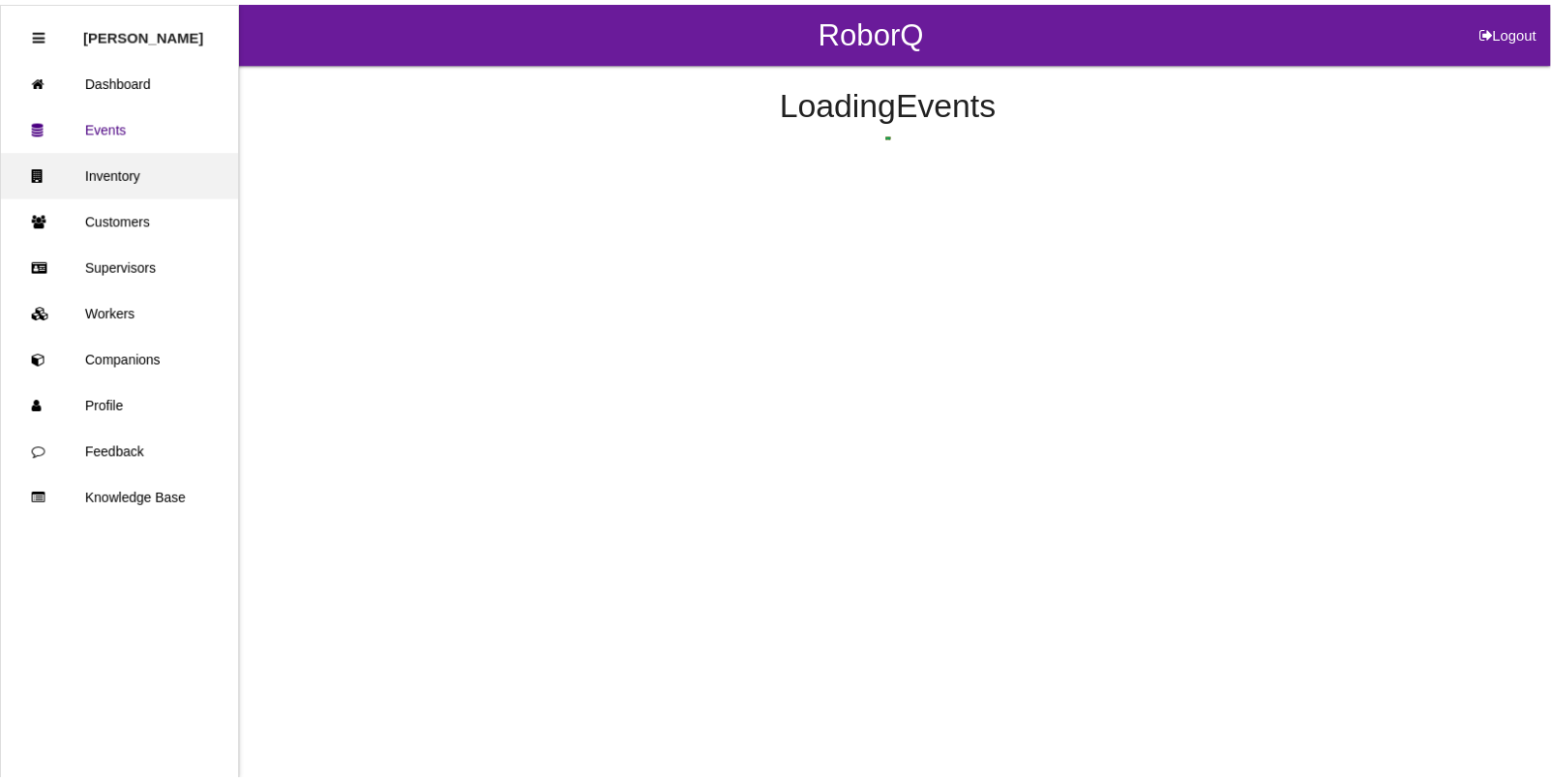
scroll to position [48, 0]
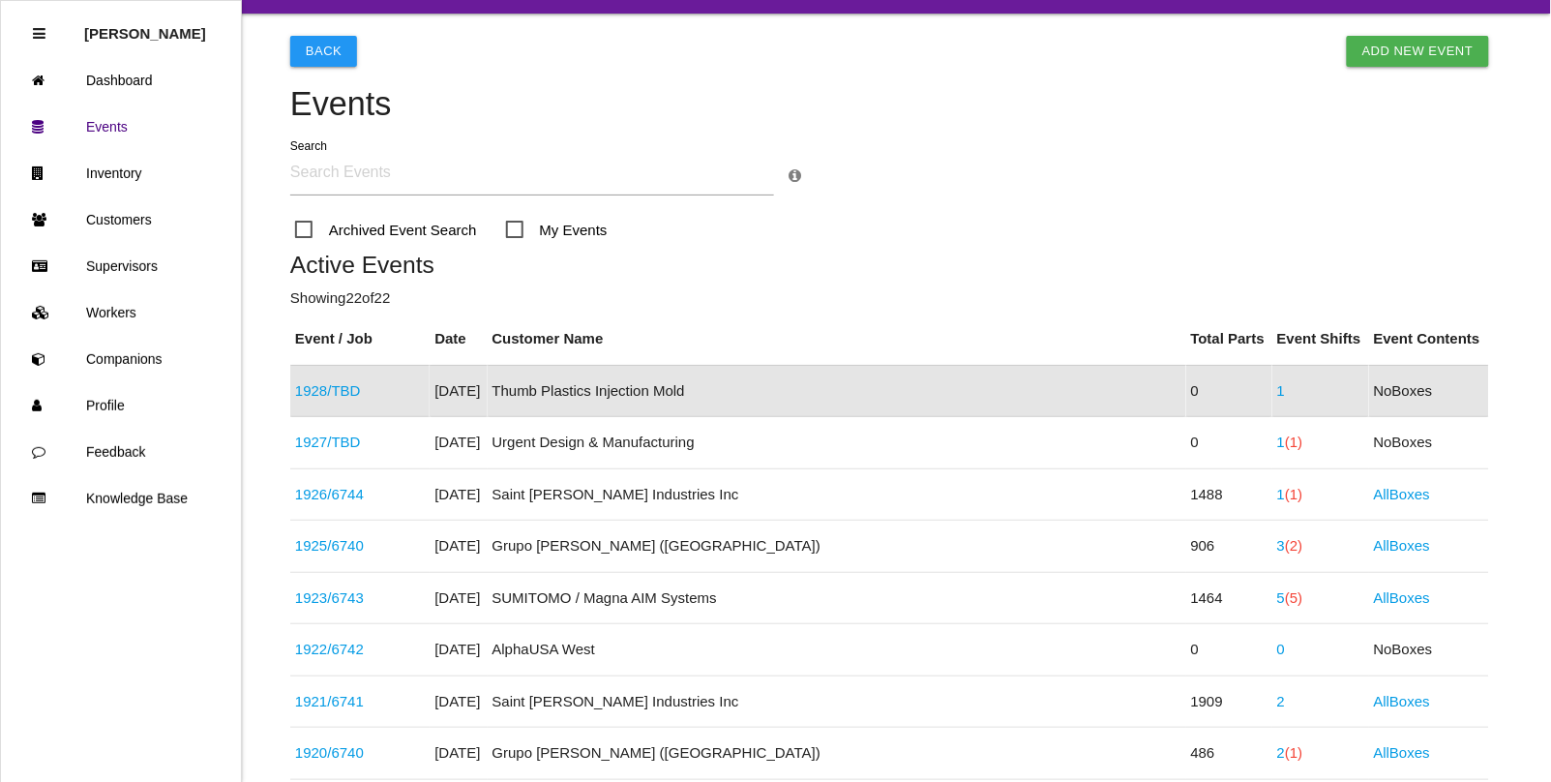
click at [344, 390] on link "1928 / TBD" at bounding box center [328, 390] width 66 height 16
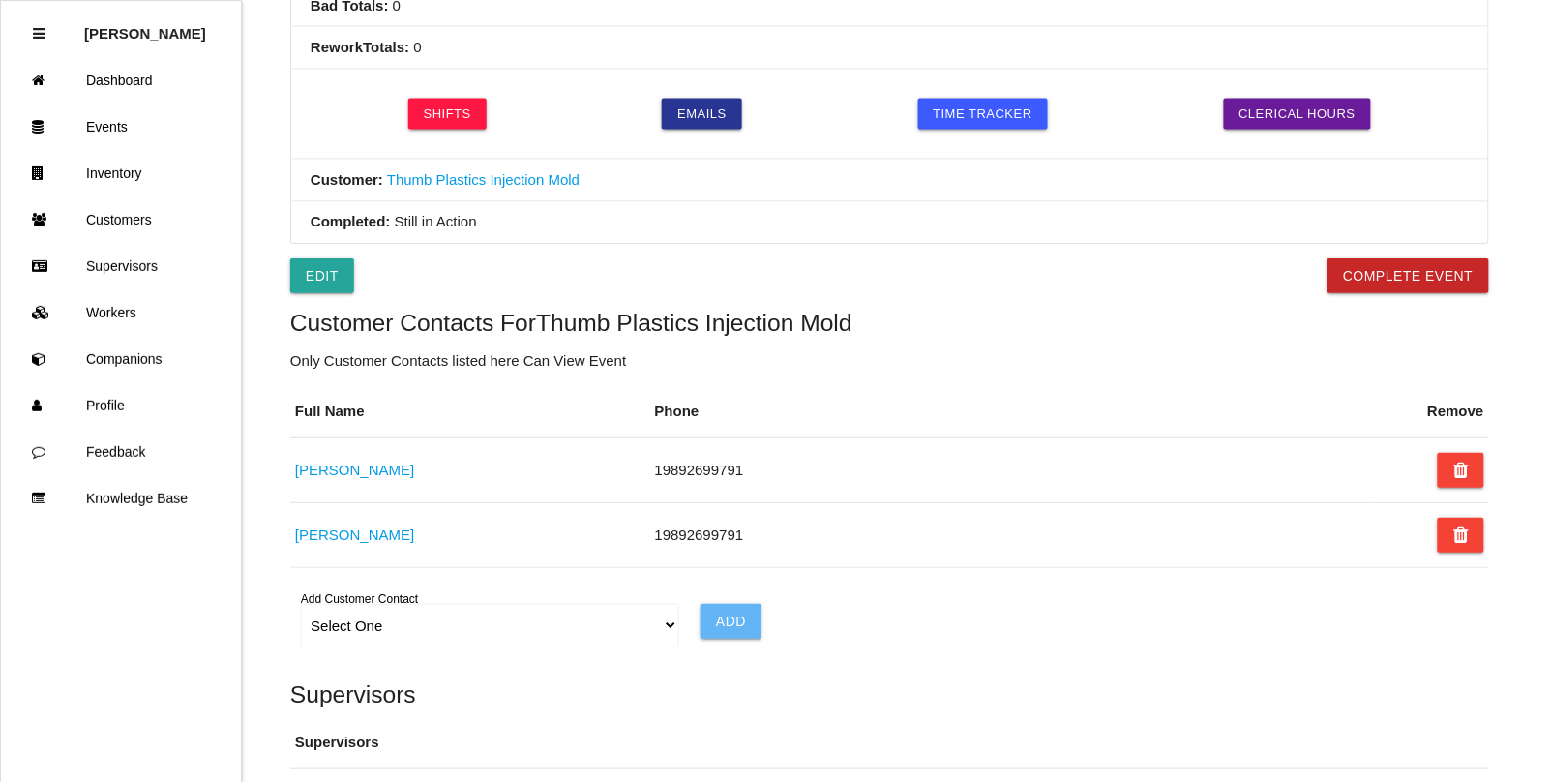
scroll to position [847, 0]
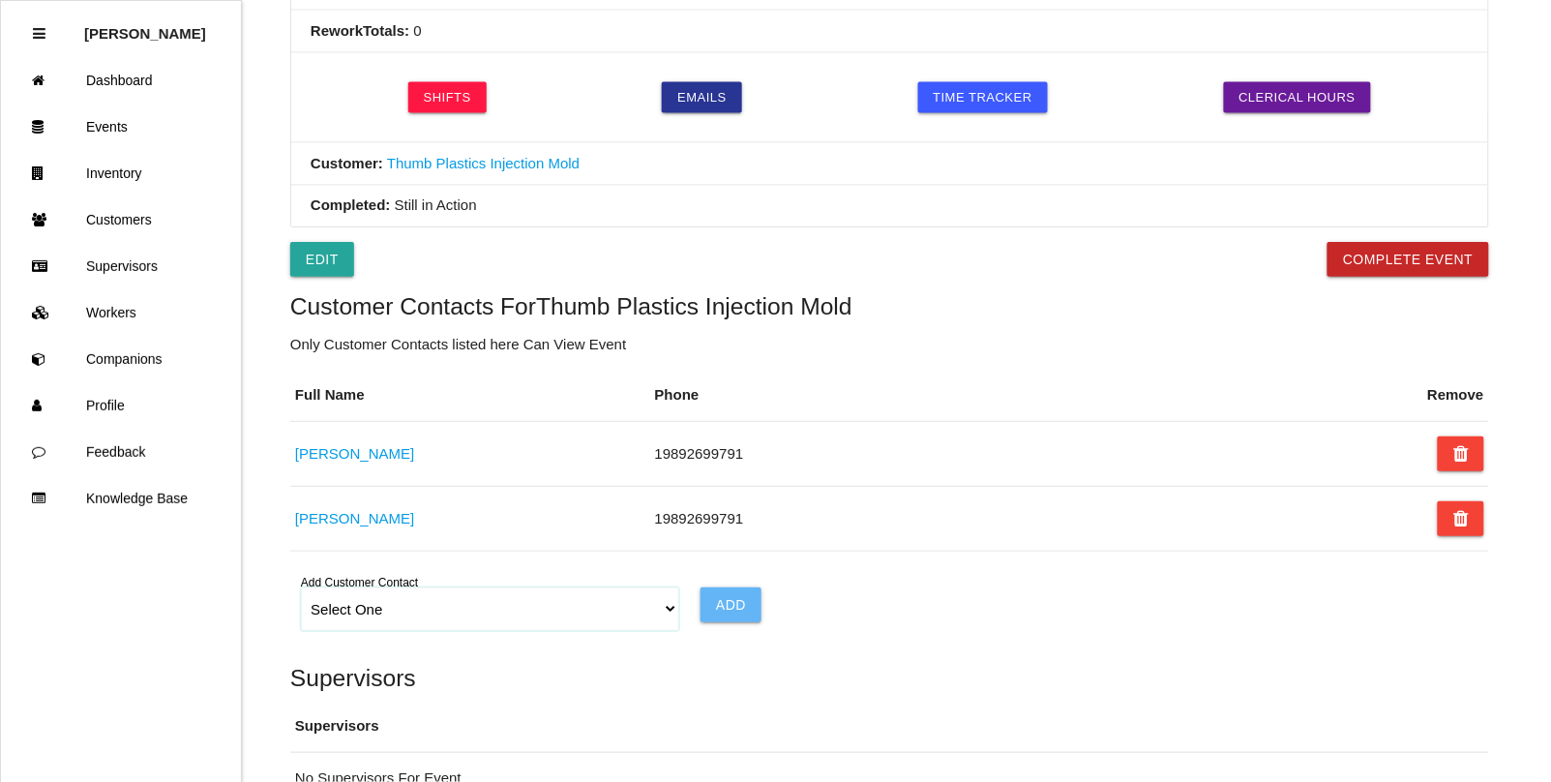
click at [376, 613] on select "Select One Choose All [PERSON_NAME] [PERSON_NAME] [PERSON_NAME] [PERSON_NAME] […" at bounding box center [489, 609] width 377 height 44
select select "68c841feaa7719000e4a4224"
click at [301, 592] on select "Select One Choose All [PERSON_NAME] [PERSON_NAME] [PERSON_NAME] [PERSON_NAME] […" at bounding box center [489, 609] width 377 height 44
click at [729, 611] on input "Add" at bounding box center [731, 604] width 61 height 35
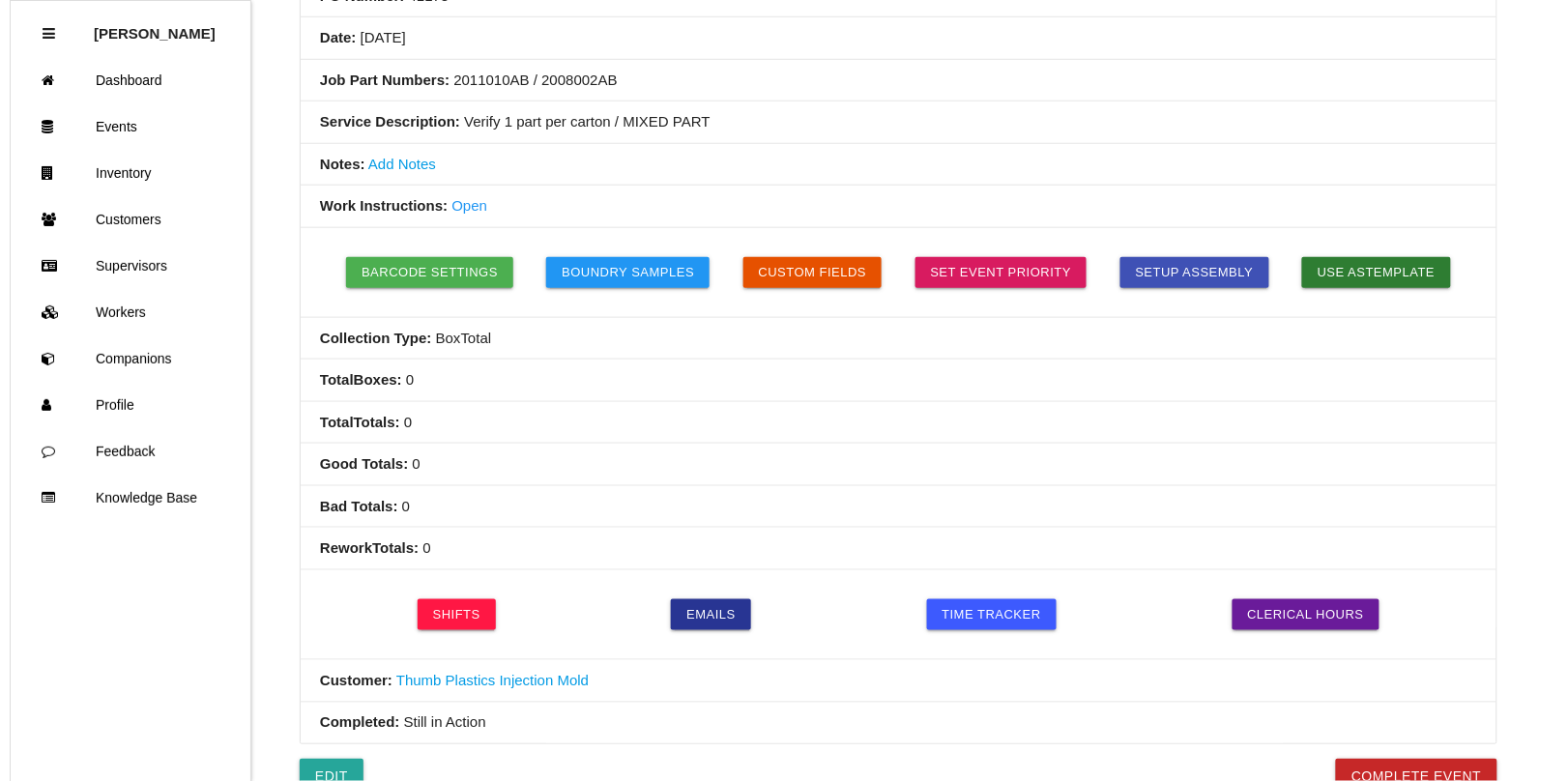
scroll to position [0, 0]
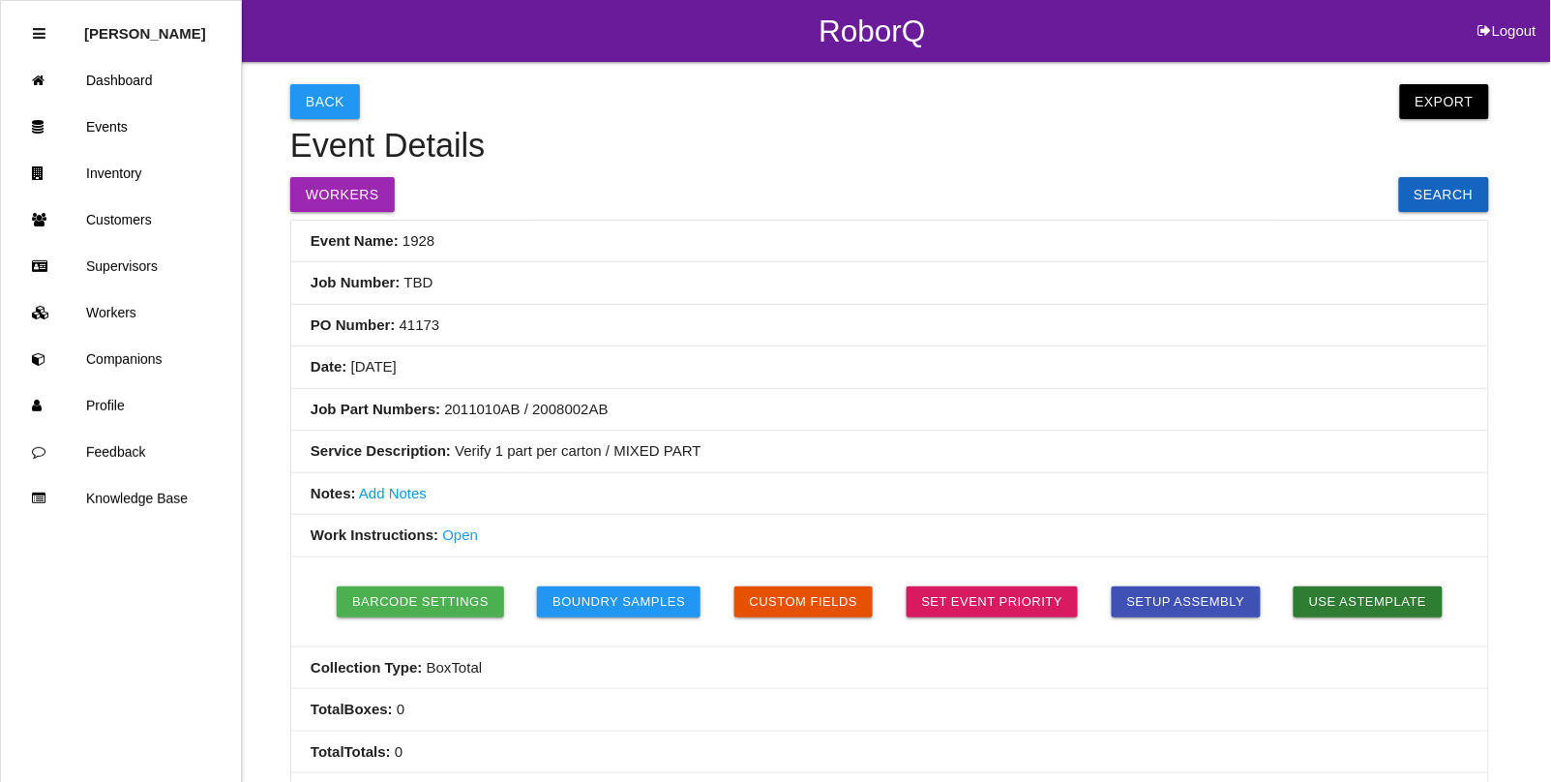
click at [600, 411] on li "Job Part Numbers: 2011010AB / 2008002AB" at bounding box center [889, 410] width 1197 height 43
drag, startPoint x: 601, startPoint y: 409, endPoint x: 442, endPoint y: 408, distance: 158.7
click at [442, 408] on li "Job Part Numbers: 2011010AB / 2008002AB" at bounding box center [889, 410] width 1197 height 43
copy li "2011010AB / 2008002AB"
click at [117, 124] on link "Events" at bounding box center [121, 127] width 240 height 46
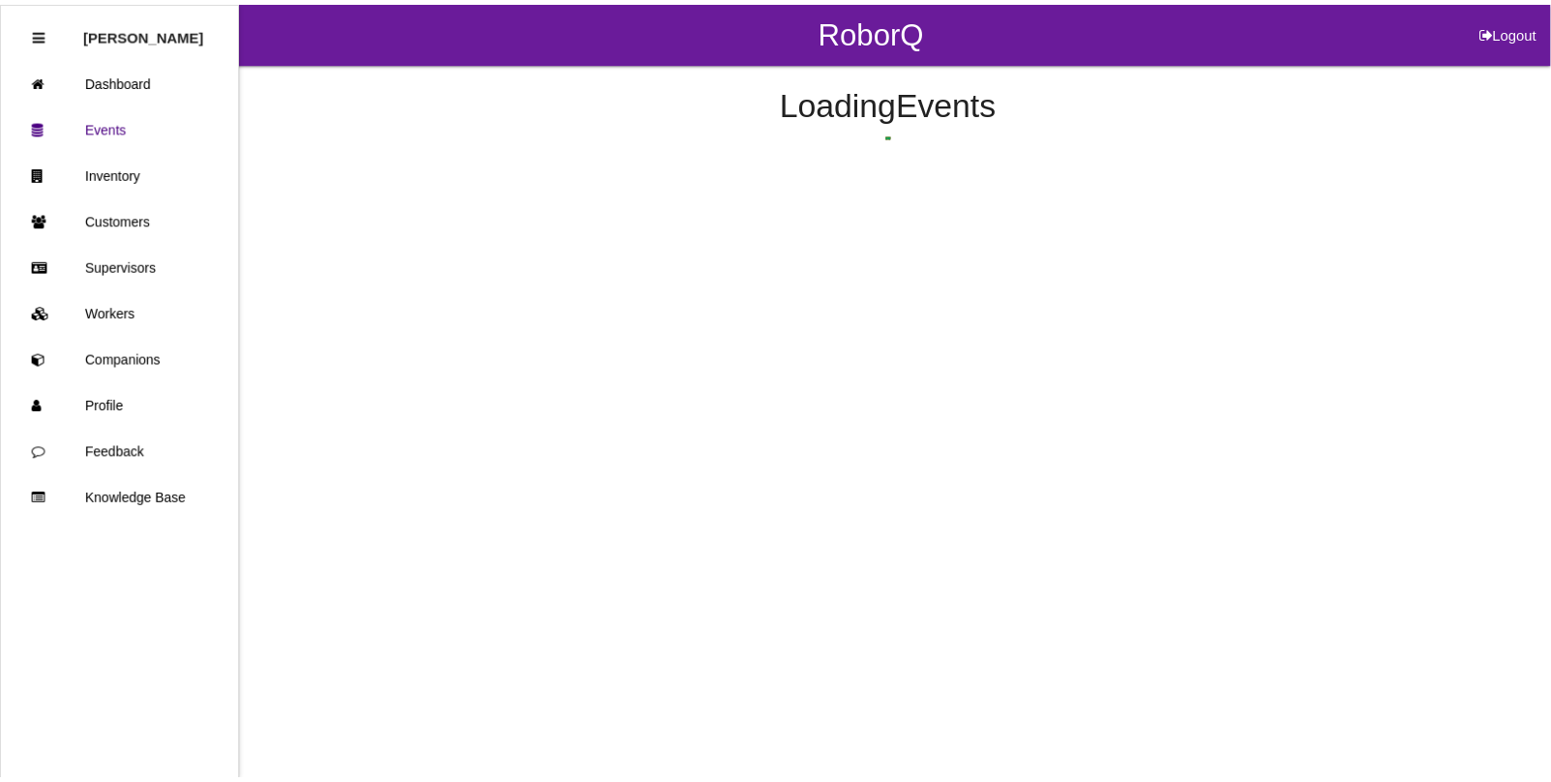
scroll to position [48, 0]
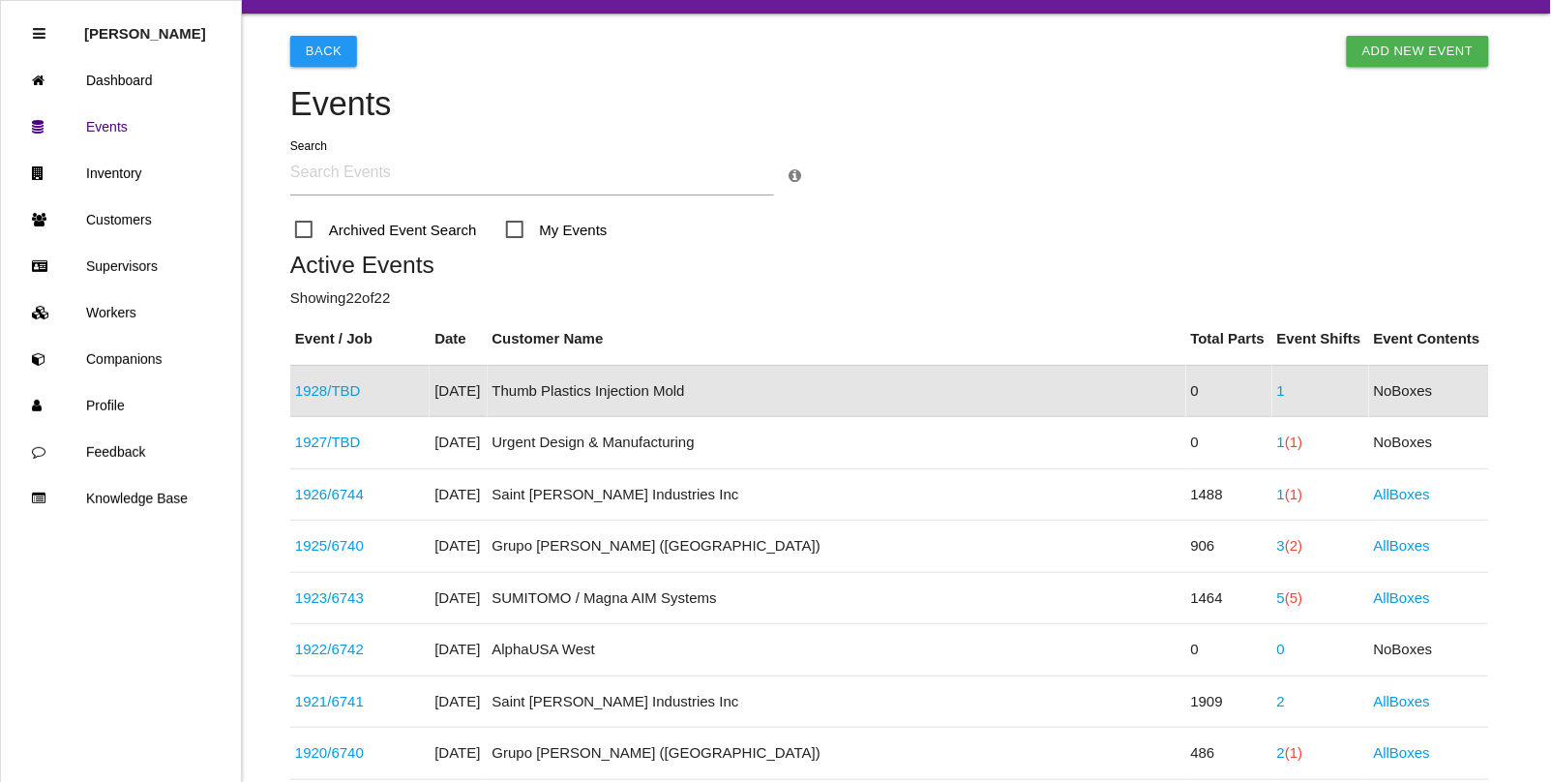
click at [336, 384] on link "1928 / TBD" at bounding box center [328, 390] width 66 height 16
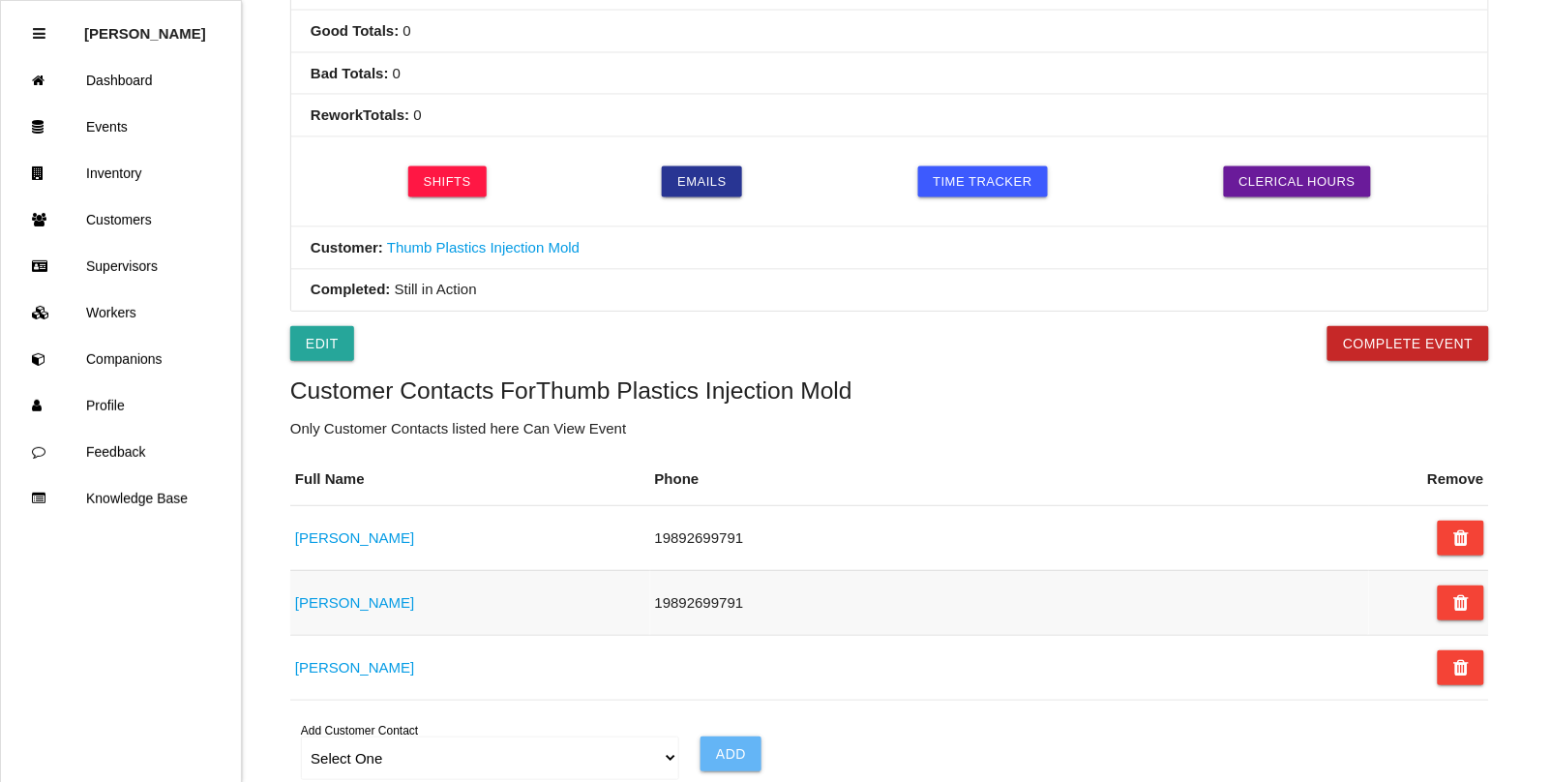
scroll to position [847, 0]
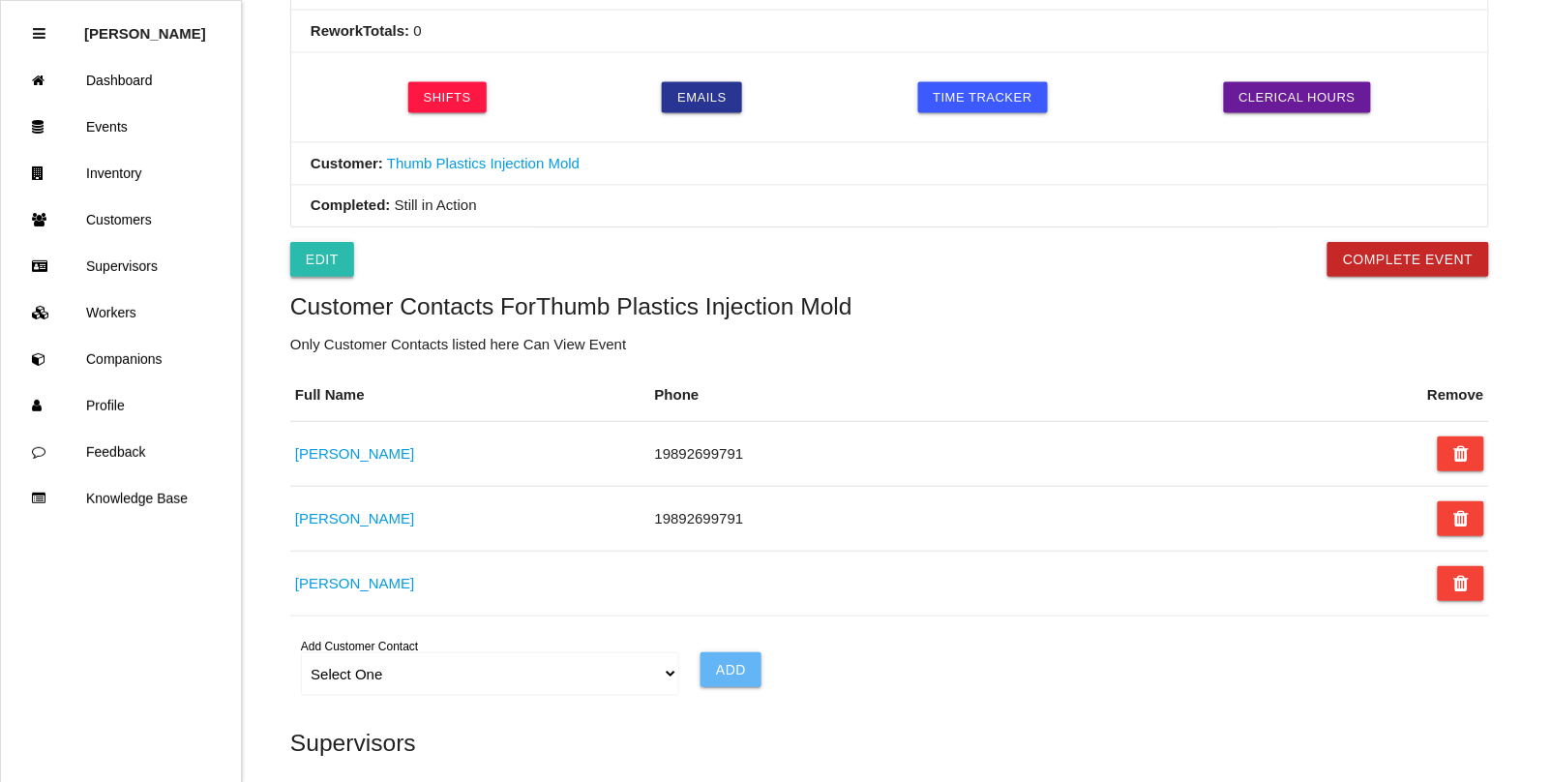
click at [332, 277] on link "Edit" at bounding box center [322, 259] width 64 height 35
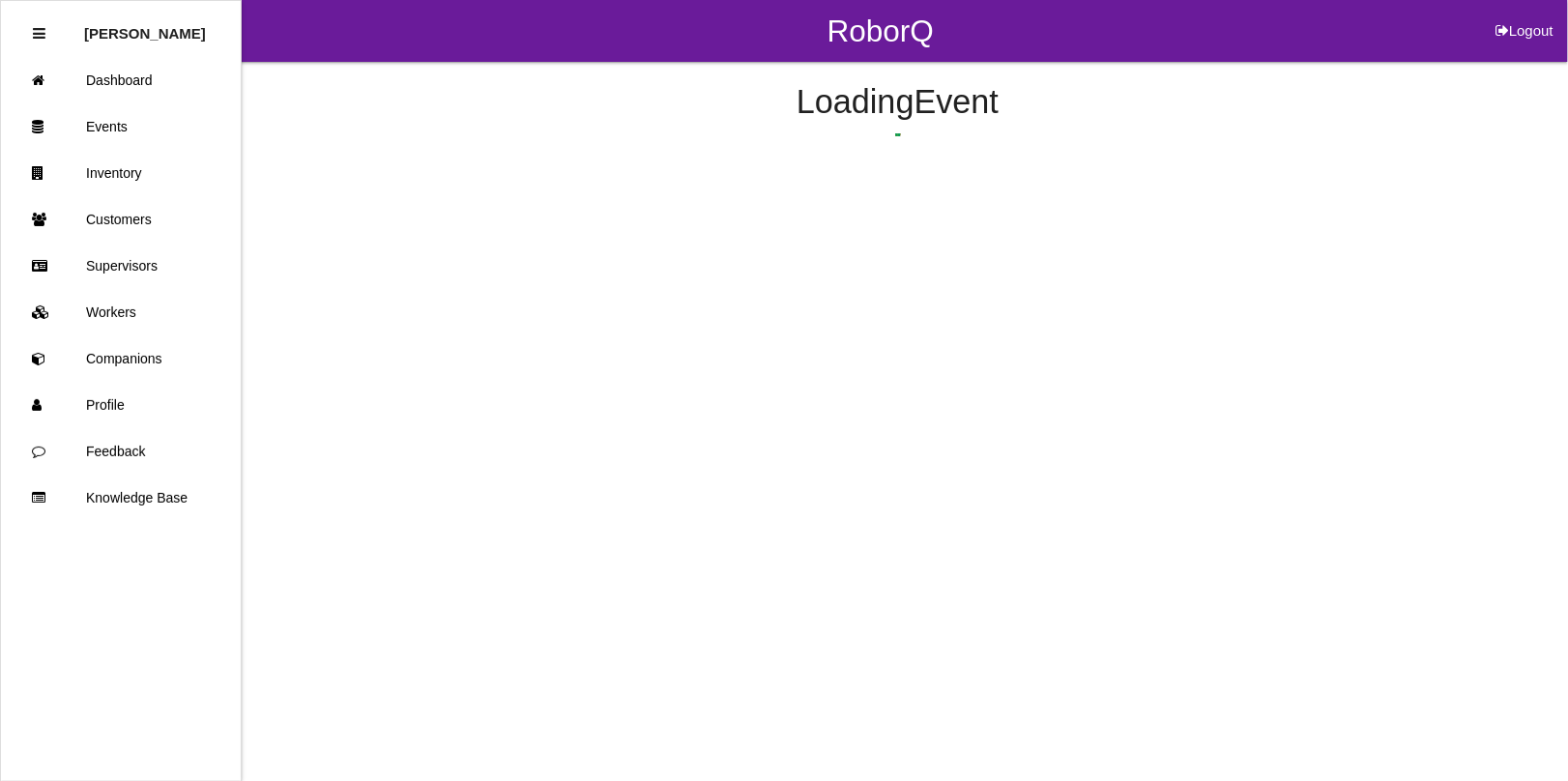
select select "notRequired"
select select "false"
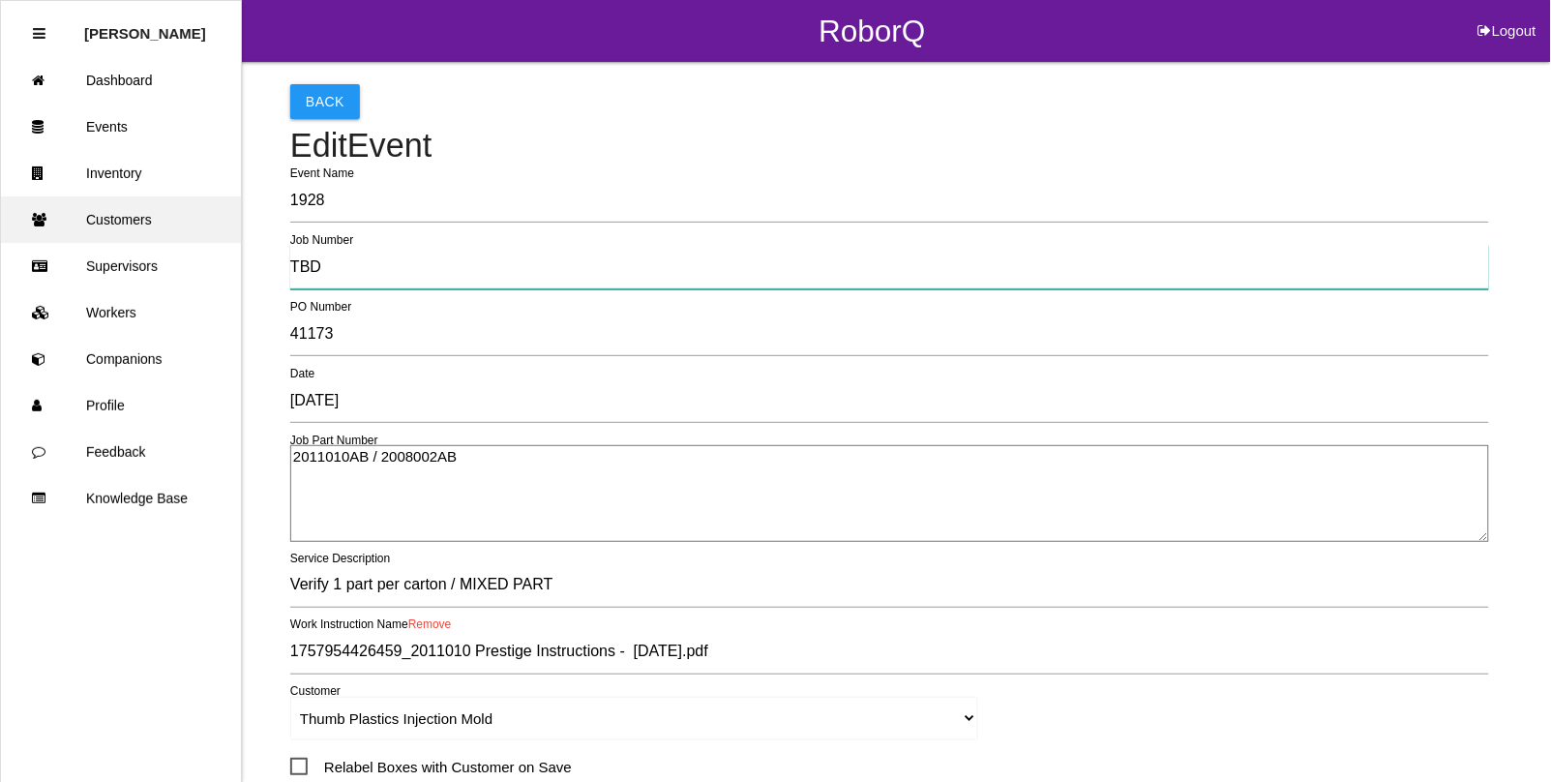
drag, startPoint x: 348, startPoint y: 271, endPoint x: 79, endPoint y: 225, distance: 272.9
type input "6746"
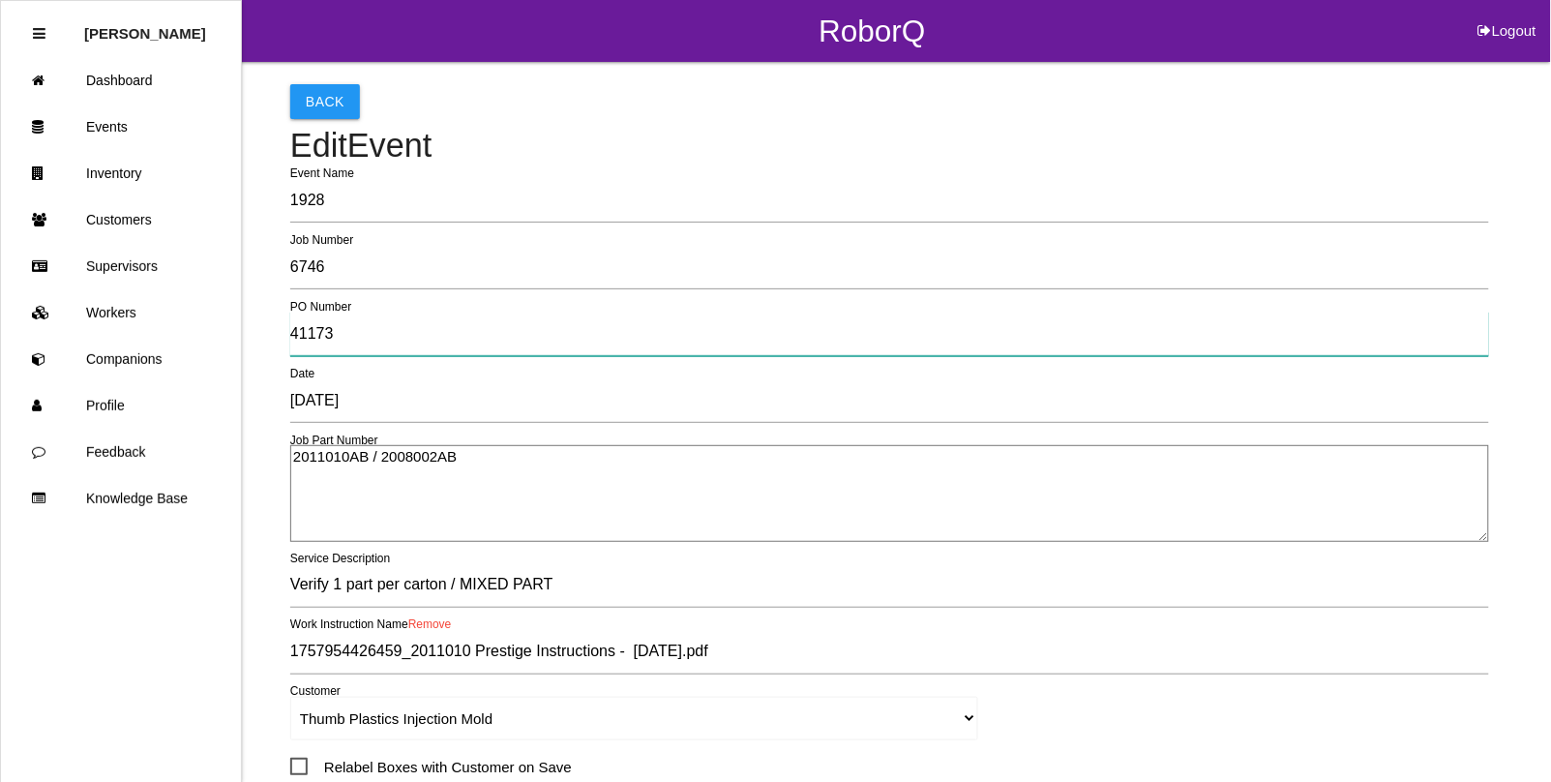
click at [405, 321] on input "41173" at bounding box center [889, 334] width 1199 height 45
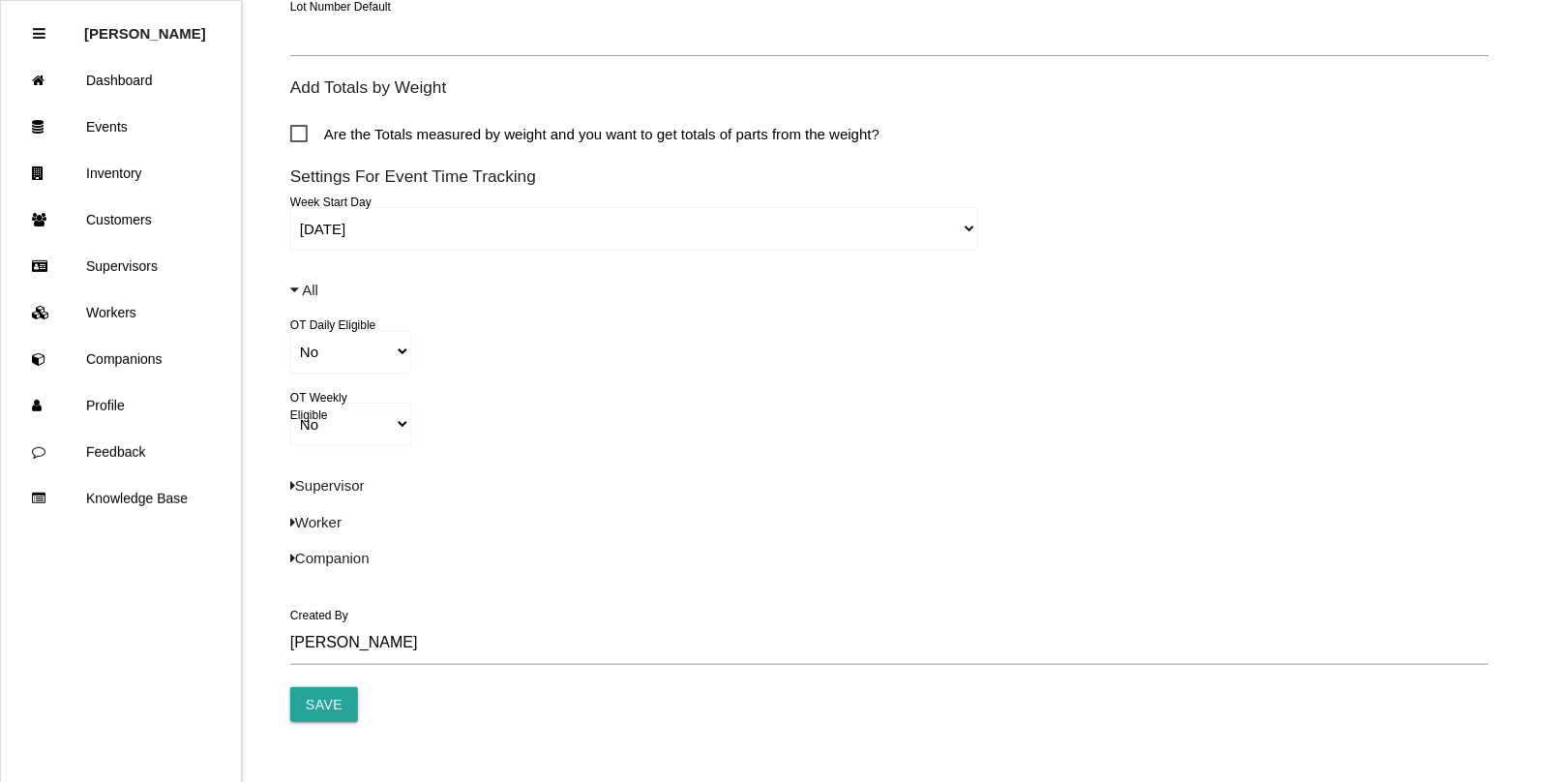
scroll to position [1346, 0]
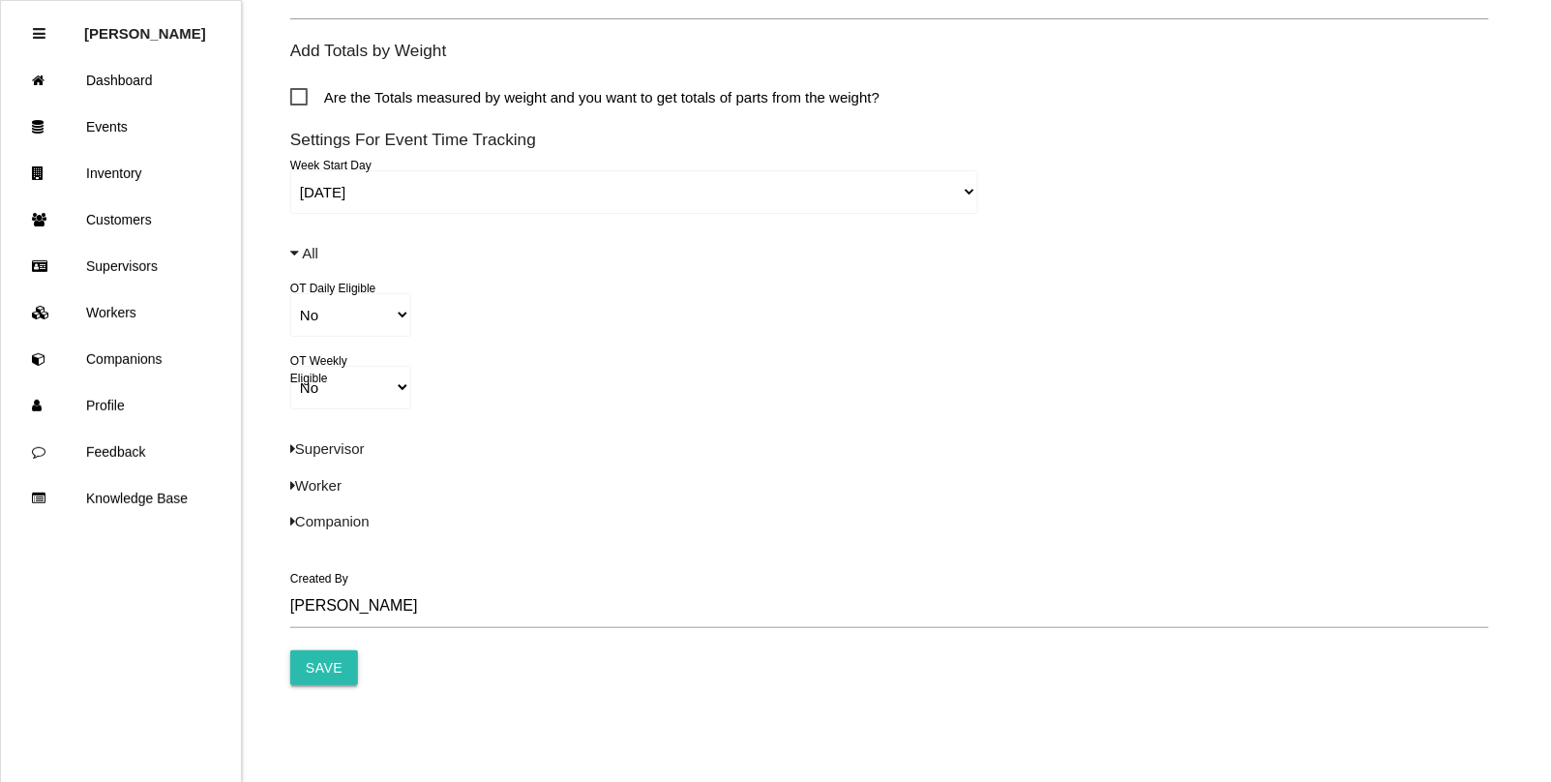
click at [339, 668] on input "Save" at bounding box center [324, 667] width 68 height 35
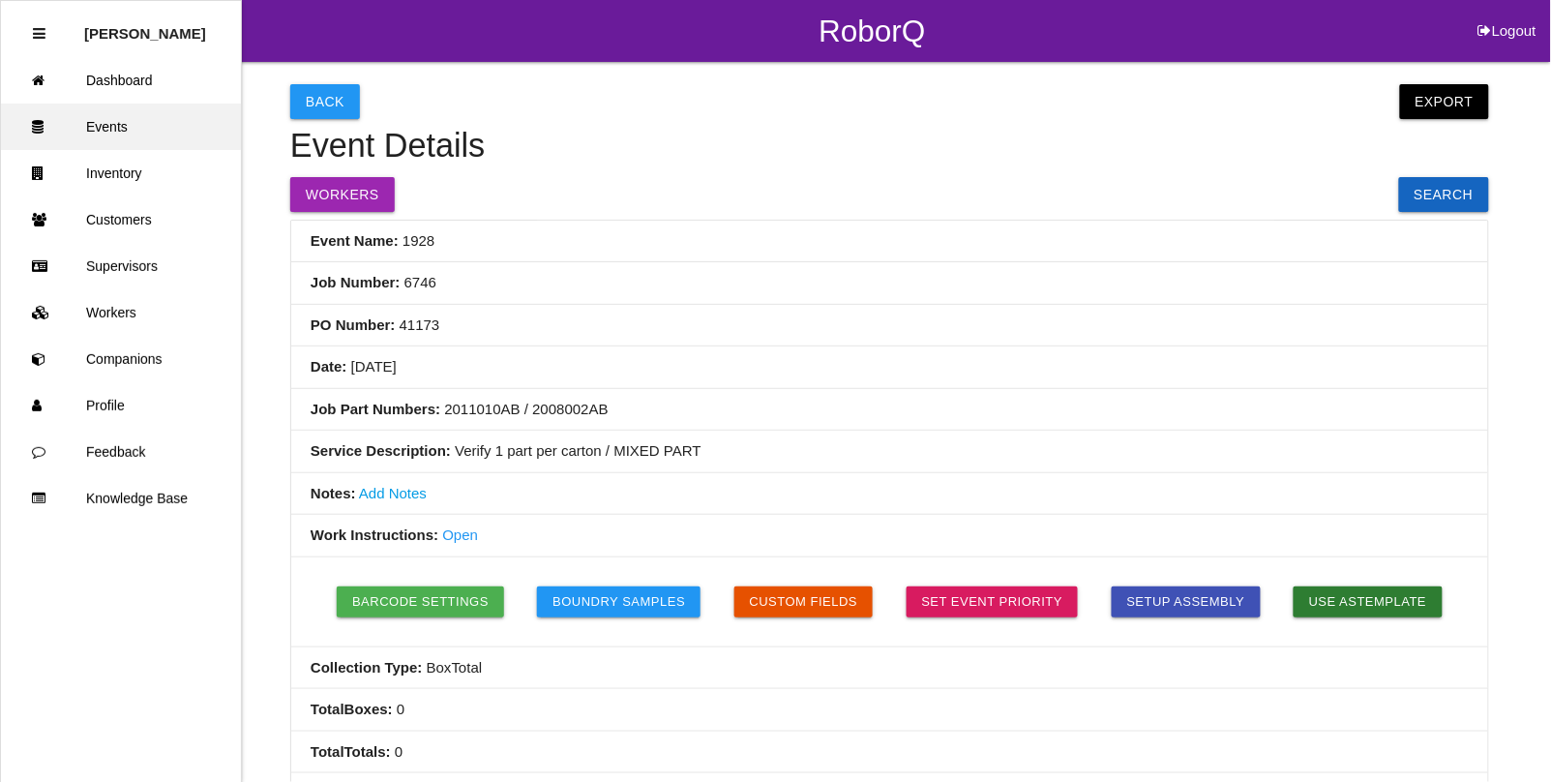
click at [122, 124] on link "Events" at bounding box center [121, 127] width 240 height 46
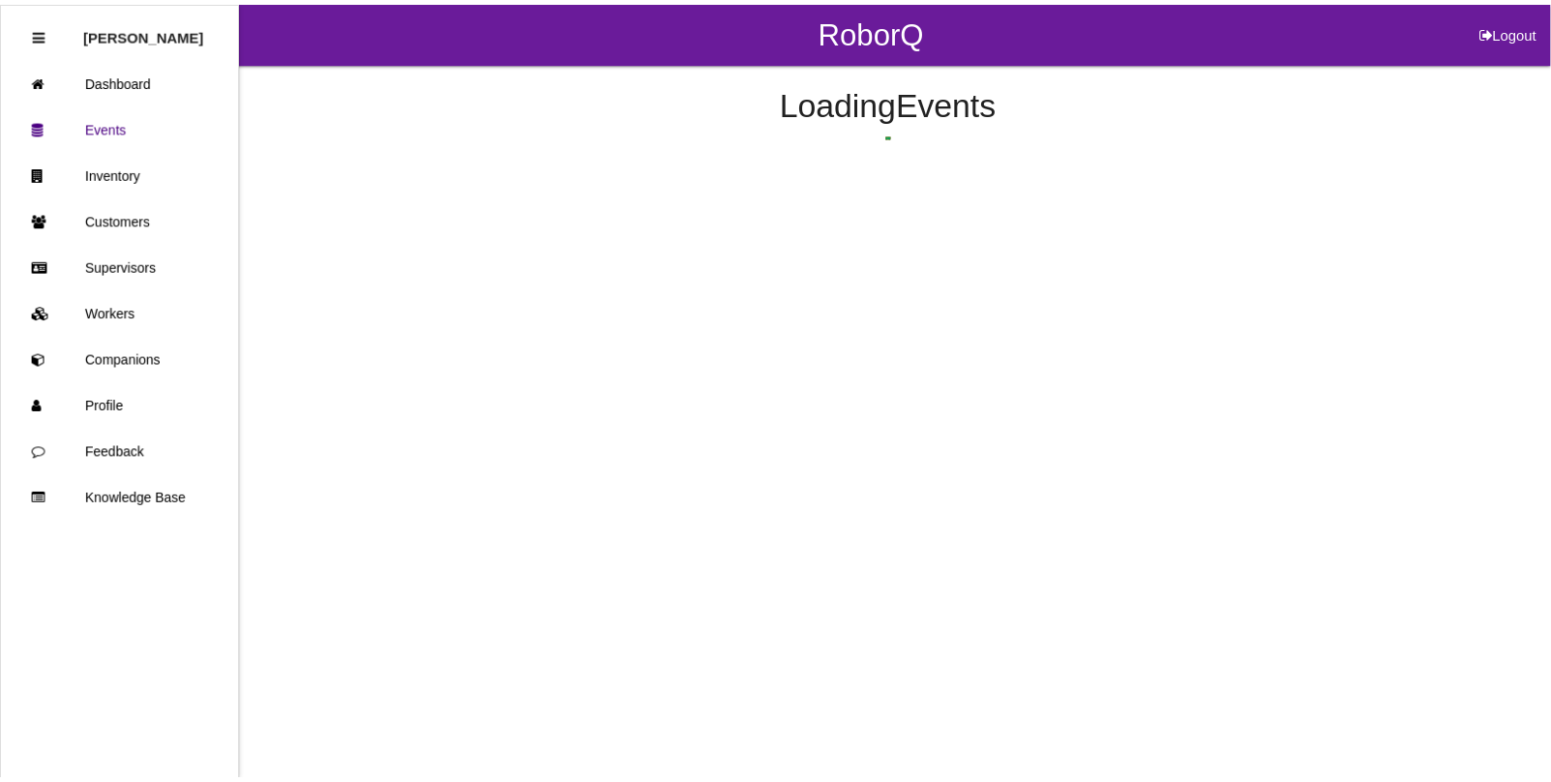
scroll to position [48, 0]
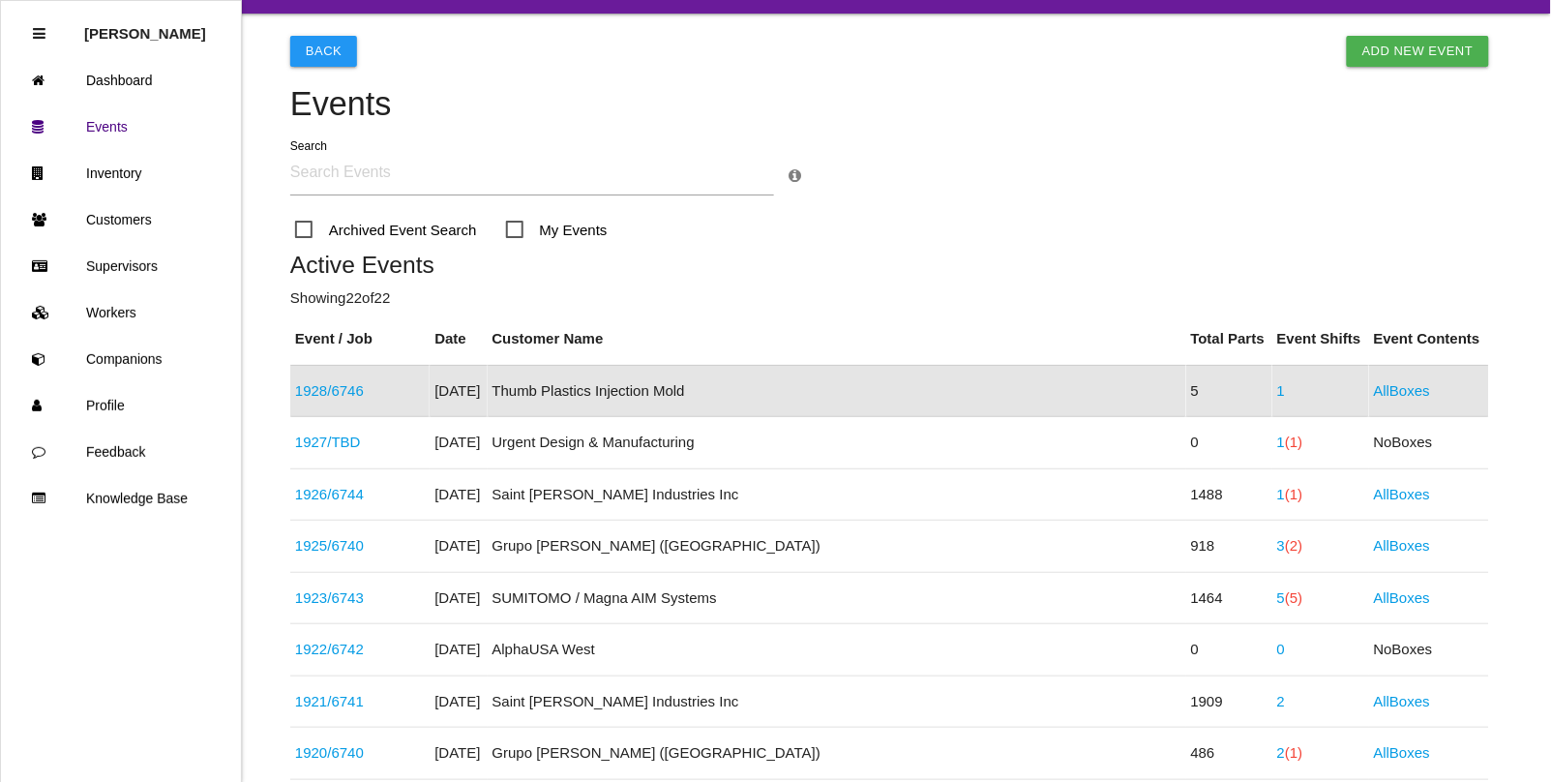
click at [353, 393] on link "1928 / 6746" at bounding box center [329, 390] width 69 height 16
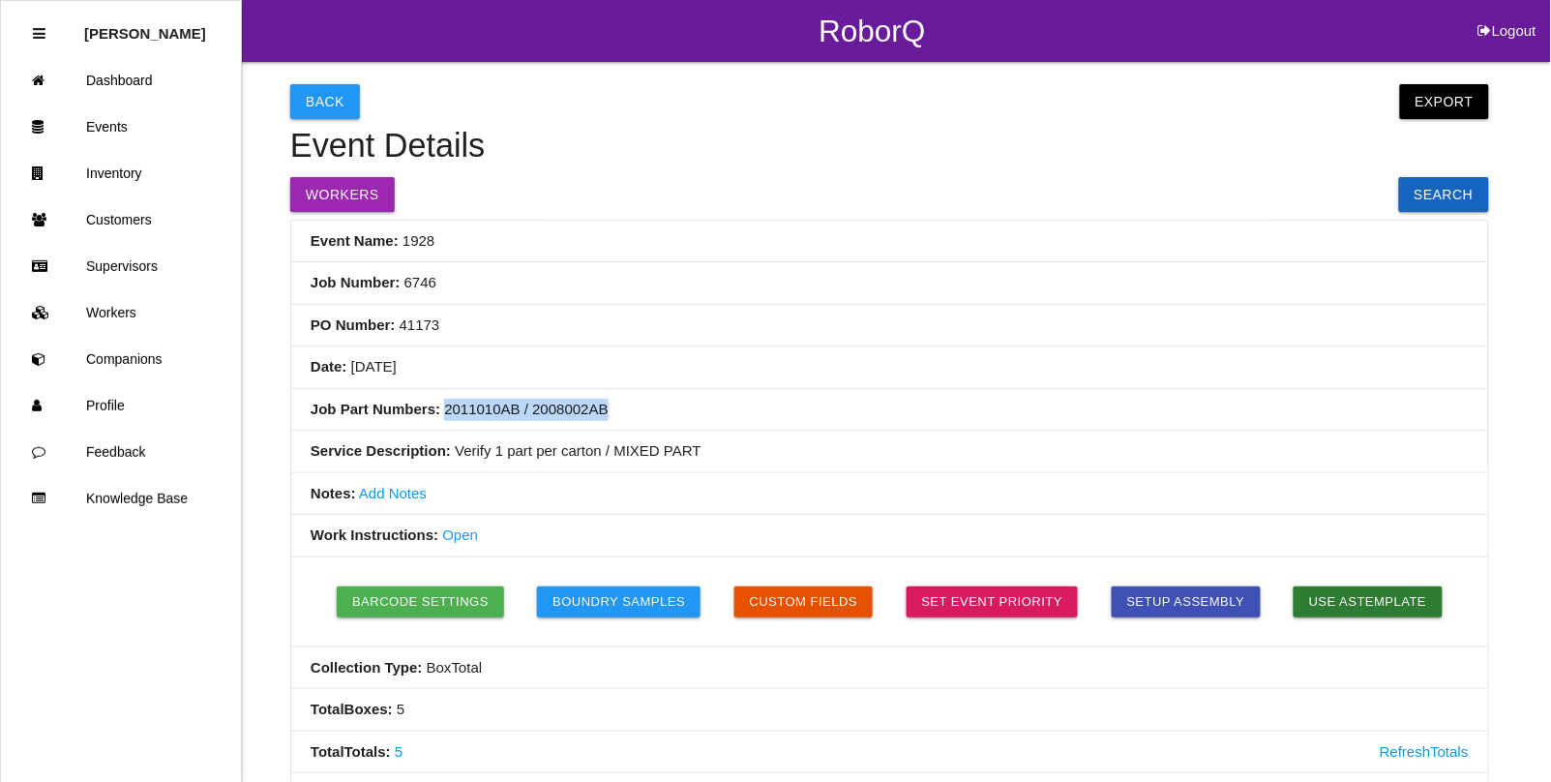
drag, startPoint x: 602, startPoint y: 407, endPoint x: 445, endPoint y: 411, distance: 156.8
click at [445, 411] on li "Job Part Numbers: 2011010AB / 2008002AB" at bounding box center [889, 410] width 1197 height 43
copy li "2011010AB / 2008002AB"
click at [322, 95] on button "Back" at bounding box center [325, 101] width 70 height 35
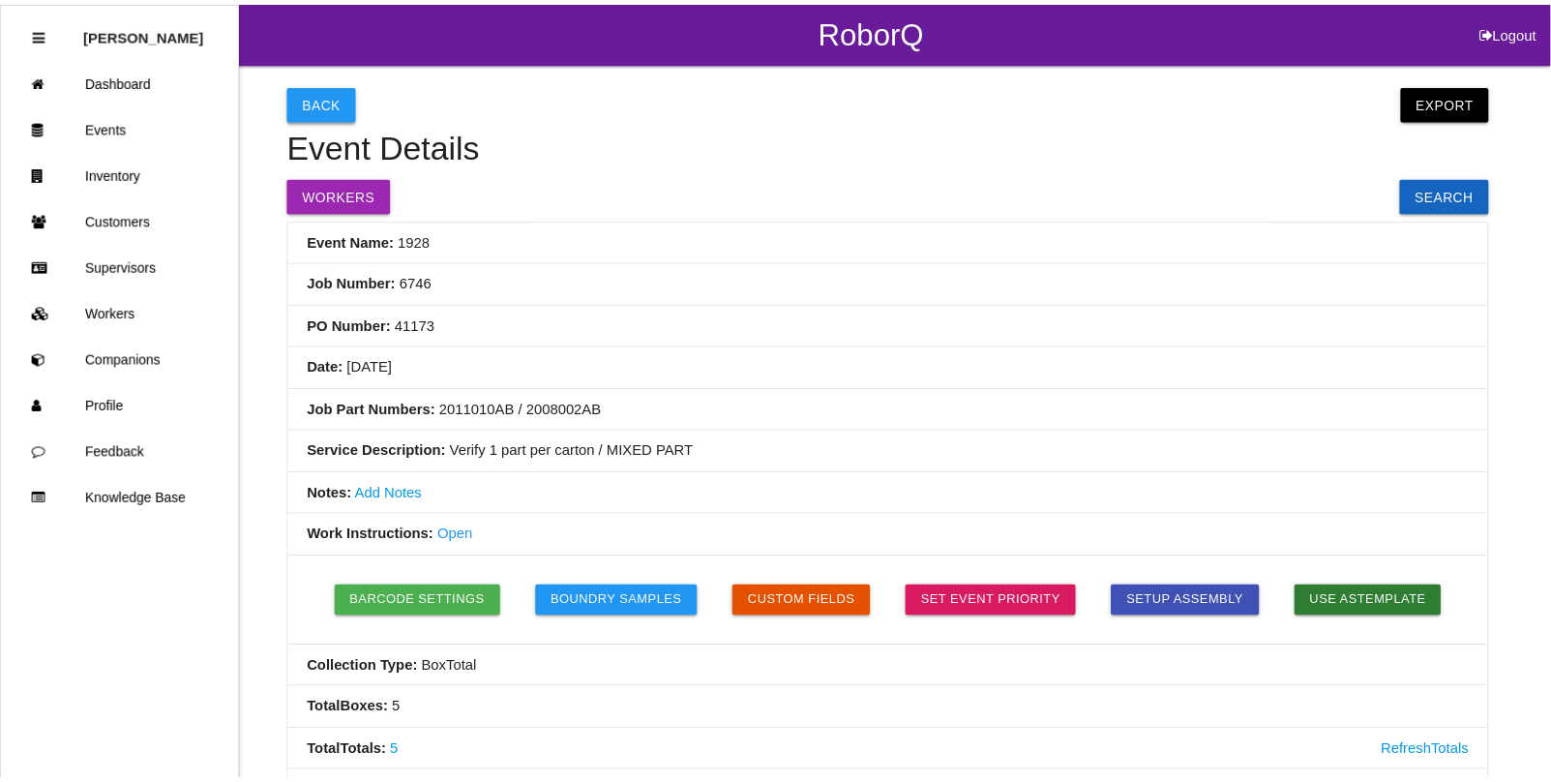
scroll to position [48, 0]
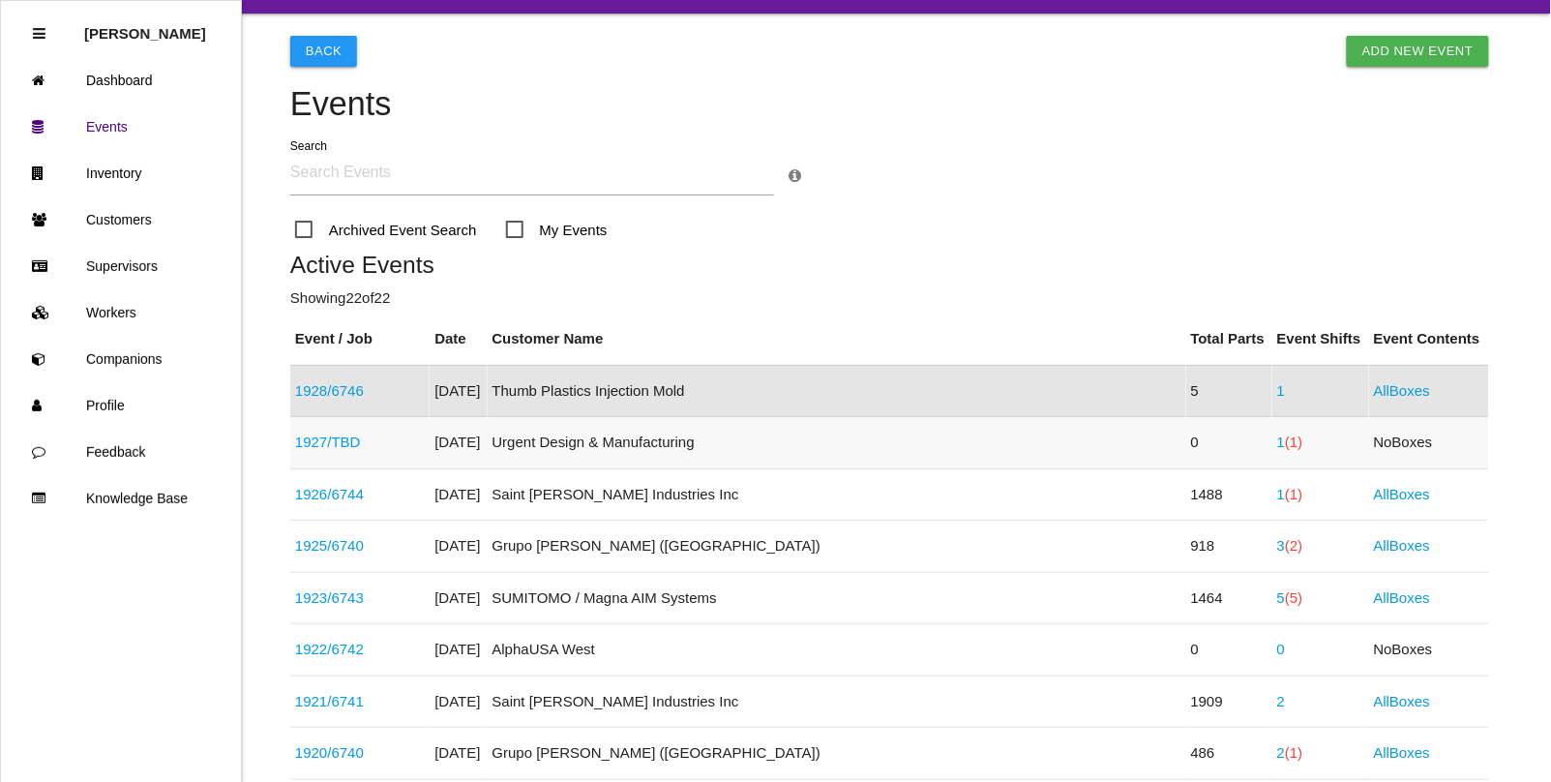
click at [315, 441] on link "1927 / TBD" at bounding box center [328, 442] width 66 height 16
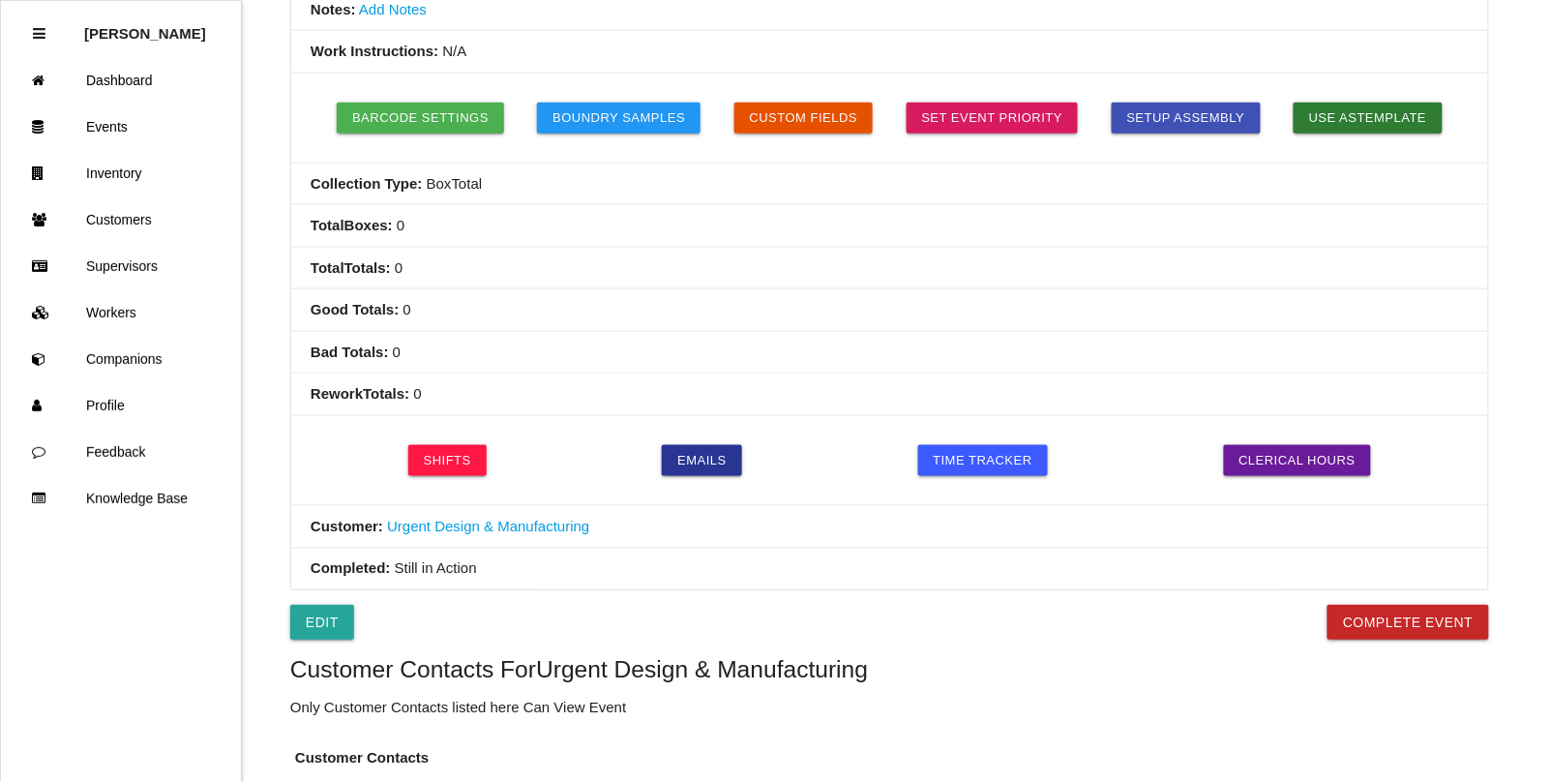
scroll to position [363, 0]
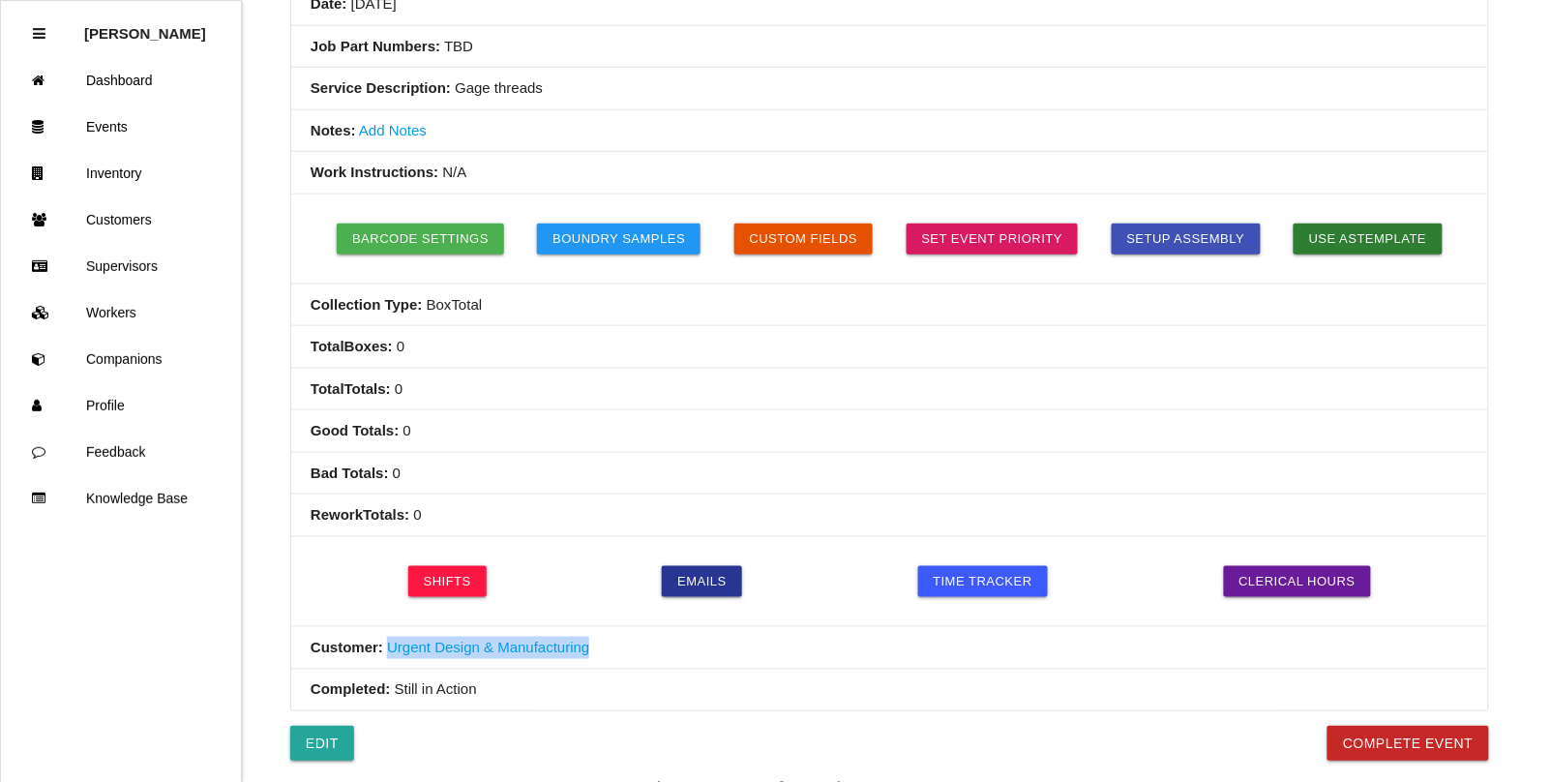
drag, startPoint x: 591, startPoint y: 661, endPoint x: 387, endPoint y: 651, distance: 204.4
click at [387, 651] on li "Customer: Urgent Design & Manufacturing" at bounding box center [889, 648] width 1197 height 43
copy link "Urgent Design & Manufacturing"
click at [106, 118] on link "Events" at bounding box center [121, 127] width 240 height 46
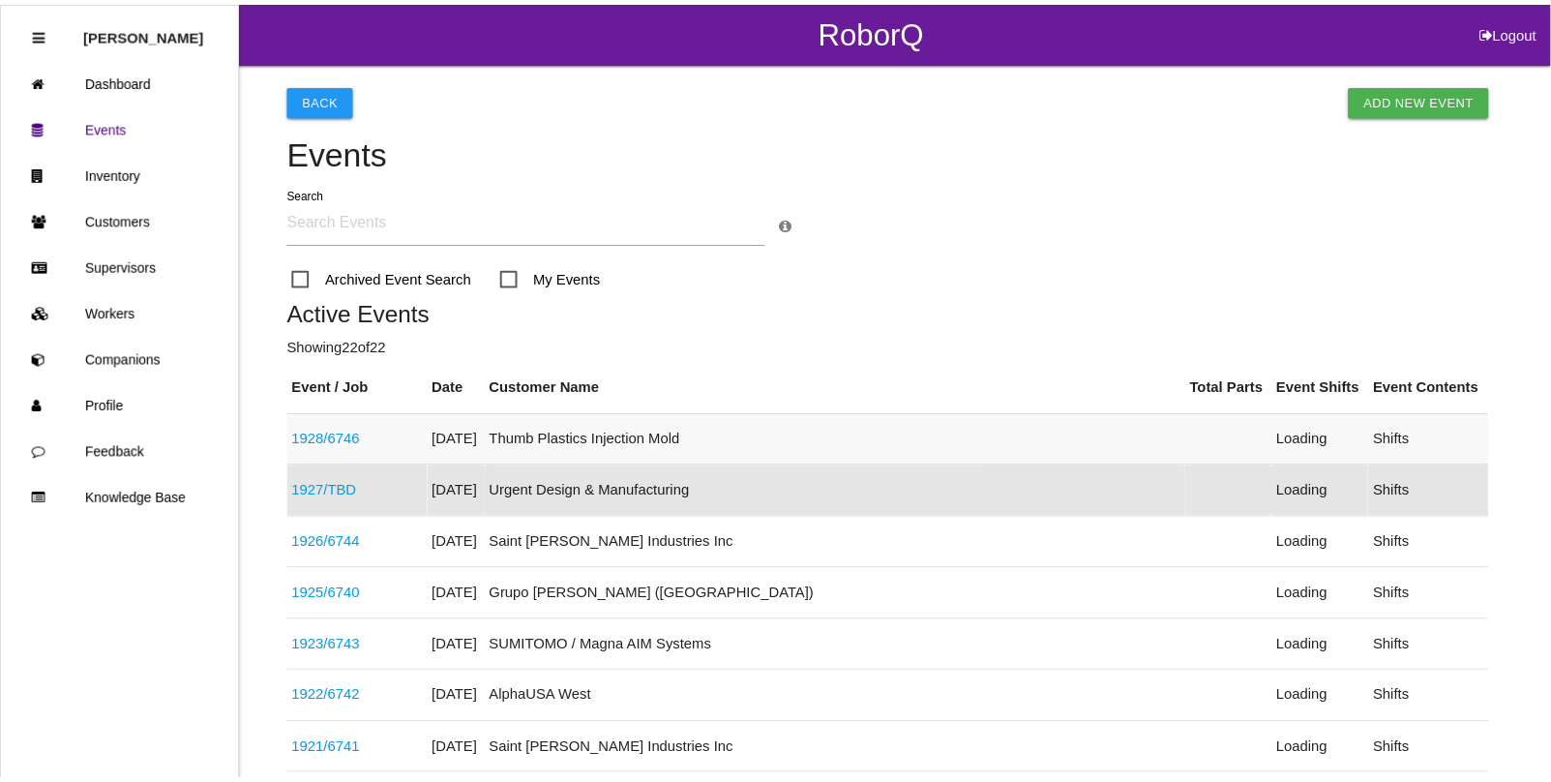
scroll to position [100, 0]
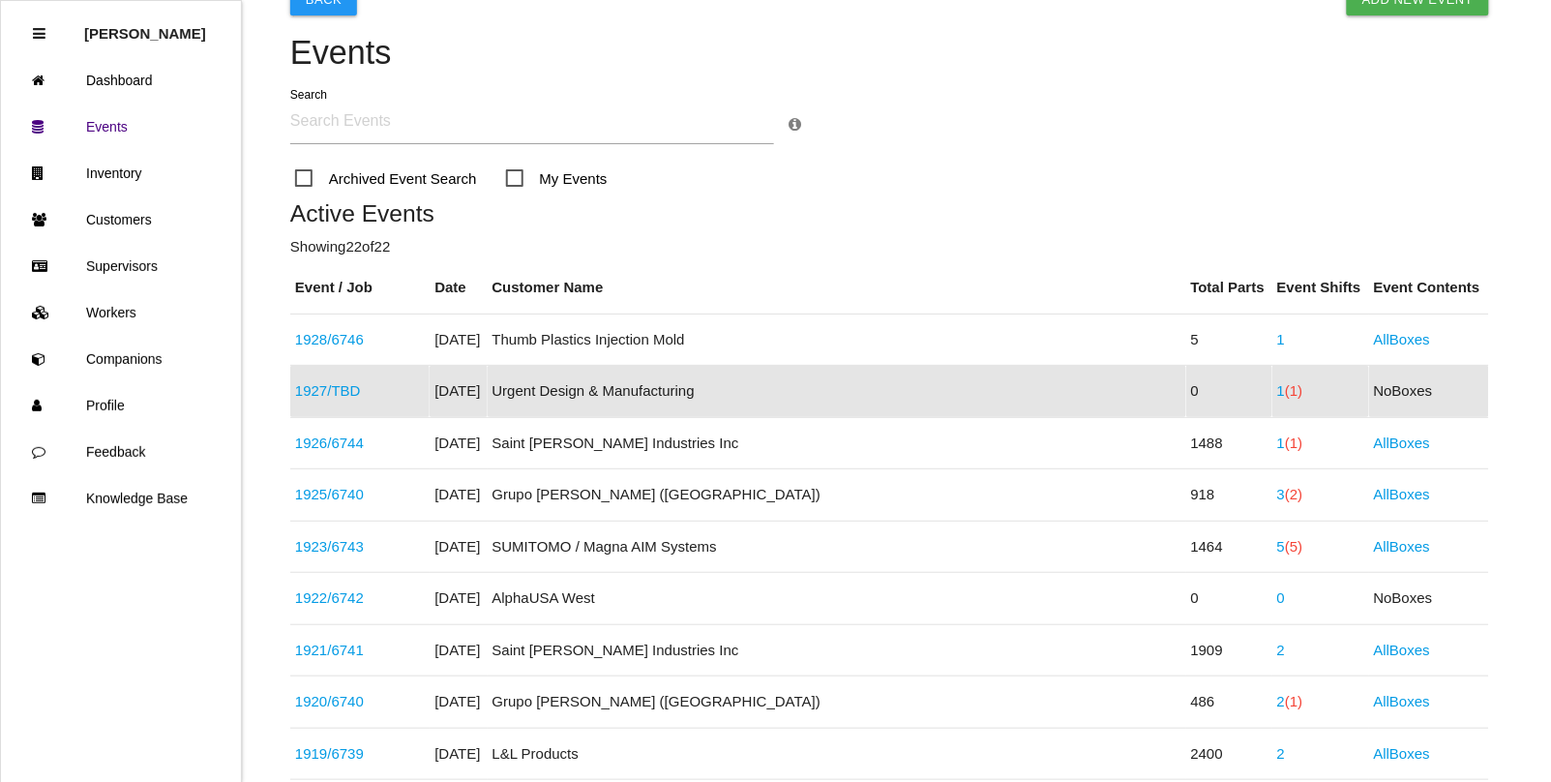
click at [308, 388] on link "1927 / TBD" at bounding box center [328, 390] width 66 height 16
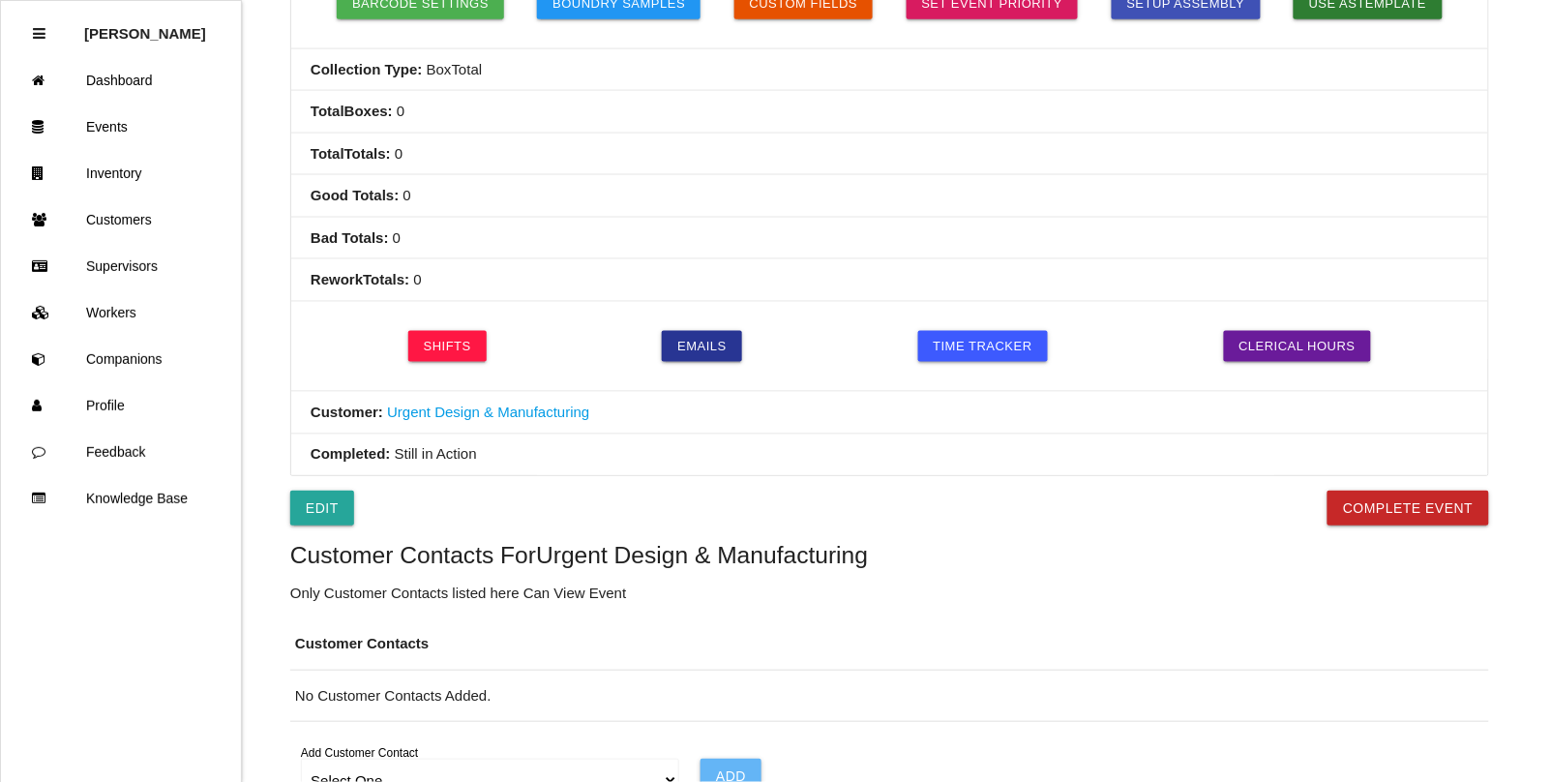
scroll to position [605, 0]
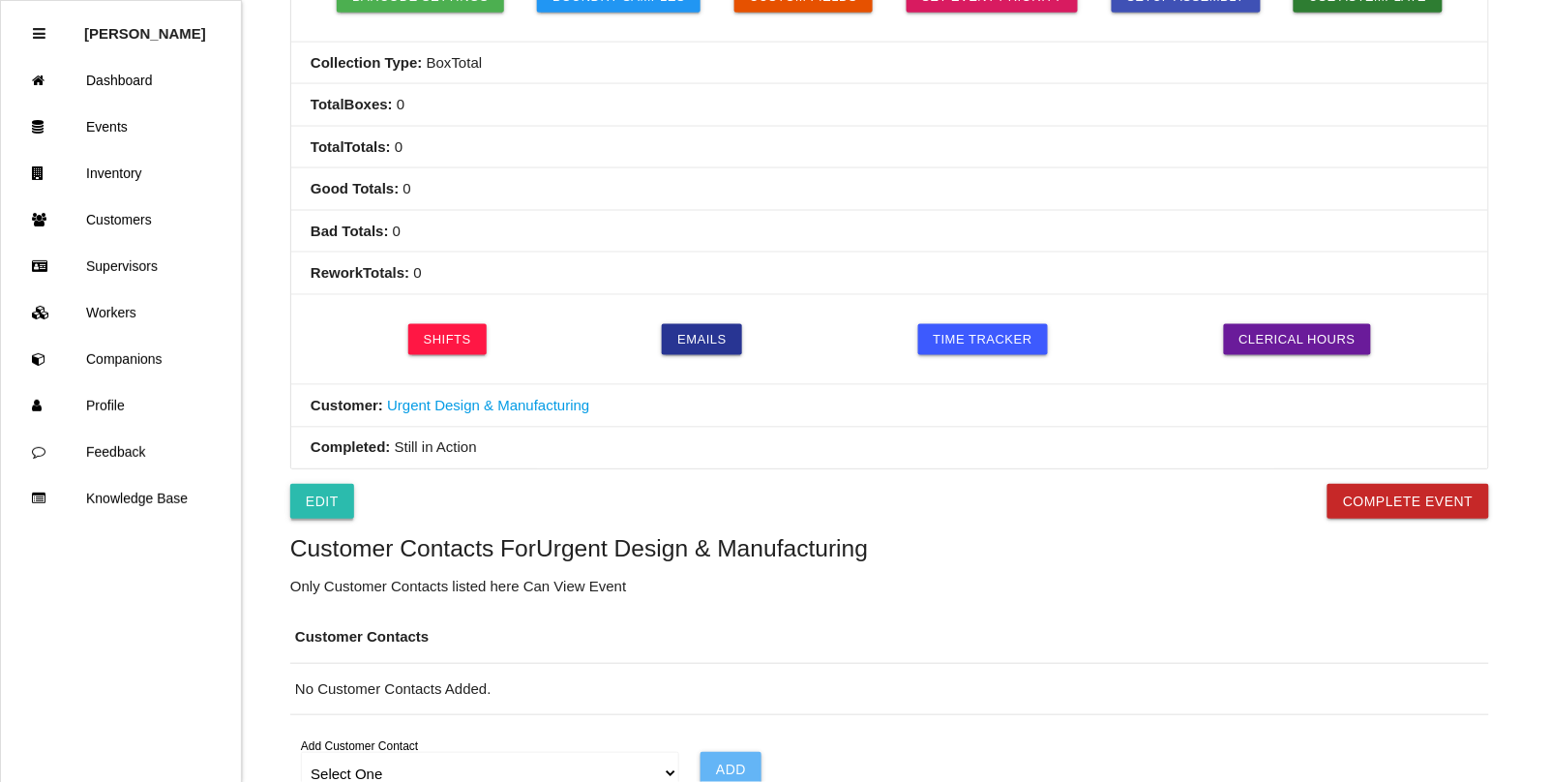
click at [337, 515] on link "Edit" at bounding box center [322, 501] width 64 height 35
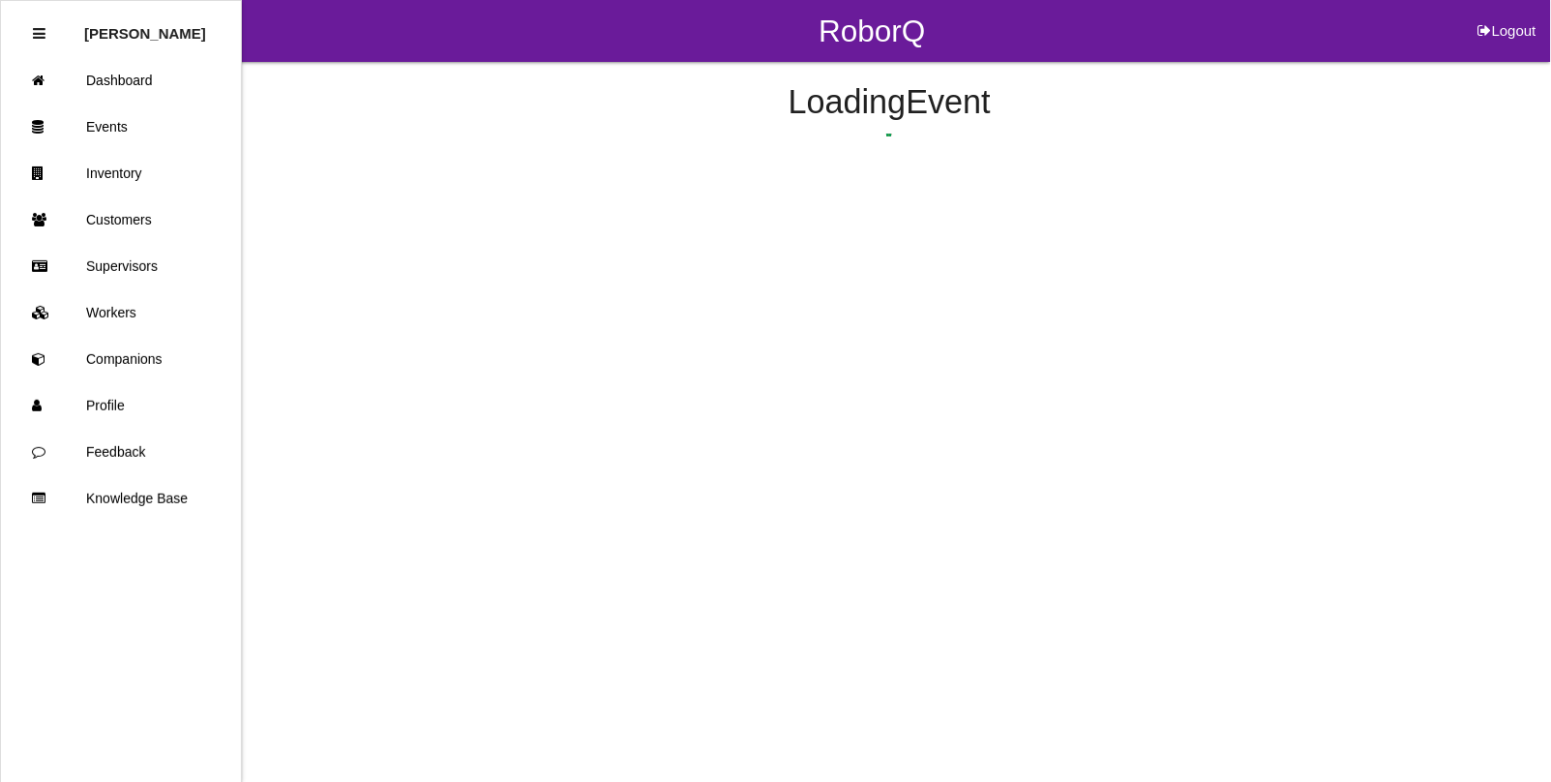
select select "remove"
select select "false"
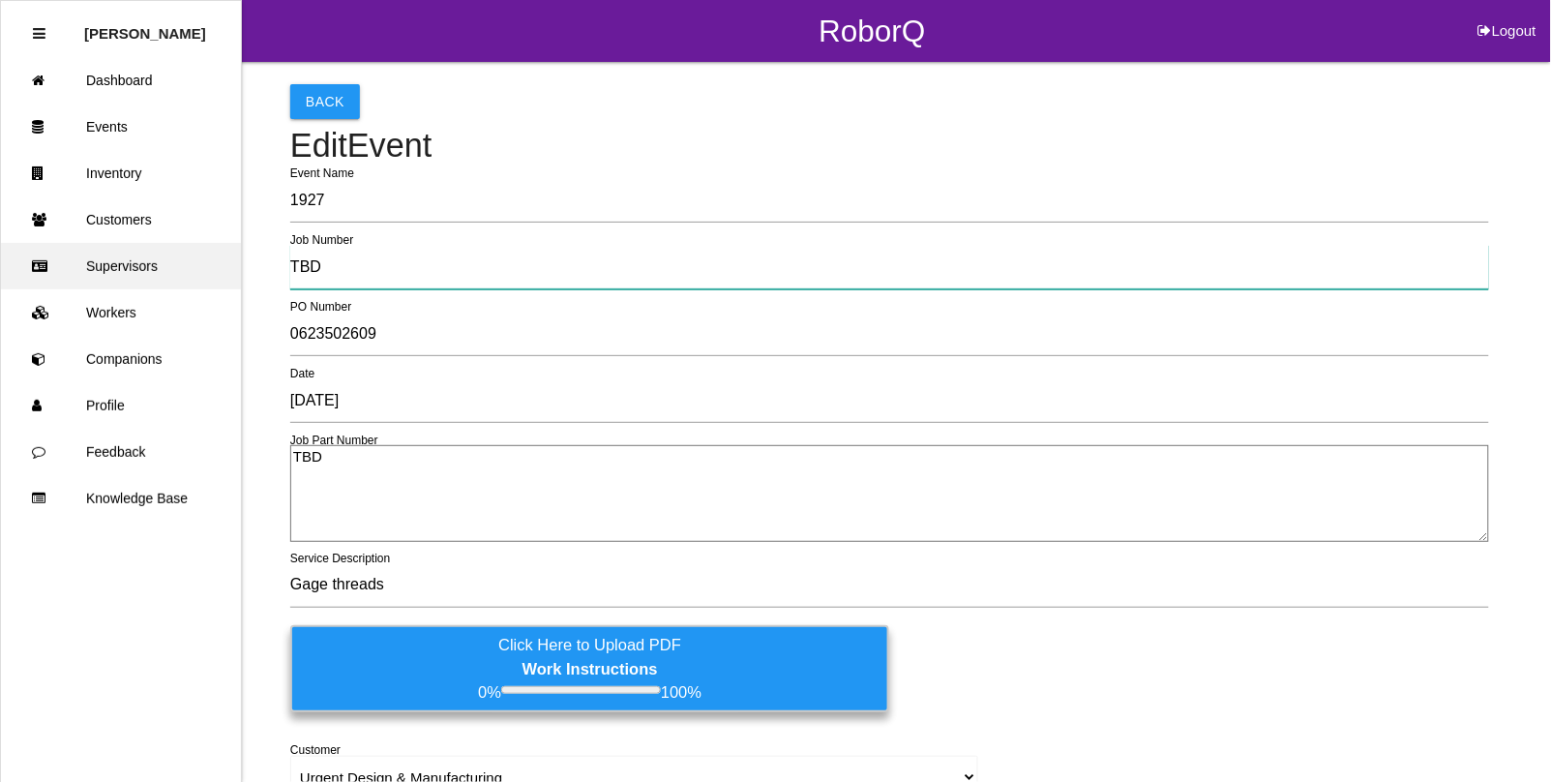
drag, startPoint x: 345, startPoint y: 269, endPoint x: 63, endPoint y: 249, distance: 282.4
type input "6745"
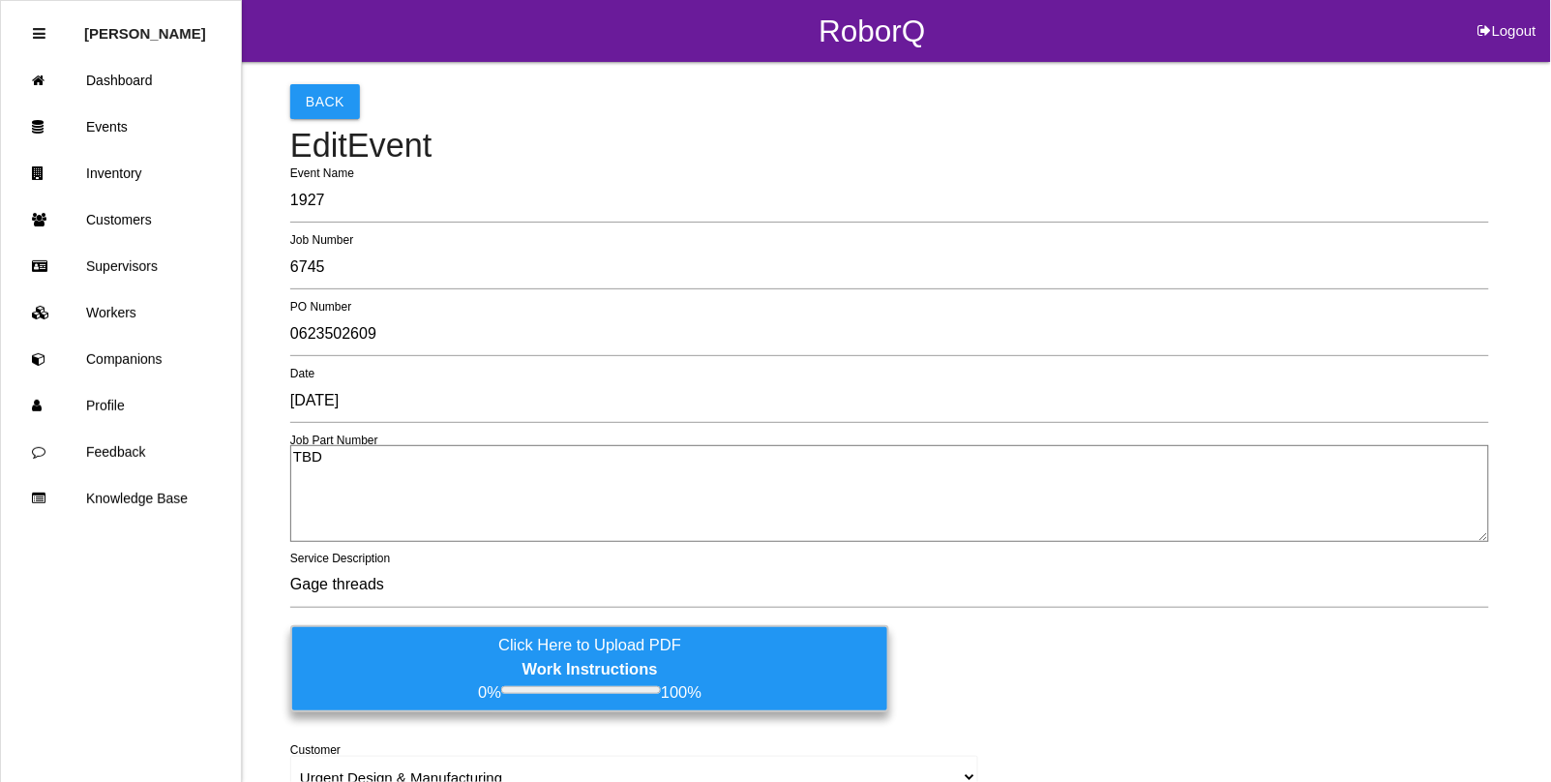
click at [534, 646] on label "Click Here to Upload PDF Work Instructions 0% 100%" at bounding box center [589, 668] width 599 height 87
click at [0, 0] on input "Click Here to Upload PDF Work Instructions 0% 100%" at bounding box center [0, 0] width 0 height 0
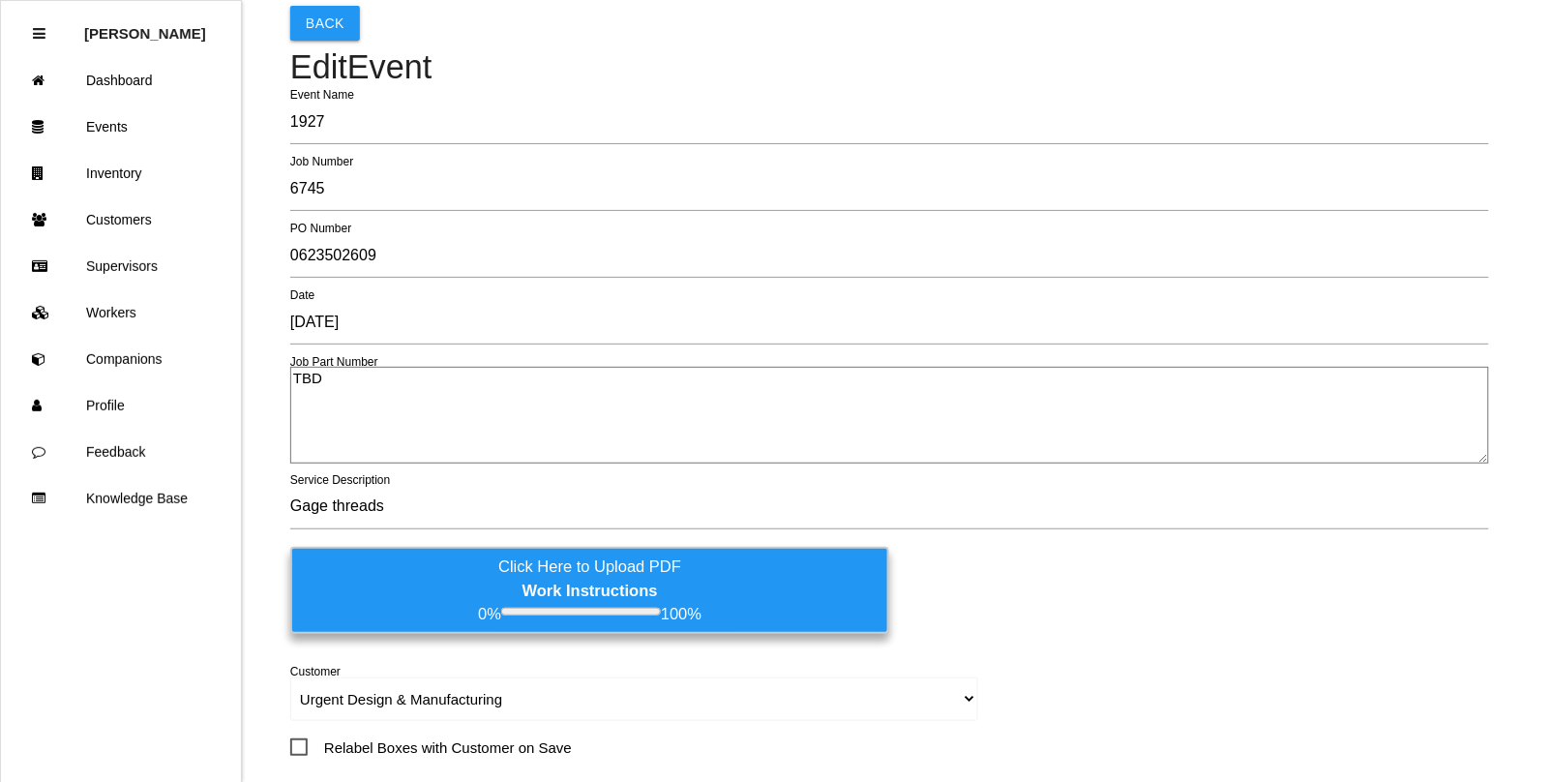
scroll to position [121, 0]
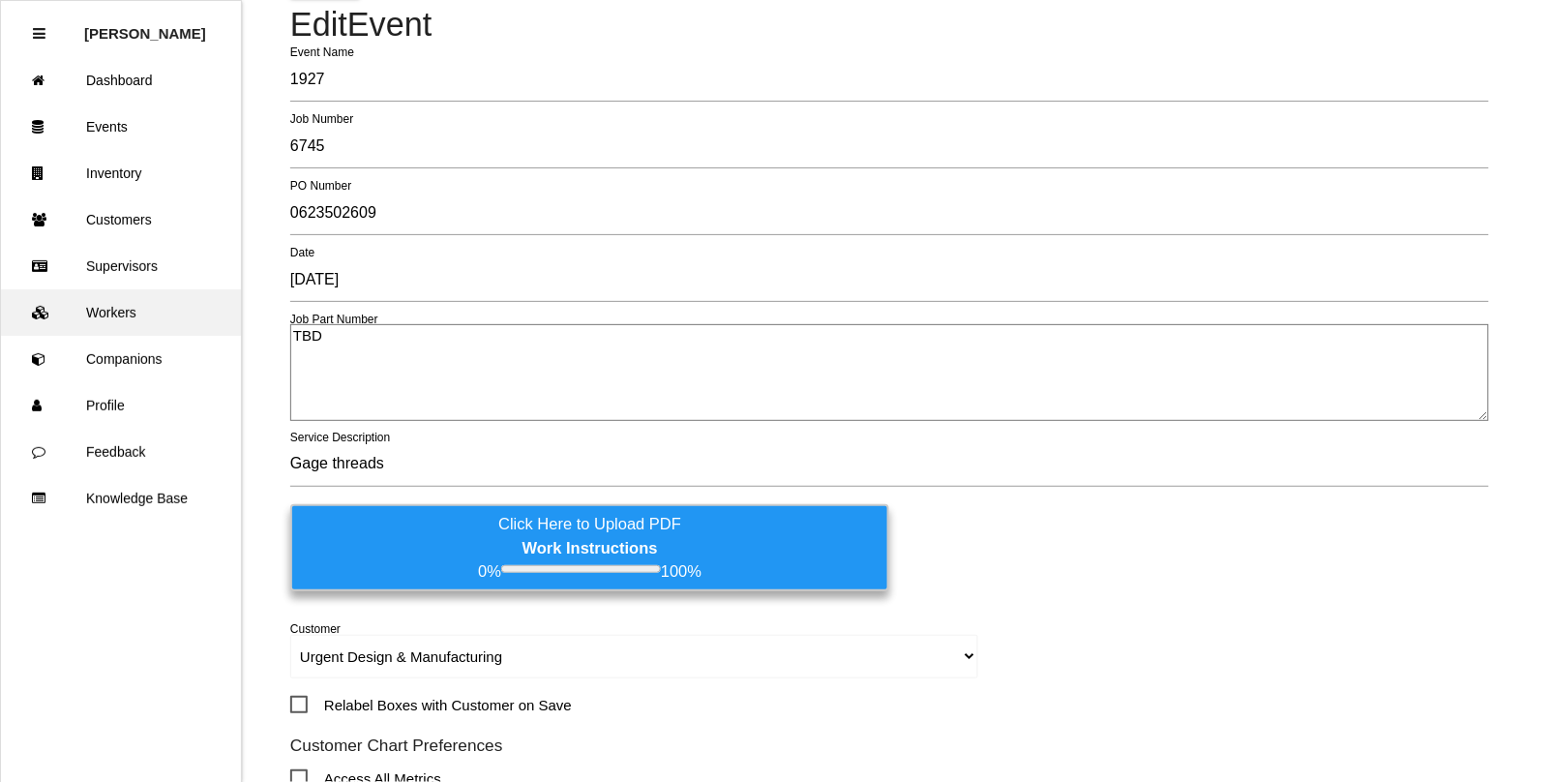
drag, startPoint x: 332, startPoint y: 329, endPoint x: 184, endPoint y: 321, distance: 148.3
click at [355, 378] on textarea "TBD" at bounding box center [889, 372] width 1199 height 97
type textarea "T"
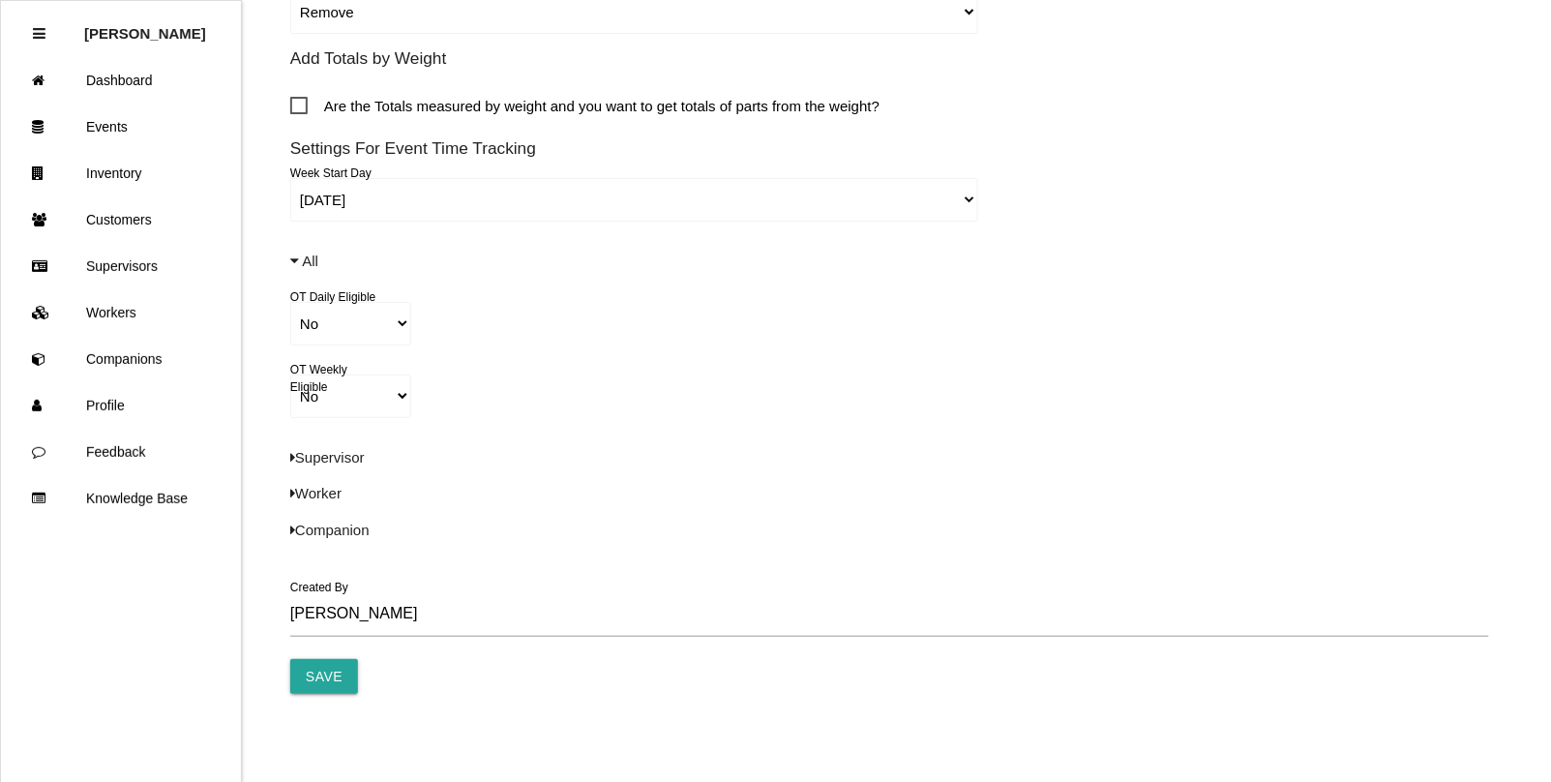
scroll to position [1334, 0]
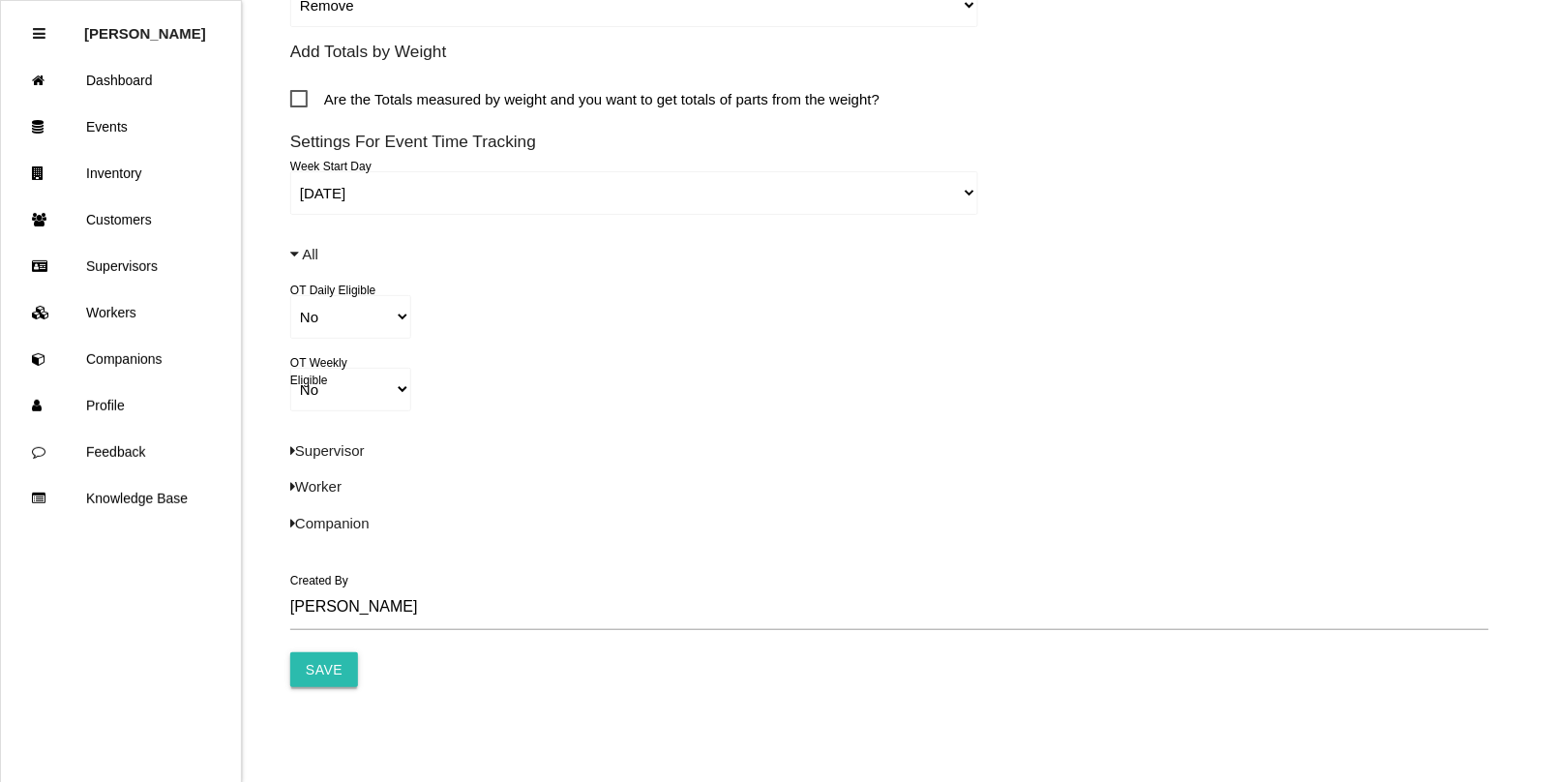
type textarea "Space X Parts"
click at [329, 677] on input "Save" at bounding box center [324, 669] width 68 height 35
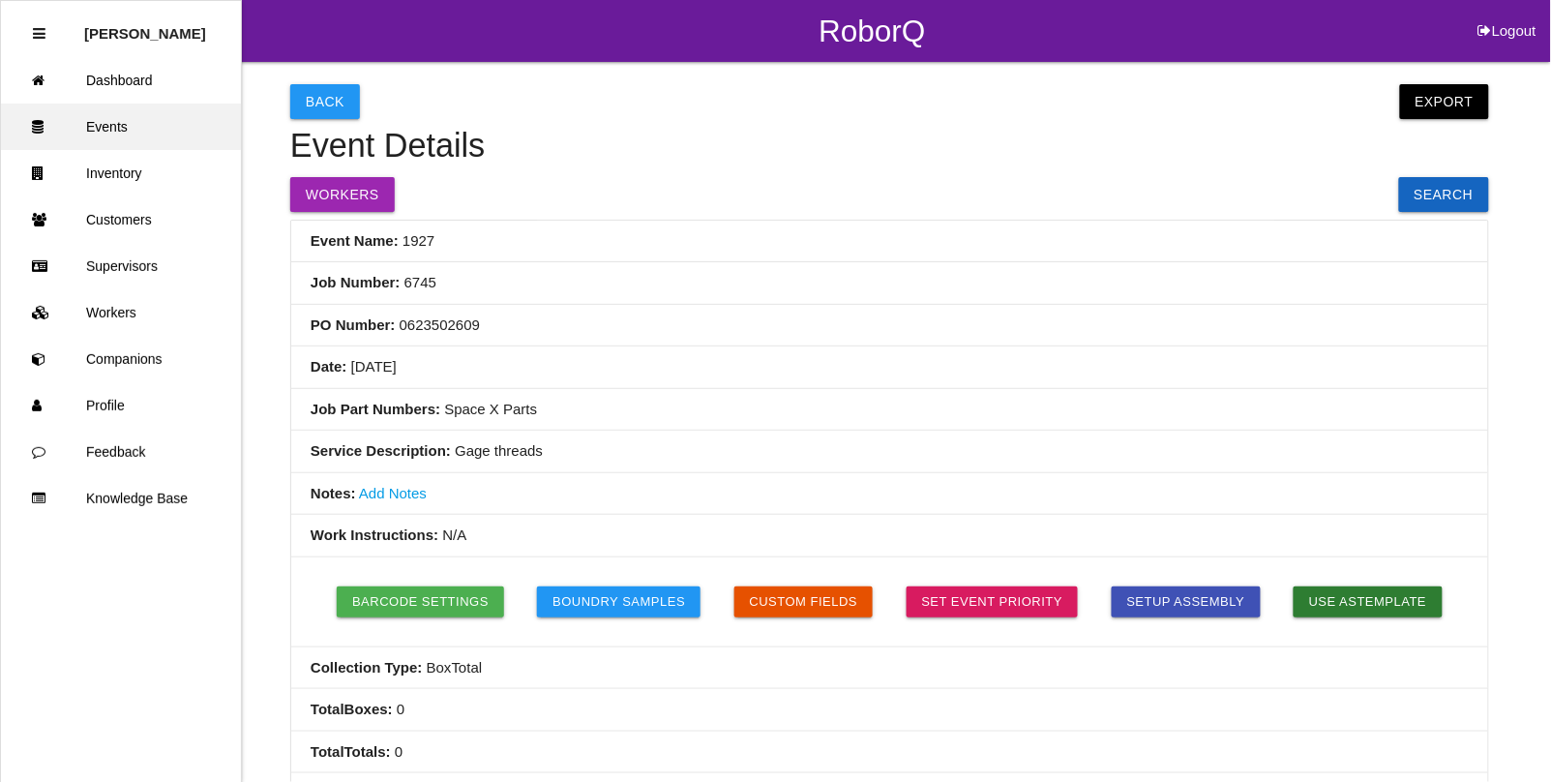
click at [84, 121] on link "Events" at bounding box center [121, 127] width 240 height 46
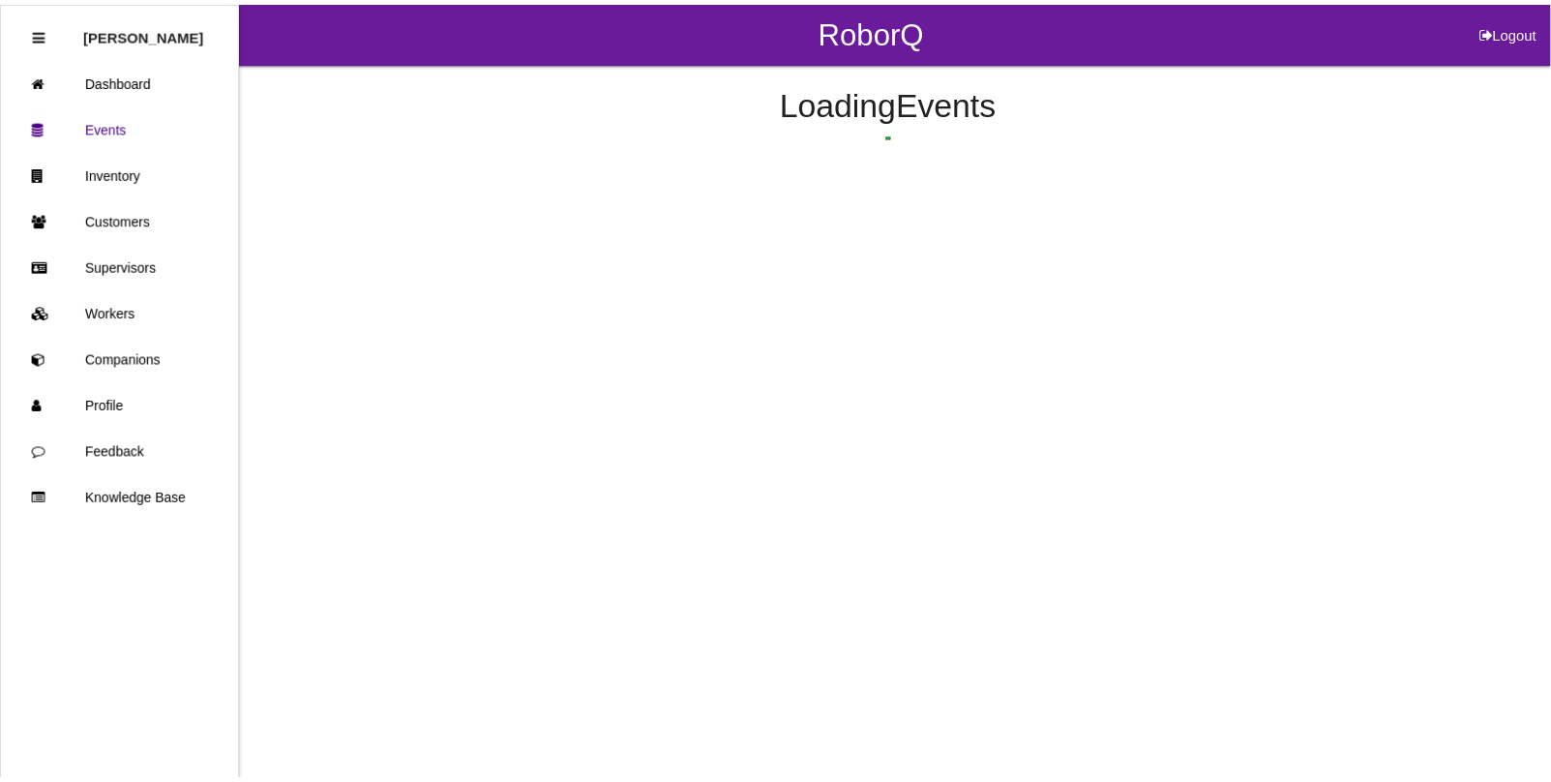
scroll to position [100, 0]
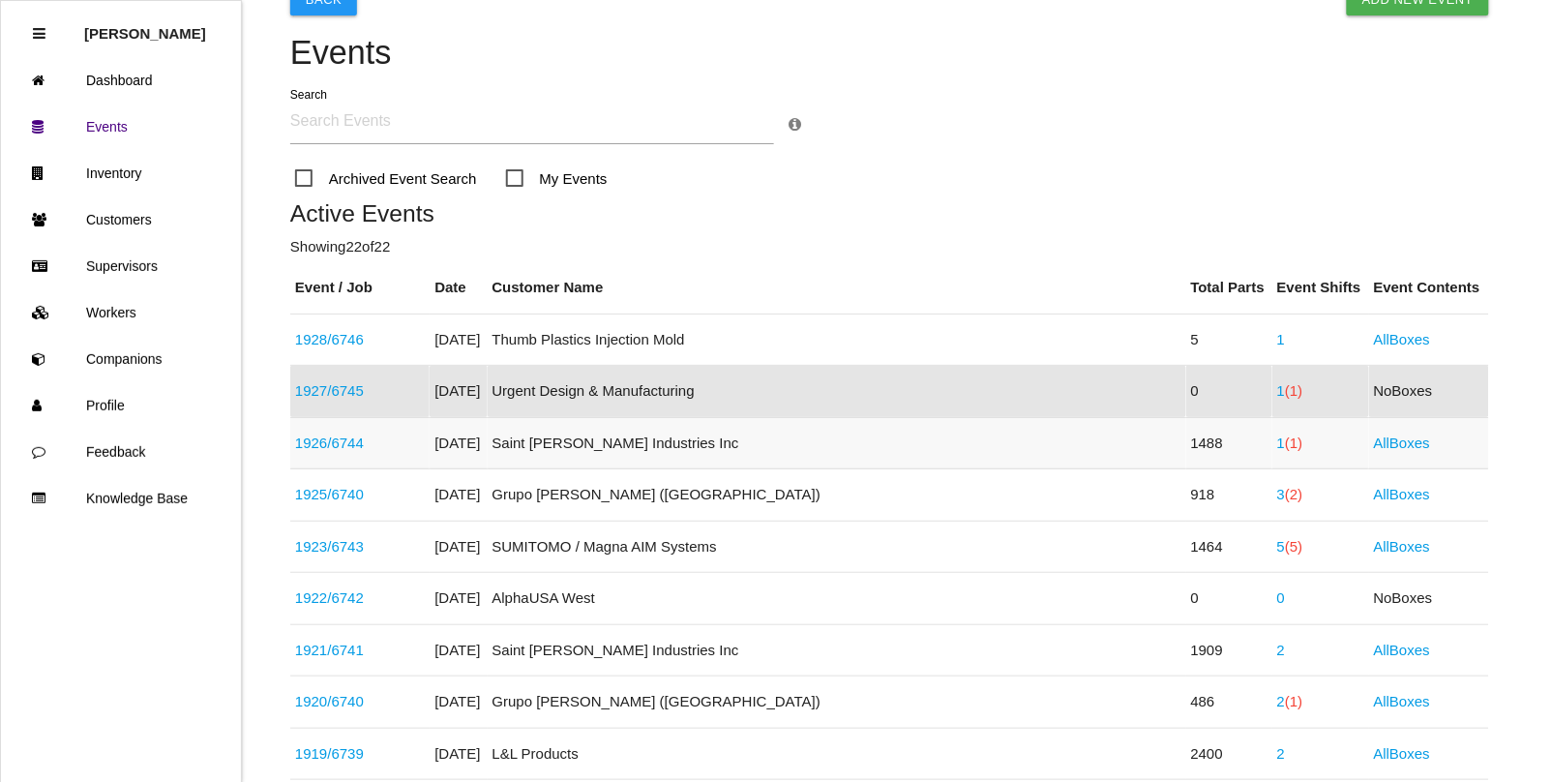
click at [337, 435] on link "1926 / 6744" at bounding box center [329, 443] width 69 height 16
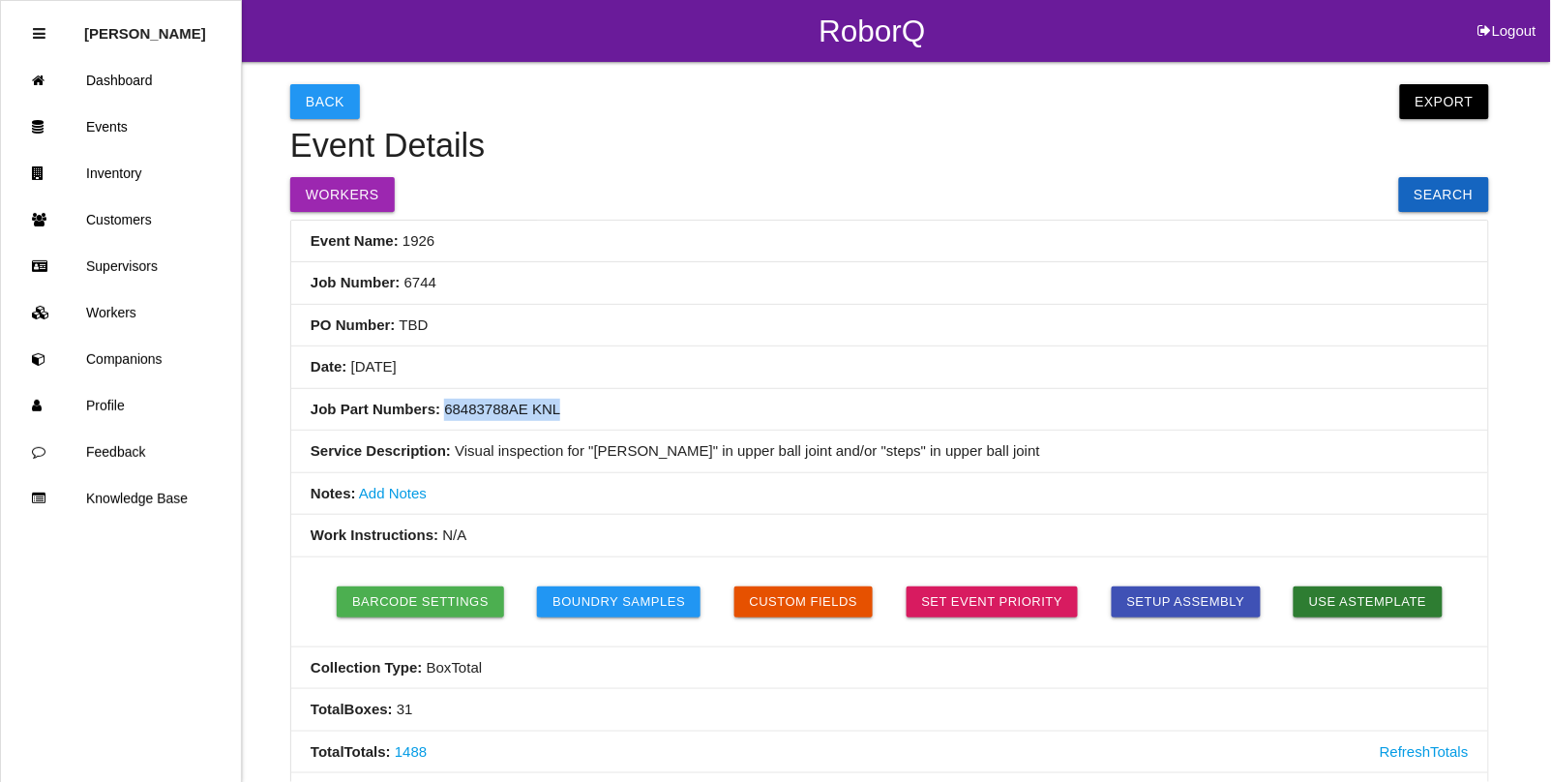
drag, startPoint x: 562, startPoint y: 413, endPoint x: 443, endPoint y: 414, distance: 119.0
click at [443, 414] on li "Job Part Numbers: 68483788AE KNL" at bounding box center [889, 410] width 1197 height 43
copy li "68483788AE KNL"
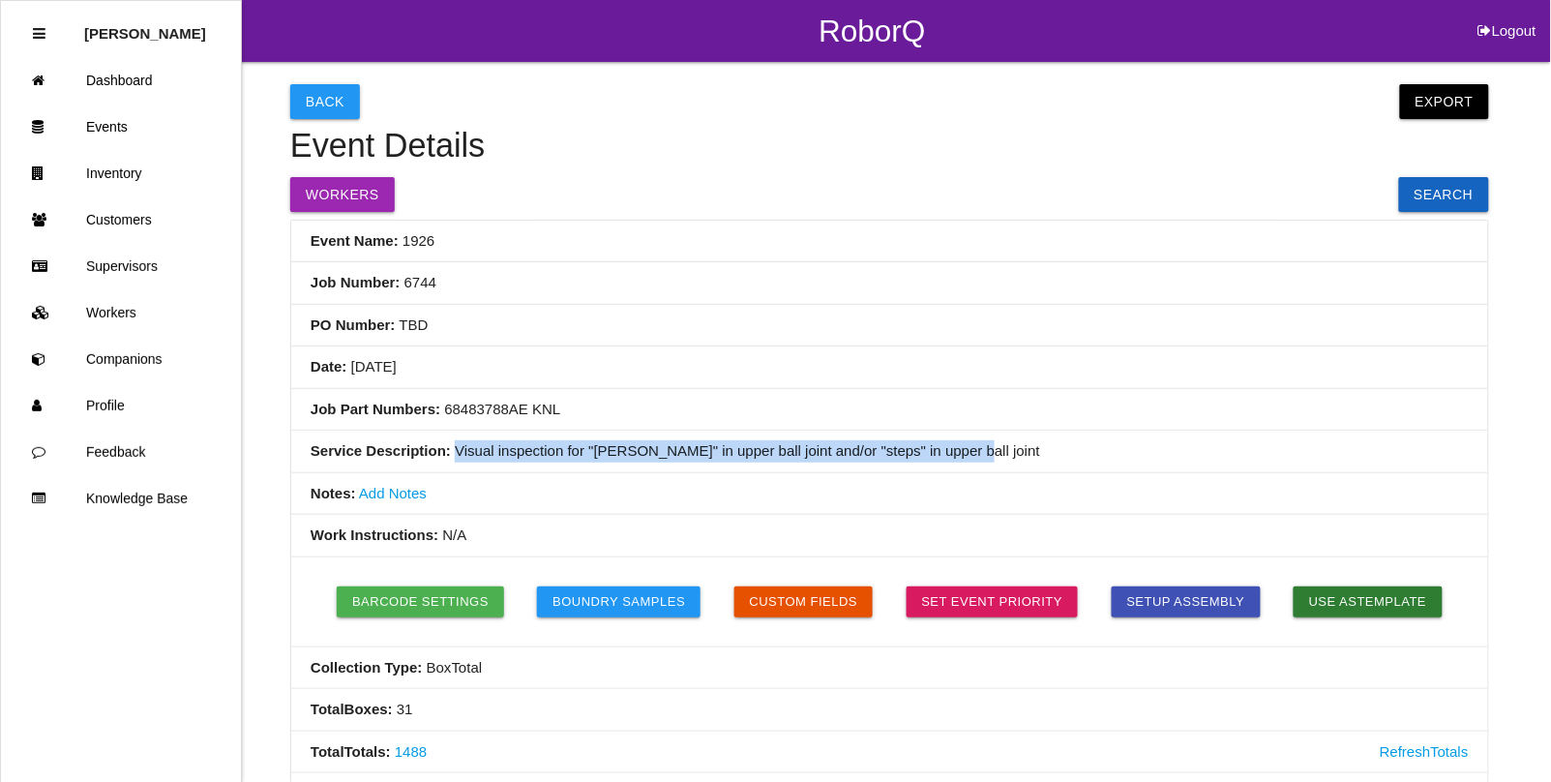
drag, startPoint x: 979, startPoint y: 452, endPoint x: 453, endPoint y: 466, distance: 526.7
click at [453, 466] on li "Service Description: Visual inspection for "[PERSON_NAME]" in upper ball joint …" at bounding box center [889, 452] width 1197 height 43
copy li "Visual inspection for "[PERSON_NAME]" in upper ball joint and/or "steps" in upp…"
click at [116, 118] on link "Events" at bounding box center [121, 127] width 240 height 46
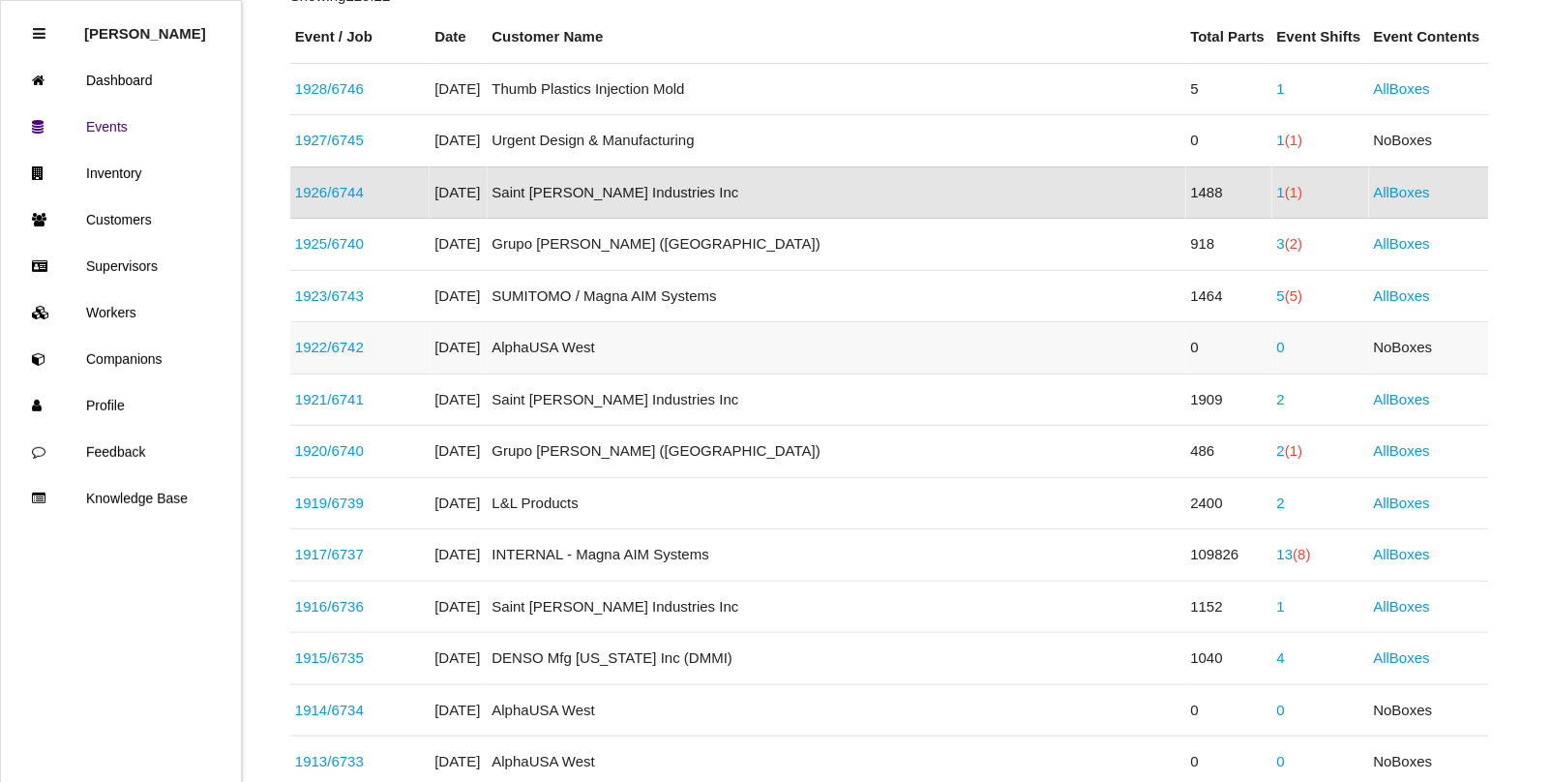
scroll to position [394, 0]
